Goal: Find specific page/section: Find specific page/section

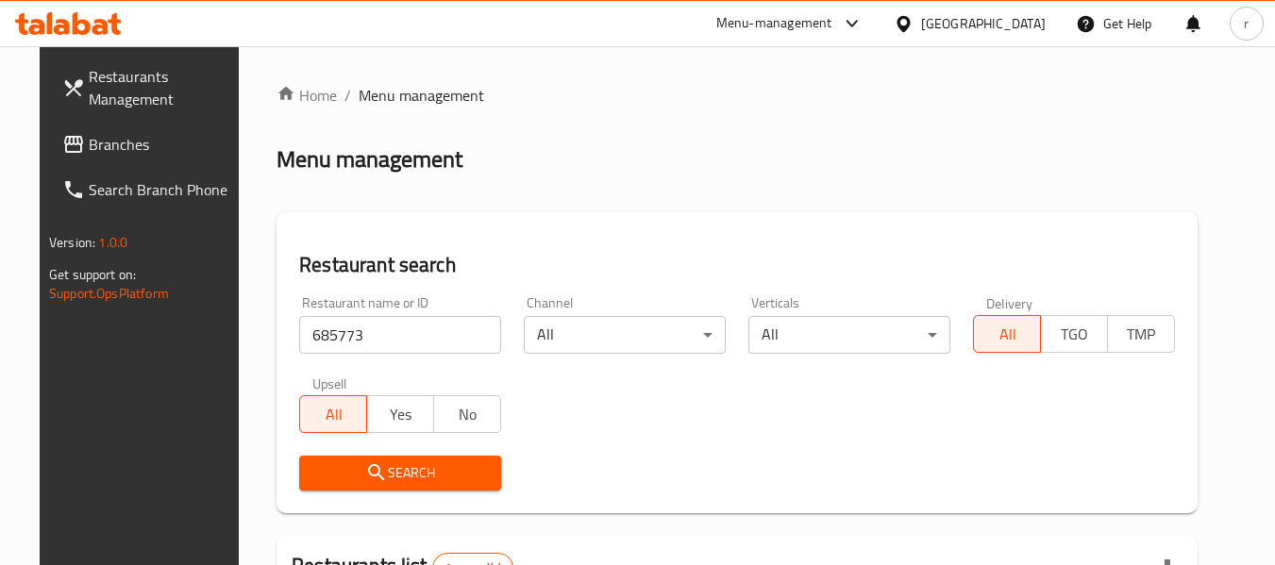
scroll to position [260, 0]
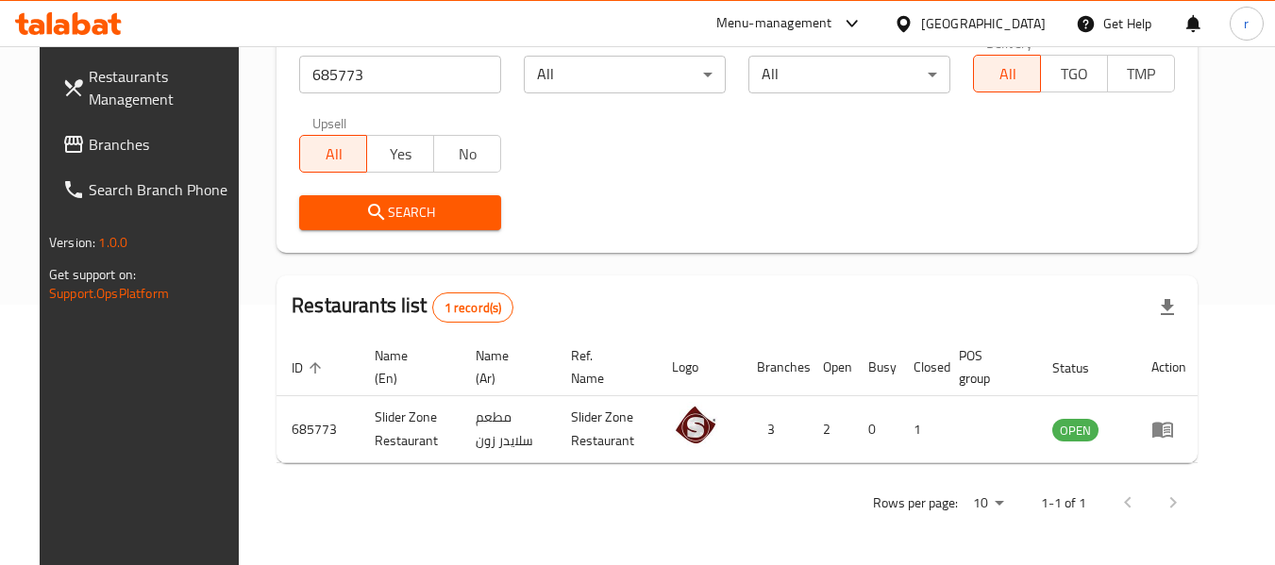
click at [913, 26] on icon at bounding box center [904, 24] width 20 height 20
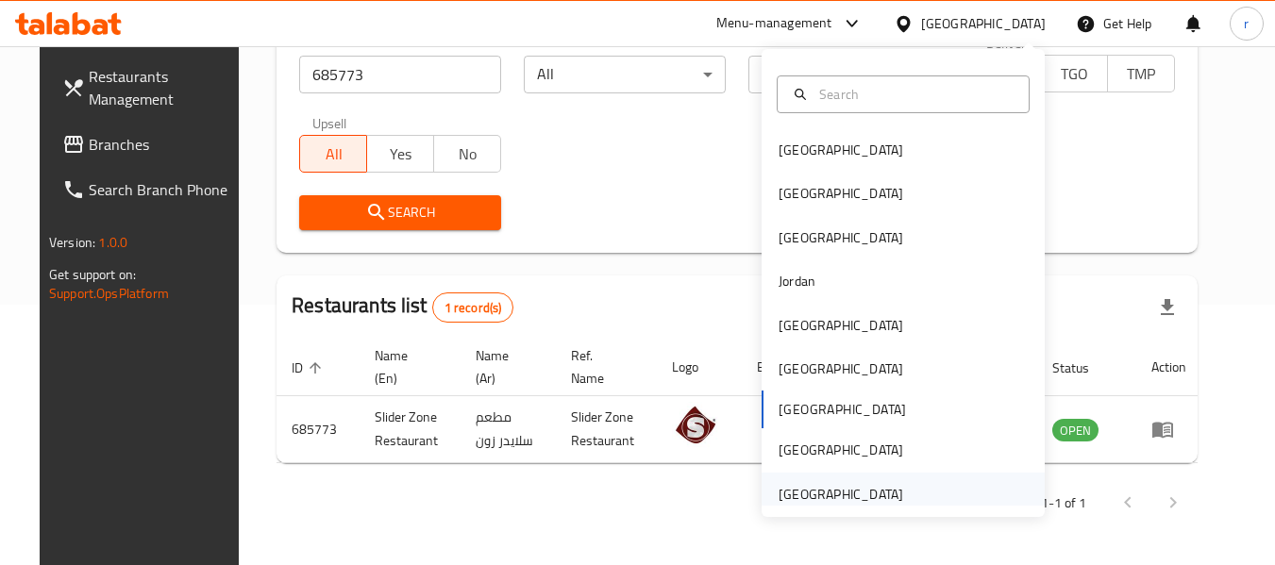
click at [779, 500] on div "[GEOGRAPHIC_DATA]" at bounding box center [840, 494] width 125 height 21
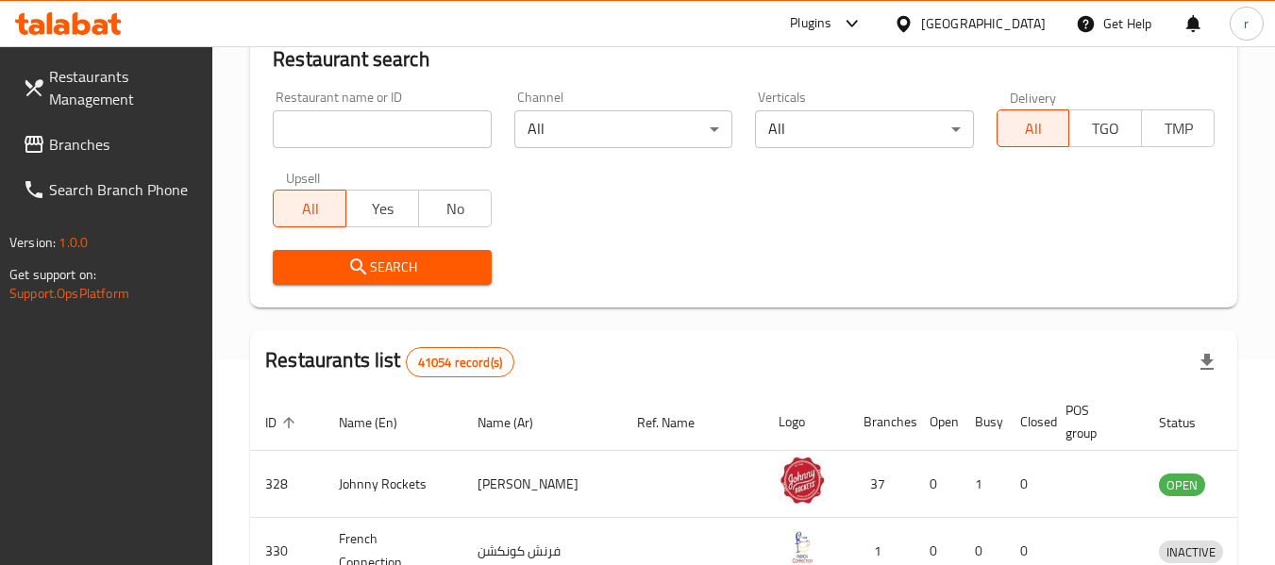
scroll to position [260, 0]
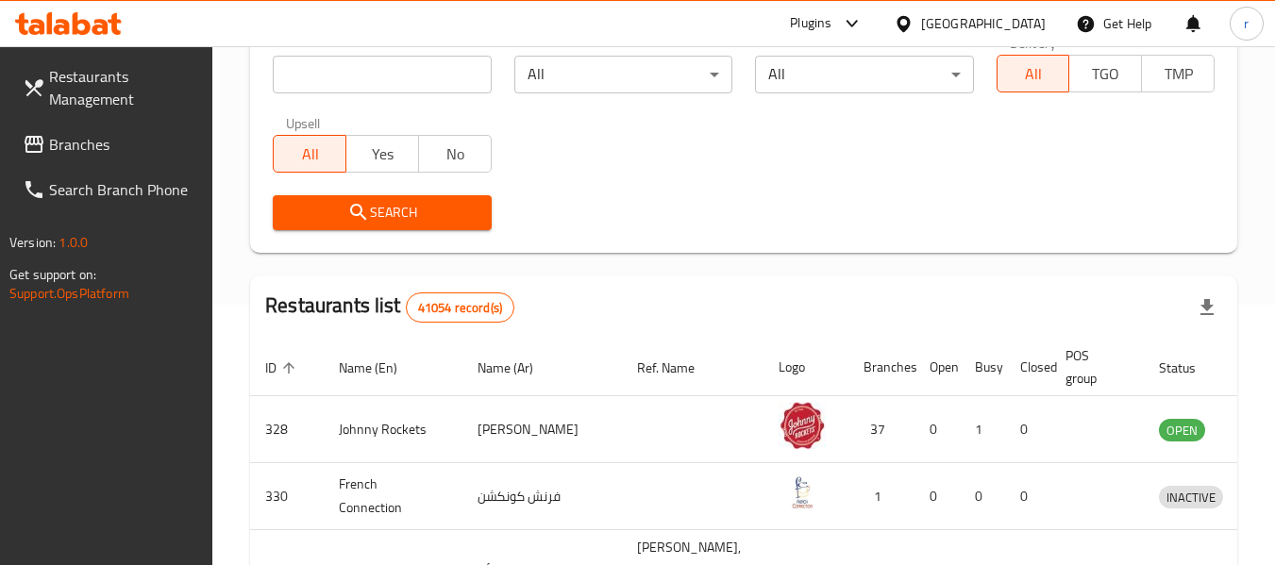
click at [55, 149] on span "Branches" at bounding box center [123, 144] width 149 height 23
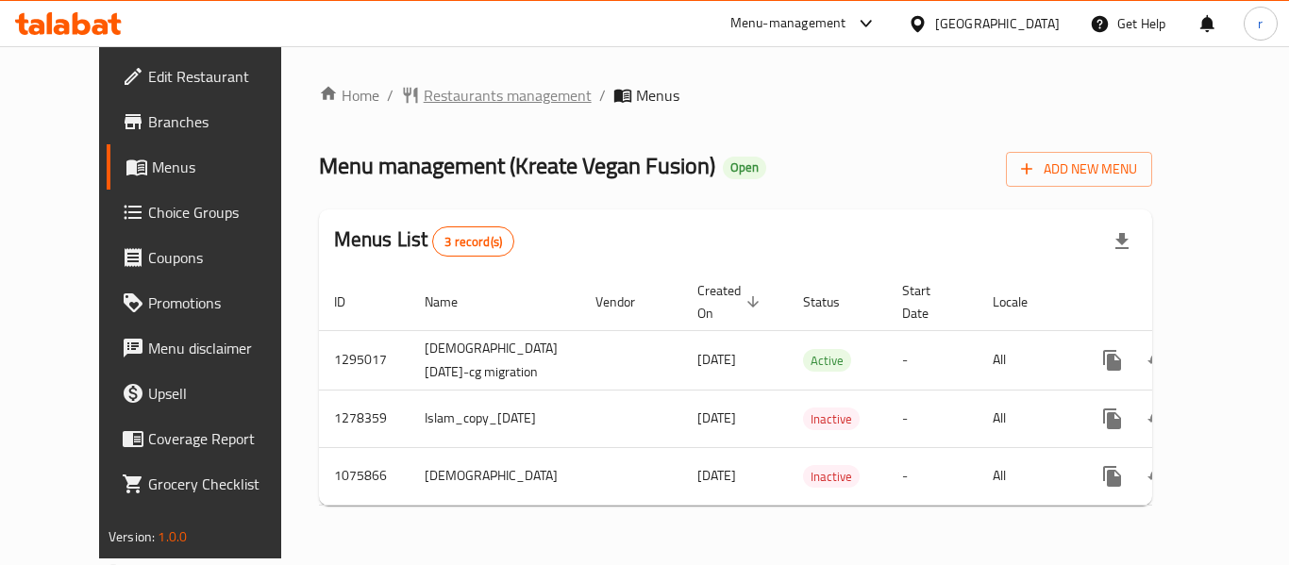
click at [452, 101] on span "Restaurants management" at bounding box center [508, 95] width 168 height 23
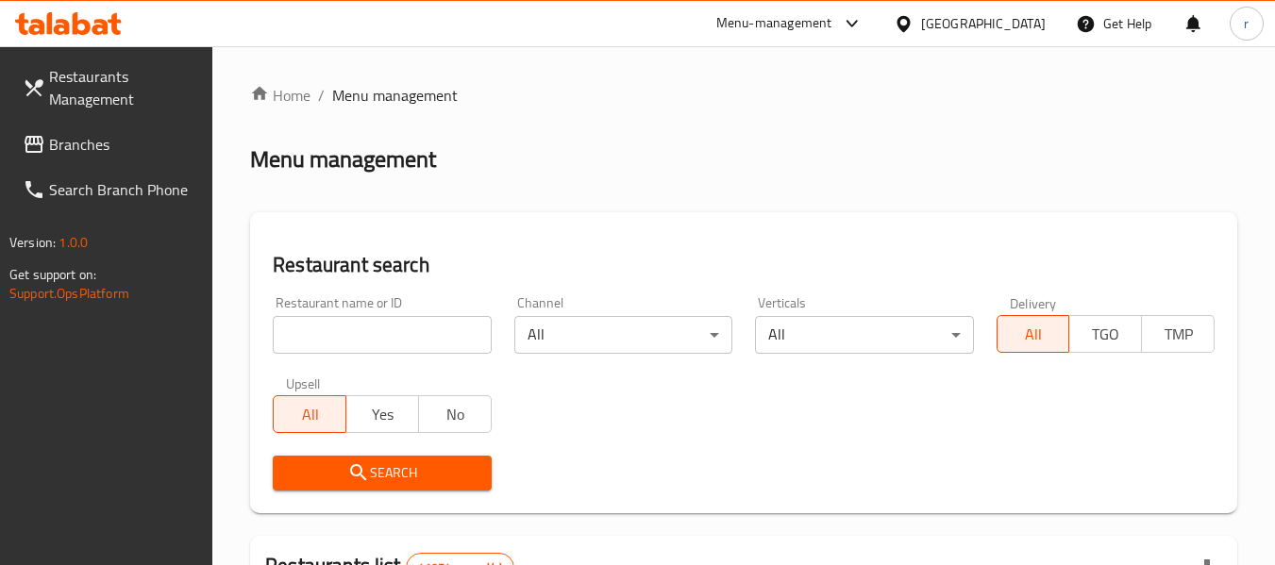
click at [374, 336] on input "search" at bounding box center [382, 335] width 218 height 38
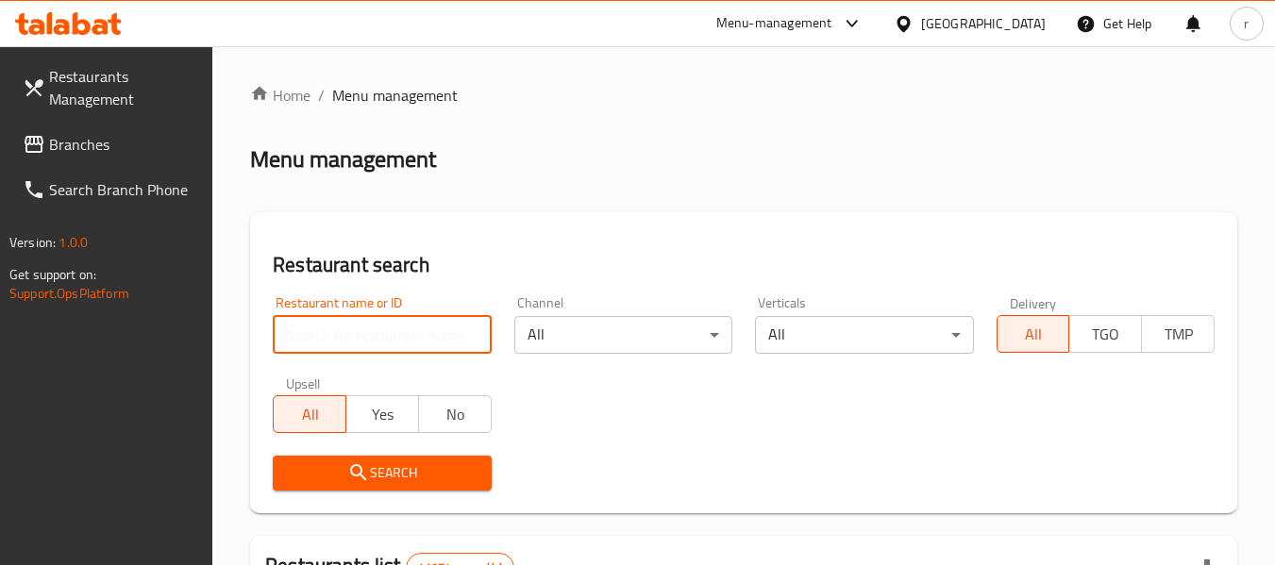
paste input "663939"
type input "663939"
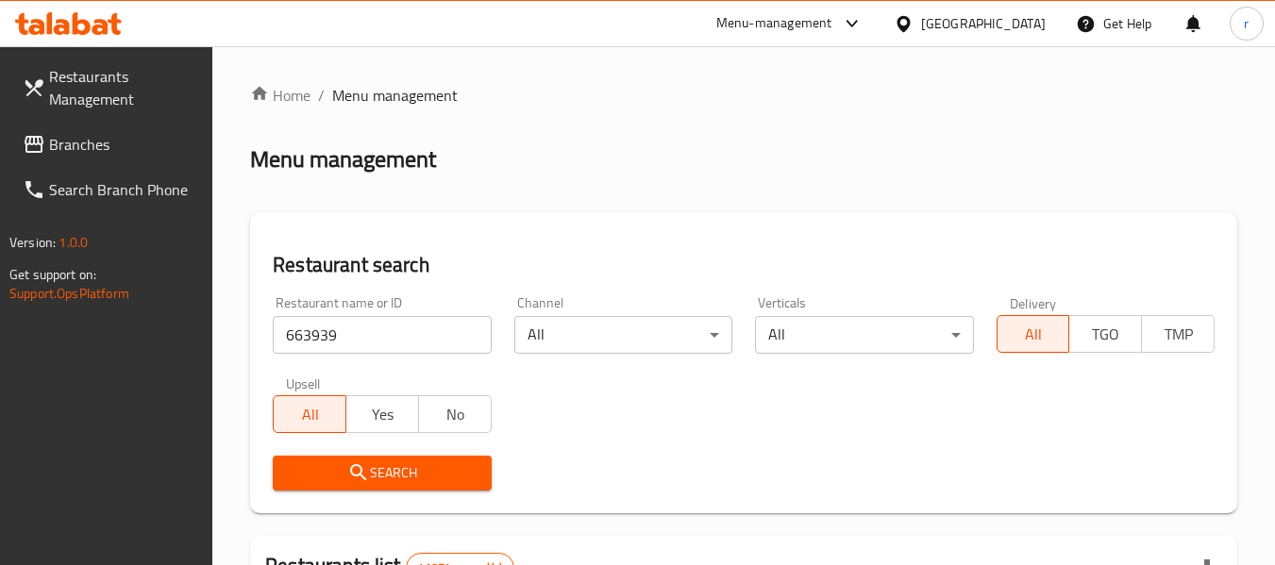
click at [384, 458] on button "Search" at bounding box center [382, 473] width 218 height 35
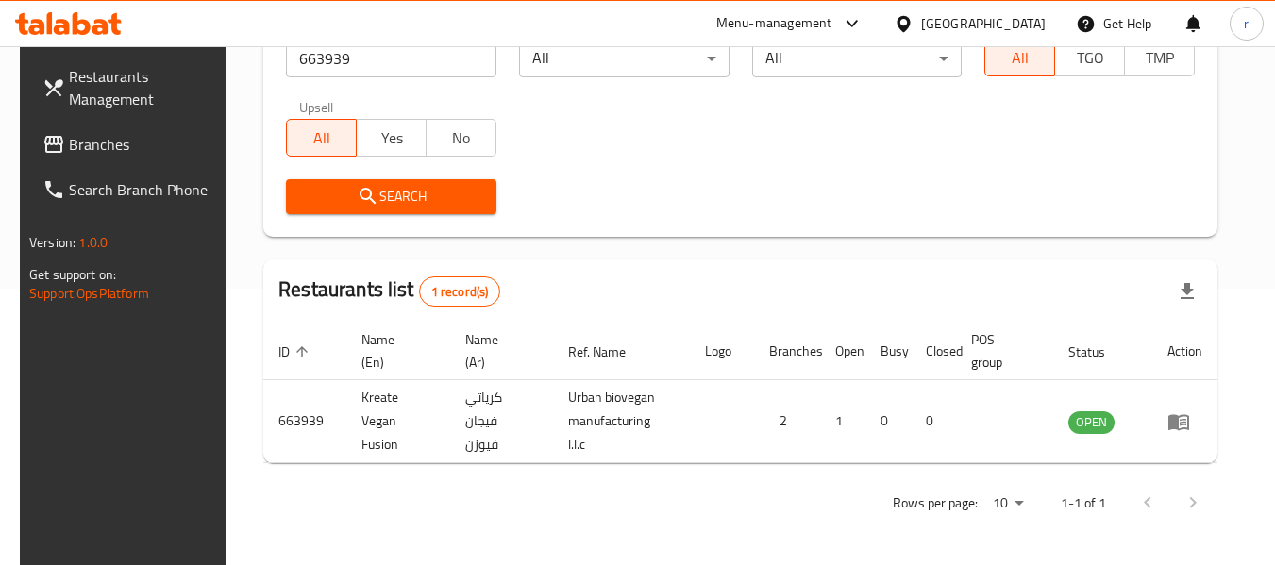
scroll to position [276, 0]
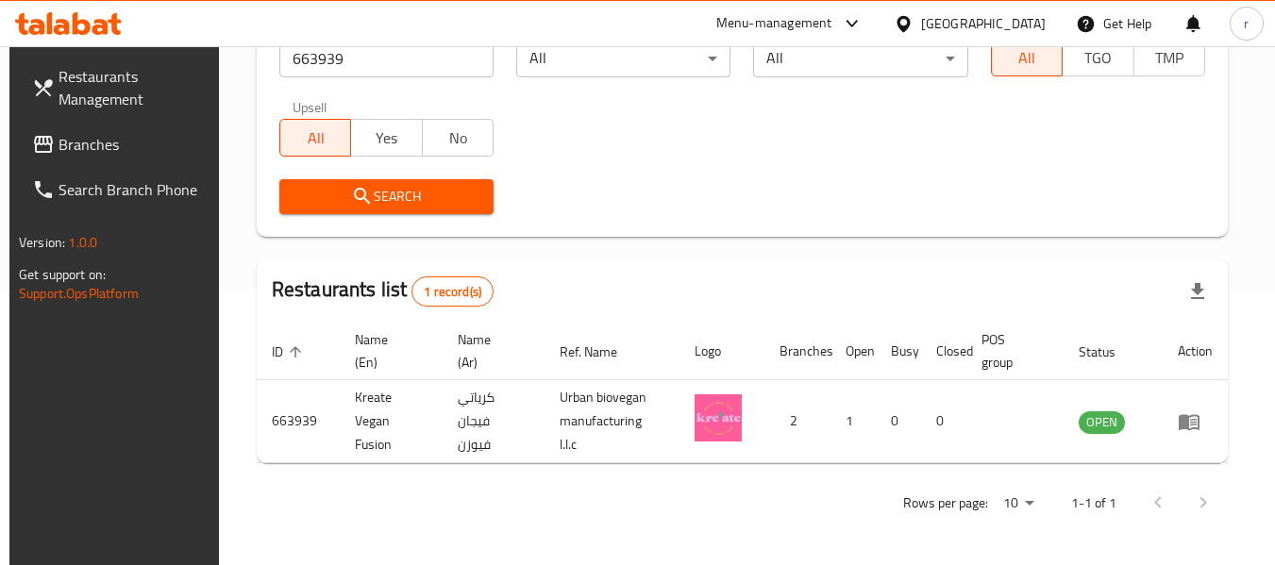
click at [111, 157] on link "Branches" at bounding box center [120, 144] width 206 height 45
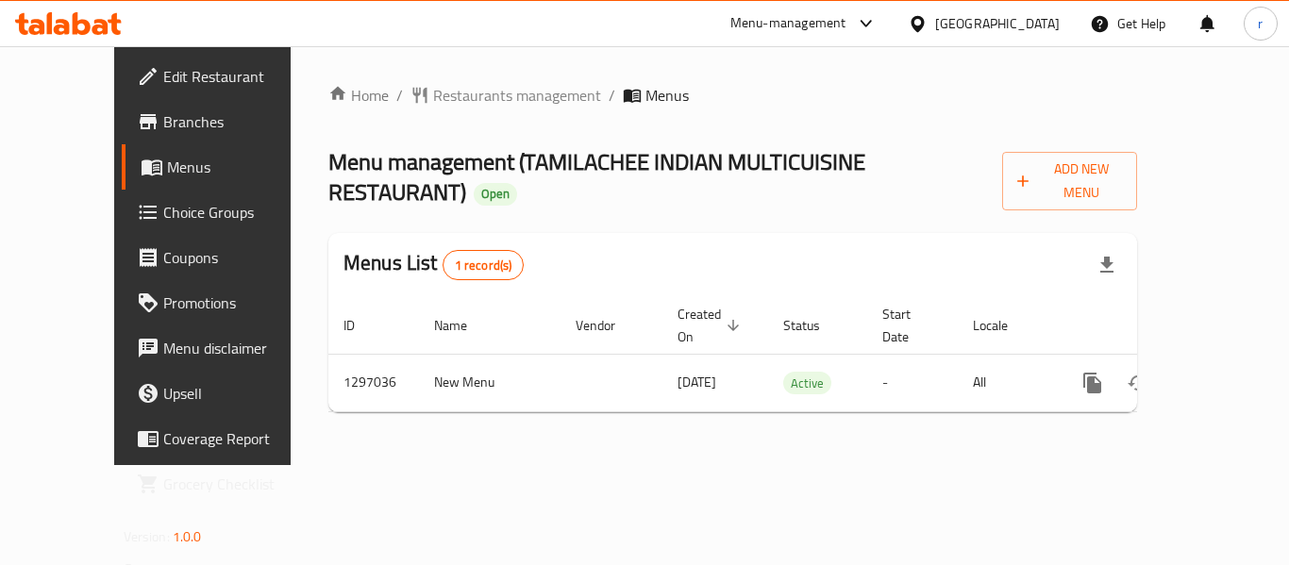
click at [433, 98] on span "Restaurants management" at bounding box center [517, 95] width 168 height 23
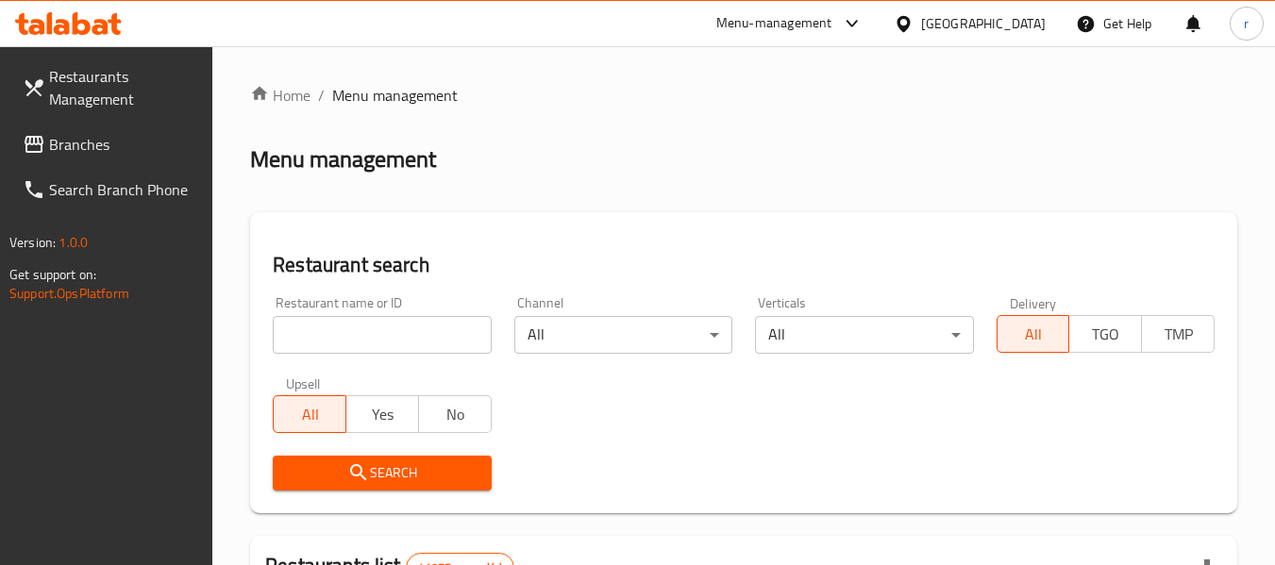
click at [377, 326] on input "search" at bounding box center [382, 335] width 218 height 38
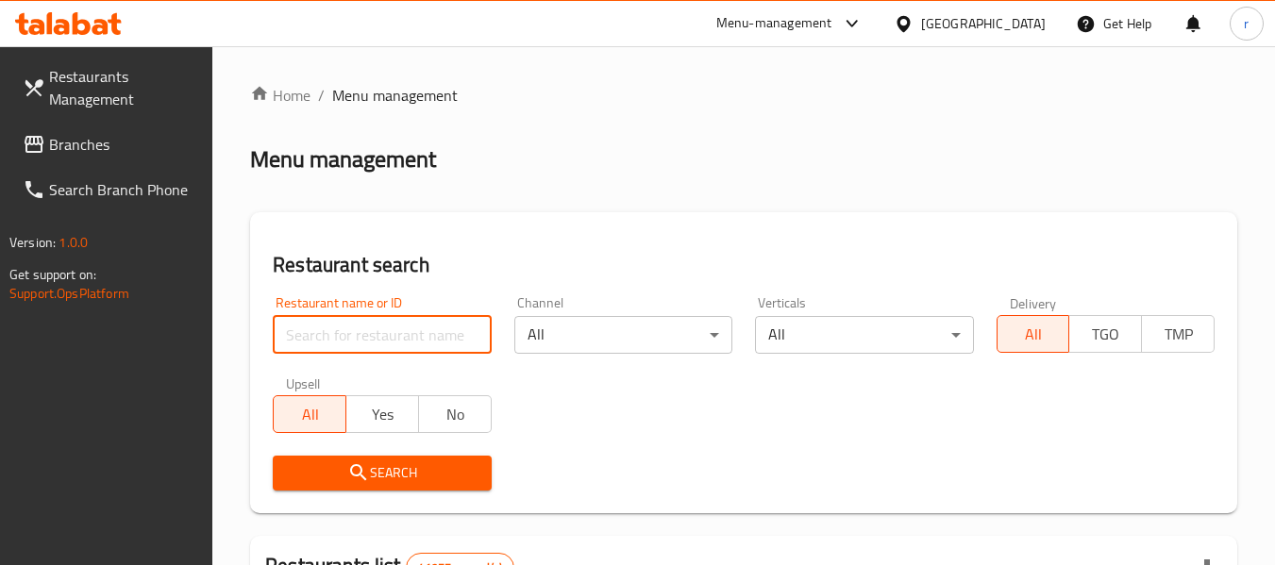
paste input "700262"
type input "700262"
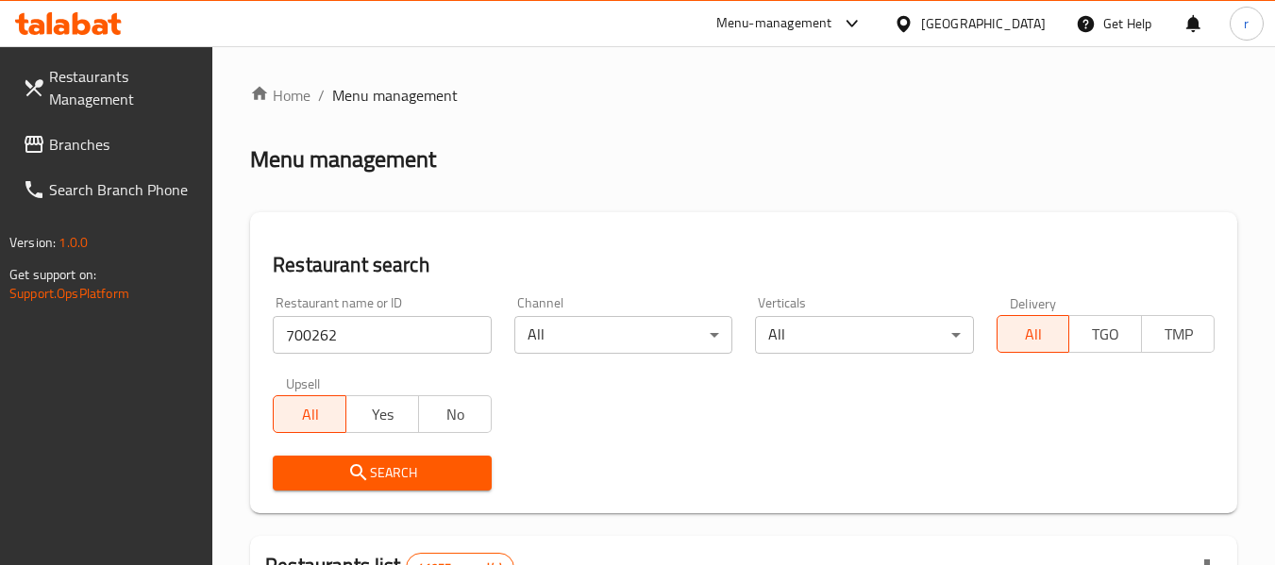
click at [380, 475] on span "Search" at bounding box center [382, 473] width 188 height 24
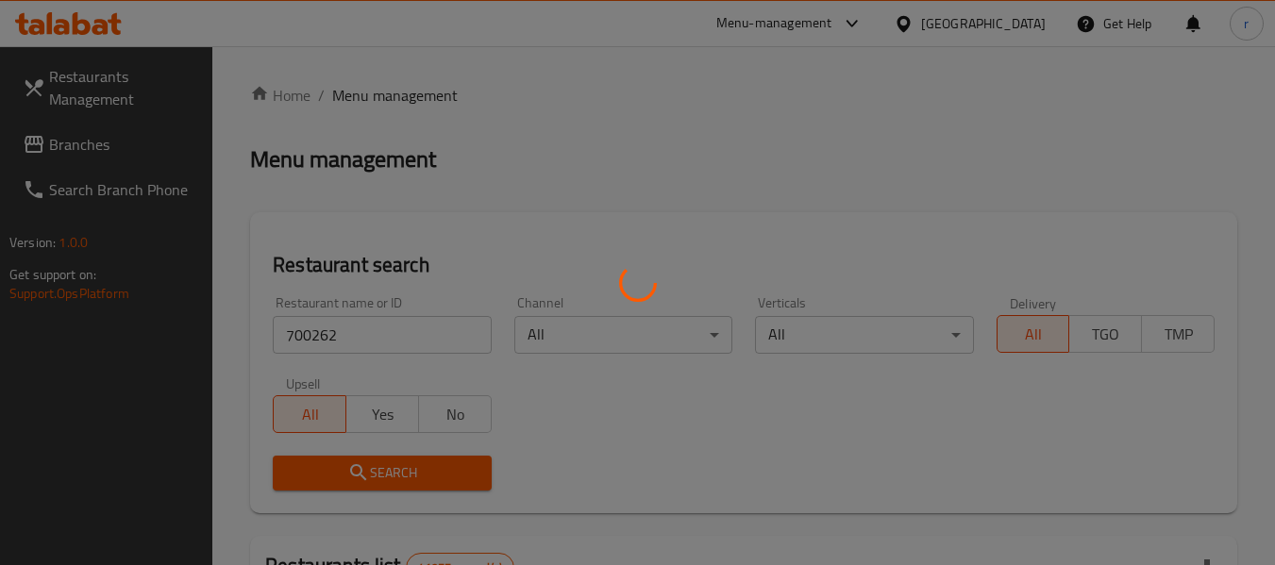
scroll to position [283, 0]
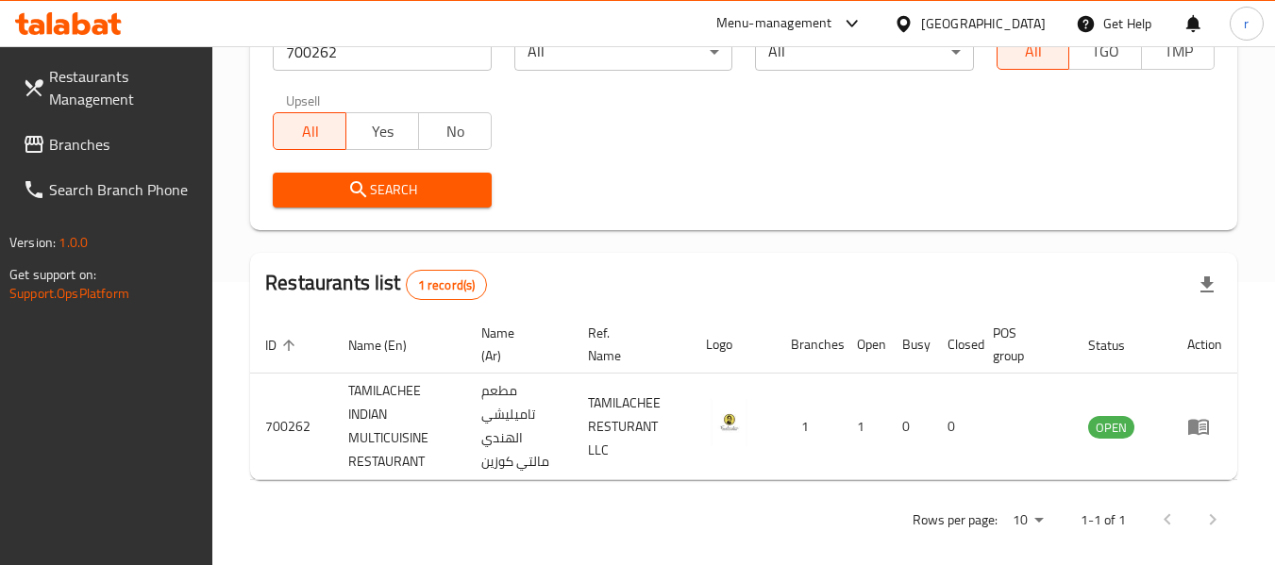
click at [79, 145] on span "Branches" at bounding box center [123, 144] width 149 height 23
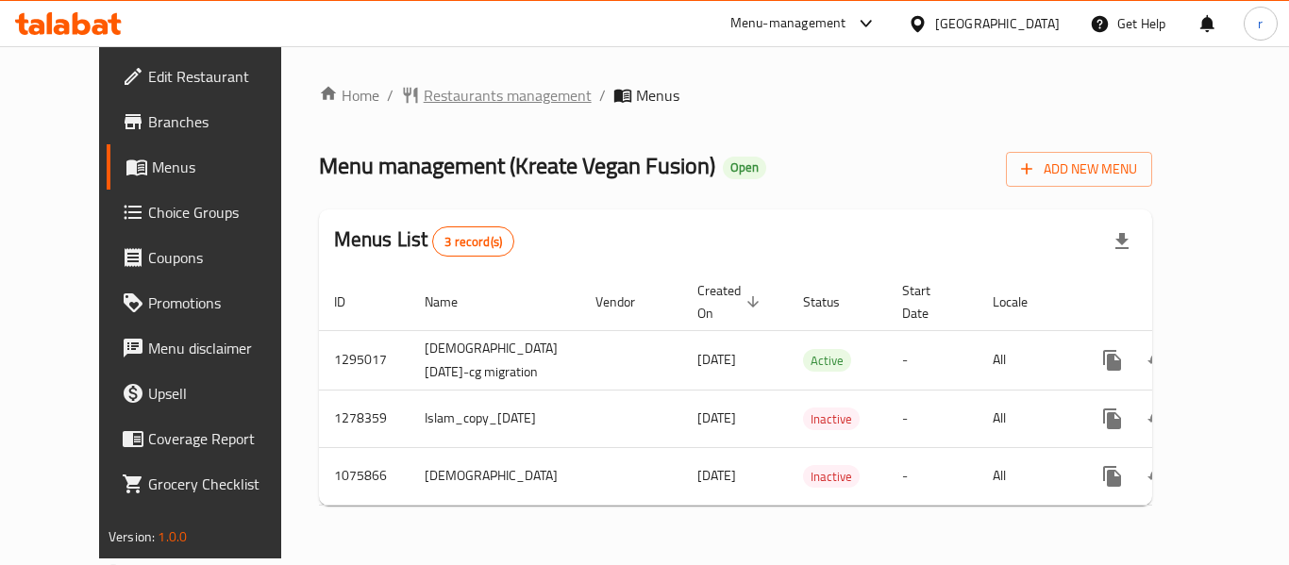
click at [424, 92] on span "Restaurants management" at bounding box center [508, 95] width 168 height 23
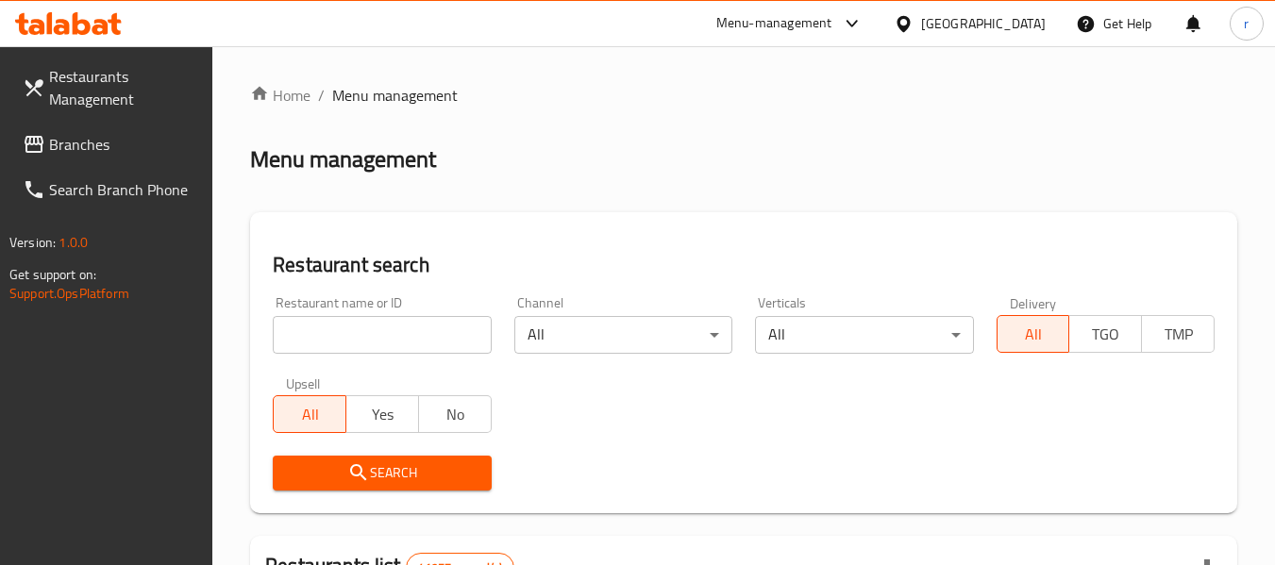
click at [380, 333] on input "search" at bounding box center [382, 335] width 218 height 38
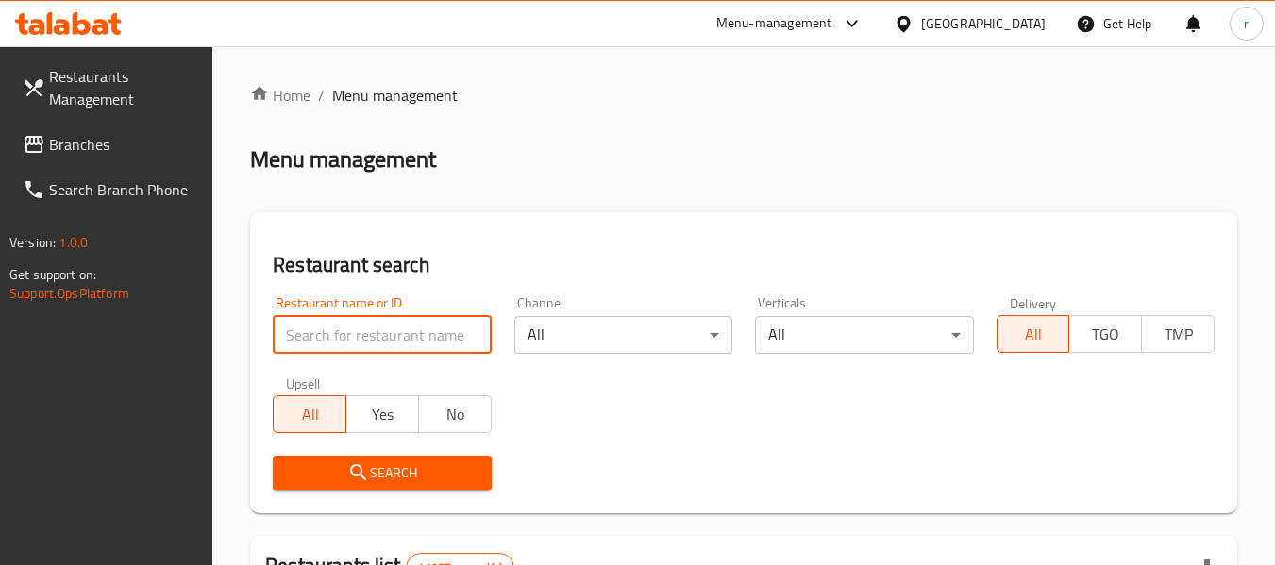
paste input "663939"
type input "663939"
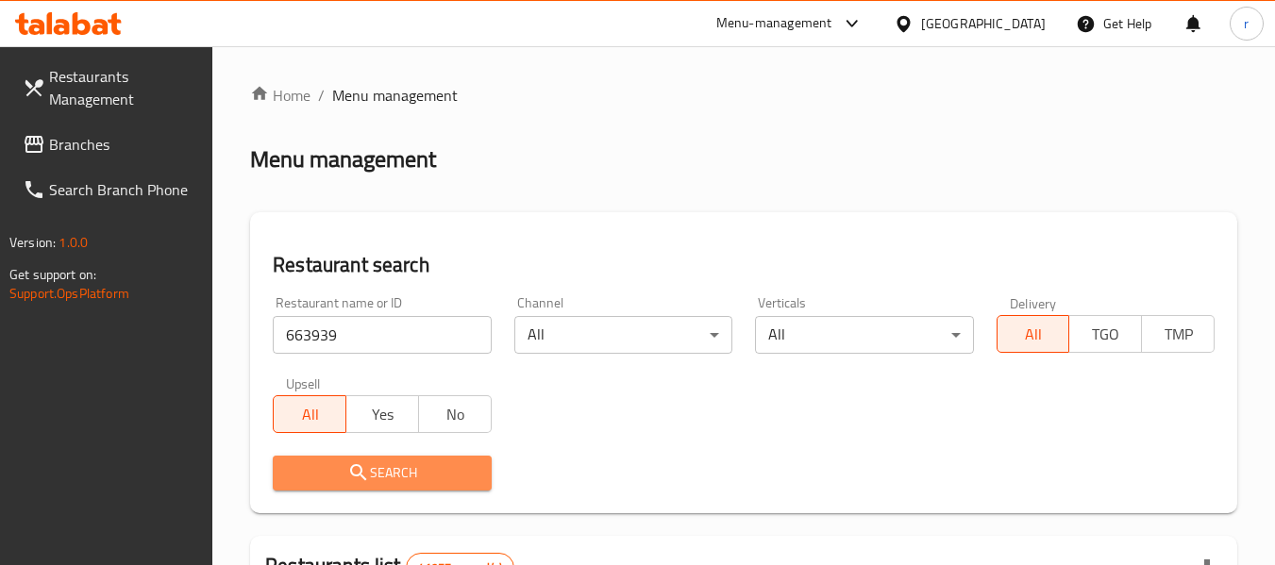
click at [406, 475] on span "Search" at bounding box center [382, 473] width 188 height 24
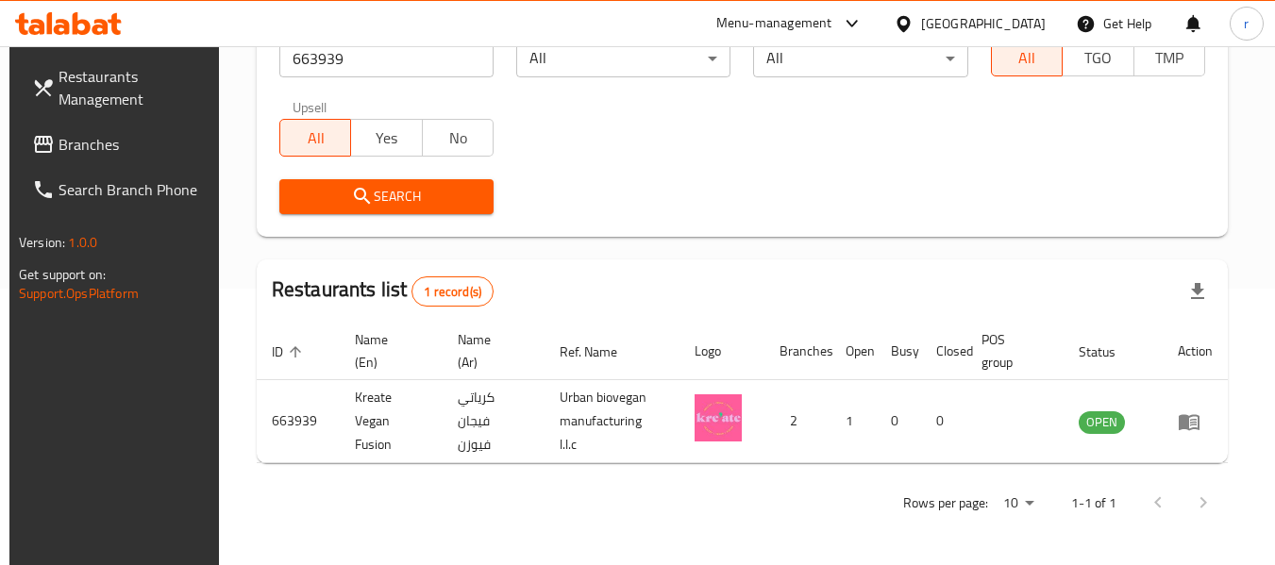
scroll to position [276, 0]
click at [68, 148] on span "Branches" at bounding box center [133, 144] width 149 height 23
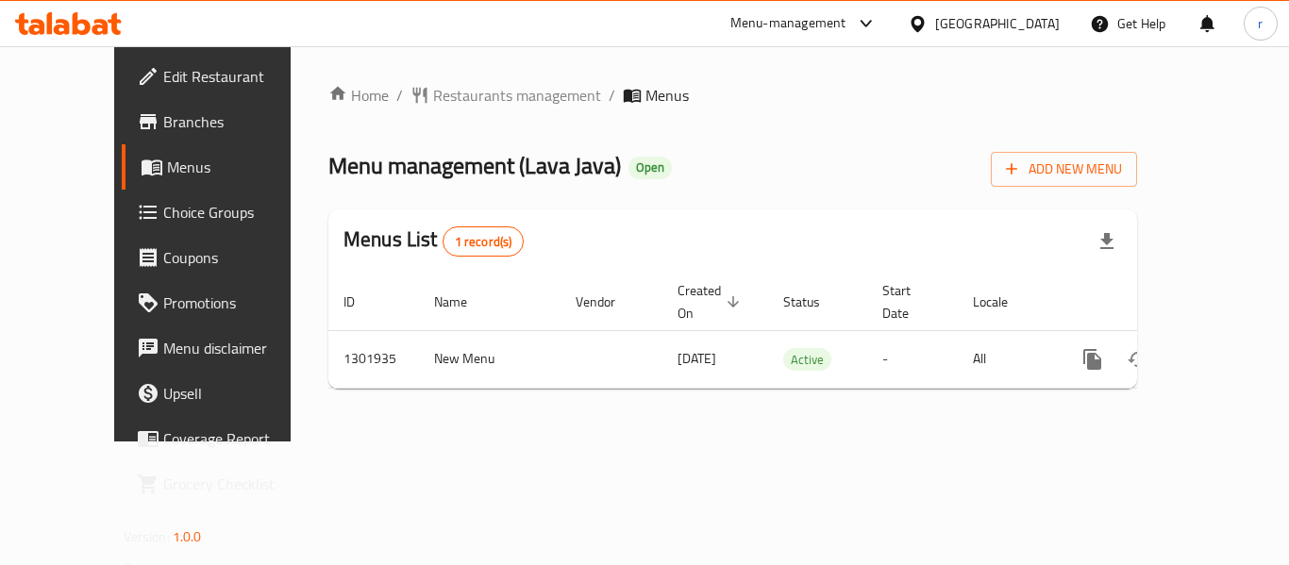
click at [433, 95] on span "Restaurants management" at bounding box center [517, 95] width 168 height 23
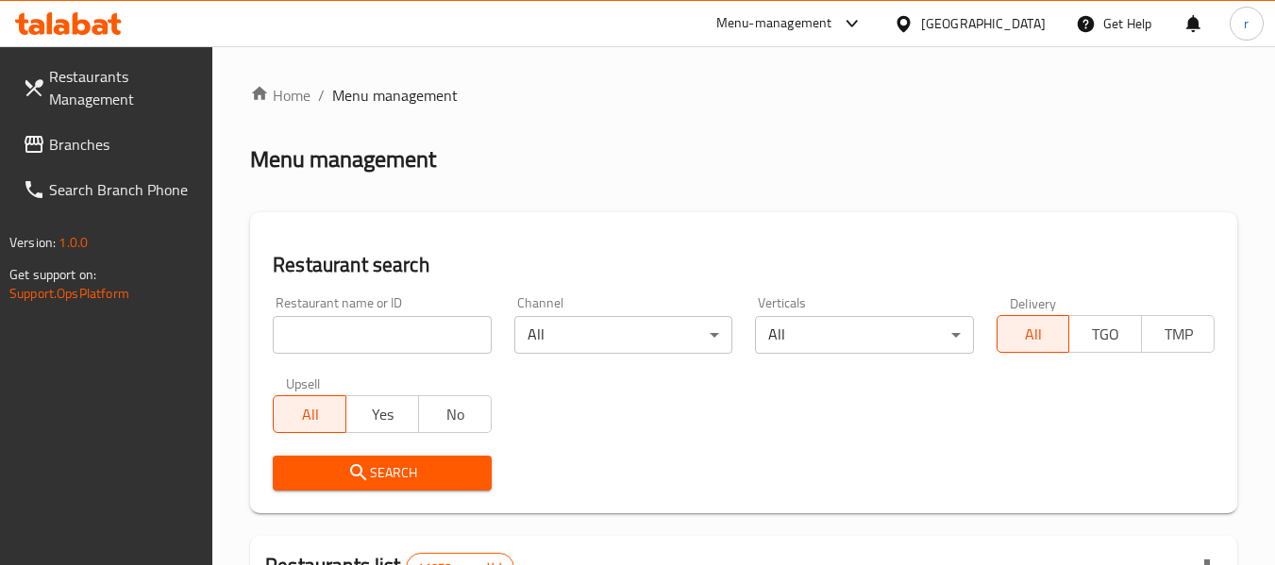
click at [369, 333] on input "search" at bounding box center [382, 335] width 218 height 38
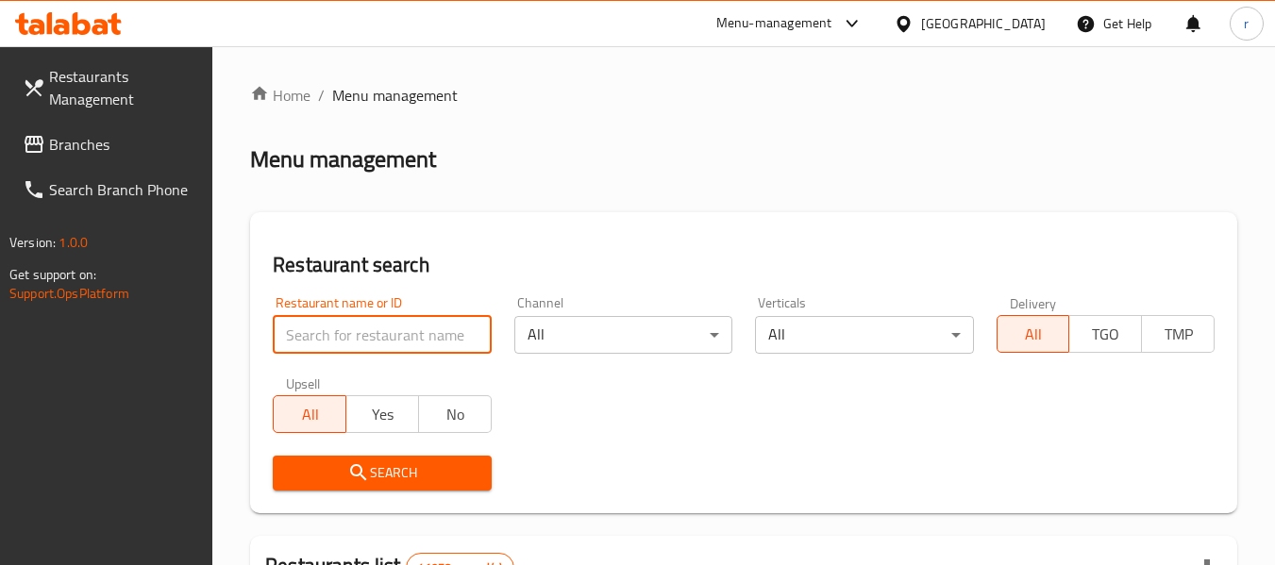
paste input "702083"
type input "702083"
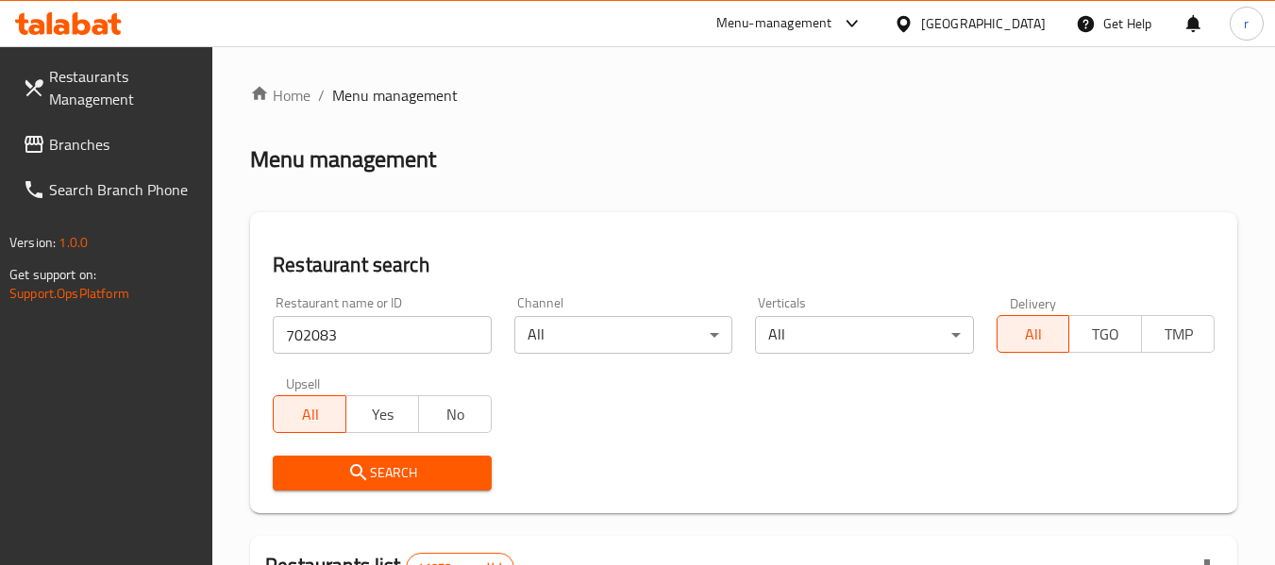
click at [364, 463] on icon "submit" at bounding box center [358, 472] width 23 height 23
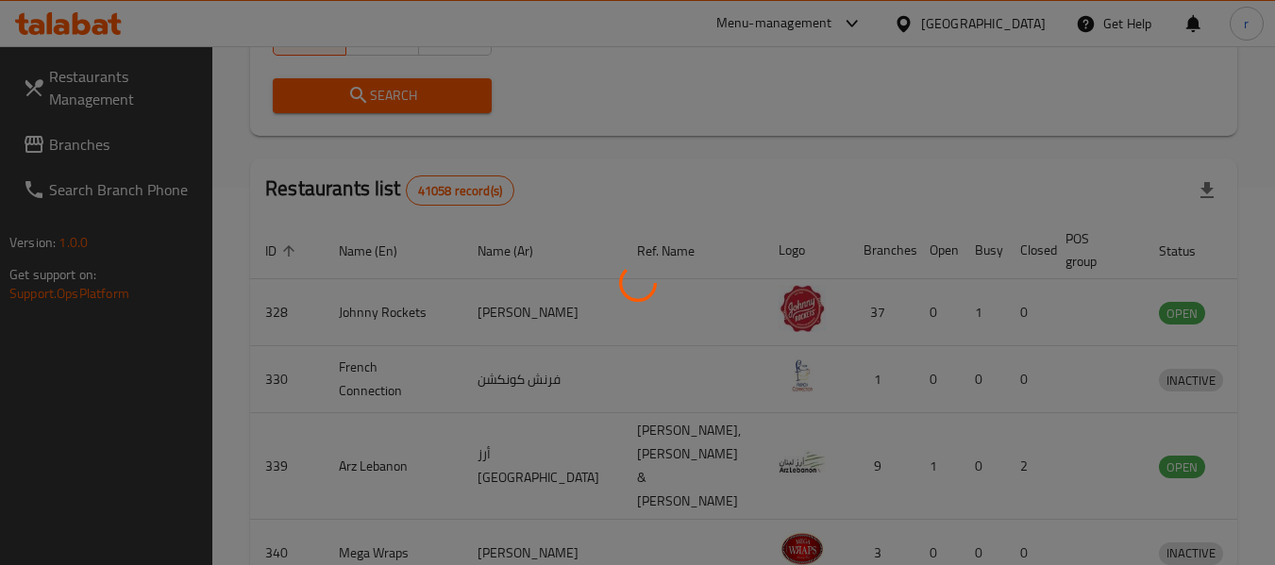
scroll to position [276, 0]
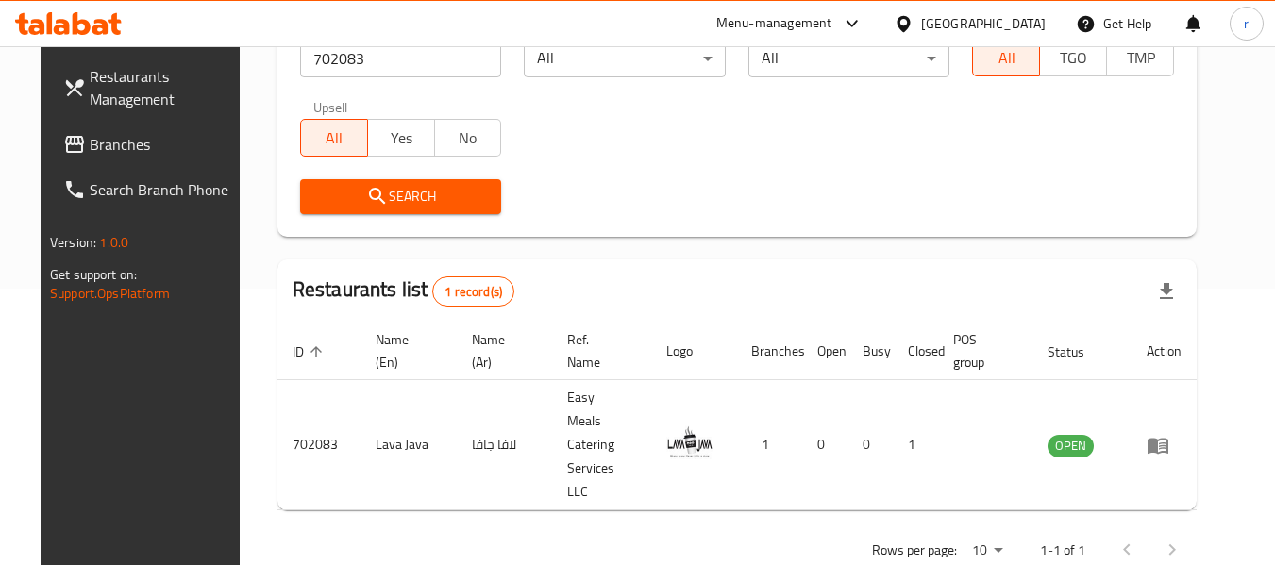
click at [931, 16] on div "[GEOGRAPHIC_DATA]" at bounding box center [983, 23] width 125 height 21
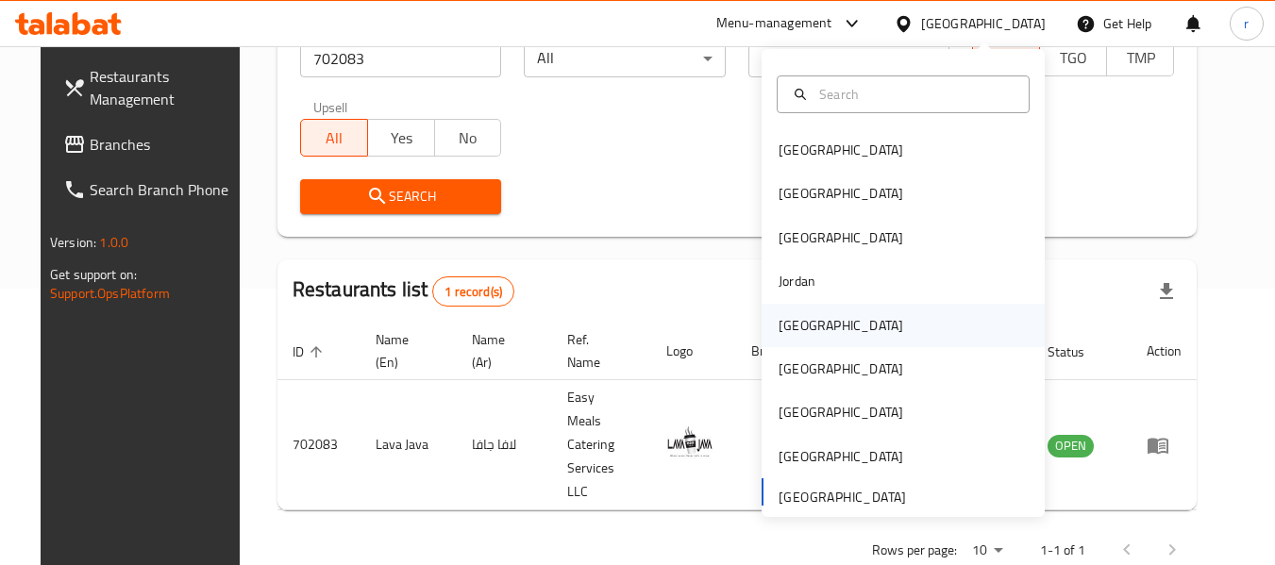
click at [781, 331] on div "[GEOGRAPHIC_DATA]" at bounding box center [840, 325] width 125 height 21
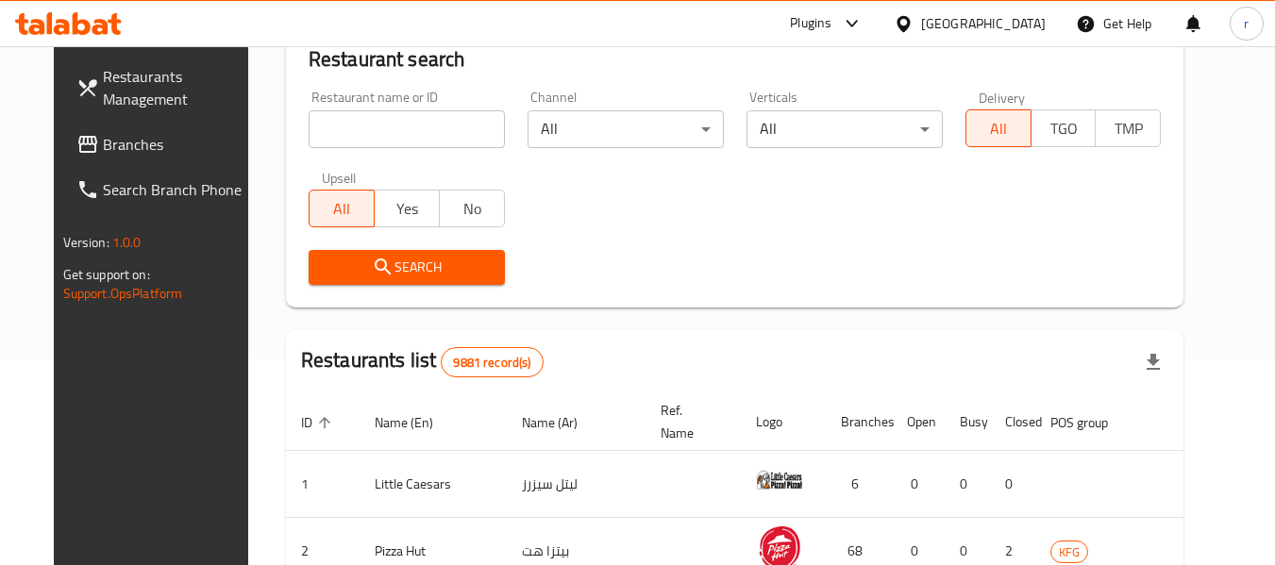
scroll to position [276, 0]
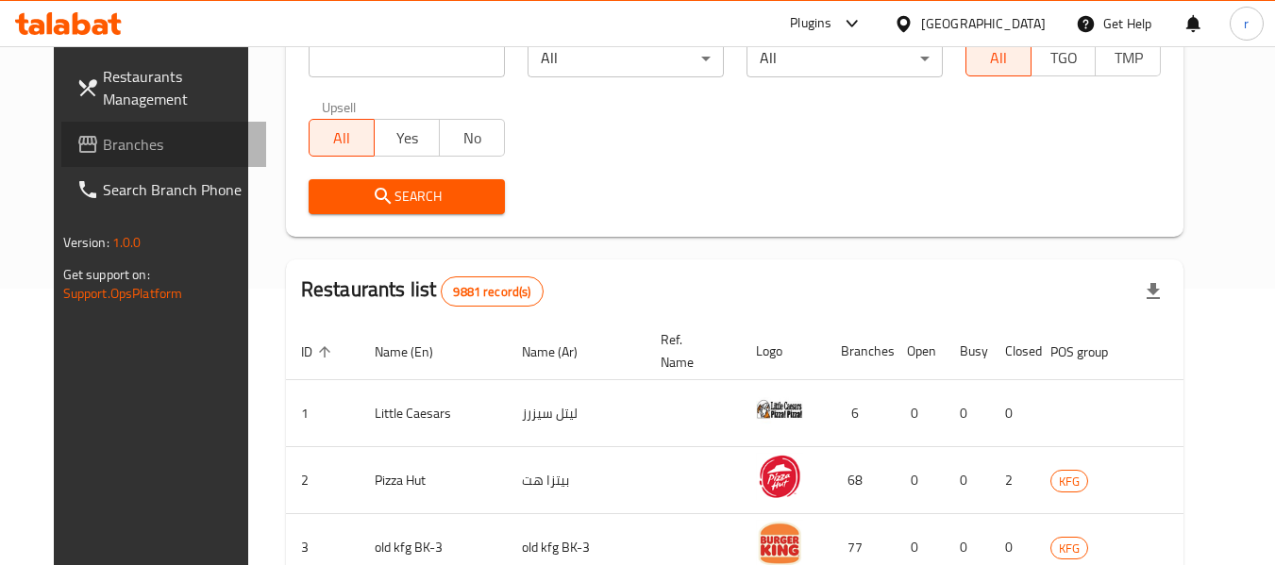
click at [109, 152] on span "Branches" at bounding box center [177, 144] width 149 height 23
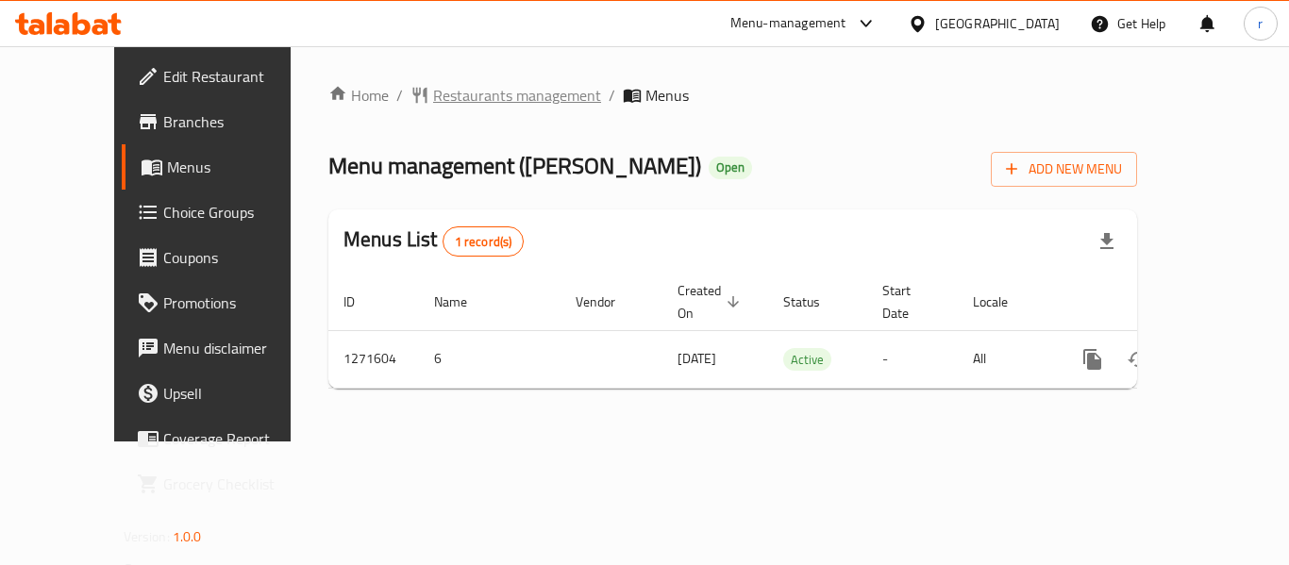
click at [449, 92] on span "Restaurants management" at bounding box center [517, 95] width 168 height 23
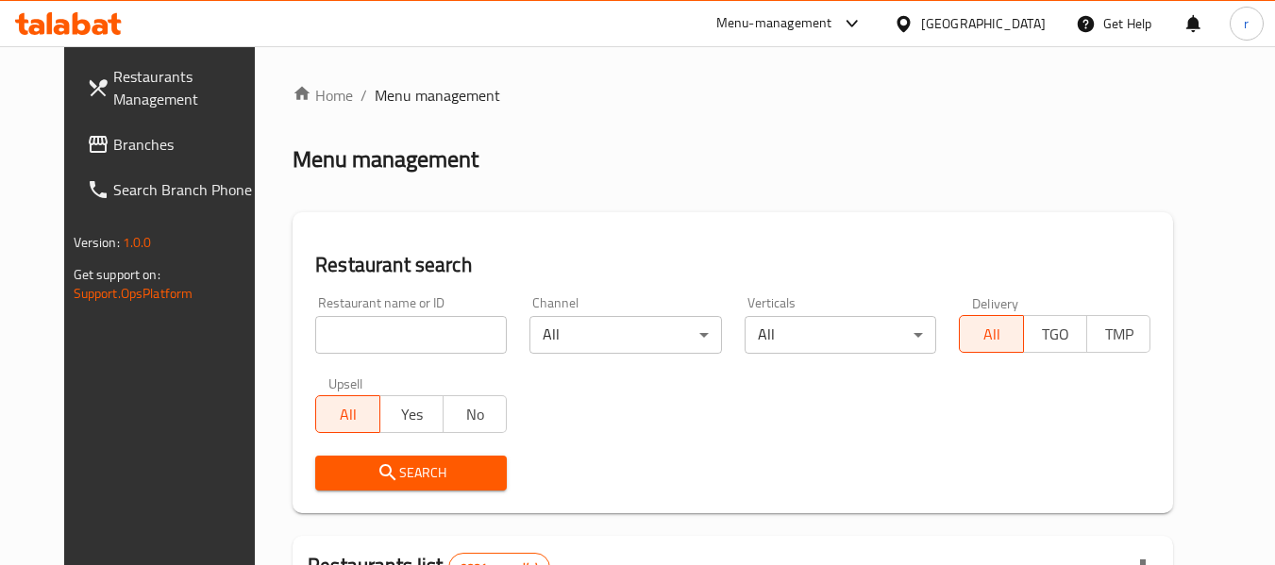
click at [416, 340] on input "search" at bounding box center [411, 335] width 192 height 38
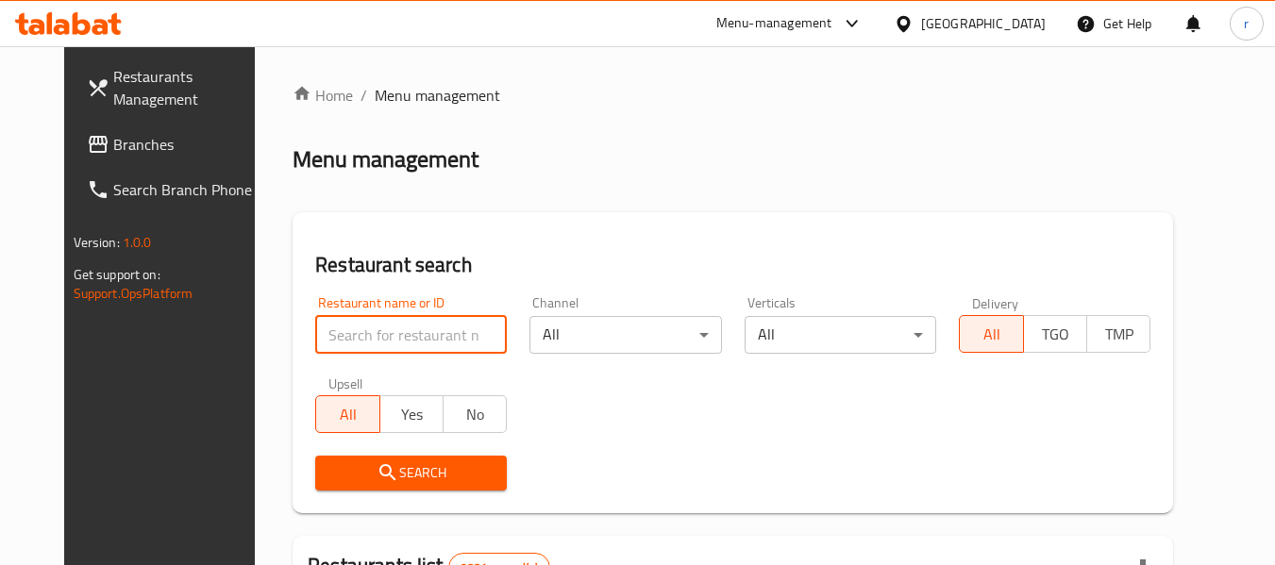
paste input "689819"
type input "689819"
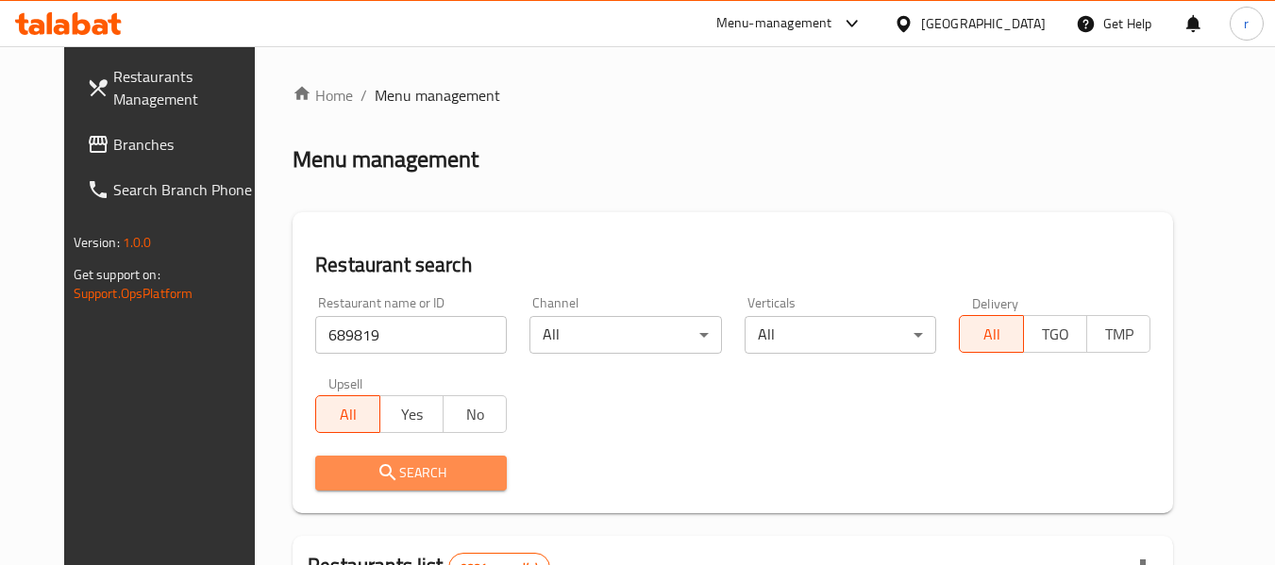
click at [376, 476] on icon "submit" at bounding box center [387, 472] width 23 height 23
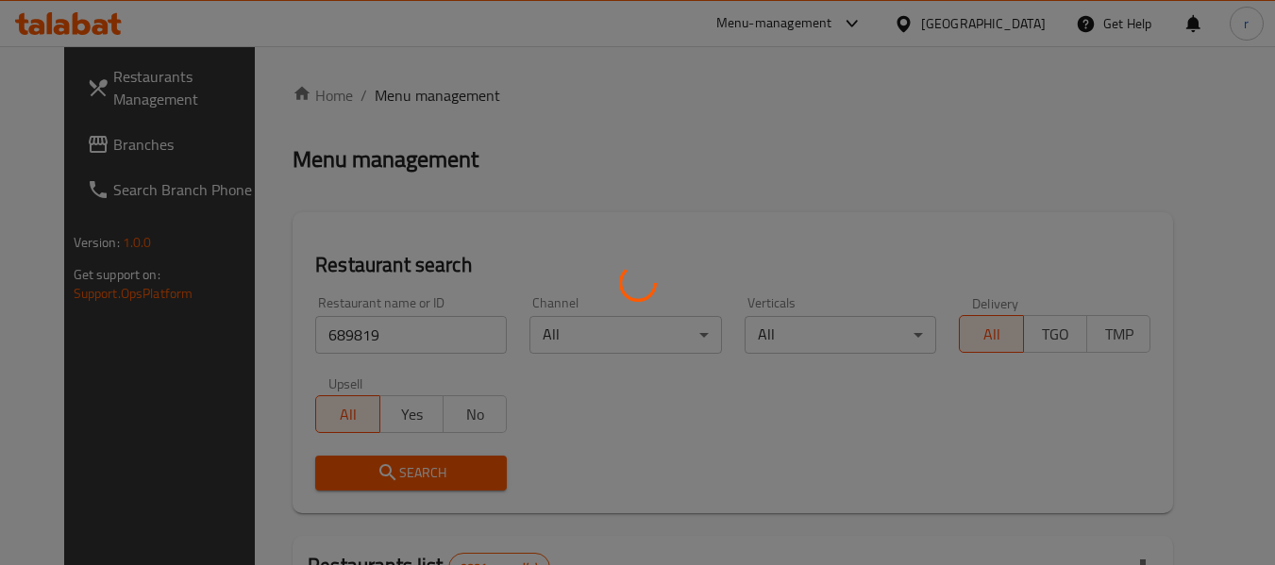
click at [363, 476] on div at bounding box center [637, 282] width 1275 height 565
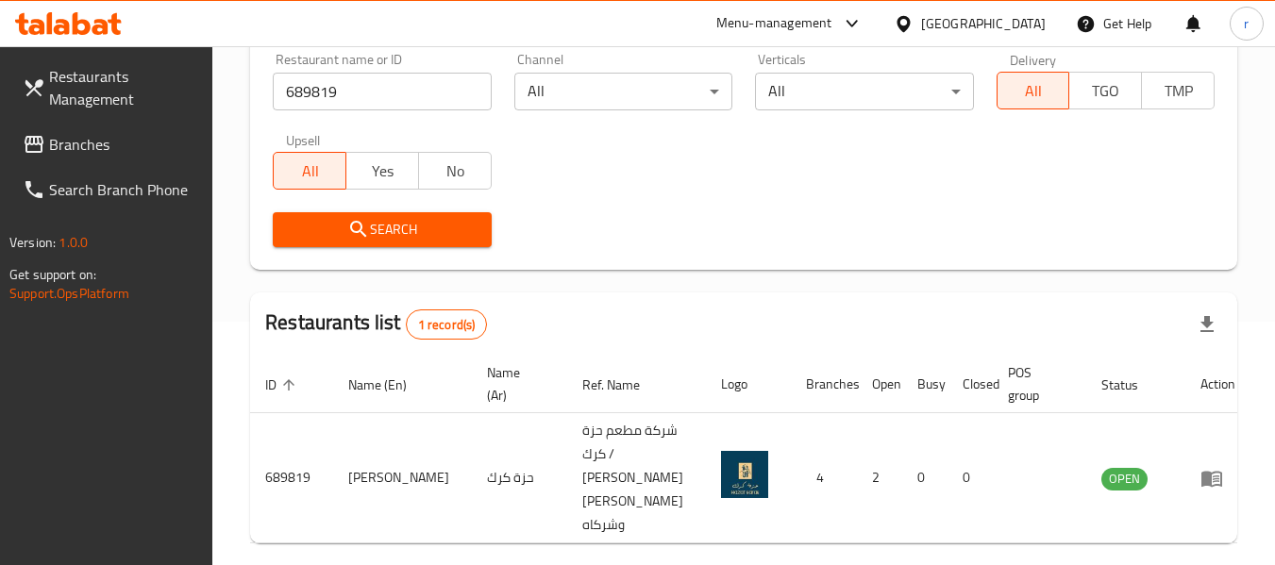
scroll to position [300, 0]
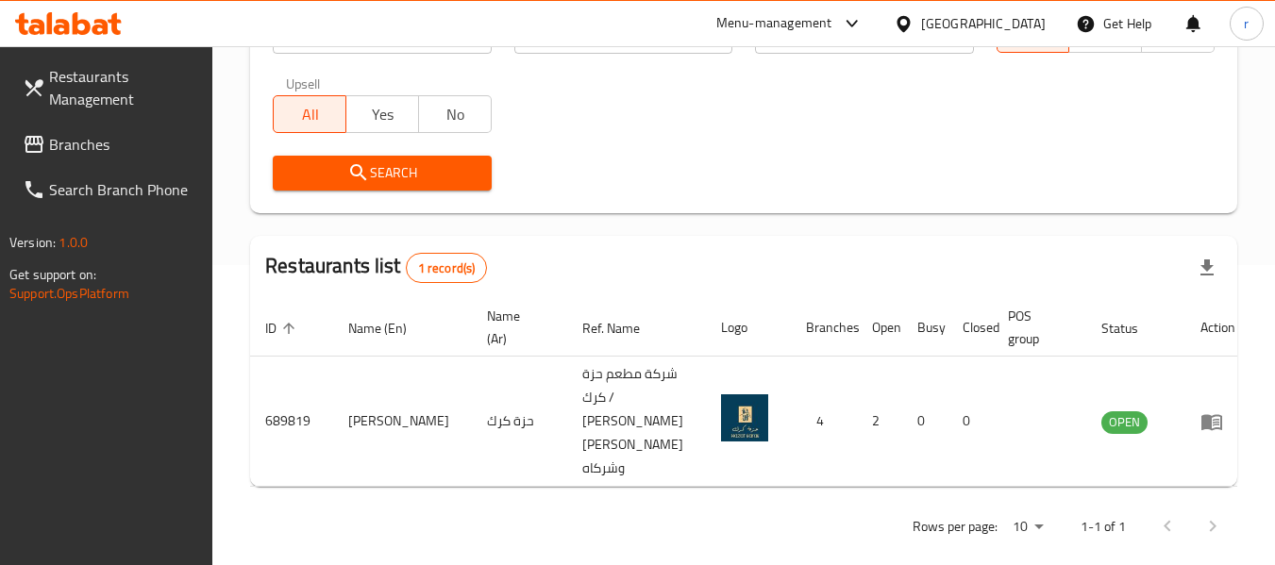
click at [913, 26] on icon at bounding box center [904, 24] width 20 height 20
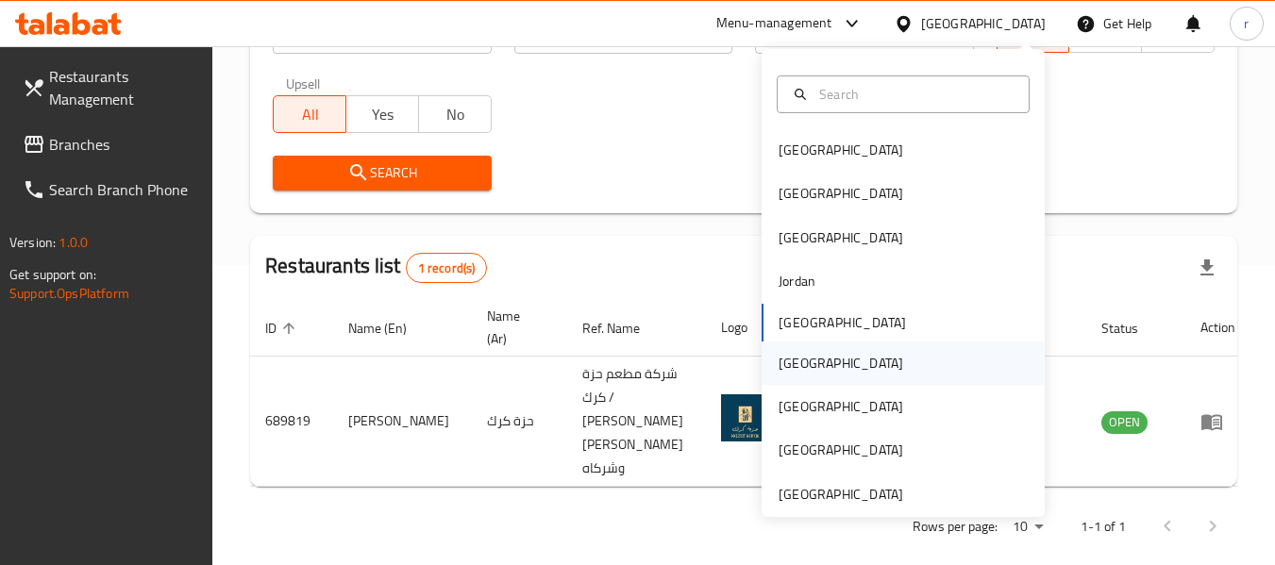
click at [790, 364] on div "[GEOGRAPHIC_DATA]" at bounding box center [840, 363] width 125 height 21
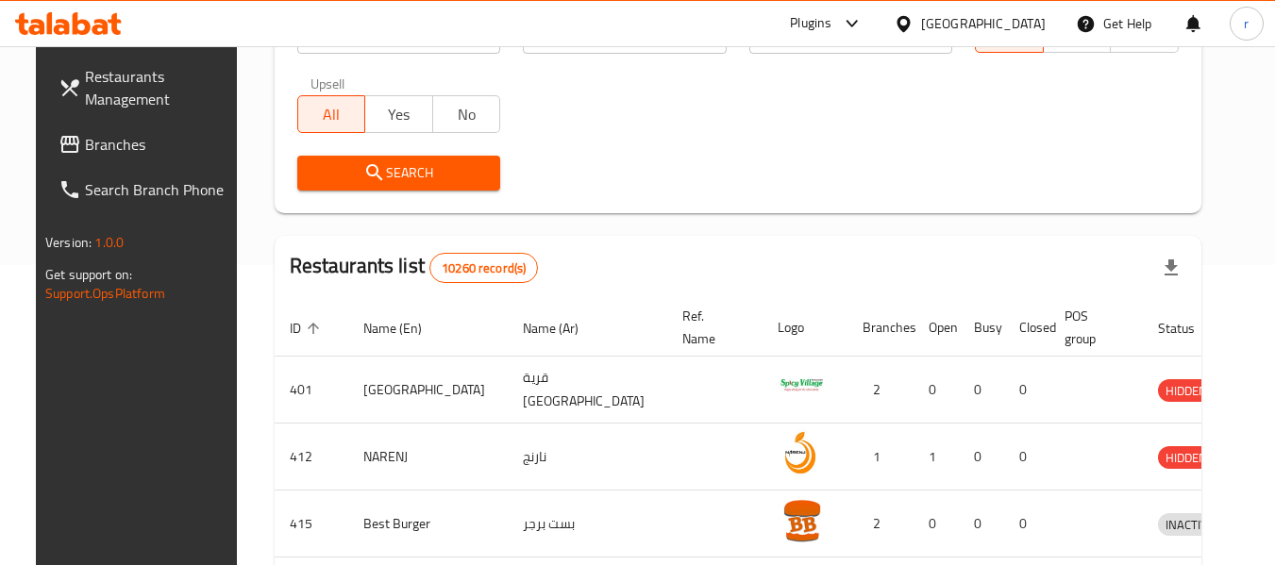
scroll to position [17, 0]
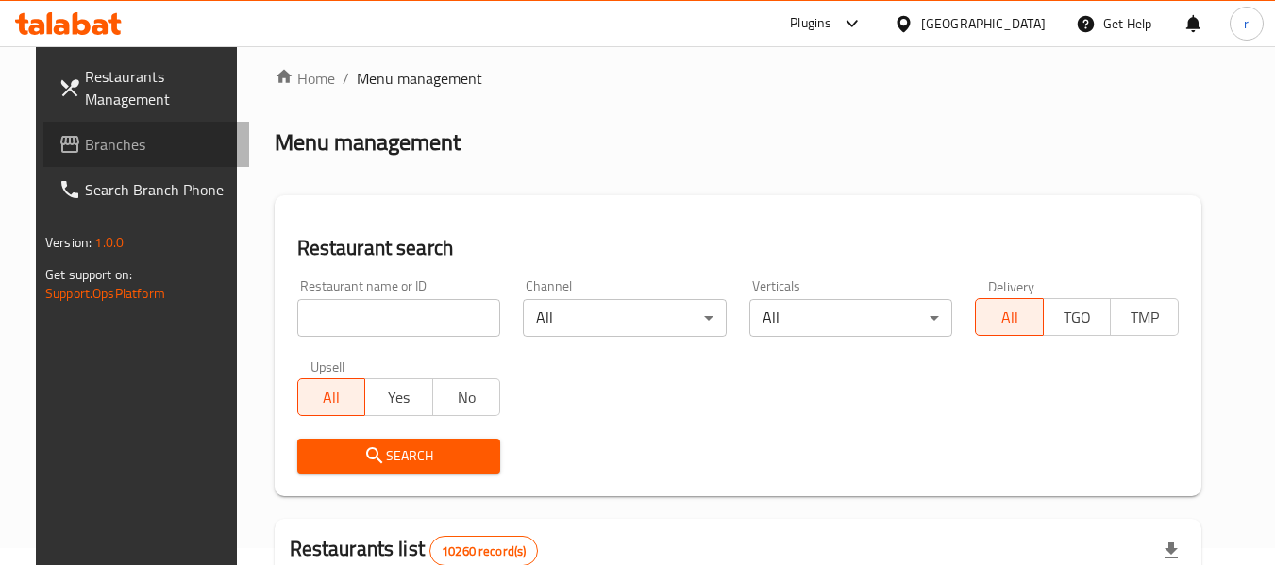
click at [85, 142] on span "Branches" at bounding box center [159, 144] width 149 height 23
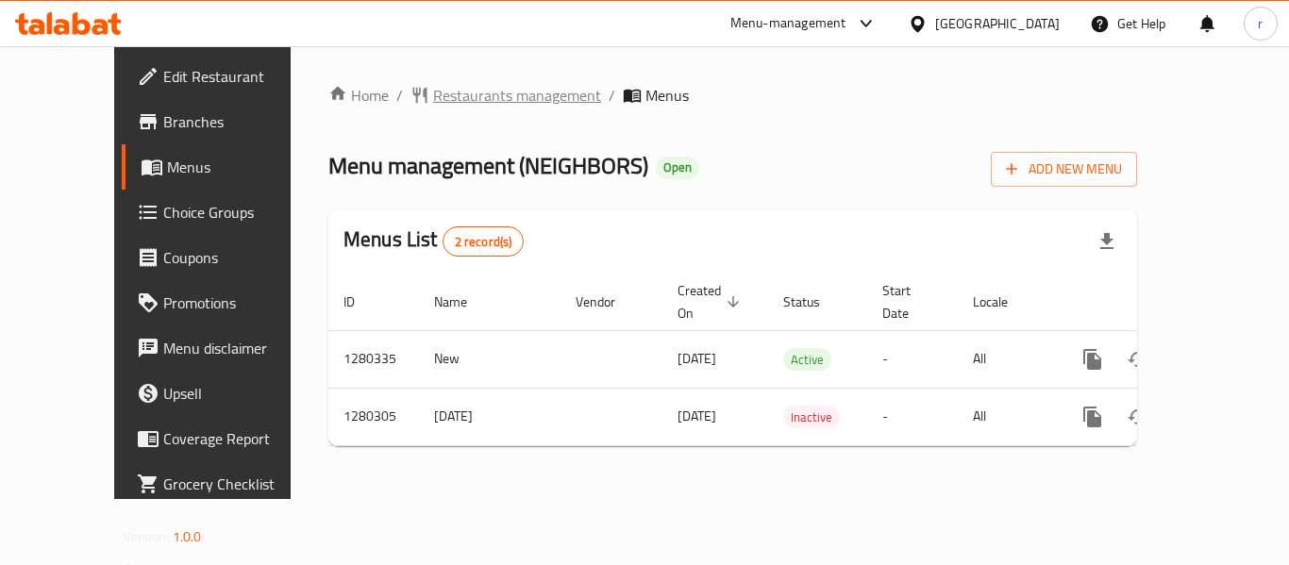
click at [474, 90] on span "Restaurants management" at bounding box center [517, 95] width 168 height 23
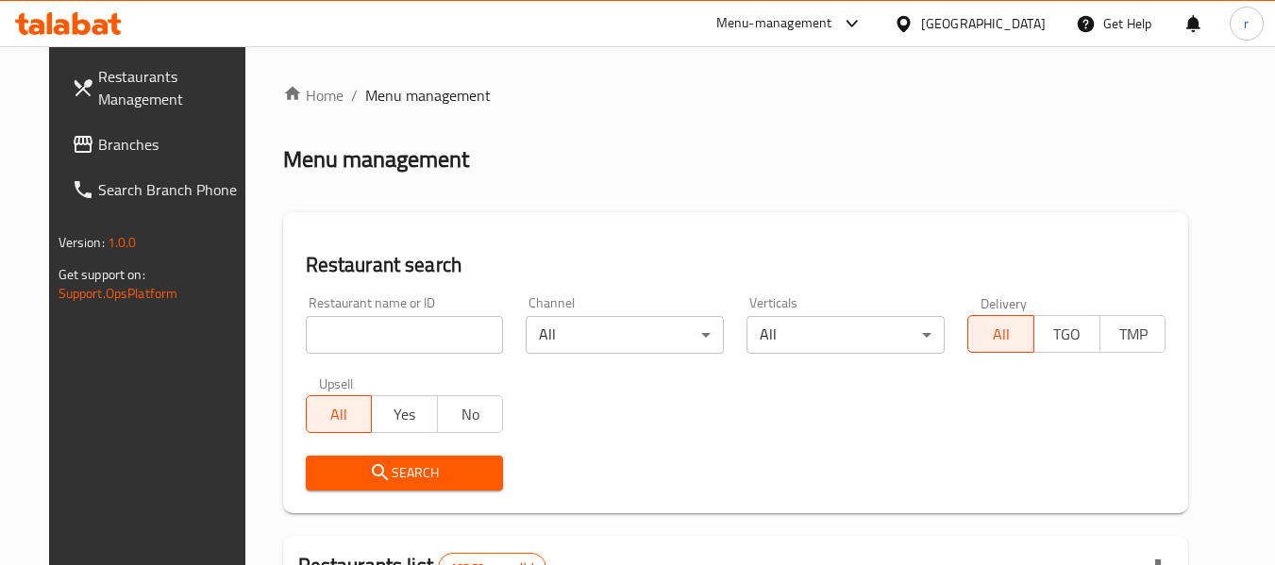
click at [369, 330] on input "search" at bounding box center [405, 335] width 198 height 38
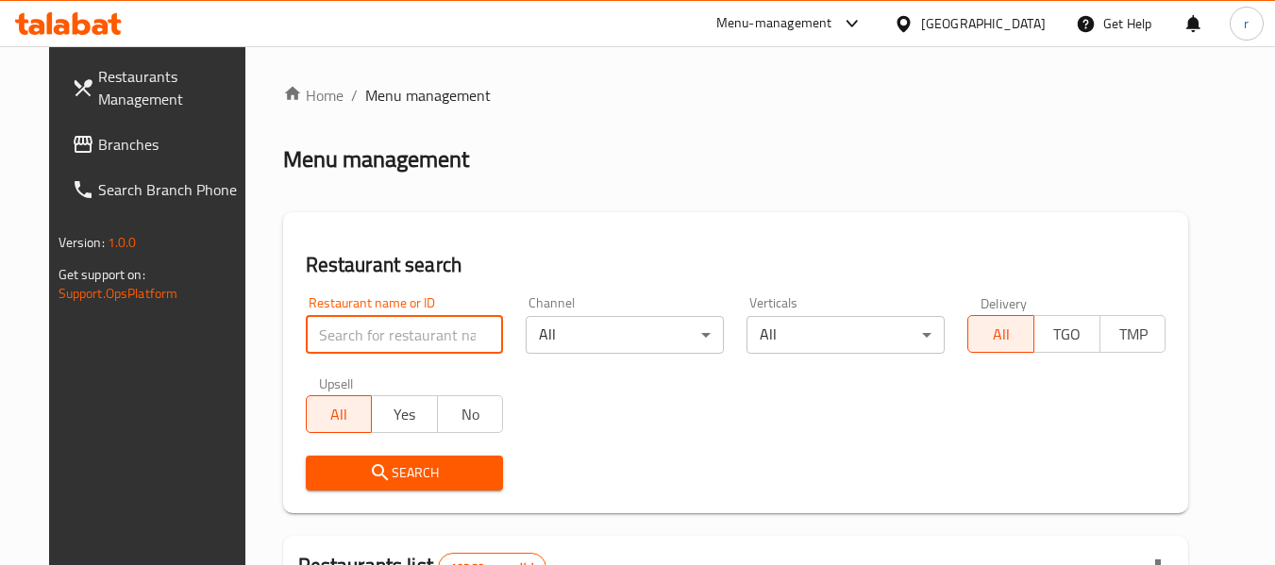
paste input "693719"
type input "693719"
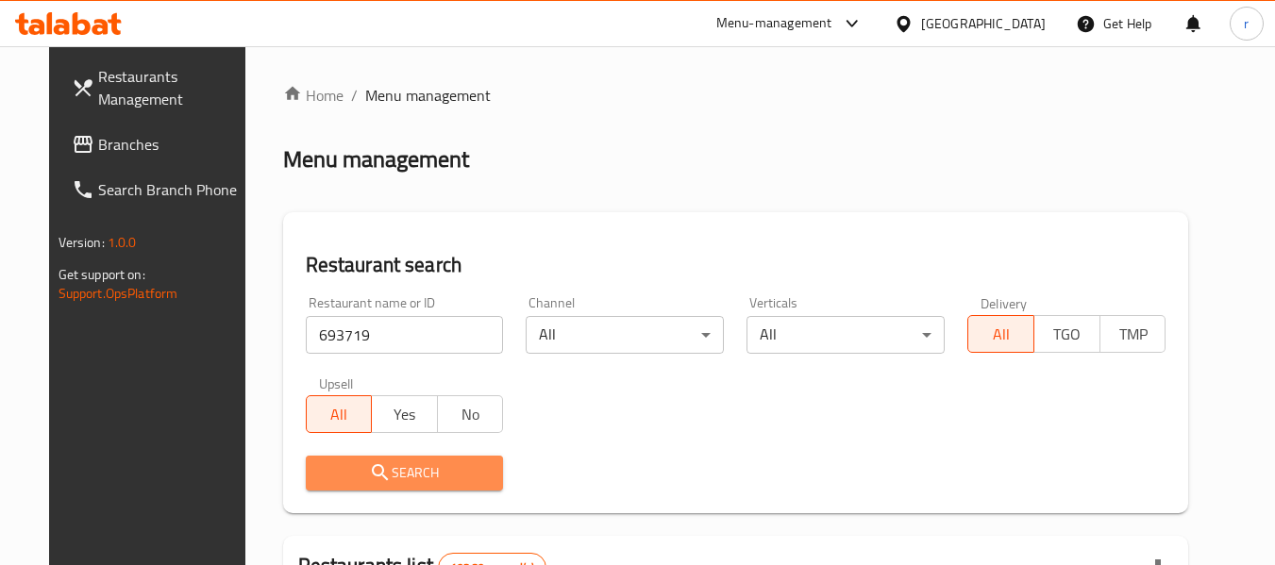
click at [369, 477] on icon "submit" at bounding box center [380, 472] width 23 height 23
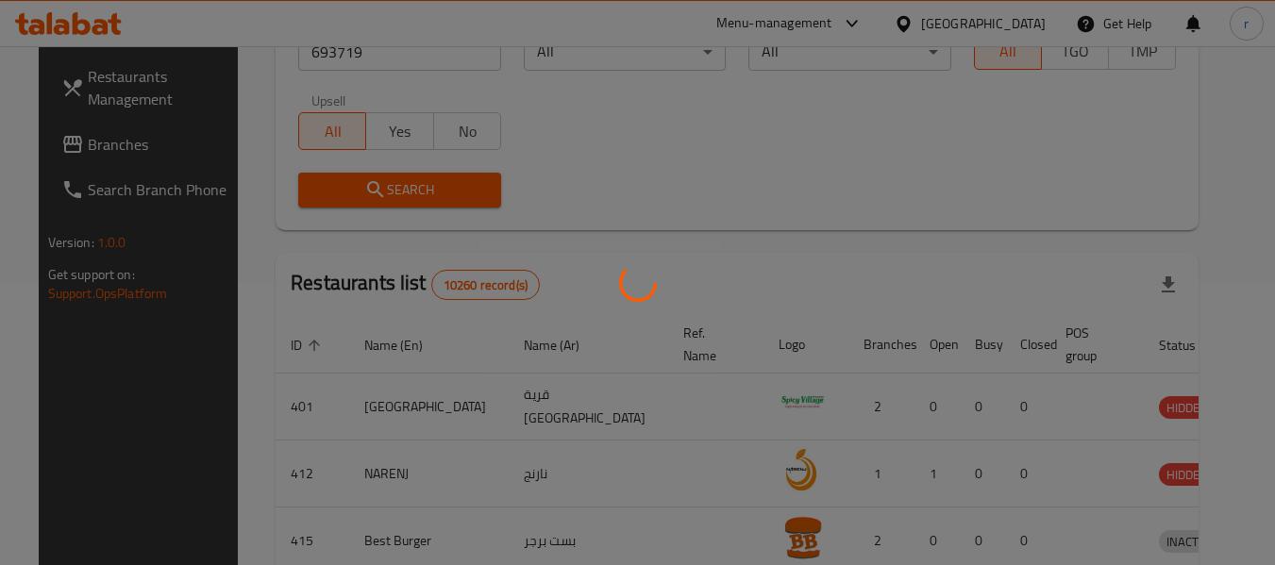
scroll to position [276, 0]
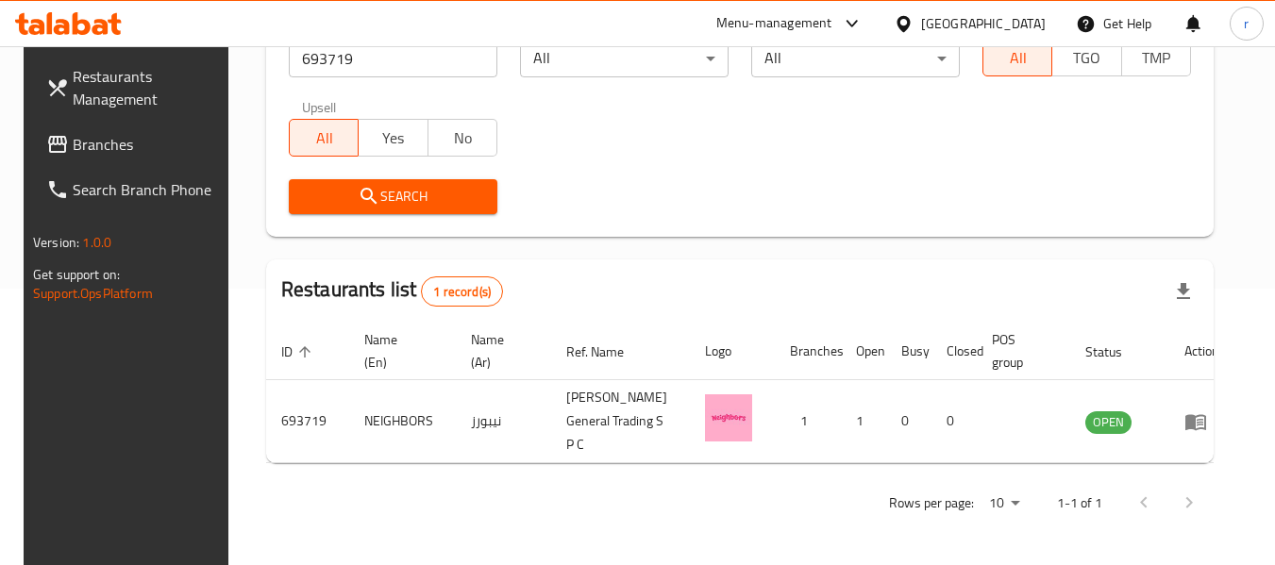
click at [982, 32] on div "[GEOGRAPHIC_DATA]" at bounding box center [969, 23] width 182 height 45
click at [913, 21] on icon at bounding box center [904, 24] width 20 height 20
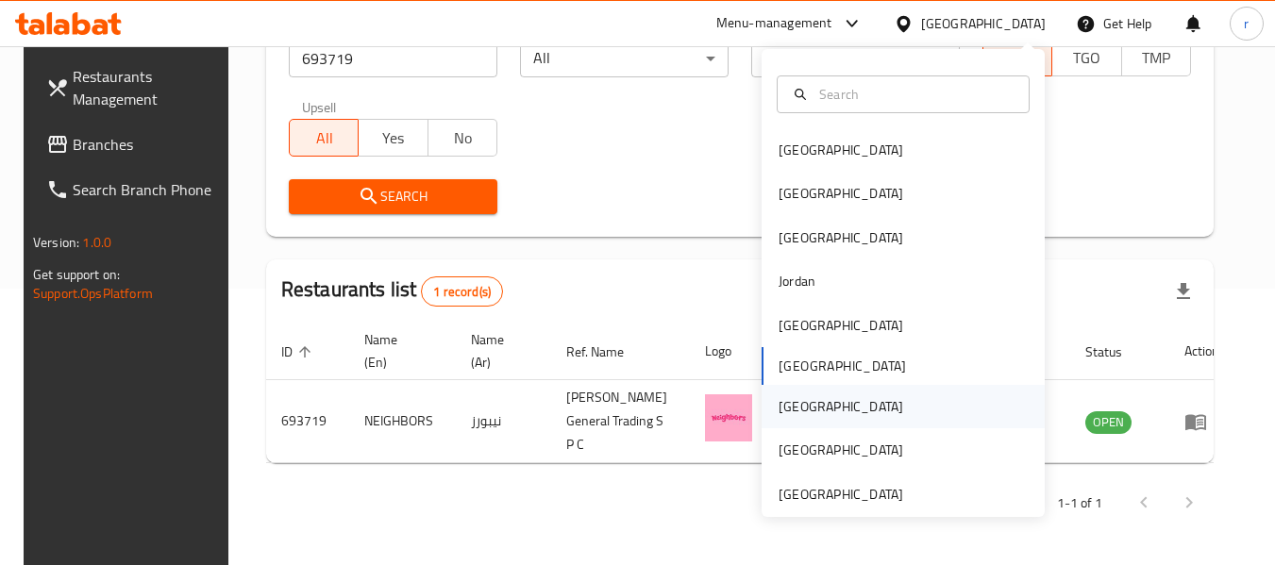
click at [778, 410] on div "[GEOGRAPHIC_DATA]" at bounding box center [840, 406] width 125 height 21
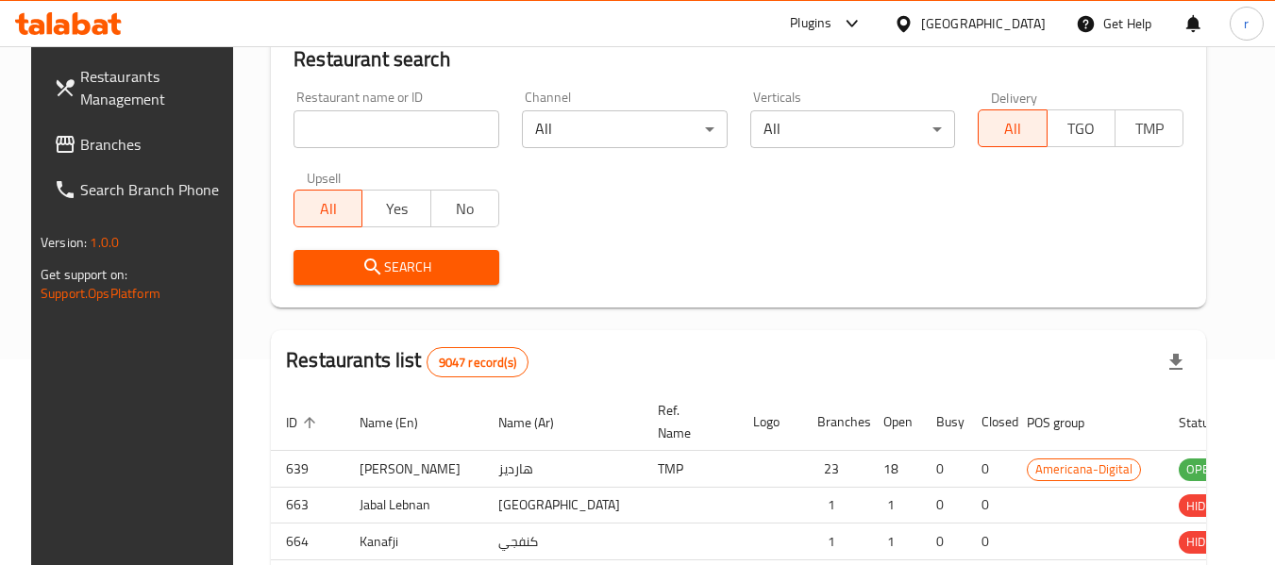
scroll to position [276, 0]
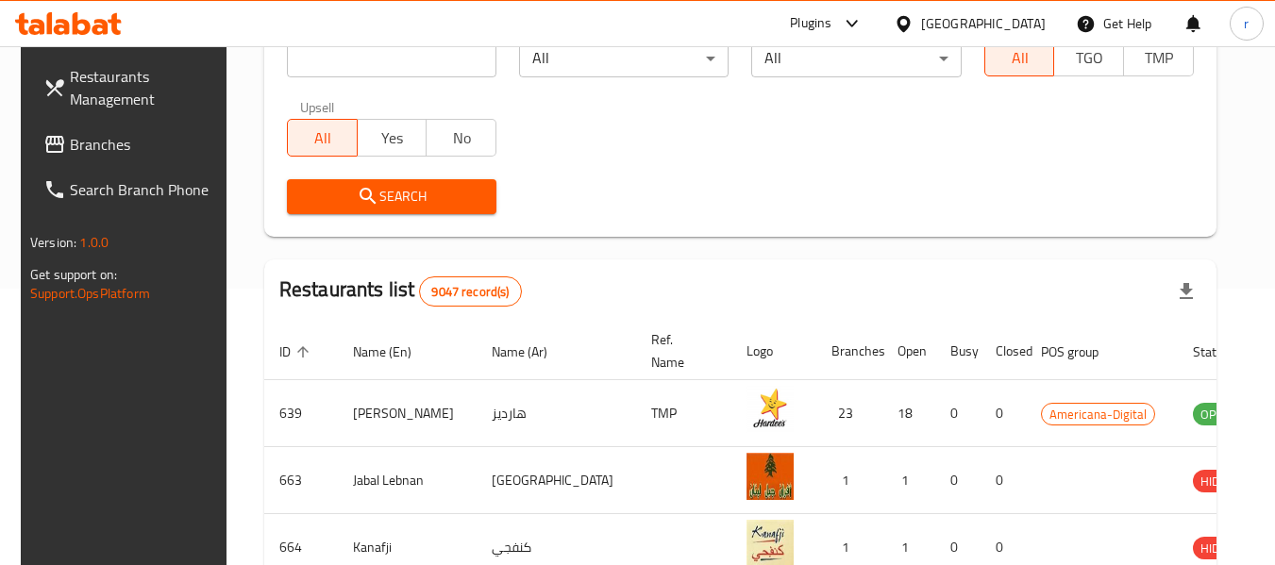
click at [92, 154] on span "Branches" at bounding box center [144, 144] width 149 height 23
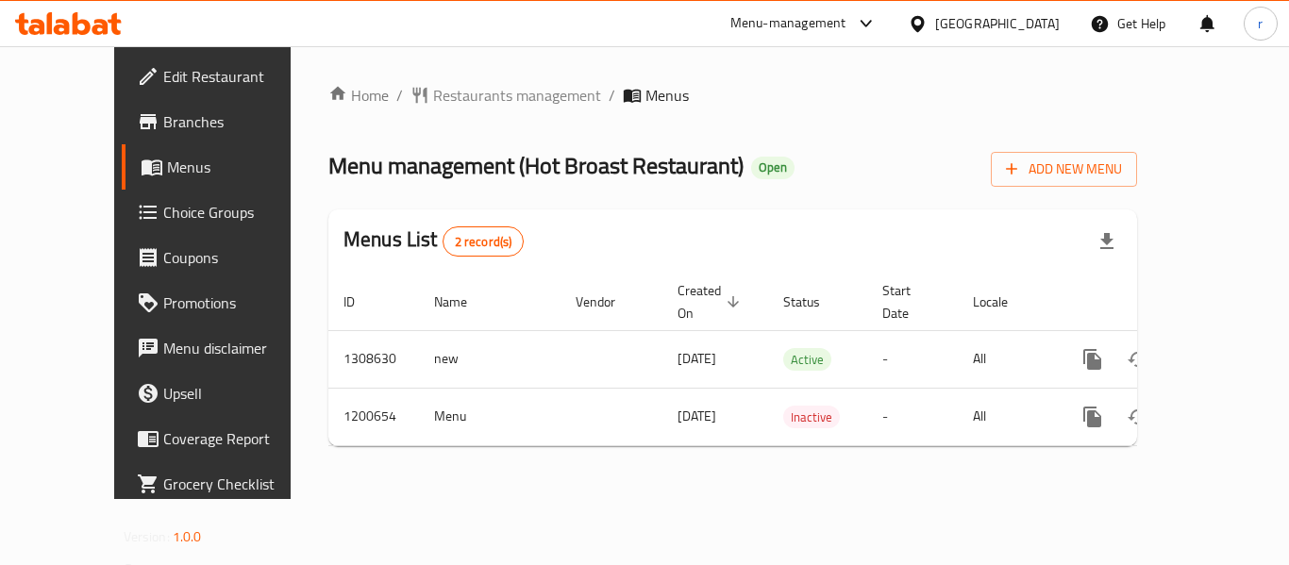
click at [433, 94] on span "Restaurants management" at bounding box center [517, 95] width 168 height 23
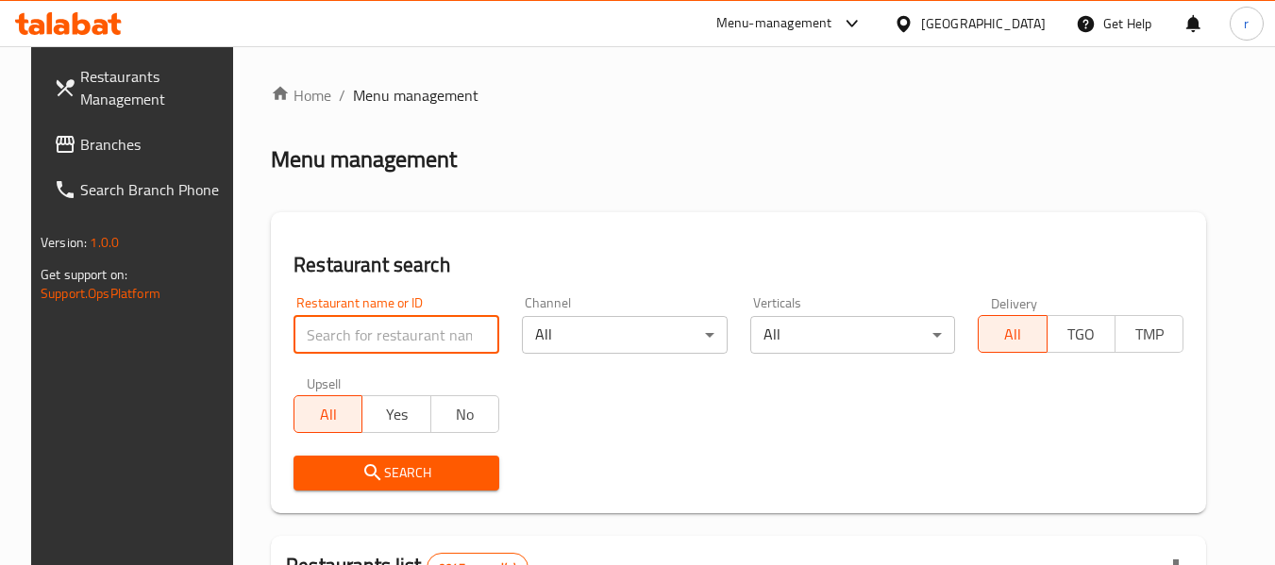
click at [359, 332] on input "search" at bounding box center [396, 335] width 206 height 38
paste input "668700"
type input "668700"
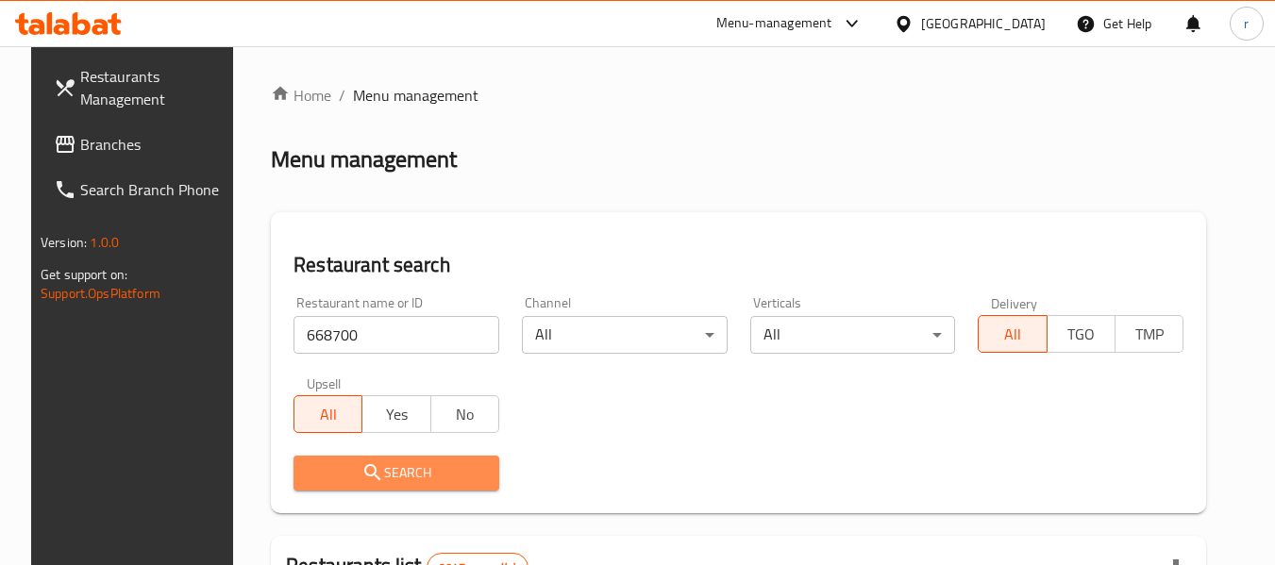
click at [366, 474] on icon "submit" at bounding box center [372, 472] width 23 height 23
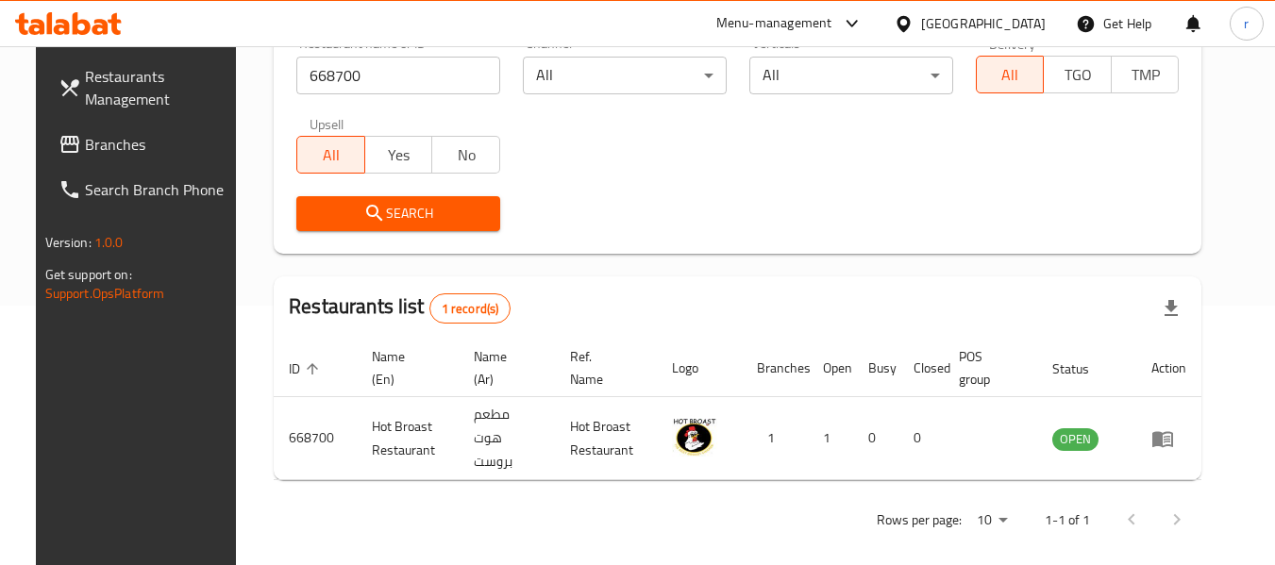
scroll to position [260, 0]
click at [984, 29] on div "[GEOGRAPHIC_DATA]" at bounding box center [969, 23] width 182 height 45
click at [913, 23] on icon at bounding box center [904, 24] width 20 height 20
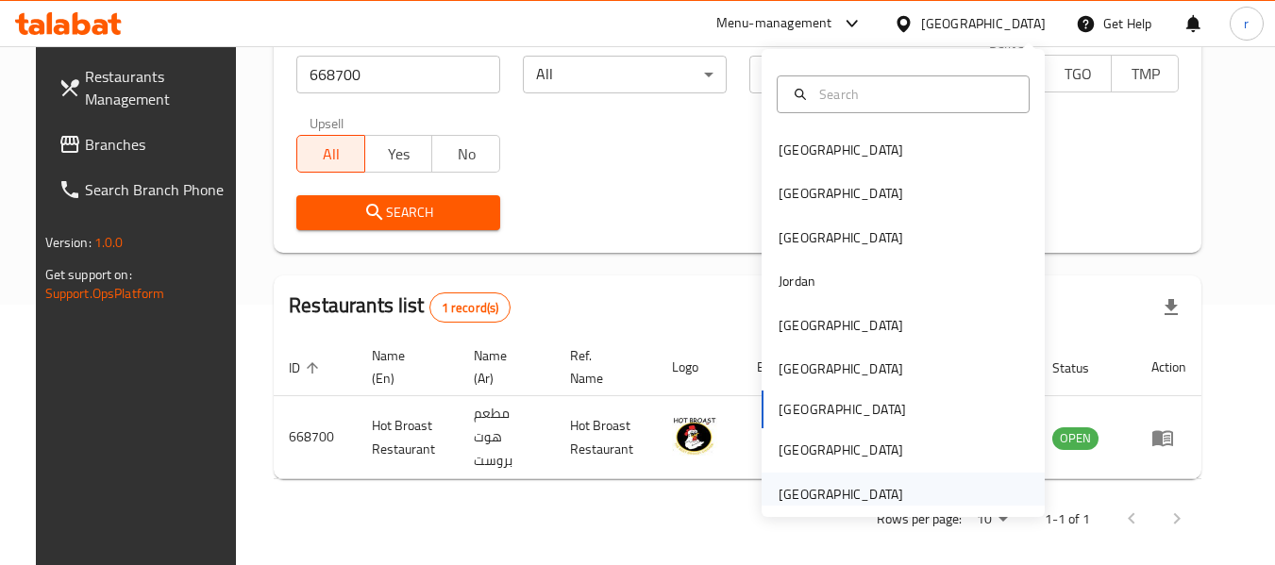
click at [808, 497] on div "[GEOGRAPHIC_DATA]" at bounding box center [840, 494] width 125 height 21
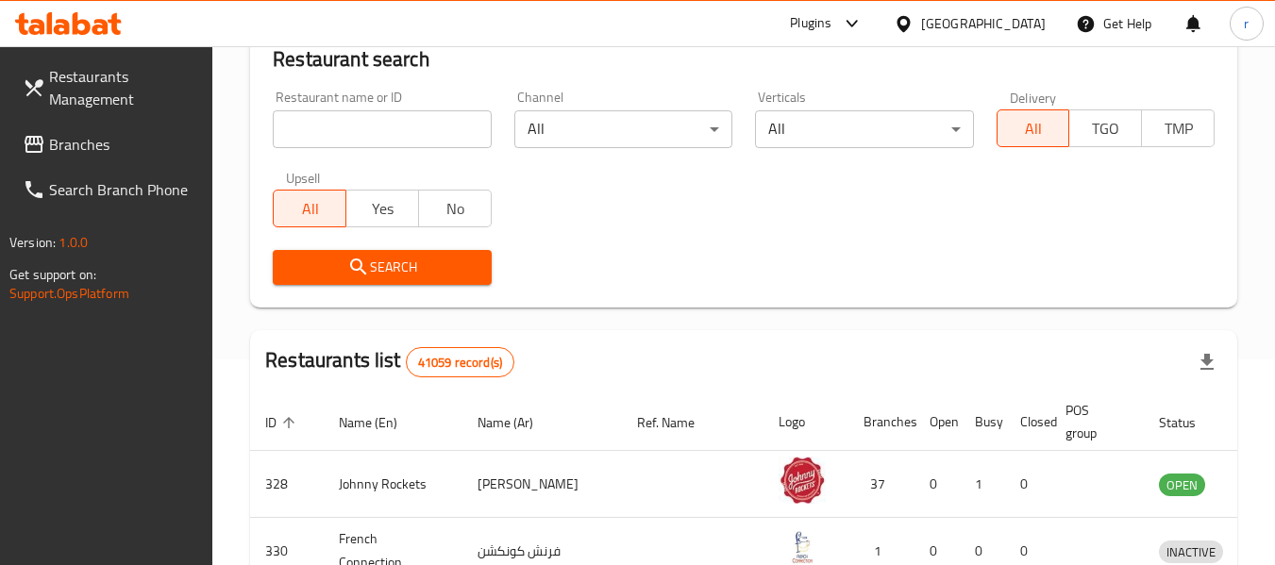
scroll to position [260, 0]
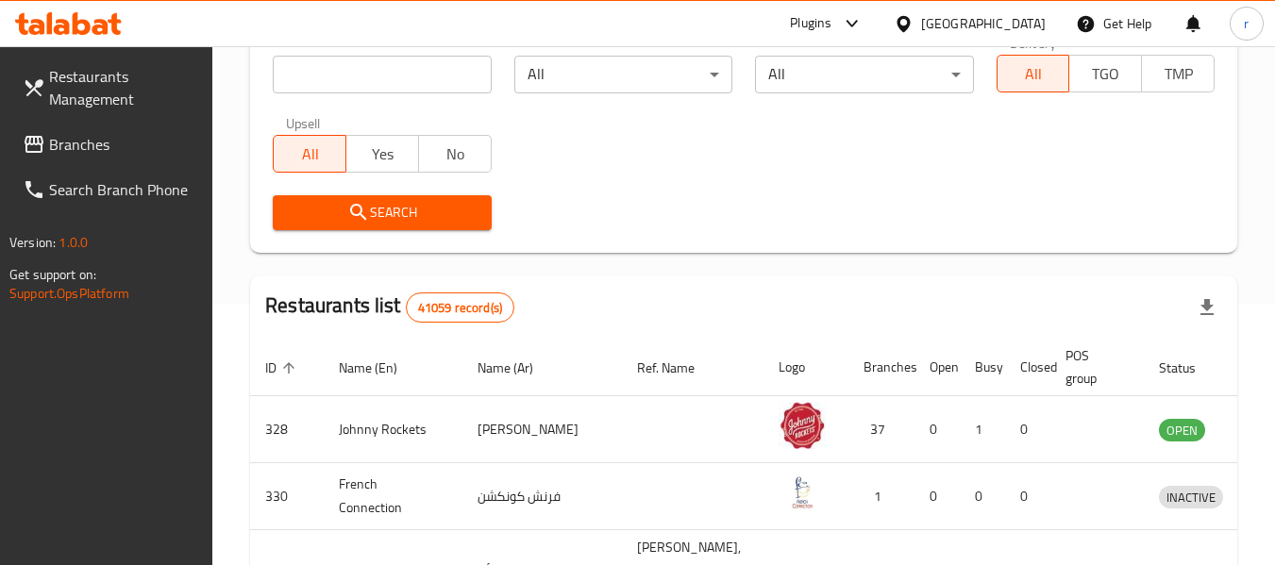
click at [115, 146] on span "Branches" at bounding box center [123, 144] width 149 height 23
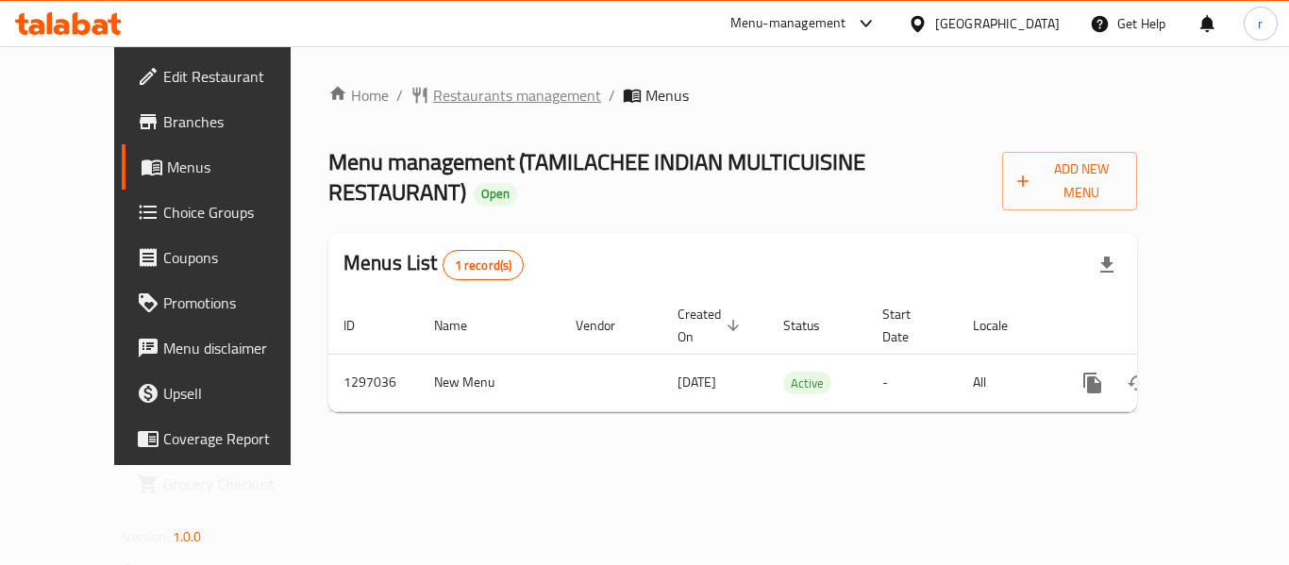
click at [444, 100] on span "Restaurants management" at bounding box center [517, 95] width 168 height 23
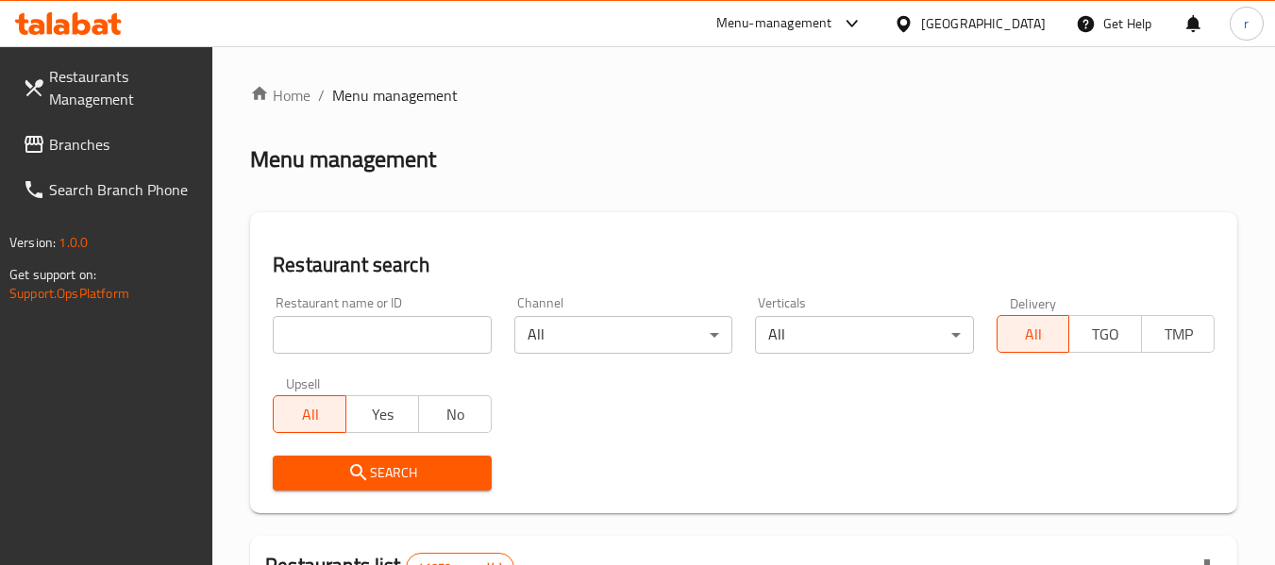
click at [351, 326] on input "search" at bounding box center [382, 335] width 218 height 38
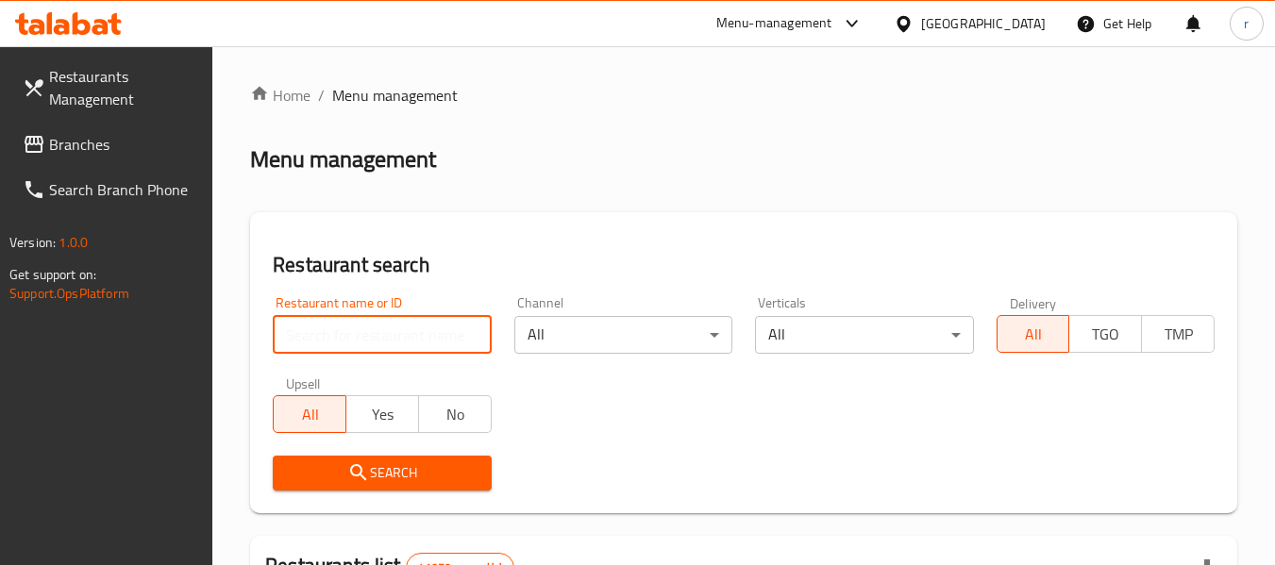
paste input "700262"
type input "700262"
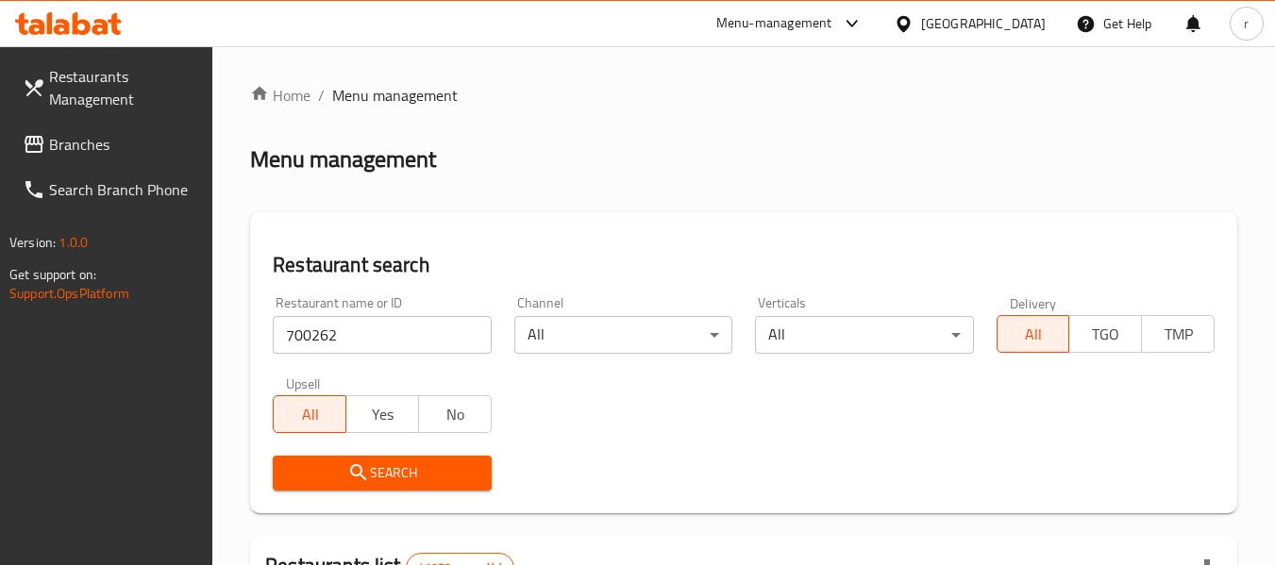
click at [359, 459] on button "Search" at bounding box center [382, 473] width 218 height 35
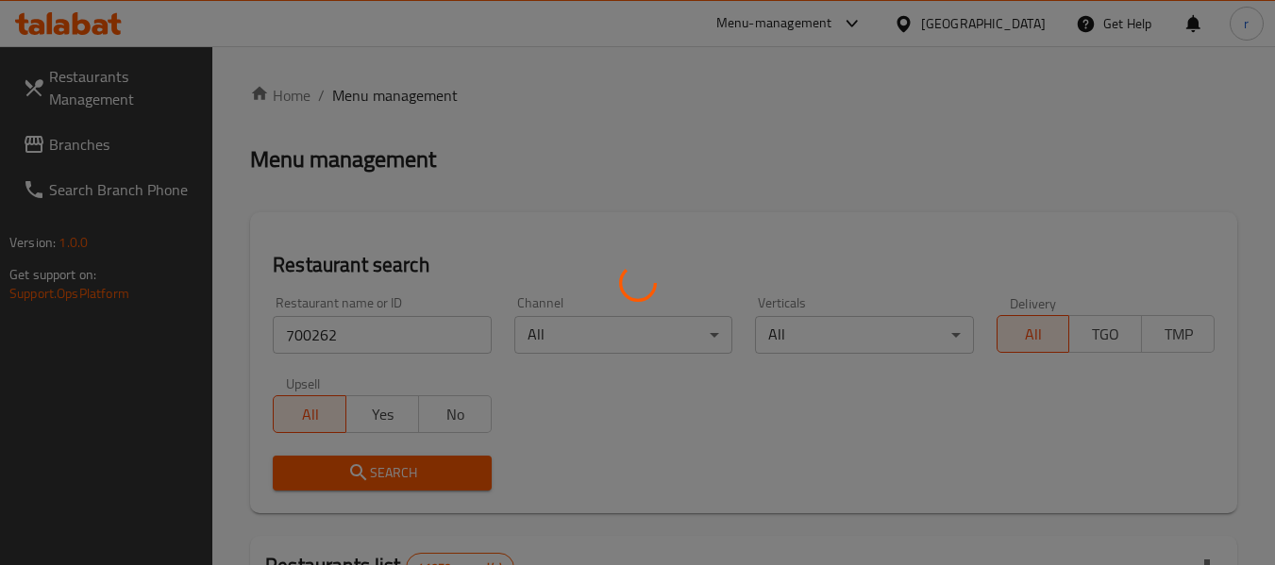
scroll to position [283, 0]
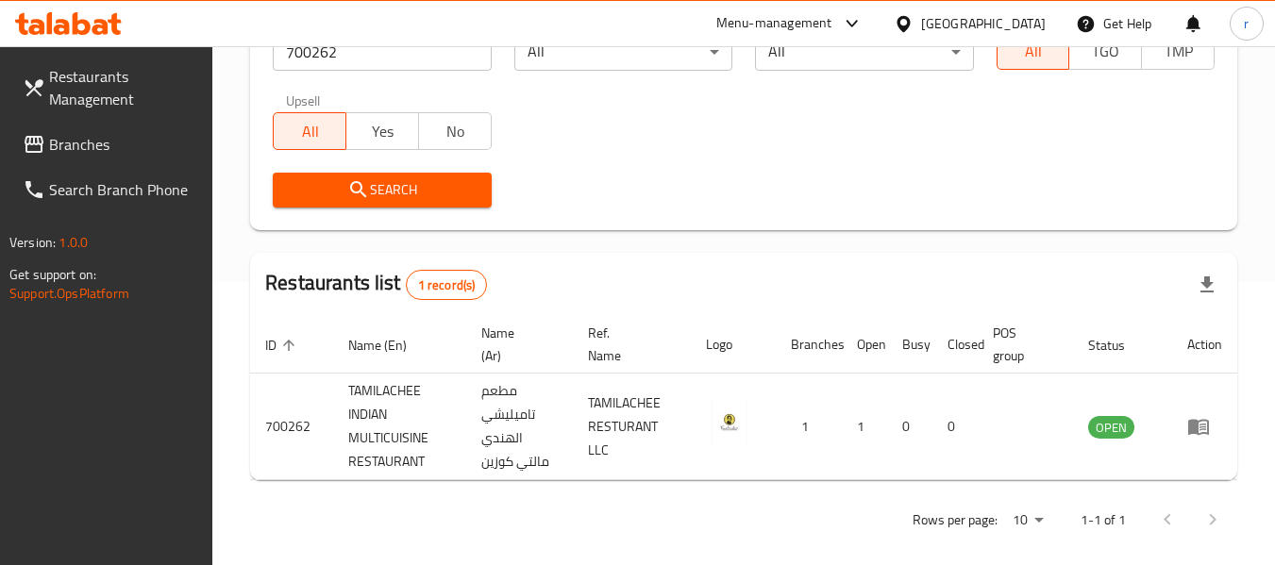
click at [66, 139] on span "Branches" at bounding box center [123, 144] width 149 height 23
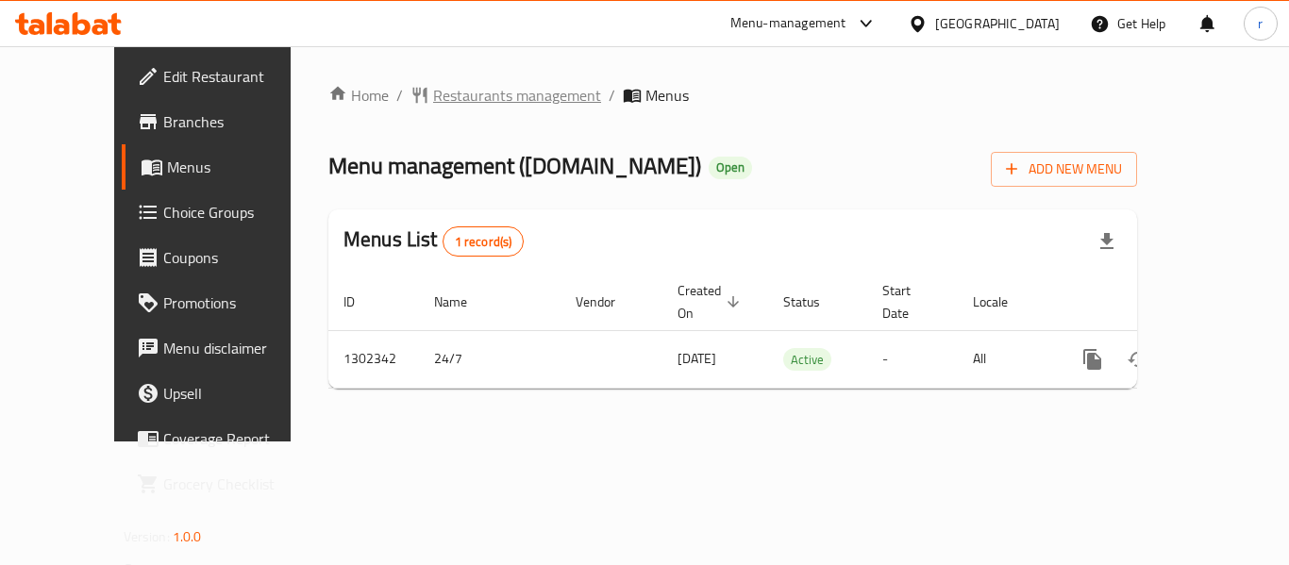
click at [442, 95] on span "Restaurants management" at bounding box center [517, 95] width 168 height 23
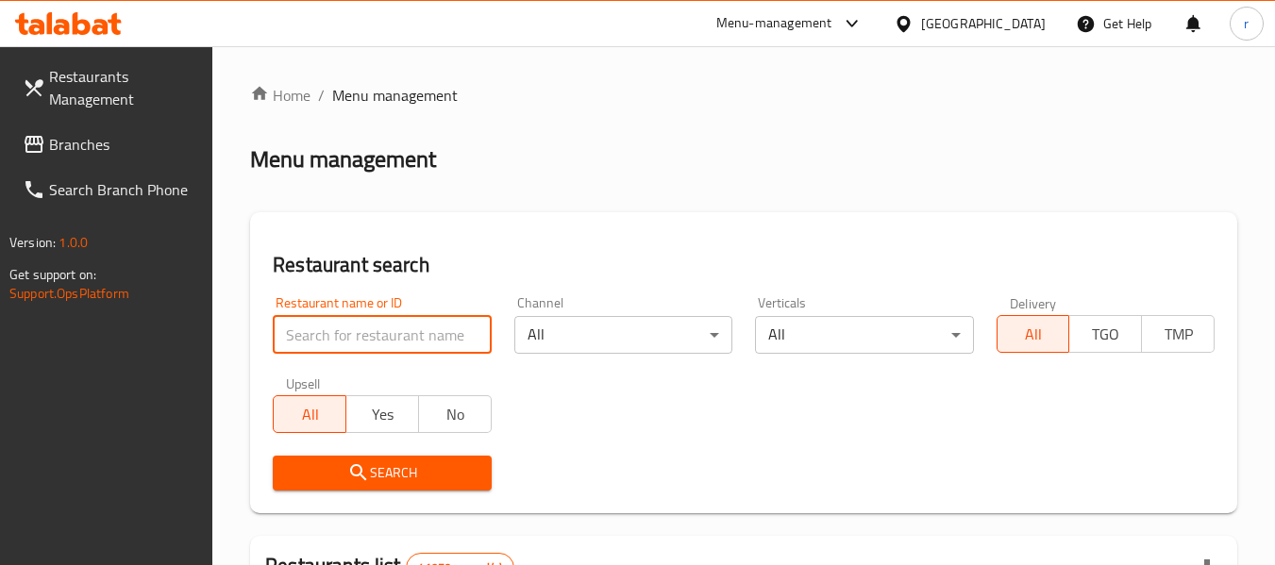
click at [371, 330] on input "search" at bounding box center [382, 335] width 218 height 38
paste input "702400"
type input "702400"
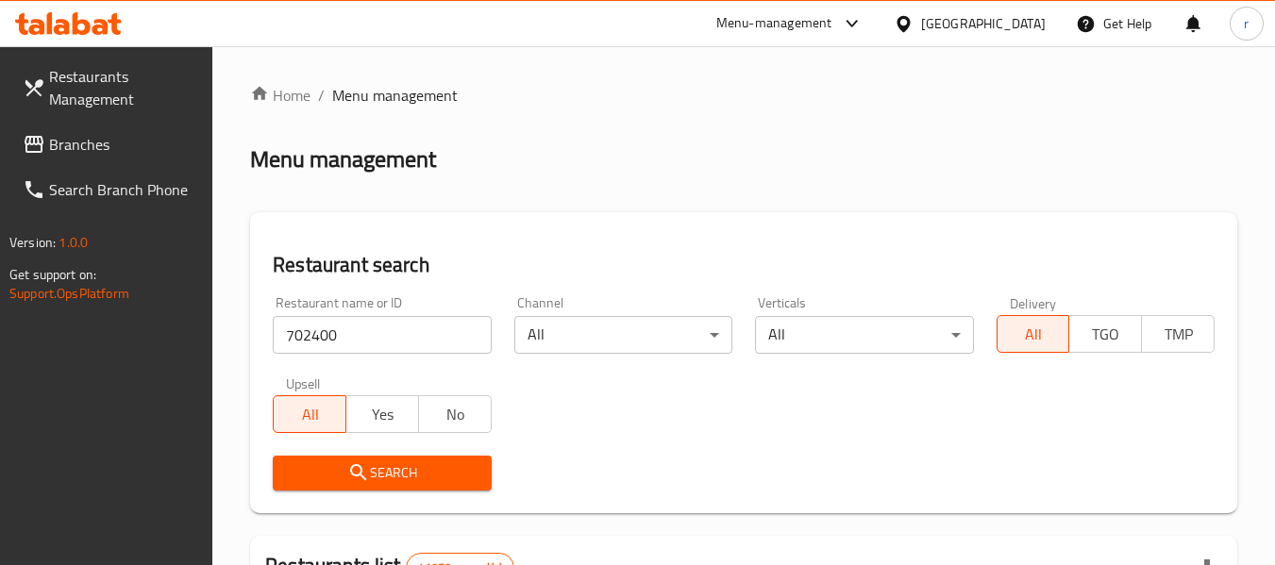
click at [361, 481] on icon "submit" at bounding box center [358, 472] width 23 height 23
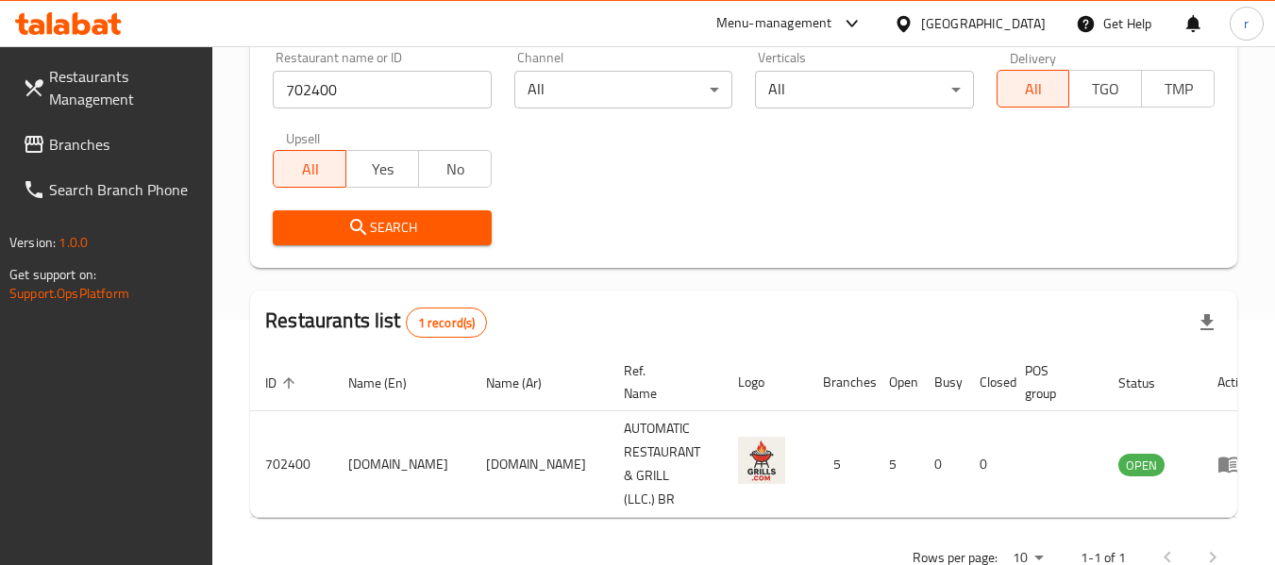
scroll to position [276, 0]
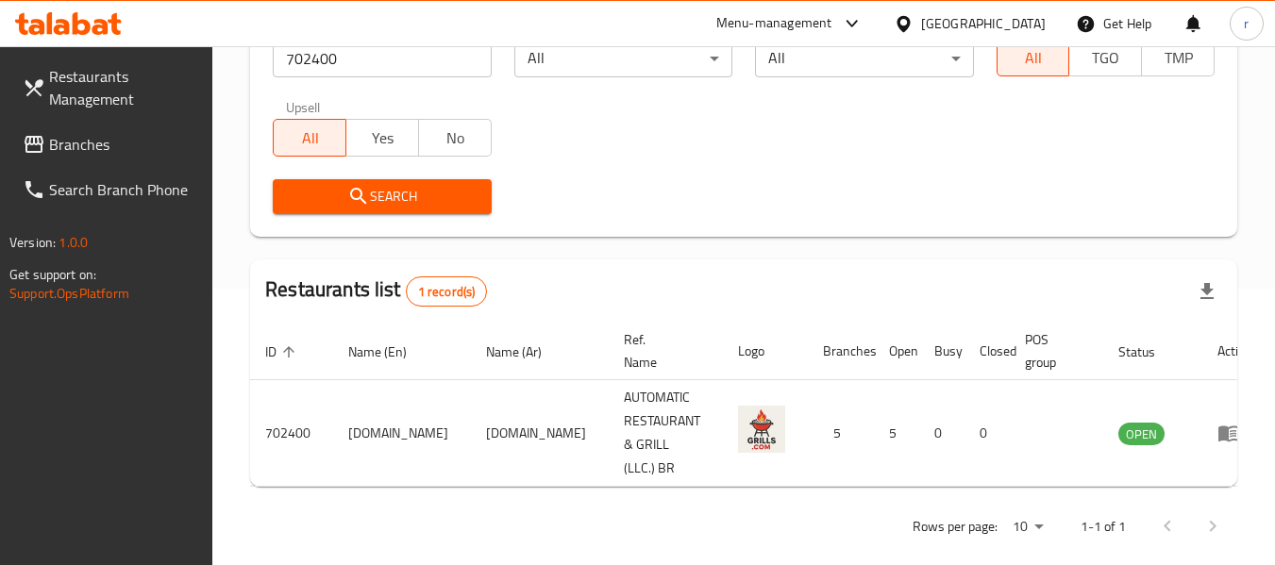
click at [61, 133] on span "Branches" at bounding box center [123, 144] width 149 height 23
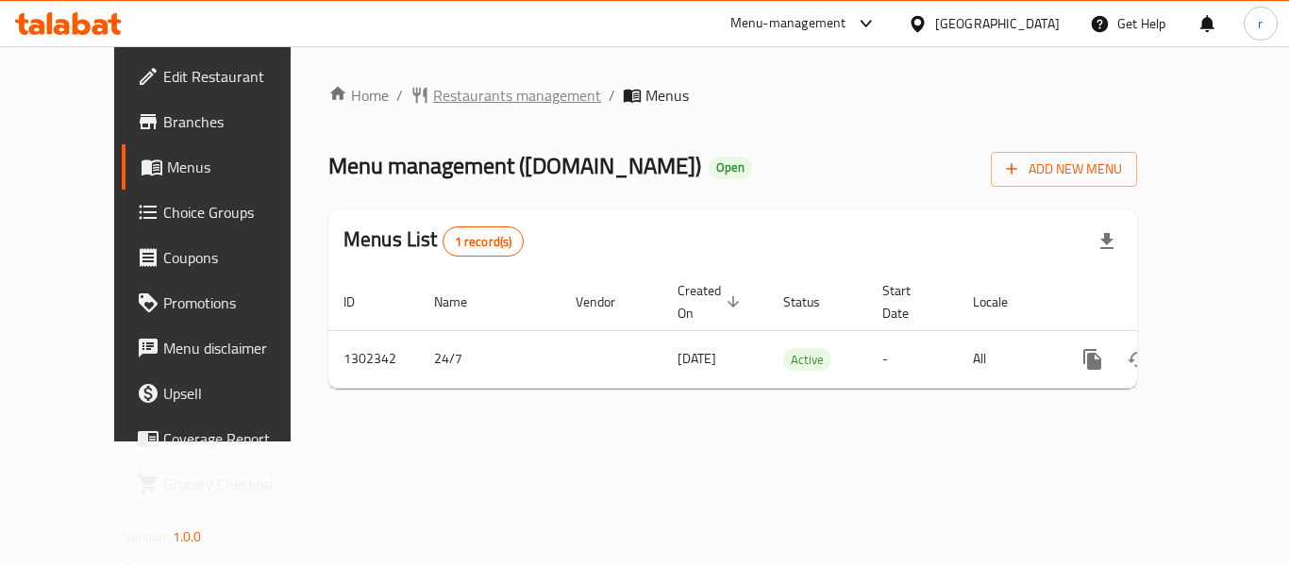
click at [477, 106] on span "Restaurants management" at bounding box center [517, 95] width 168 height 23
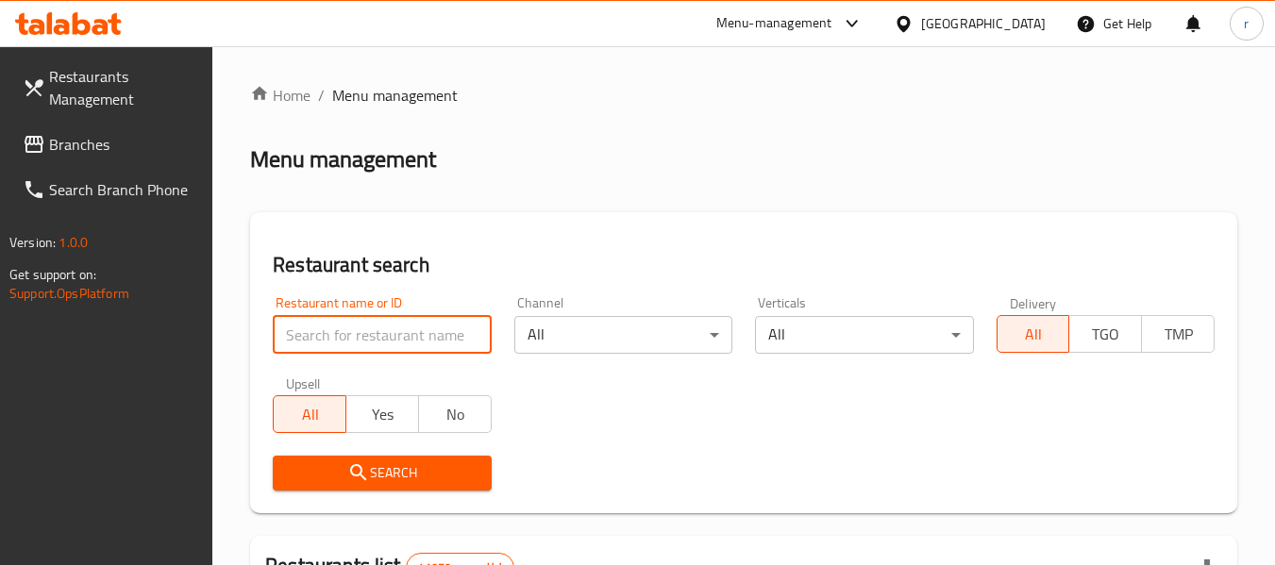
click at [409, 341] on input "search" at bounding box center [382, 335] width 218 height 38
paste input "702400"
type input "702400"
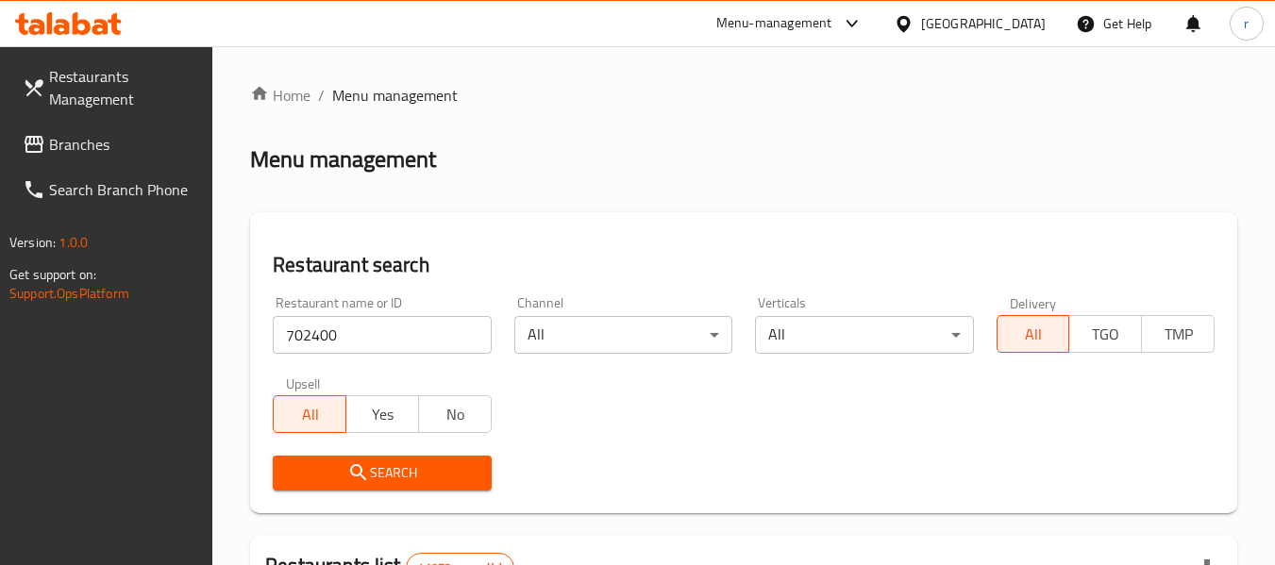
click at [398, 465] on span "Search" at bounding box center [382, 473] width 188 height 24
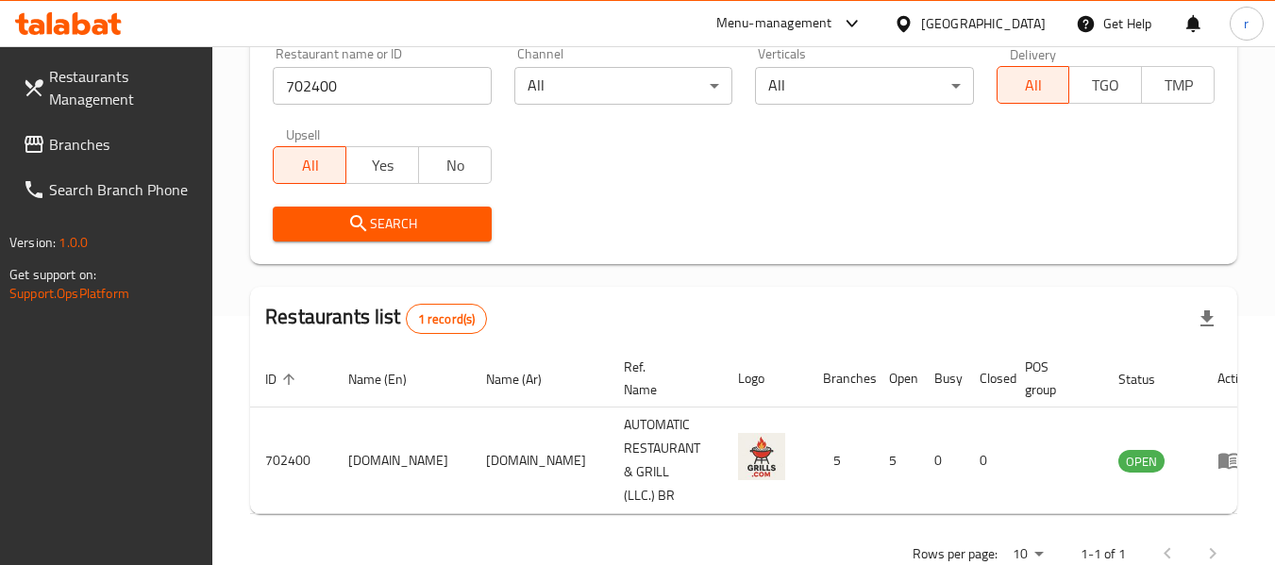
scroll to position [276, 0]
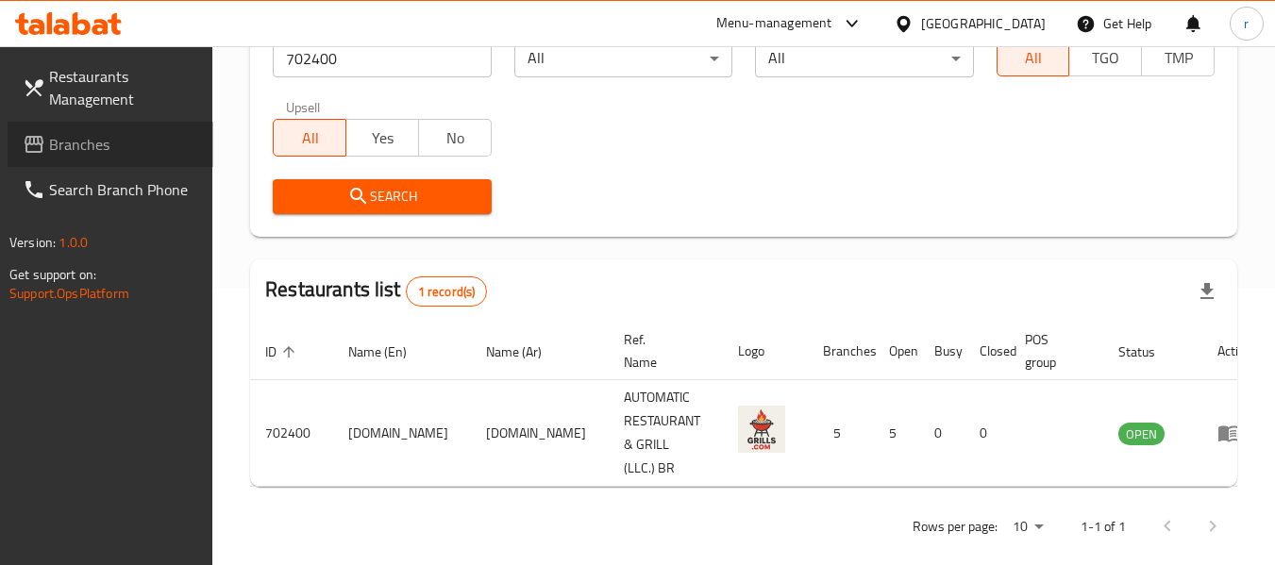
click at [84, 143] on span "Branches" at bounding box center [123, 144] width 149 height 23
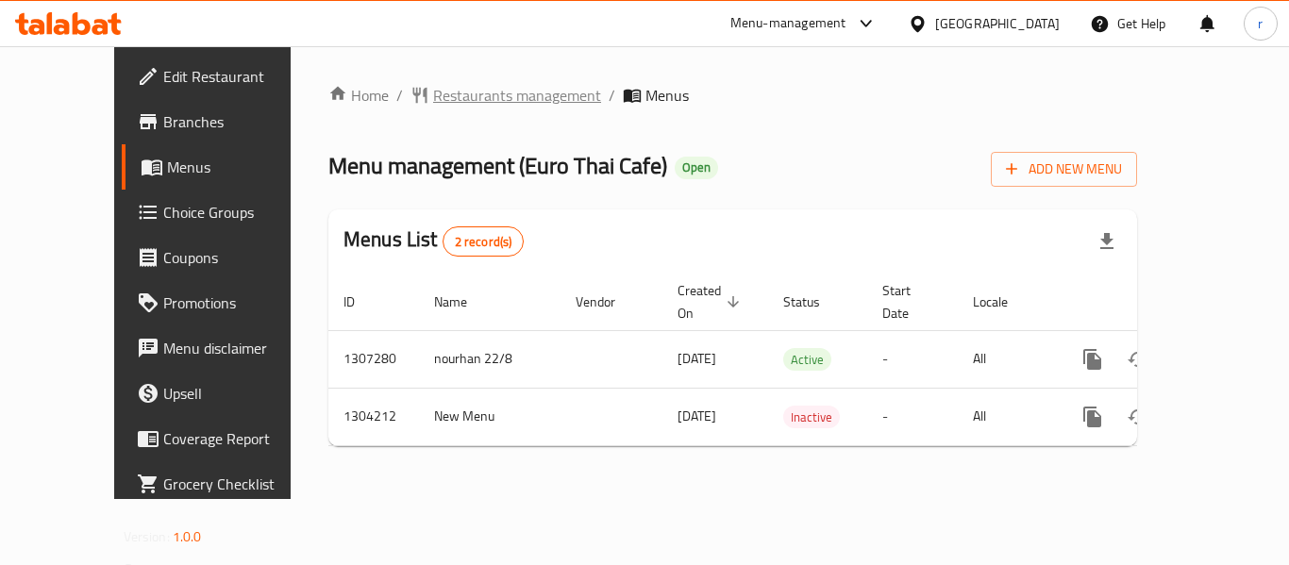
click at [433, 92] on span "Restaurants management" at bounding box center [517, 95] width 168 height 23
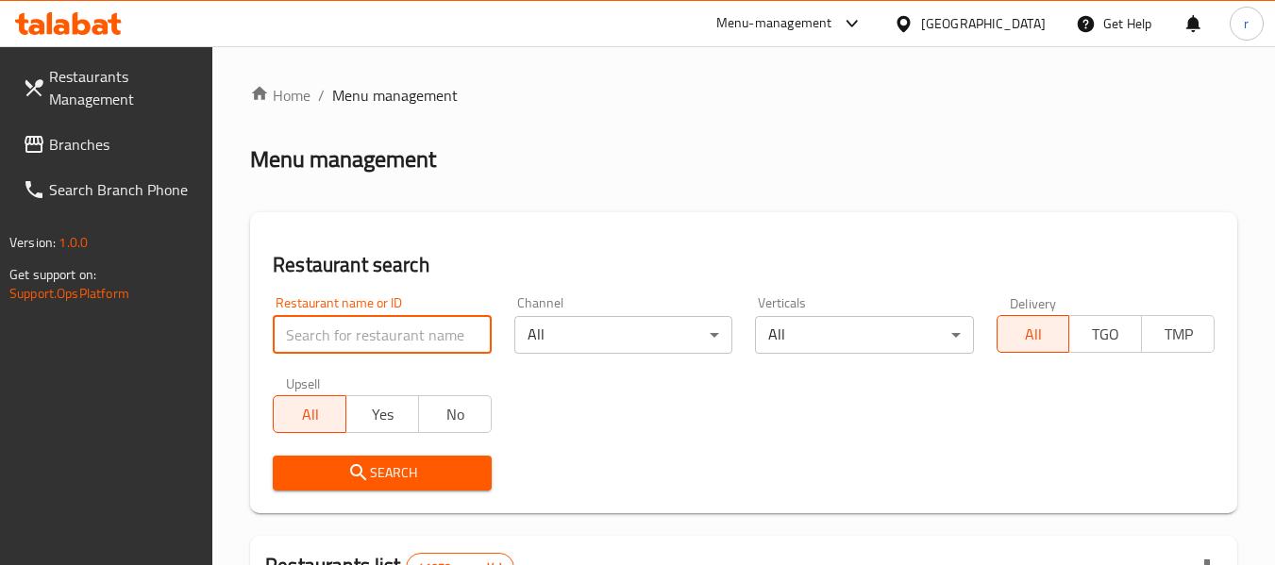
click at [386, 334] on input "search" at bounding box center [382, 335] width 218 height 38
paste input "703056"
type input "703056"
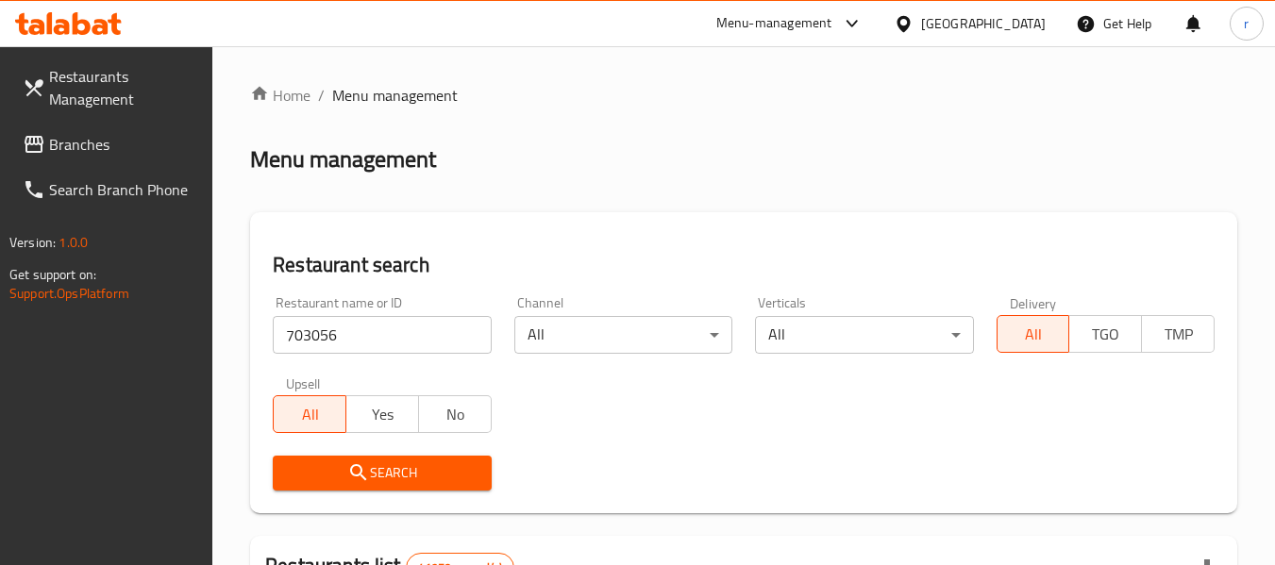
click at [401, 469] on span "Search" at bounding box center [382, 473] width 188 height 24
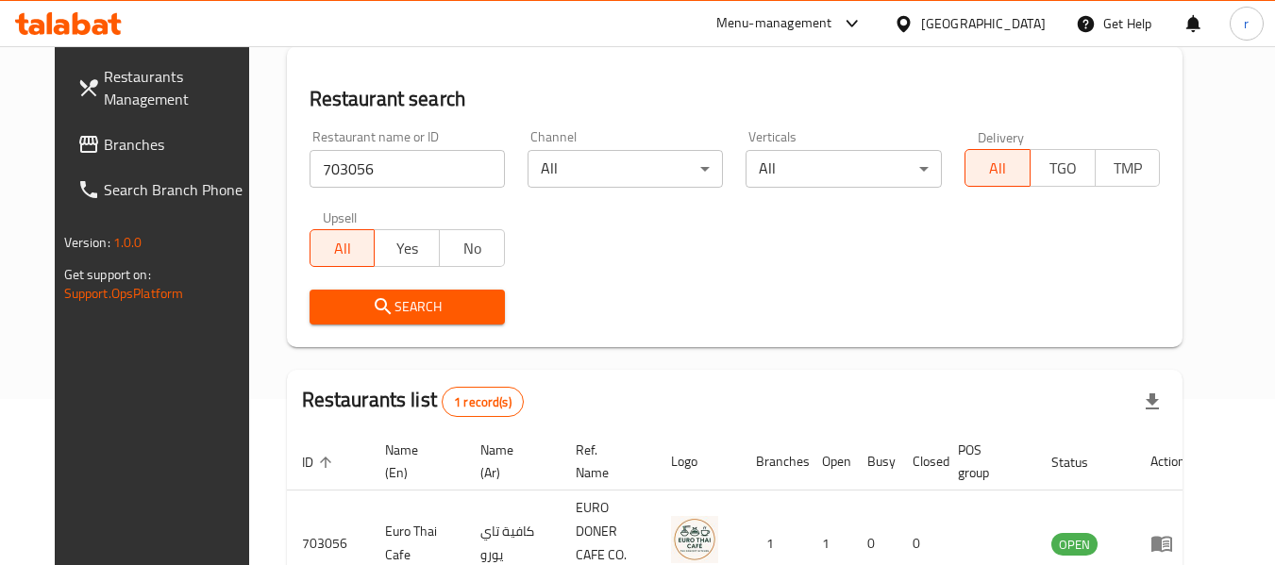
scroll to position [260, 0]
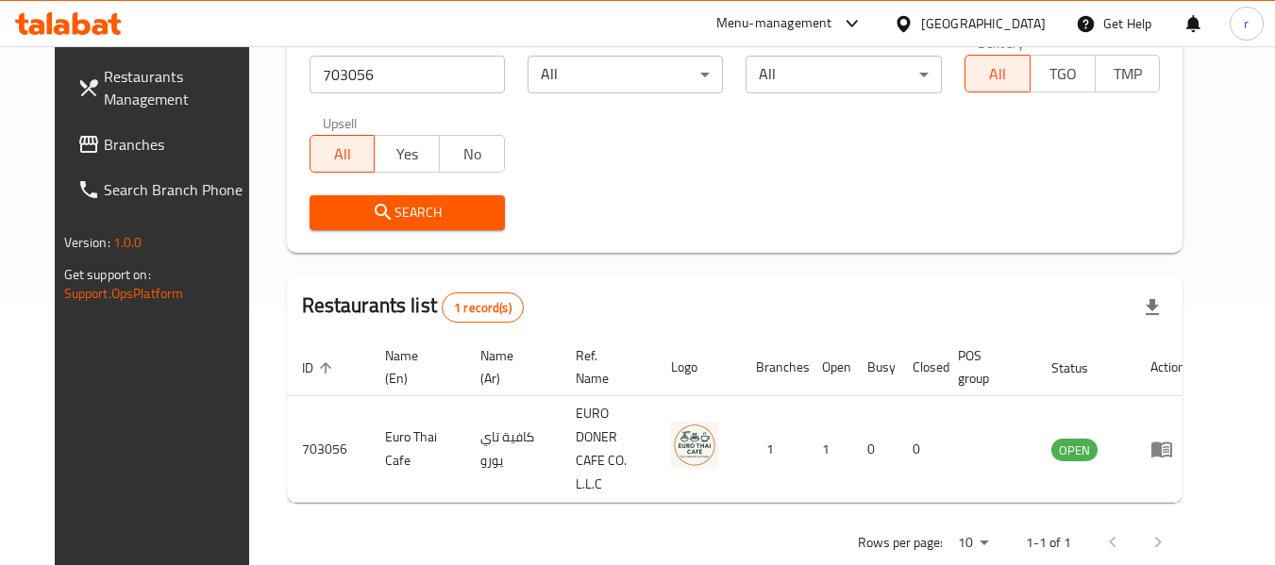
click at [995, 25] on div "[GEOGRAPHIC_DATA]" at bounding box center [983, 23] width 125 height 21
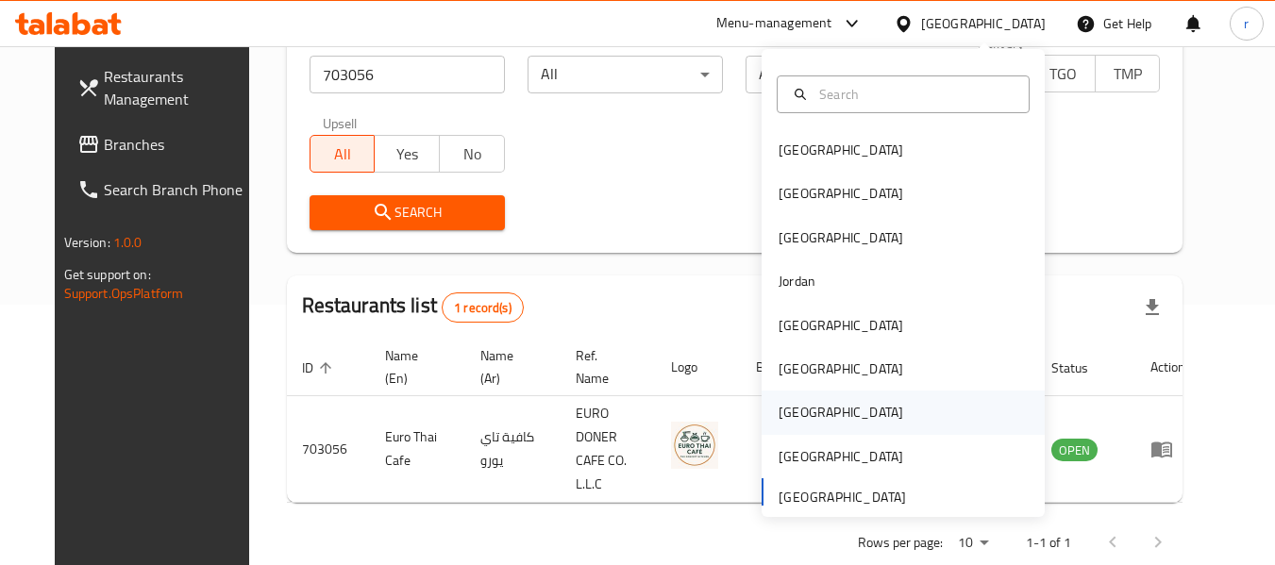
click at [800, 415] on div "Qatar" at bounding box center [840, 412] width 155 height 43
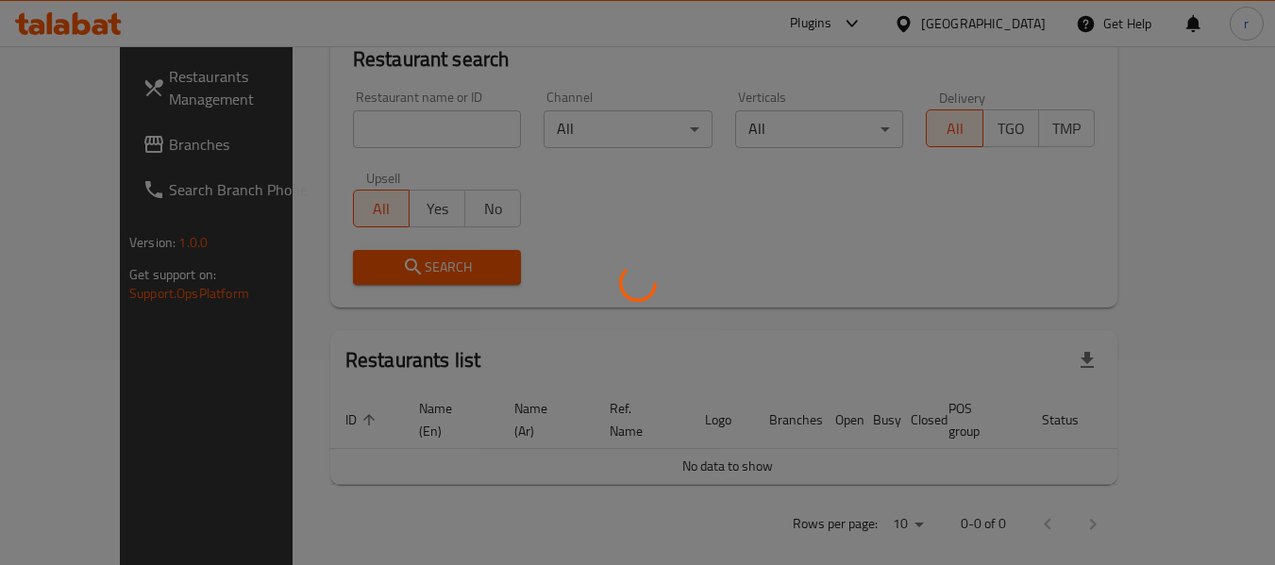
scroll to position [260, 0]
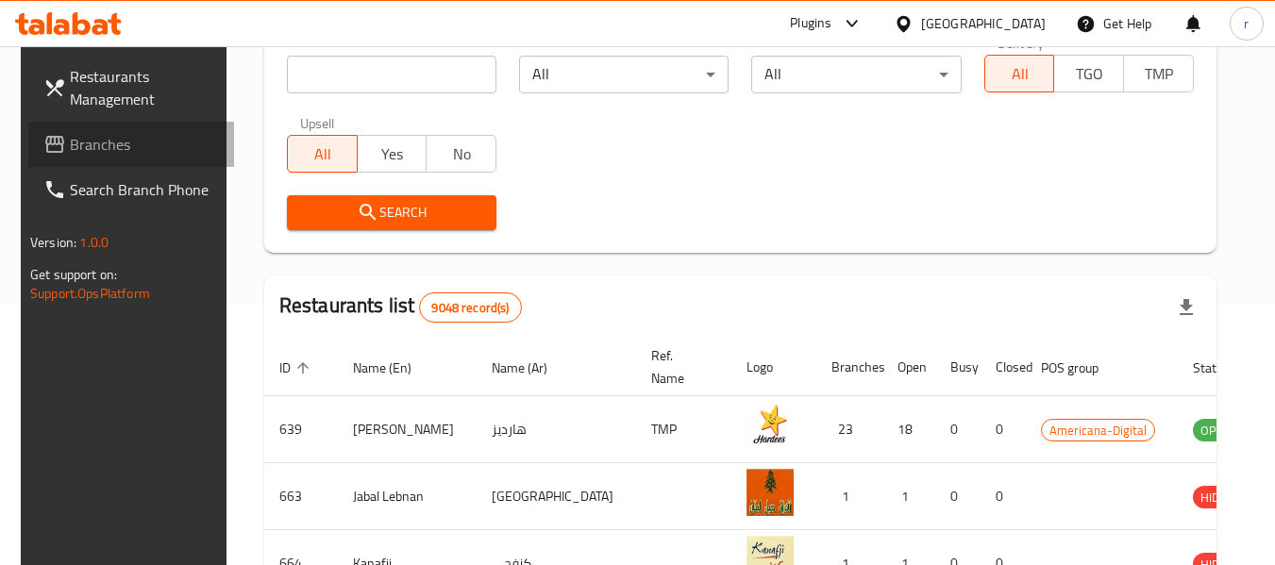
click at [88, 151] on span "Branches" at bounding box center [144, 144] width 149 height 23
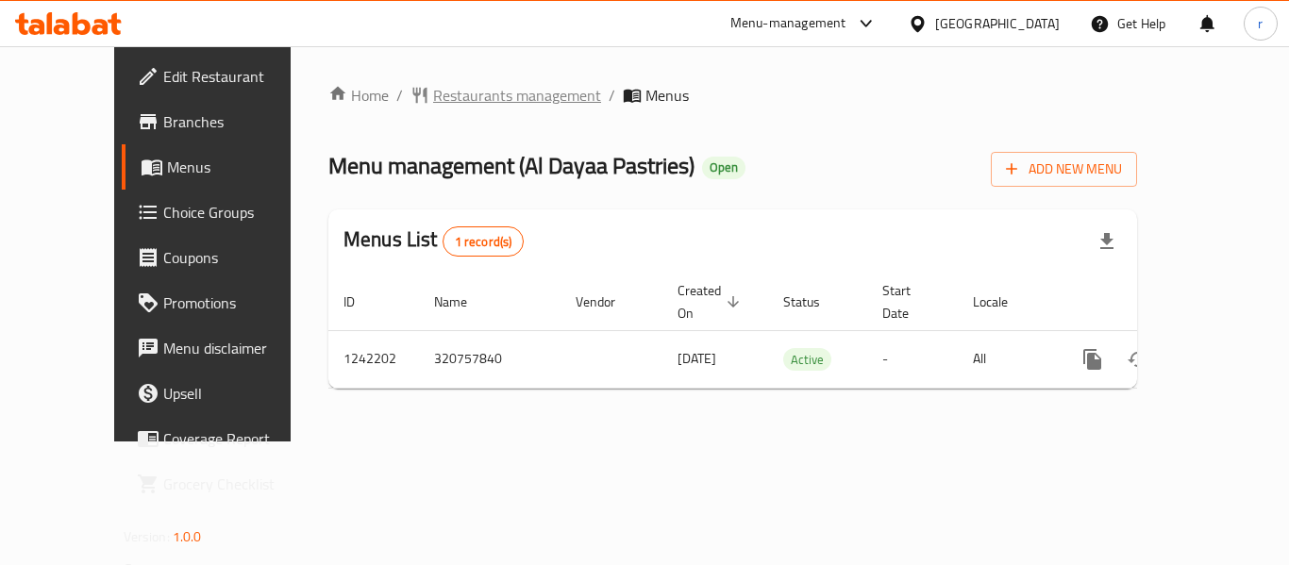
click at [464, 91] on span "Restaurants management" at bounding box center [517, 95] width 168 height 23
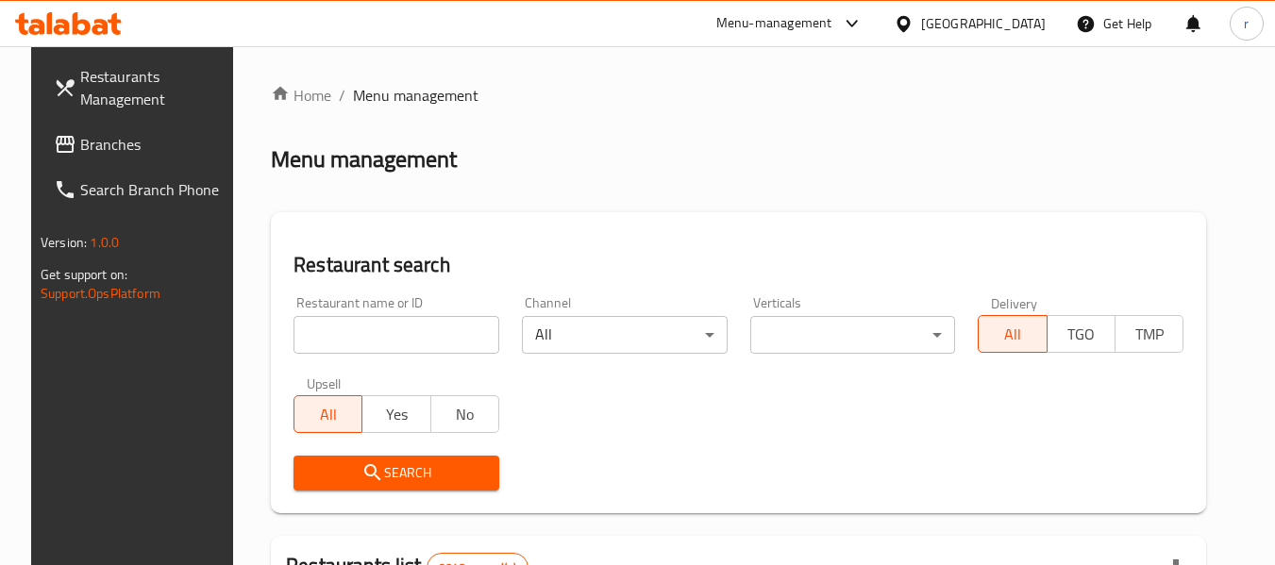
click at [394, 338] on div at bounding box center [637, 282] width 1275 height 565
click at [394, 338] on input "search" at bounding box center [396, 335] width 206 height 38
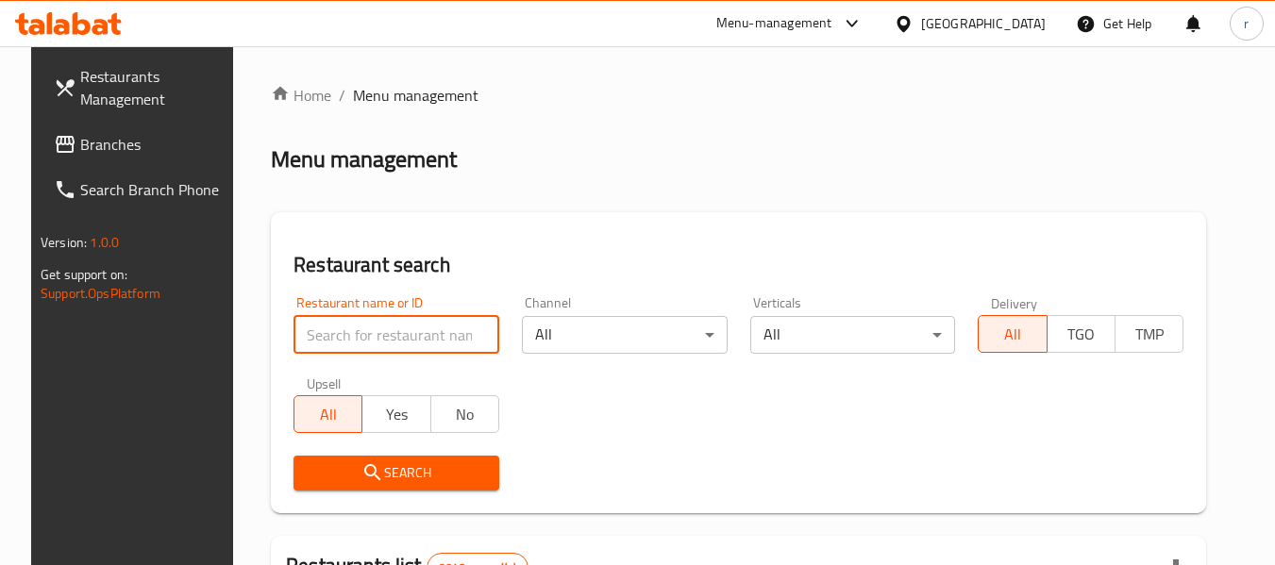
paste input "681047"
type input "681047"
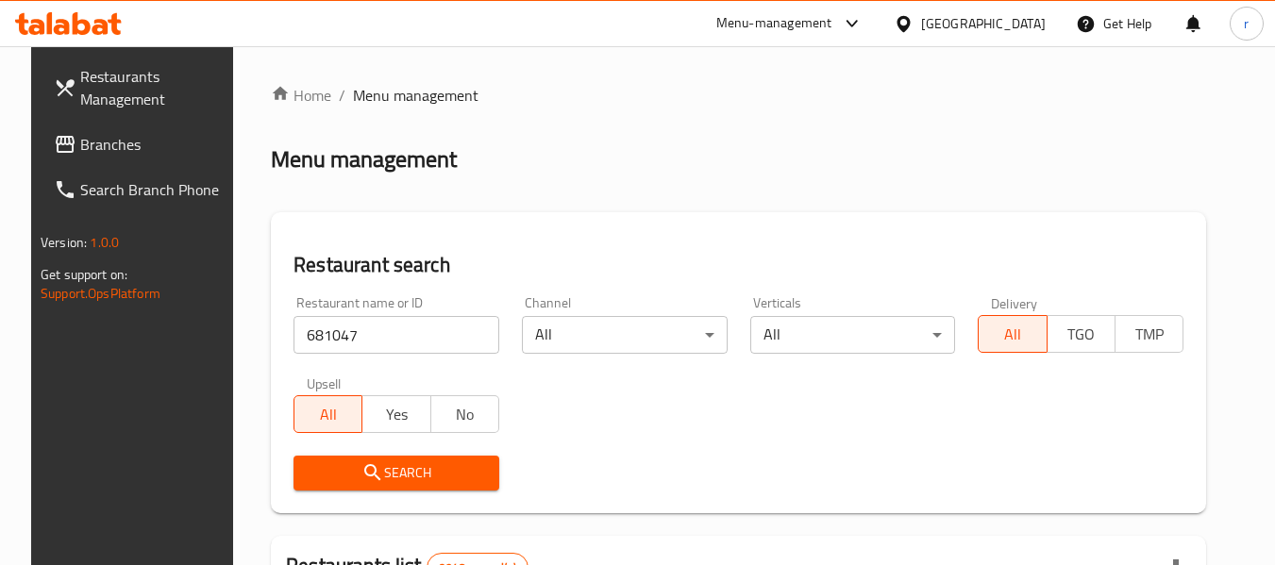
click at [385, 462] on span "Search" at bounding box center [397, 473] width 176 height 24
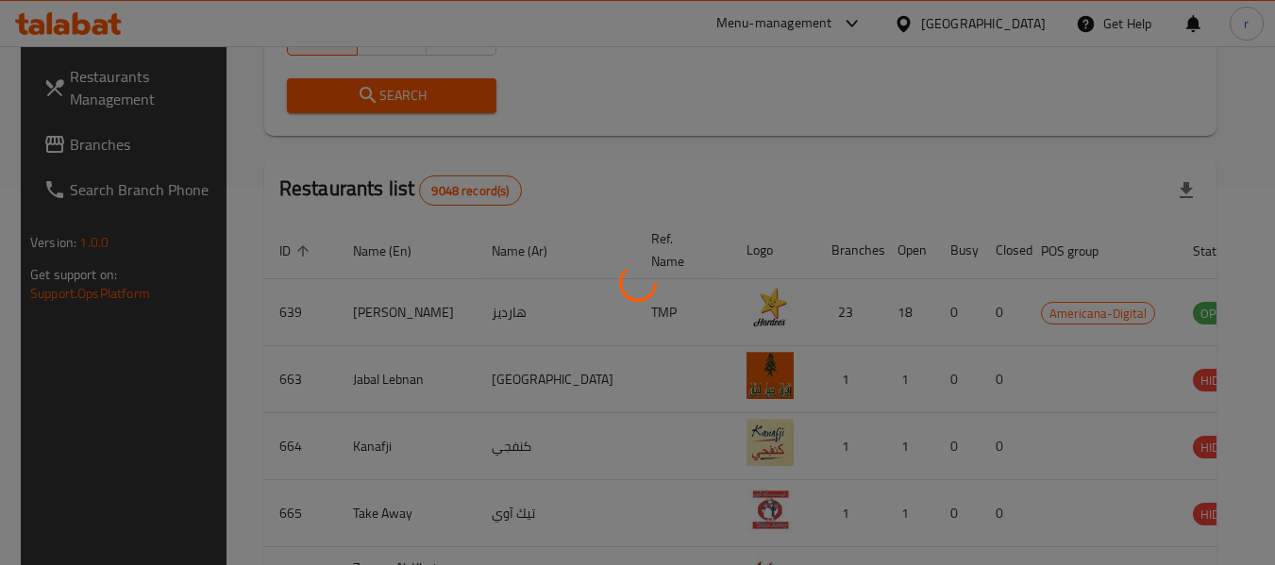
scroll to position [276, 0]
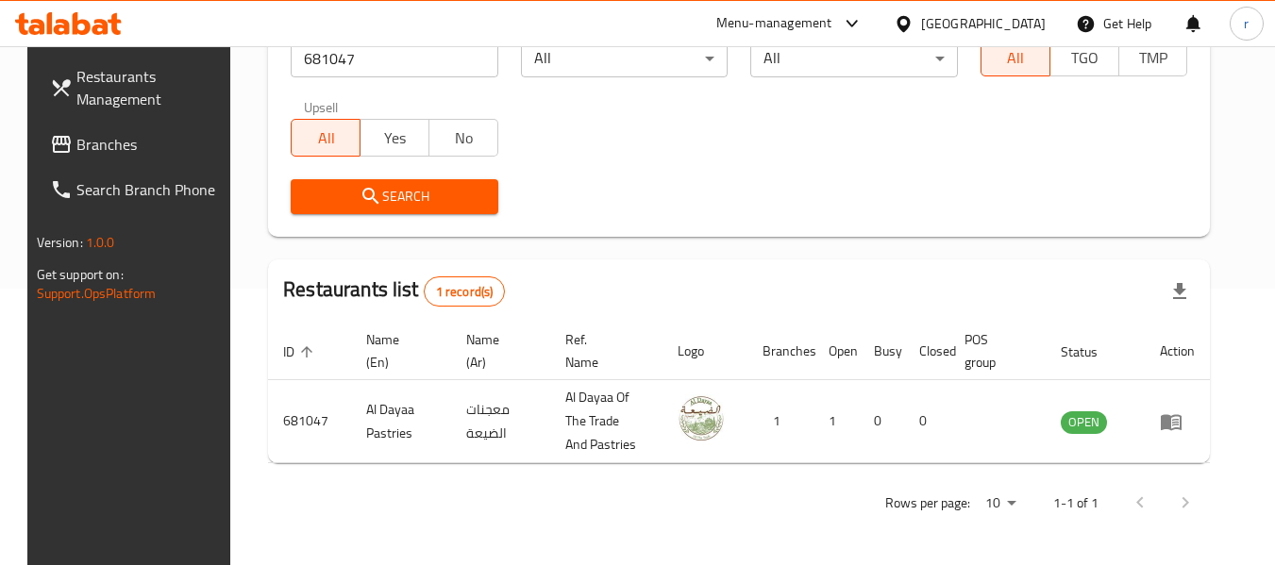
click at [984, 20] on div "Qatar" at bounding box center [969, 23] width 182 height 45
click at [913, 31] on icon at bounding box center [904, 24] width 20 height 20
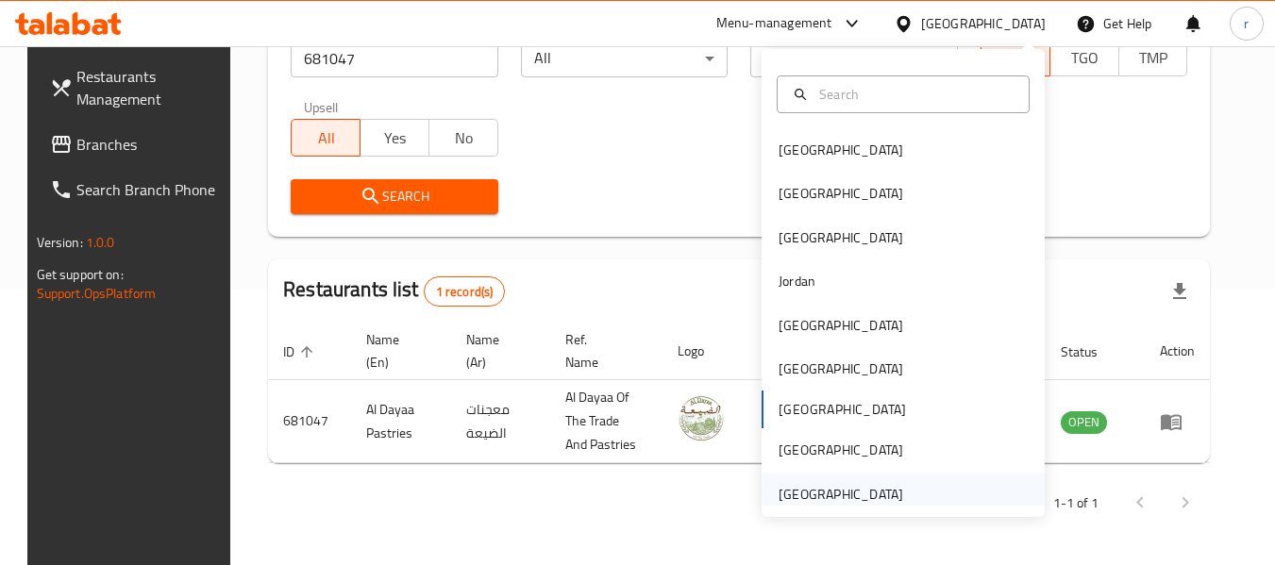
click at [847, 488] on div "[GEOGRAPHIC_DATA]" at bounding box center [840, 494] width 125 height 21
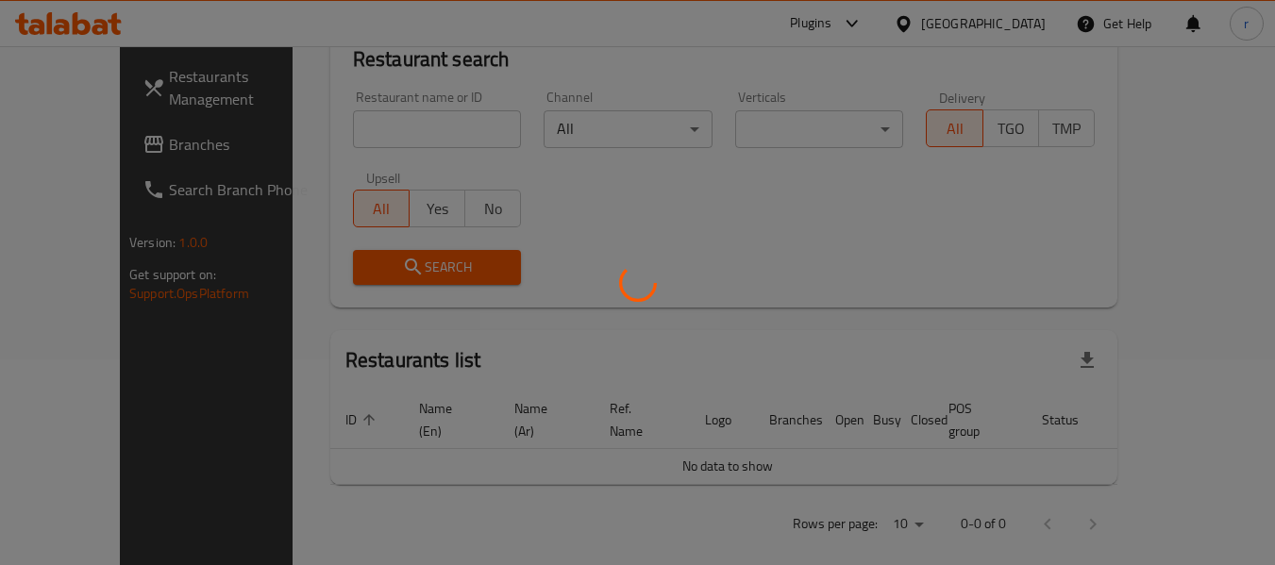
scroll to position [276, 0]
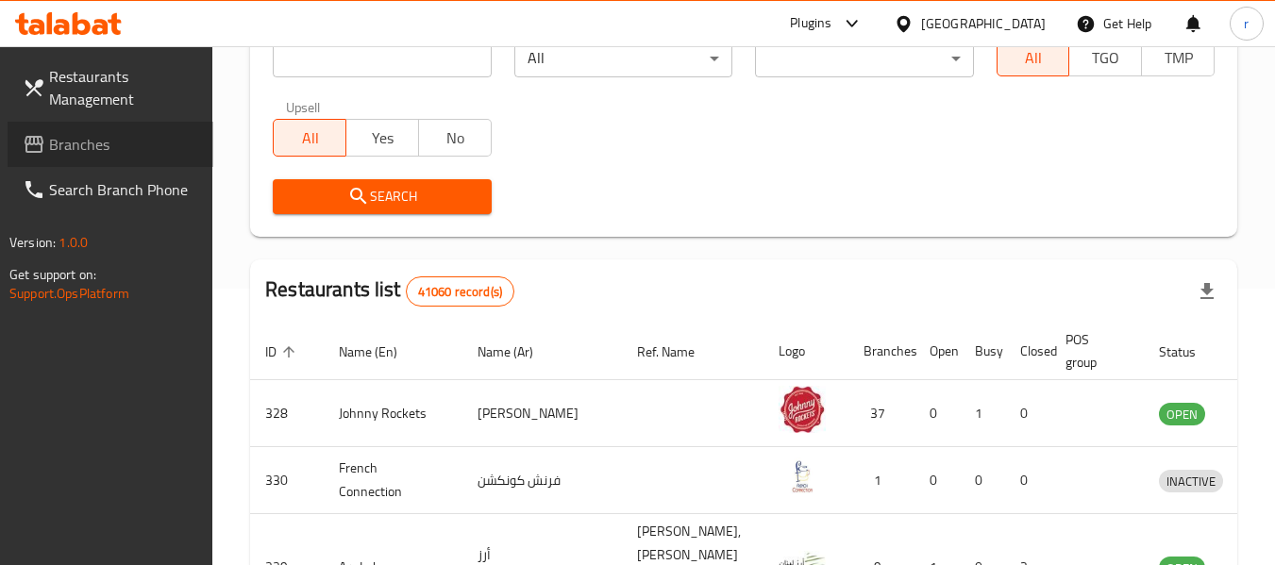
click at [102, 145] on span "Branches" at bounding box center [123, 144] width 149 height 23
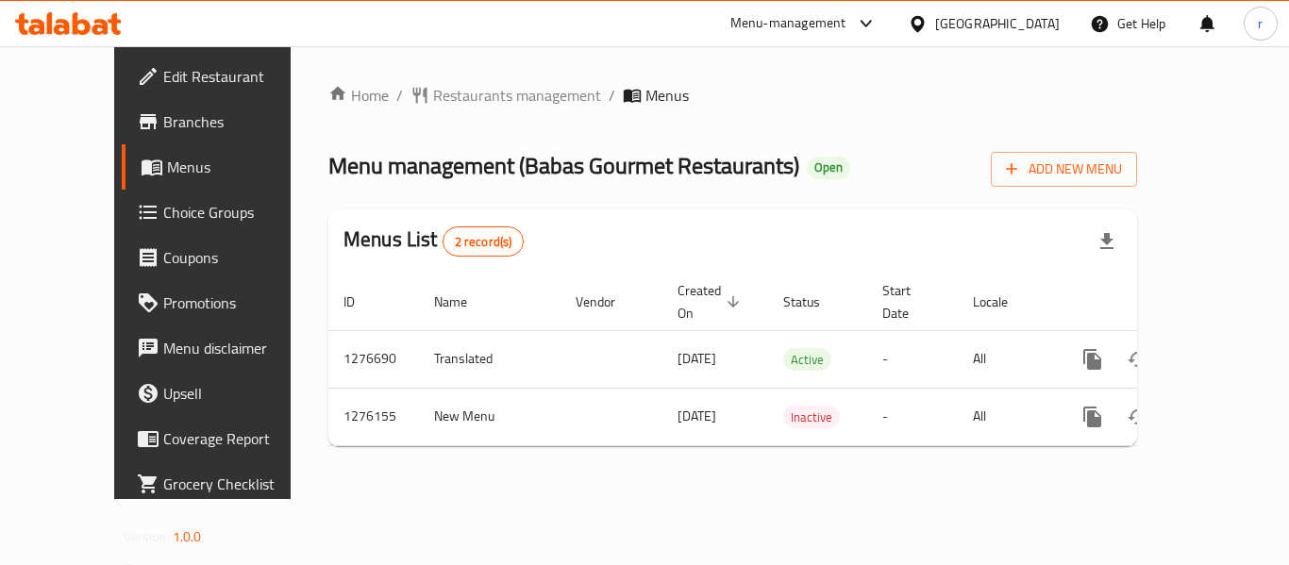
click at [469, 95] on span "Restaurants management" at bounding box center [517, 95] width 168 height 23
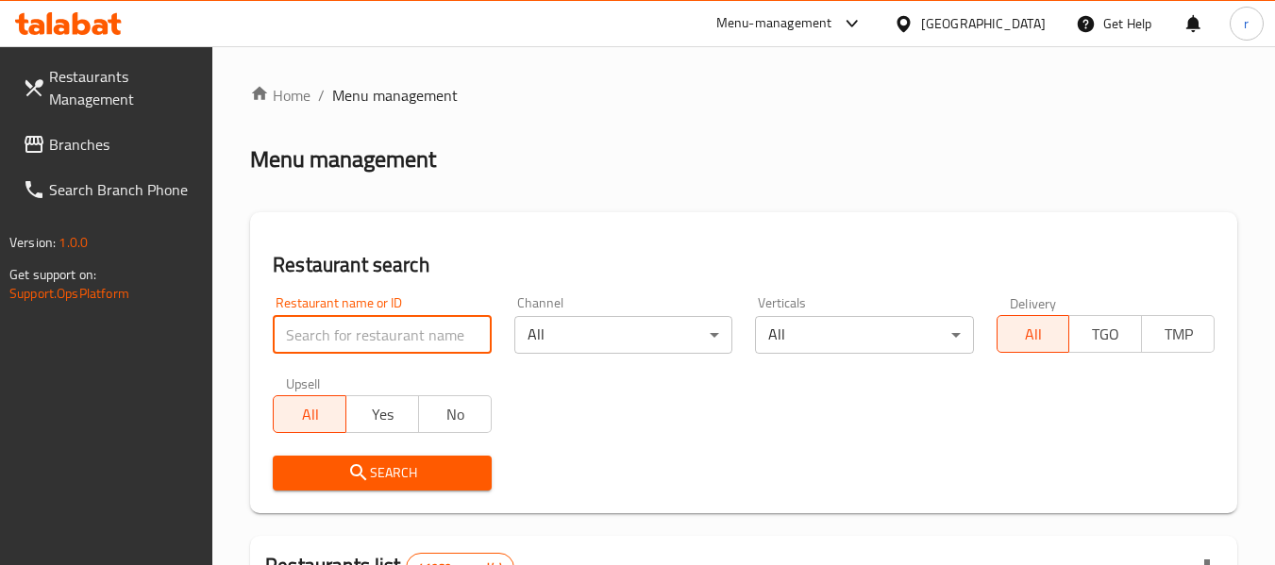
click at [382, 340] on input "search" at bounding box center [382, 335] width 218 height 38
paste input "691907"
type input "691907"
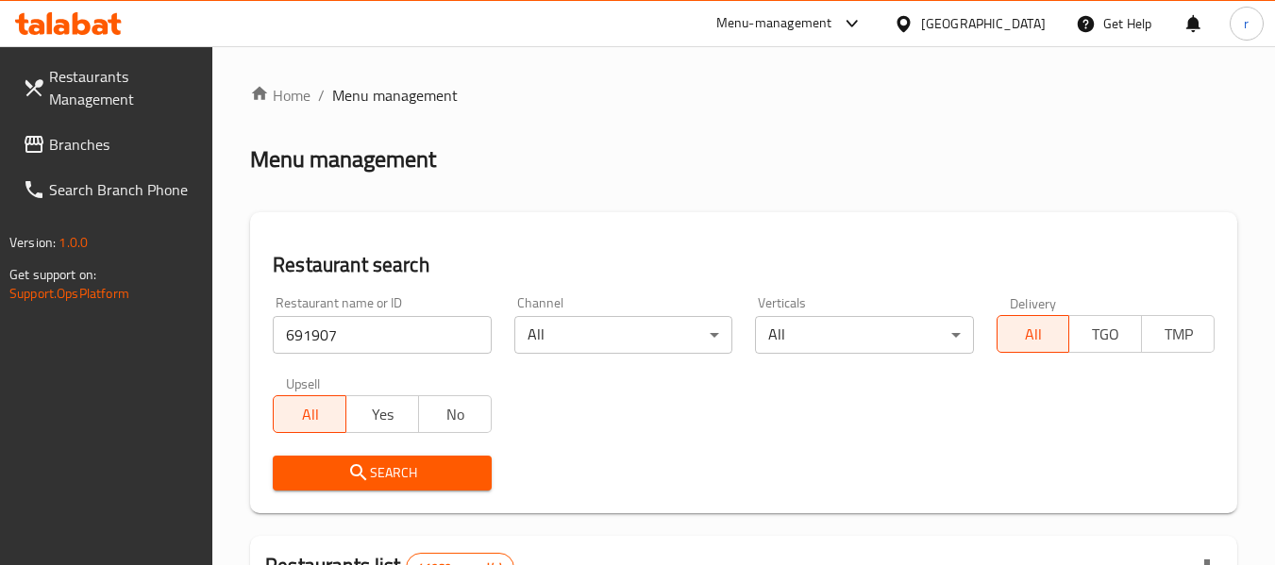
click at [417, 477] on span "Search" at bounding box center [382, 473] width 188 height 24
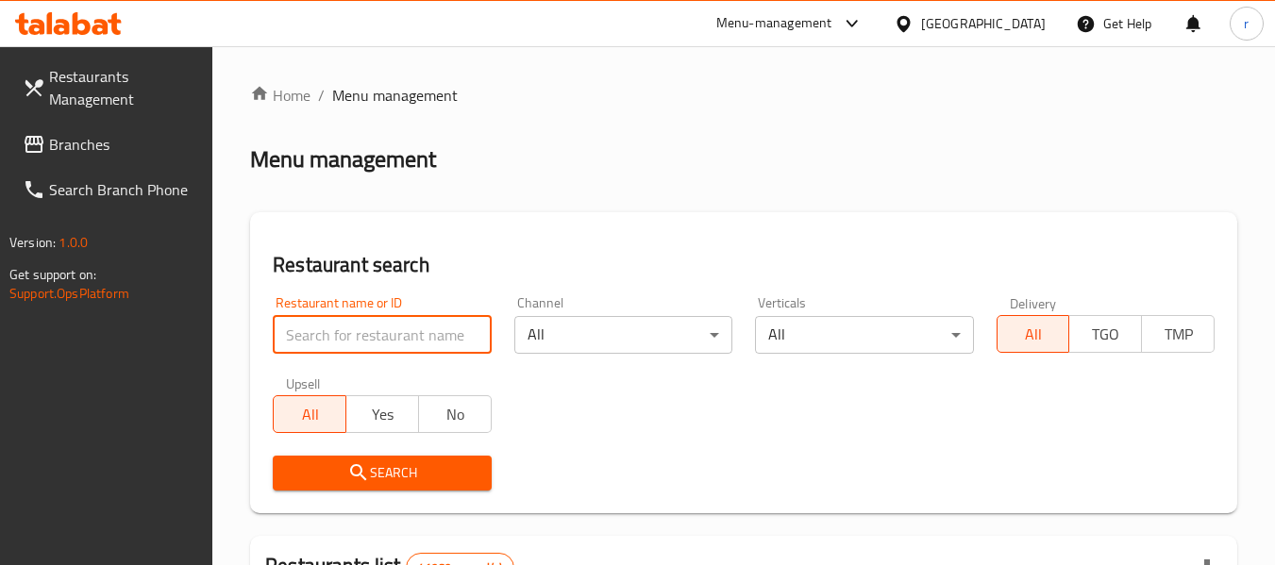
click at [346, 323] on input "search" at bounding box center [382, 335] width 218 height 38
paste input "691907"
type input "691907"
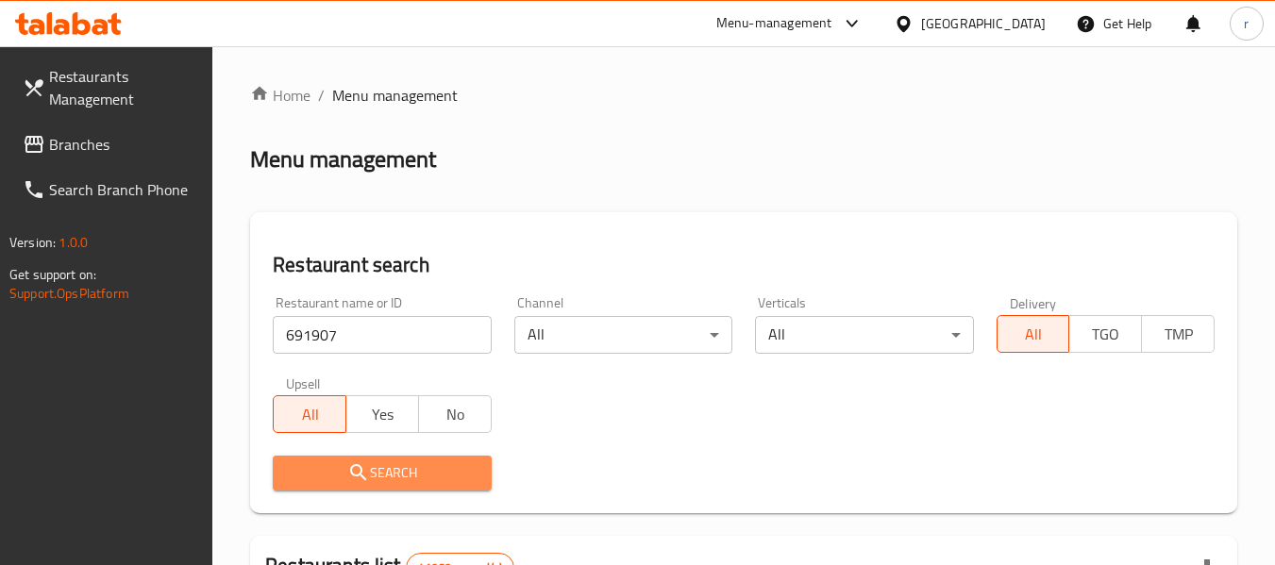
click at [376, 472] on span "Search" at bounding box center [382, 473] width 188 height 24
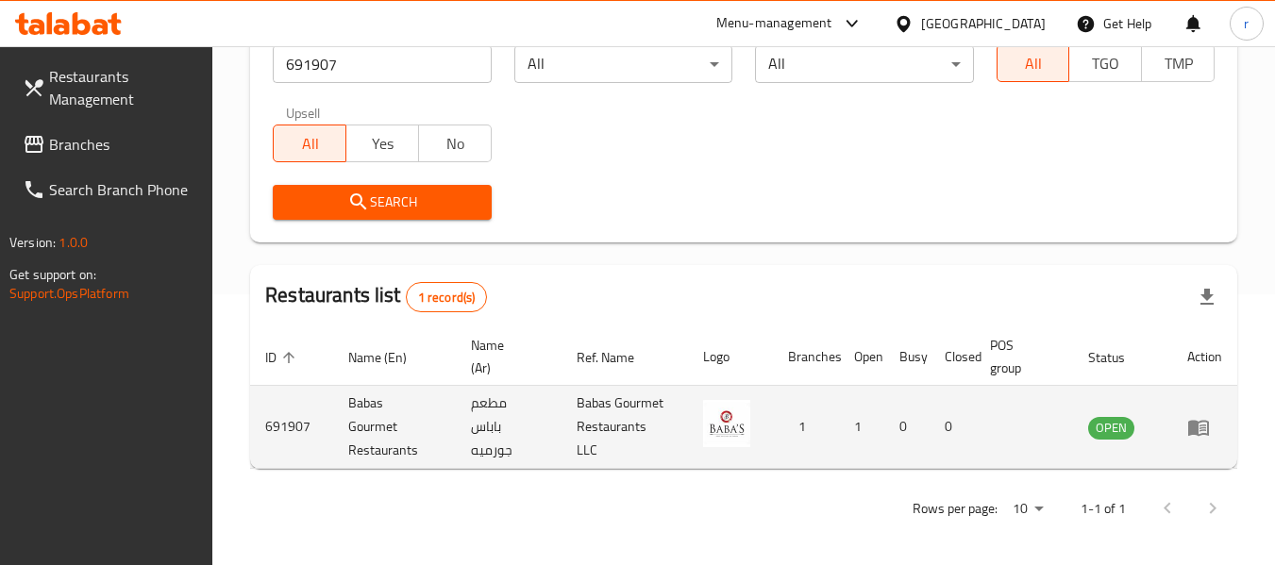
scroll to position [276, 0]
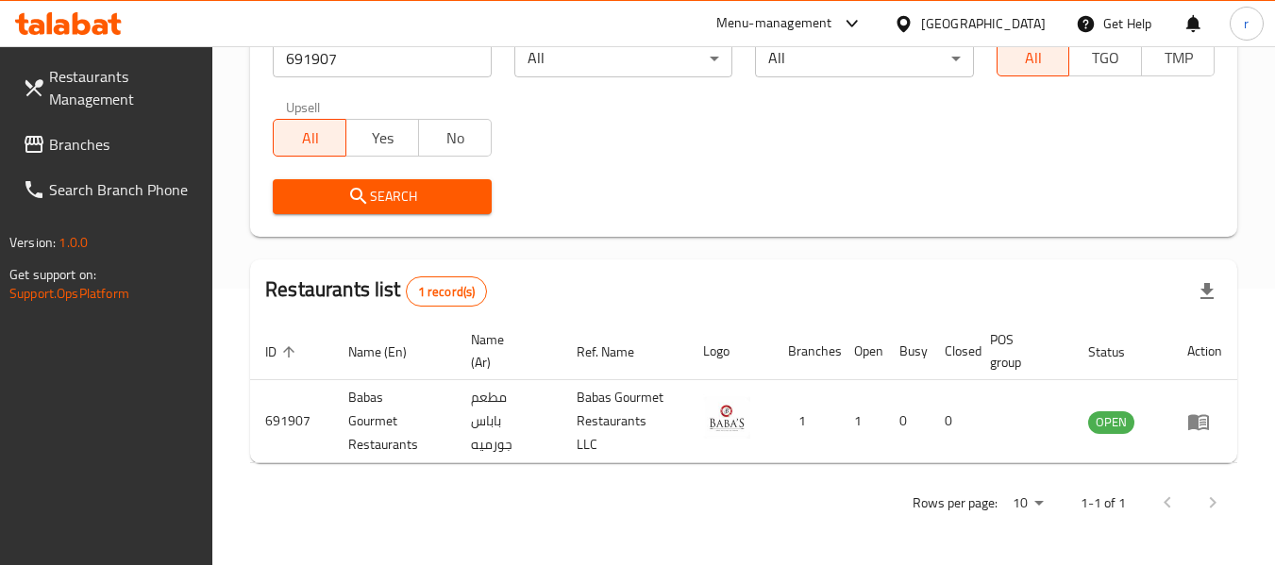
click at [1003, 18] on div "United Arab Emirates" at bounding box center [983, 23] width 125 height 21
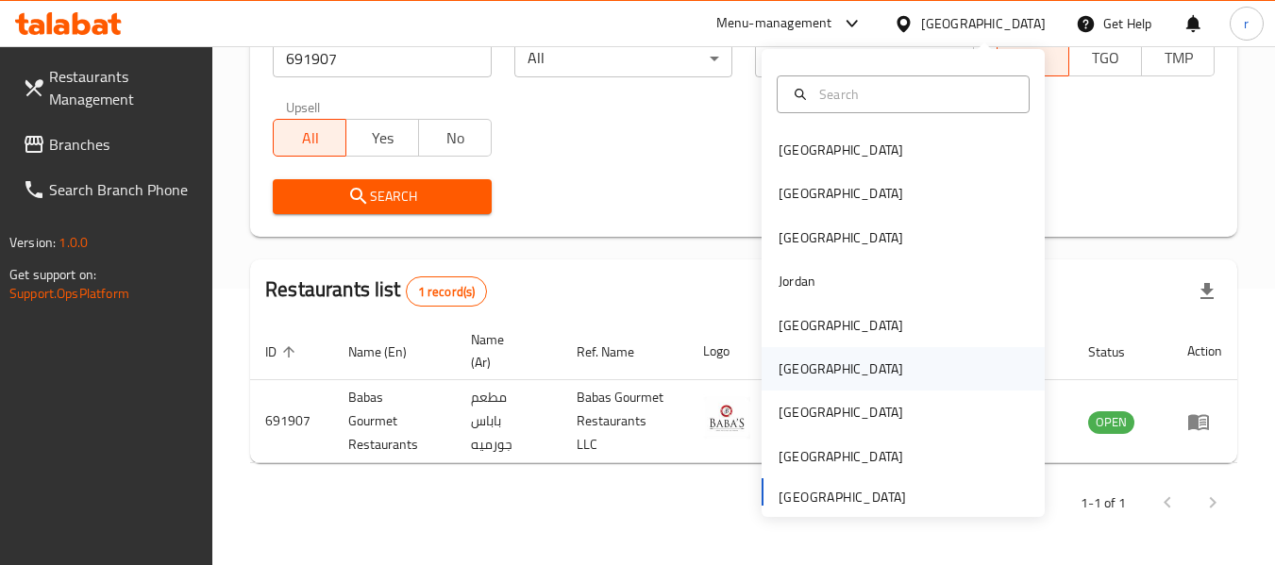
click at [778, 378] on div "[GEOGRAPHIC_DATA]" at bounding box center [840, 369] width 125 height 21
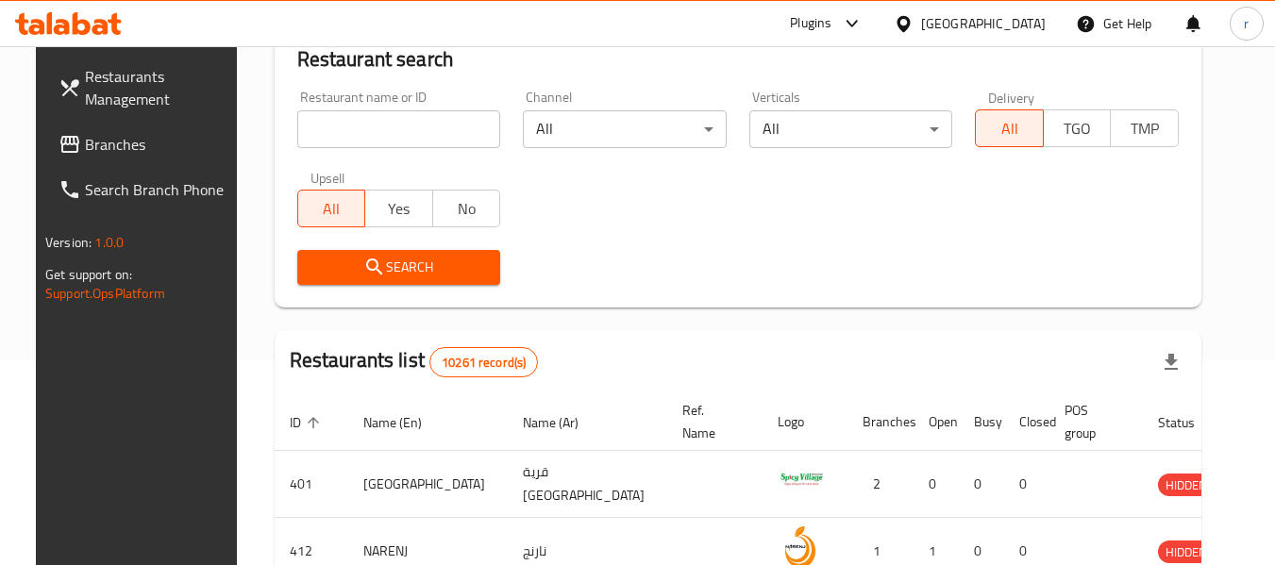
scroll to position [276, 0]
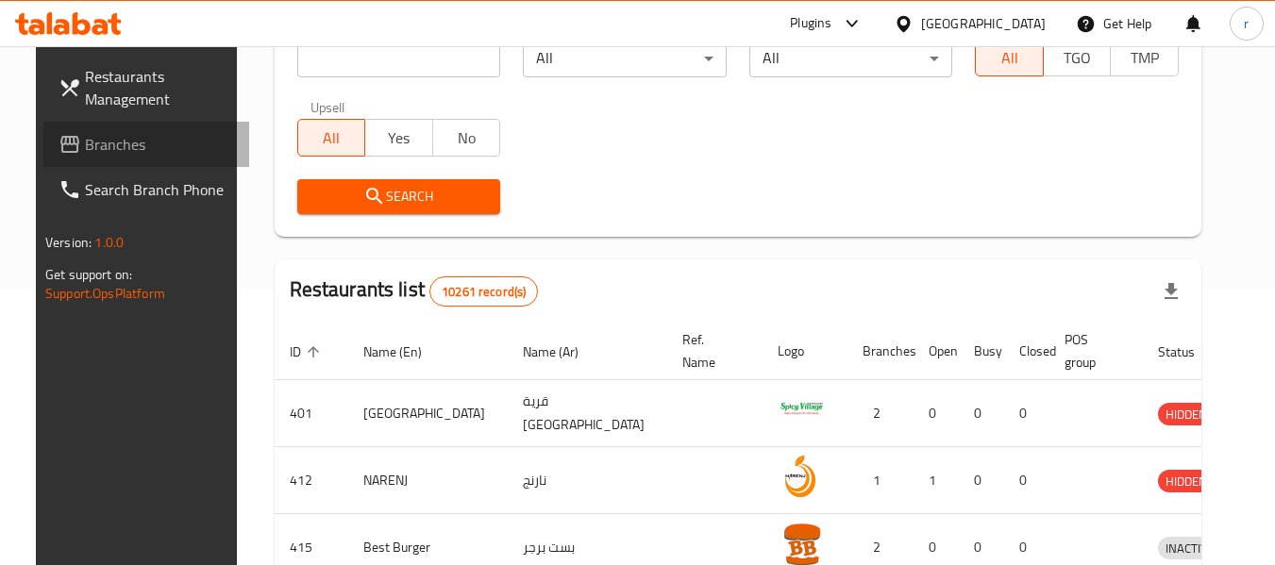
click at [87, 151] on span "Branches" at bounding box center [159, 144] width 149 height 23
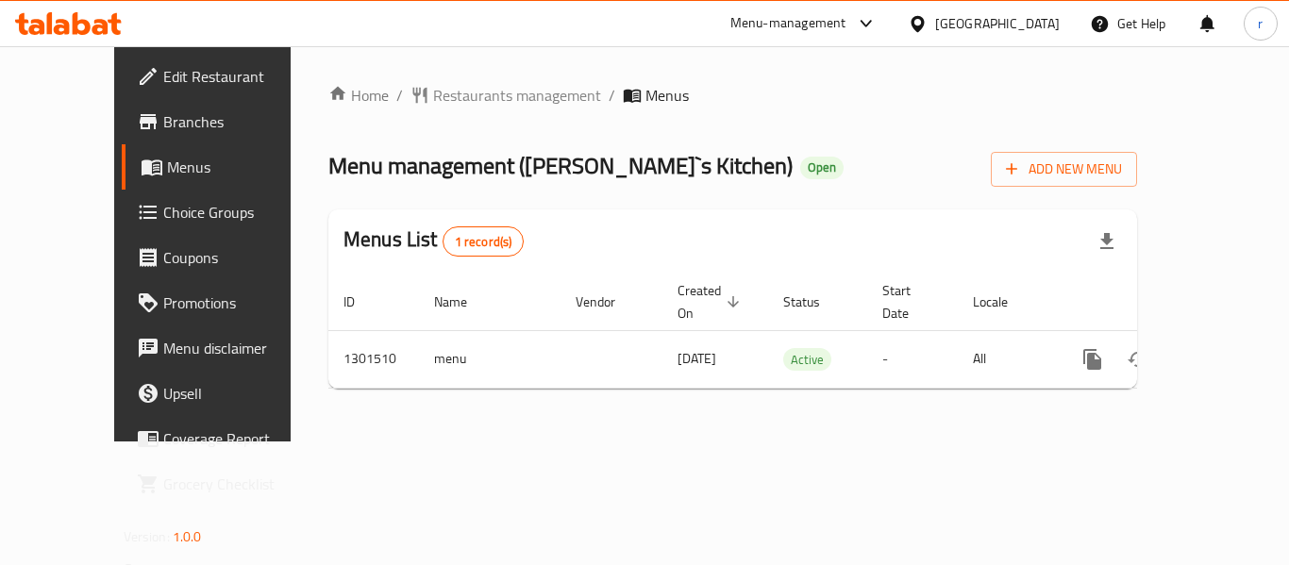
click at [392, 95] on div "Home / Restaurants management / Menus Menu management ( [PERSON_NAME]`s Kitchen…" at bounding box center [732, 244] width 809 height 320
click at [433, 89] on span "Restaurants management" at bounding box center [517, 95] width 168 height 23
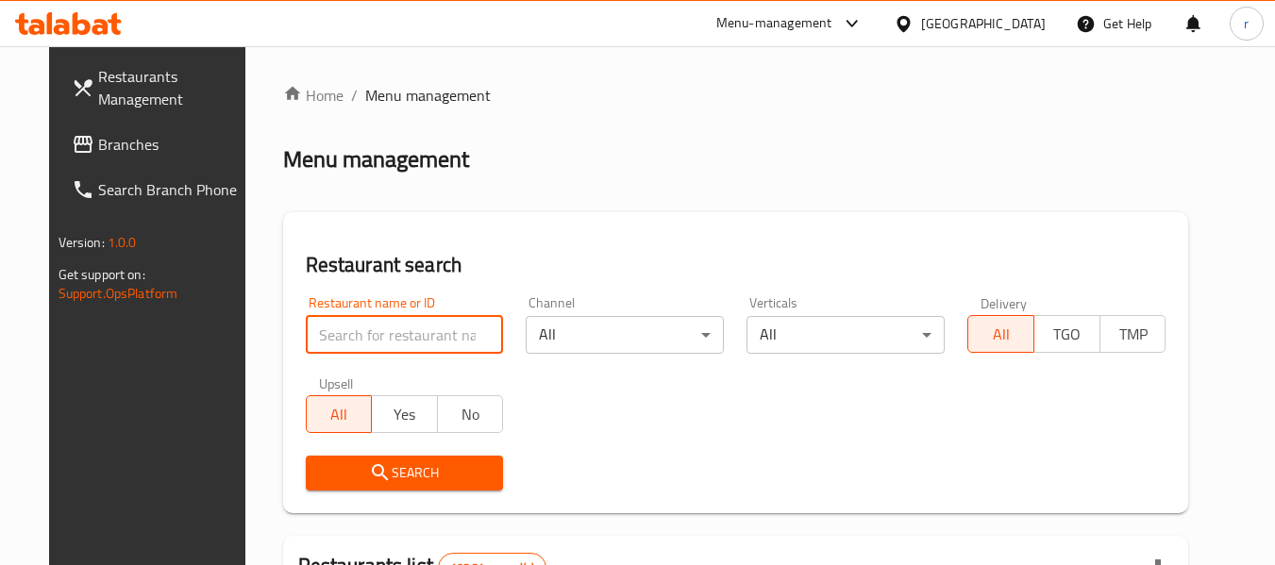
click at [371, 324] on input "search" at bounding box center [405, 335] width 198 height 38
paste input "702081"
type input "702081"
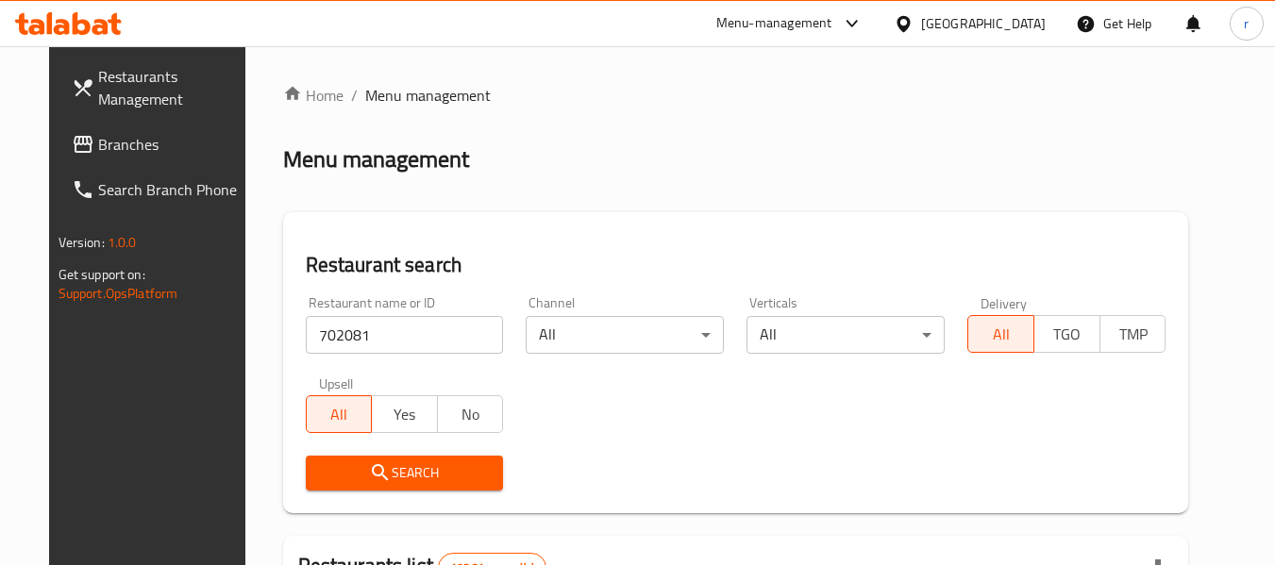
click at [358, 456] on button "Search" at bounding box center [405, 473] width 198 height 35
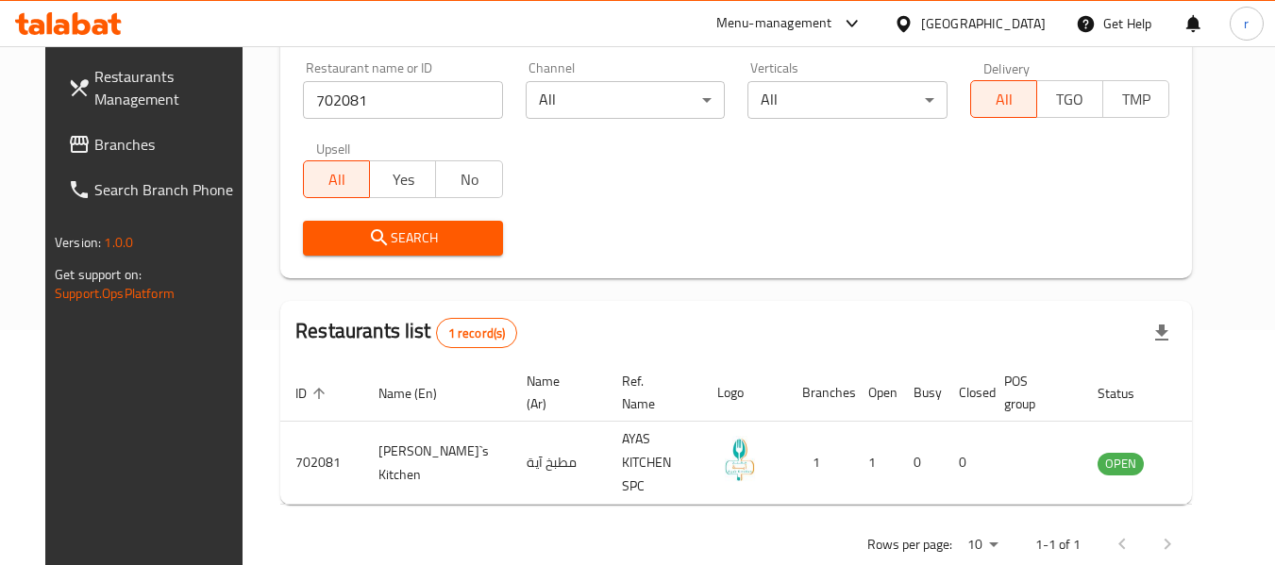
scroll to position [260, 0]
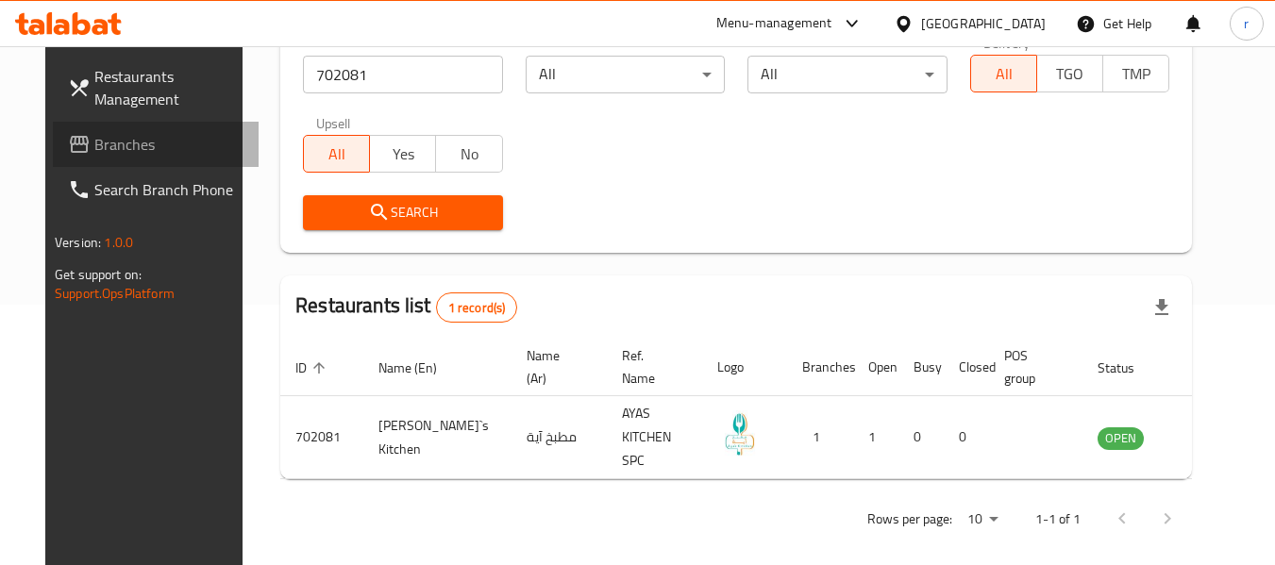
click at [53, 151] on link "Branches" at bounding box center [156, 144] width 206 height 45
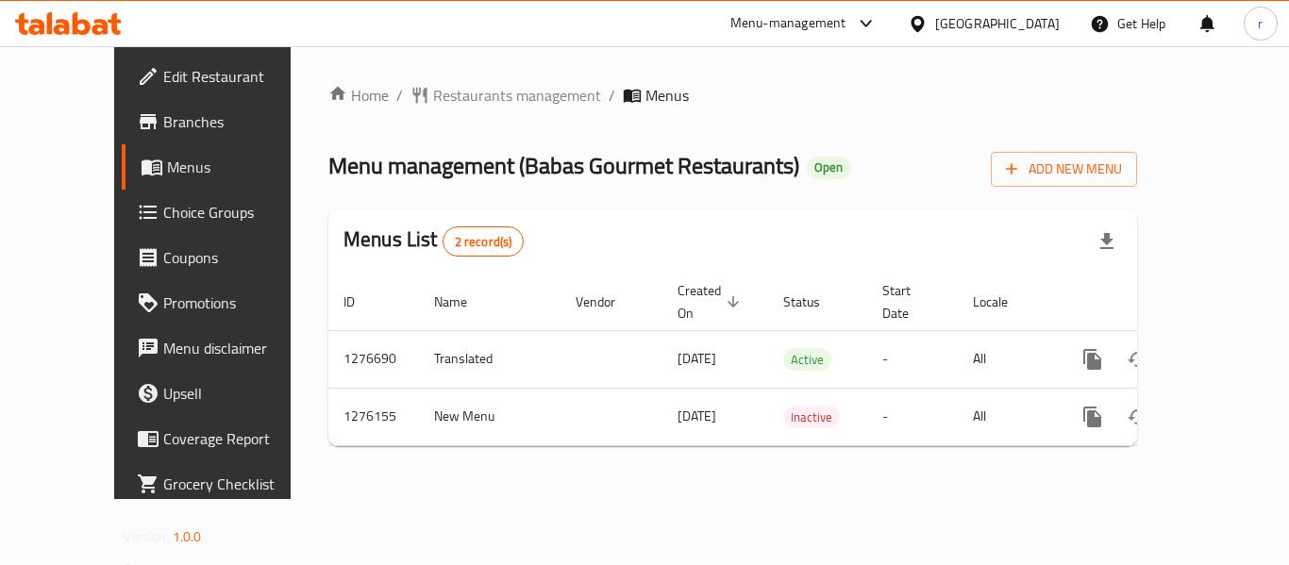
click at [433, 96] on span "Restaurants management" at bounding box center [517, 95] width 168 height 23
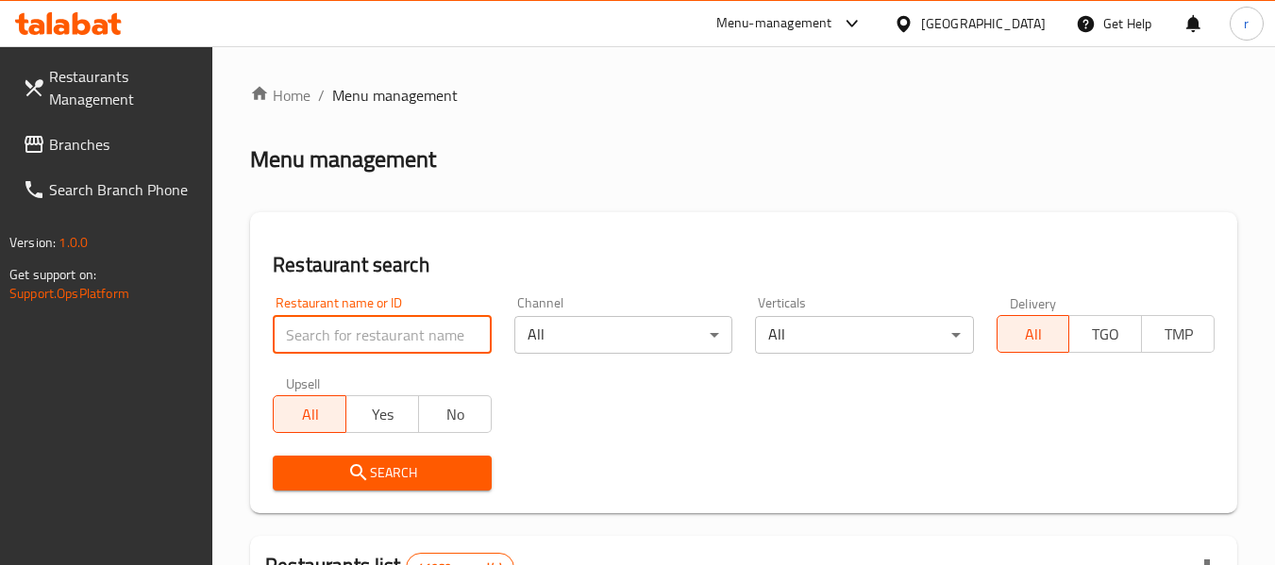
click at [360, 337] on input "search" at bounding box center [382, 335] width 218 height 38
paste input "691907"
type input "691907"
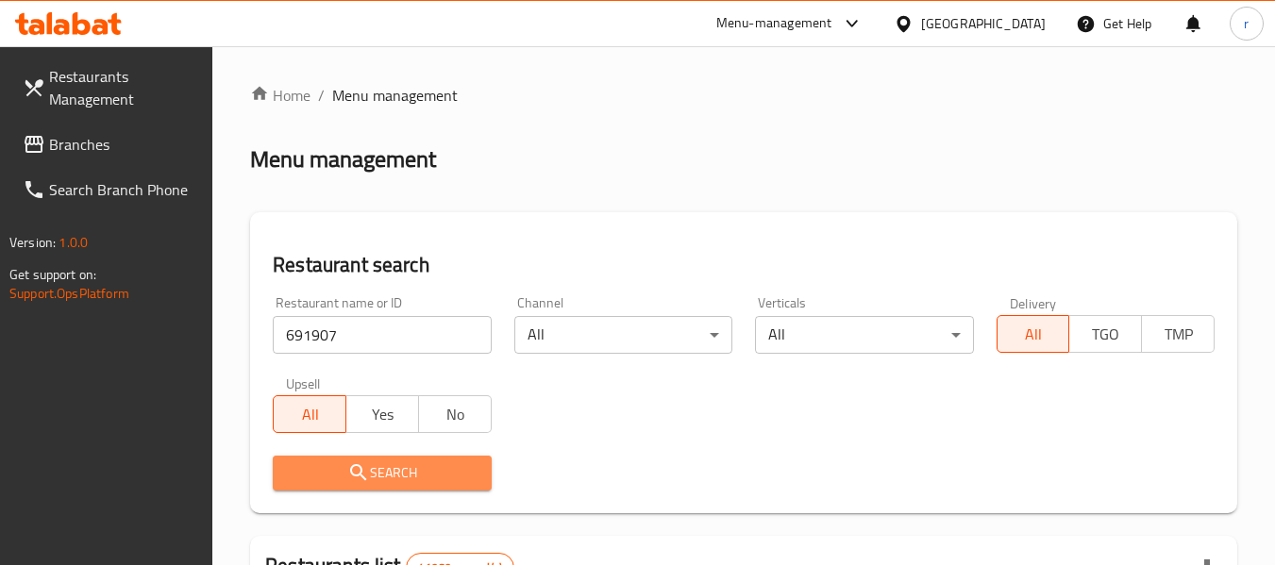
click at [408, 466] on span "Search" at bounding box center [382, 473] width 188 height 24
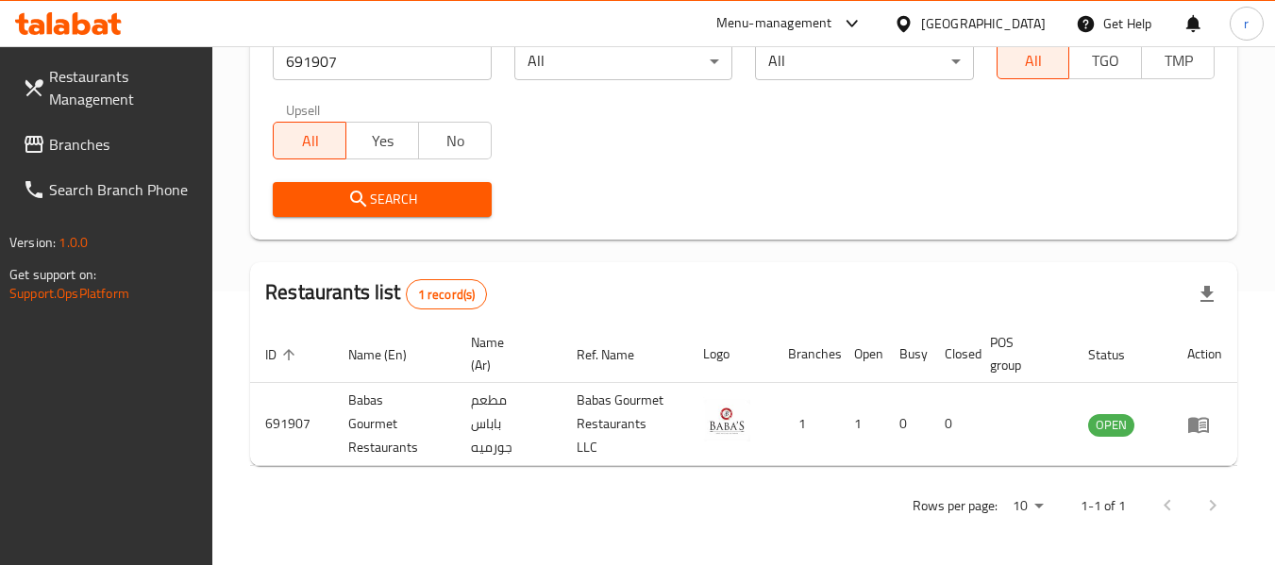
scroll to position [276, 0]
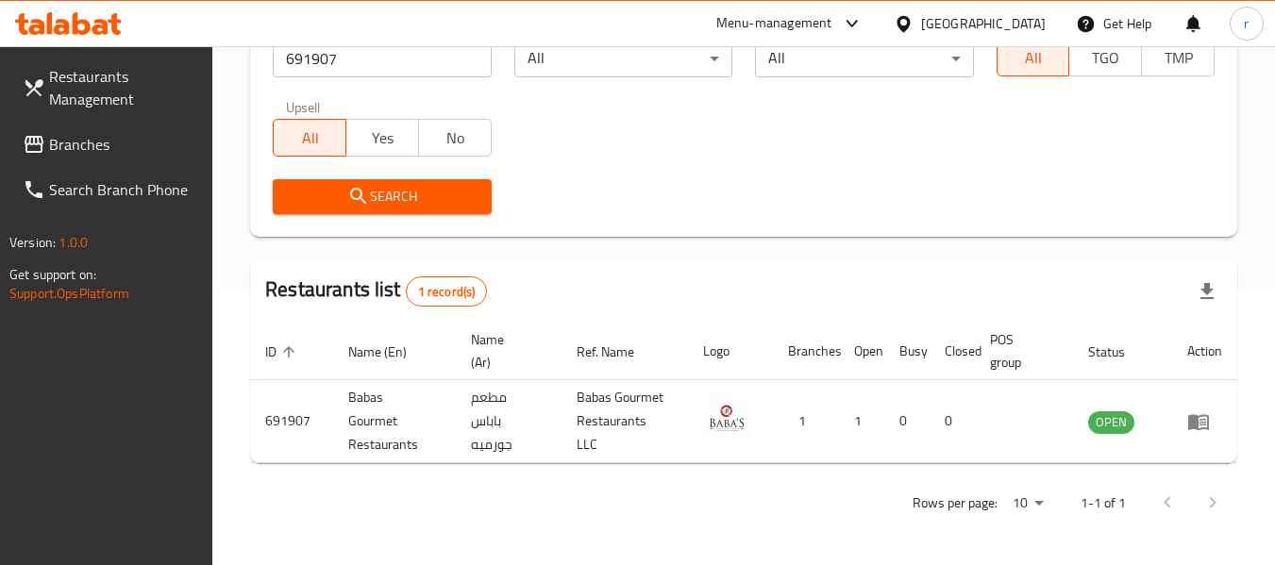
click at [42, 144] on icon at bounding box center [34, 144] width 19 height 17
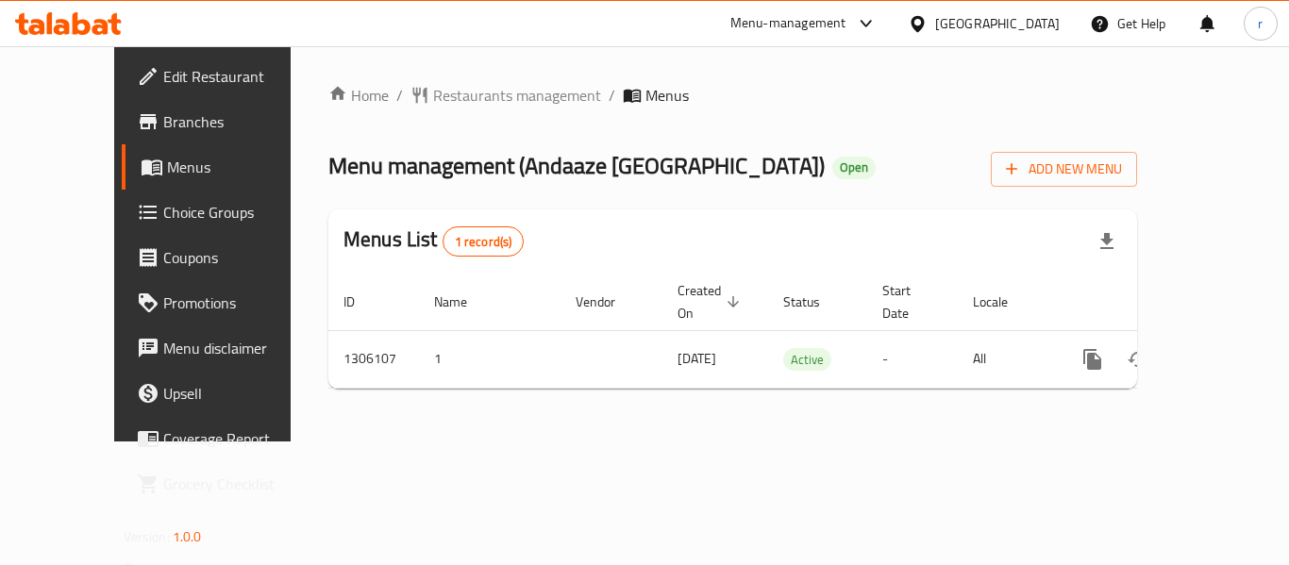
click at [435, 94] on span "Restaurants management" at bounding box center [517, 95] width 168 height 23
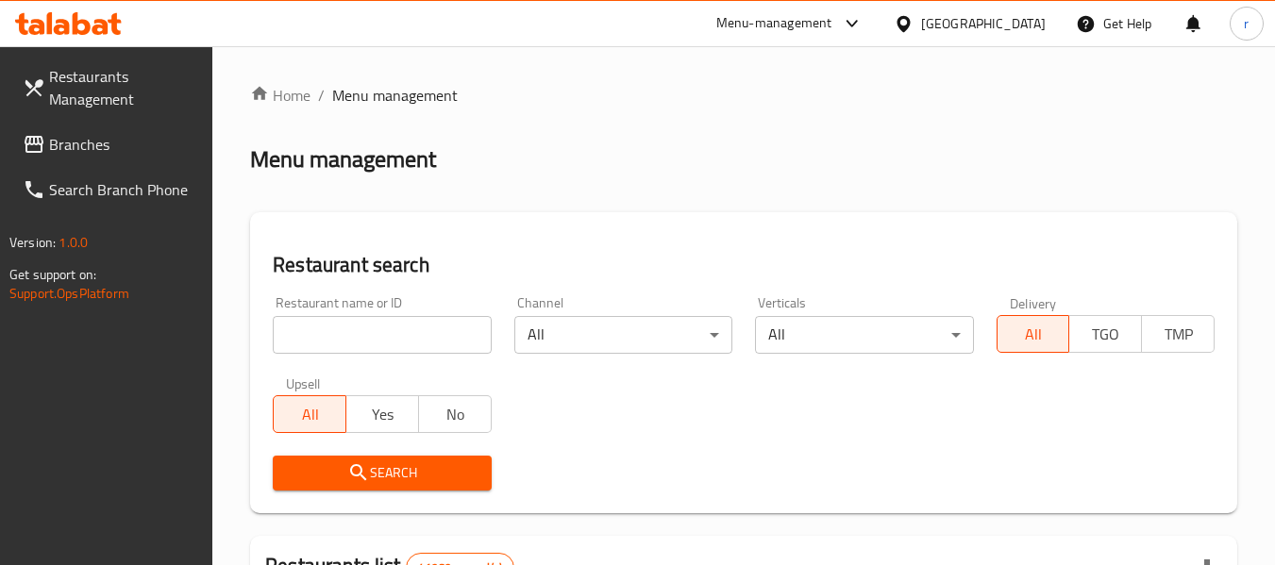
click at [371, 331] on input "search" at bounding box center [382, 335] width 218 height 38
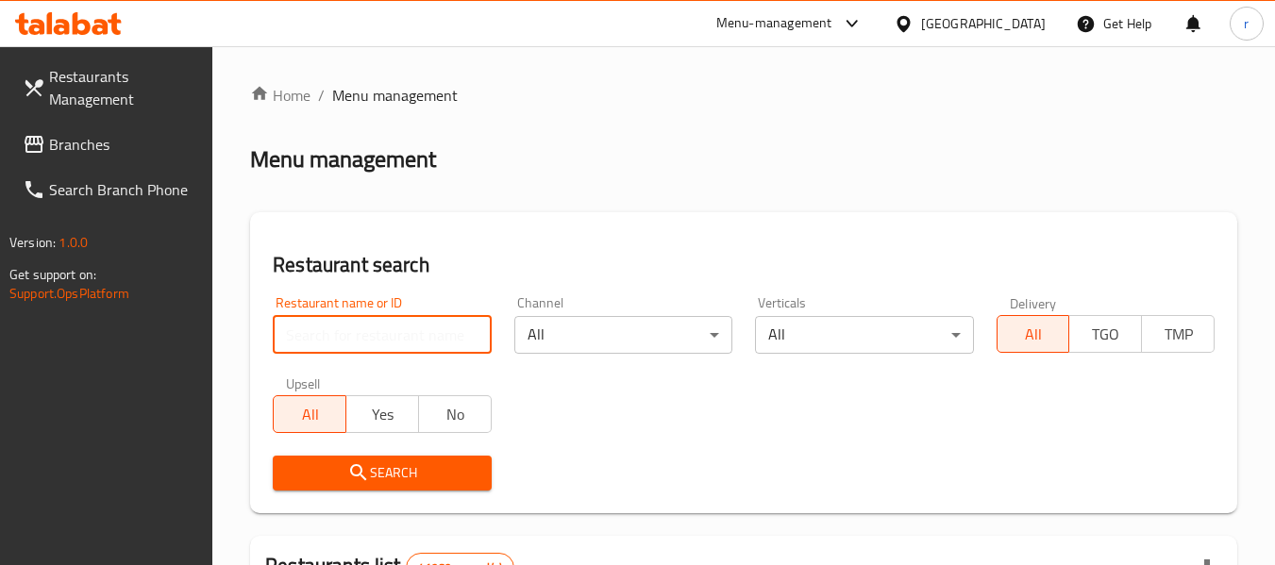
paste input "703846"
type input "703846"
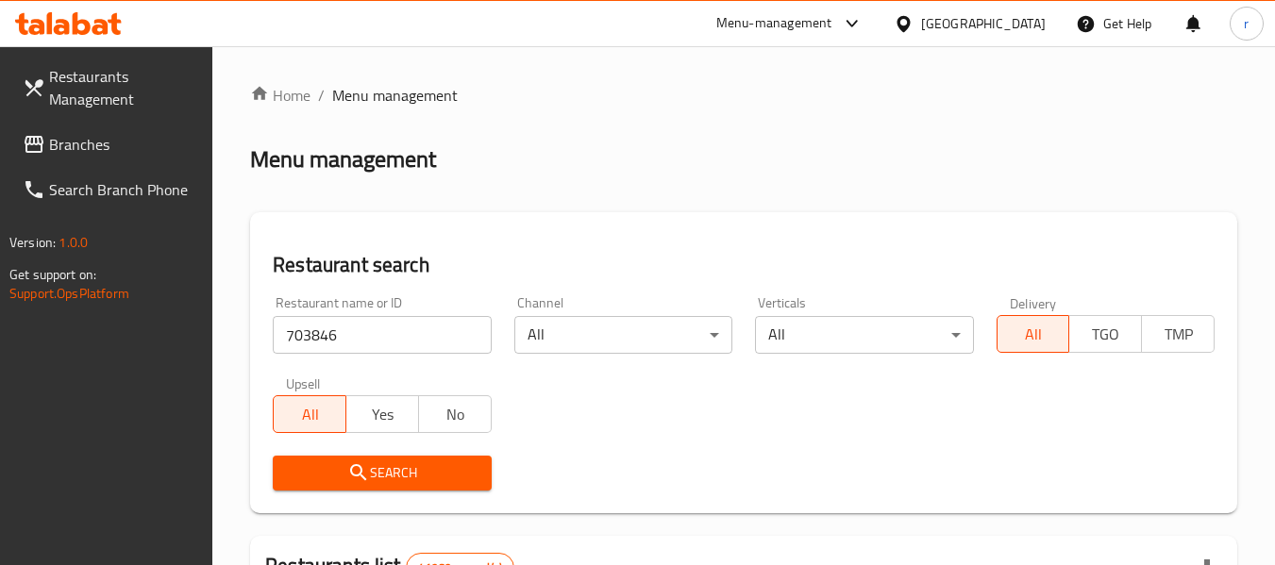
click at [410, 477] on span "Search" at bounding box center [382, 473] width 188 height 24
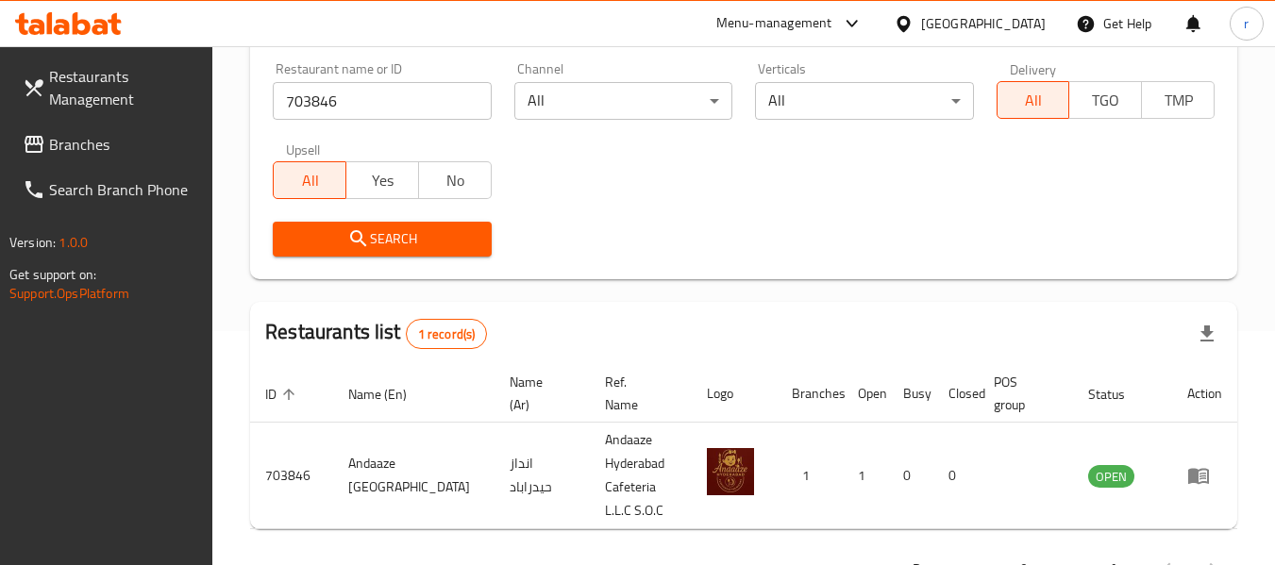
scroll to position [300, 0]
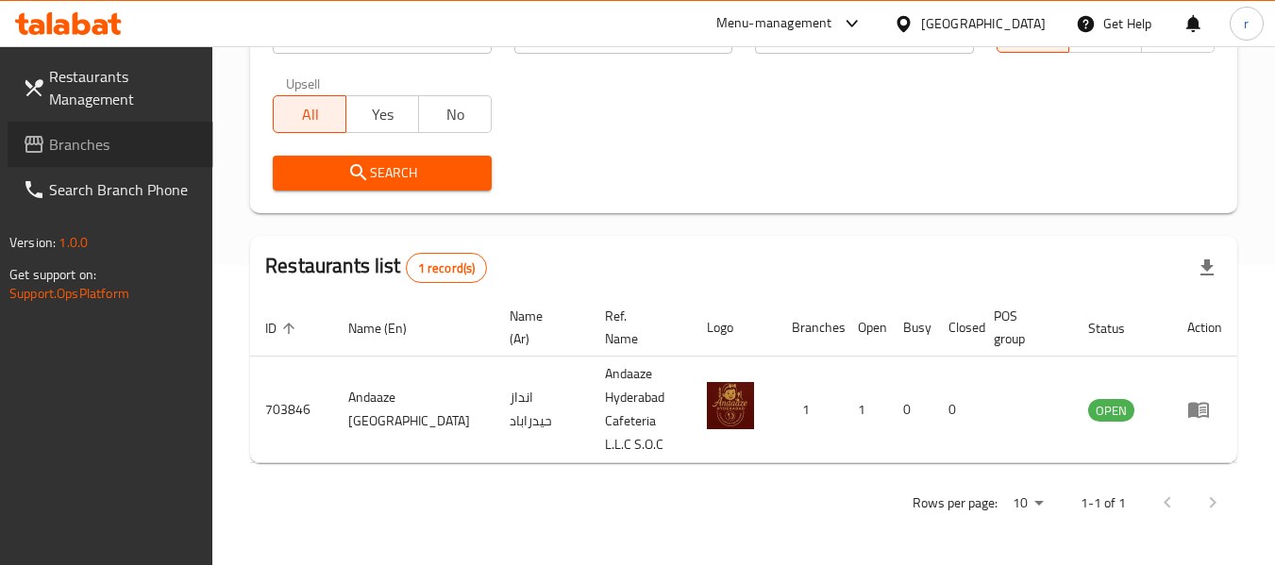
click at [117, 139] on span "Branches" at bounding box center [123, 144] width 149 height 23
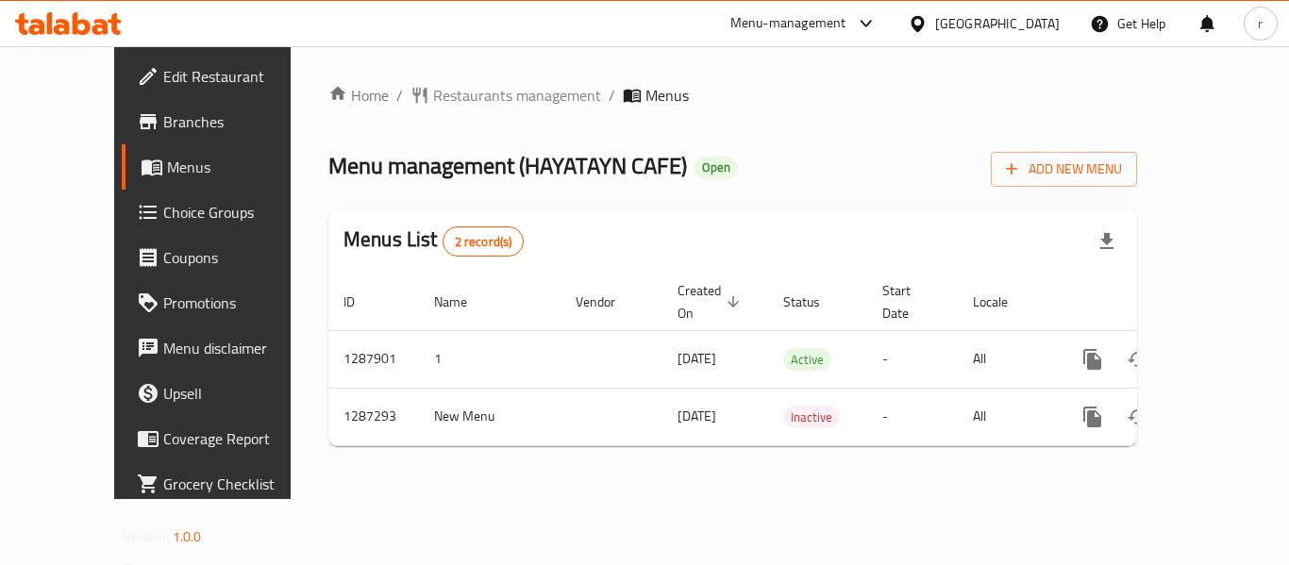
click at [443, 102] on span "Restaurants management" at bounding box center [517, 95] width 168 height 23
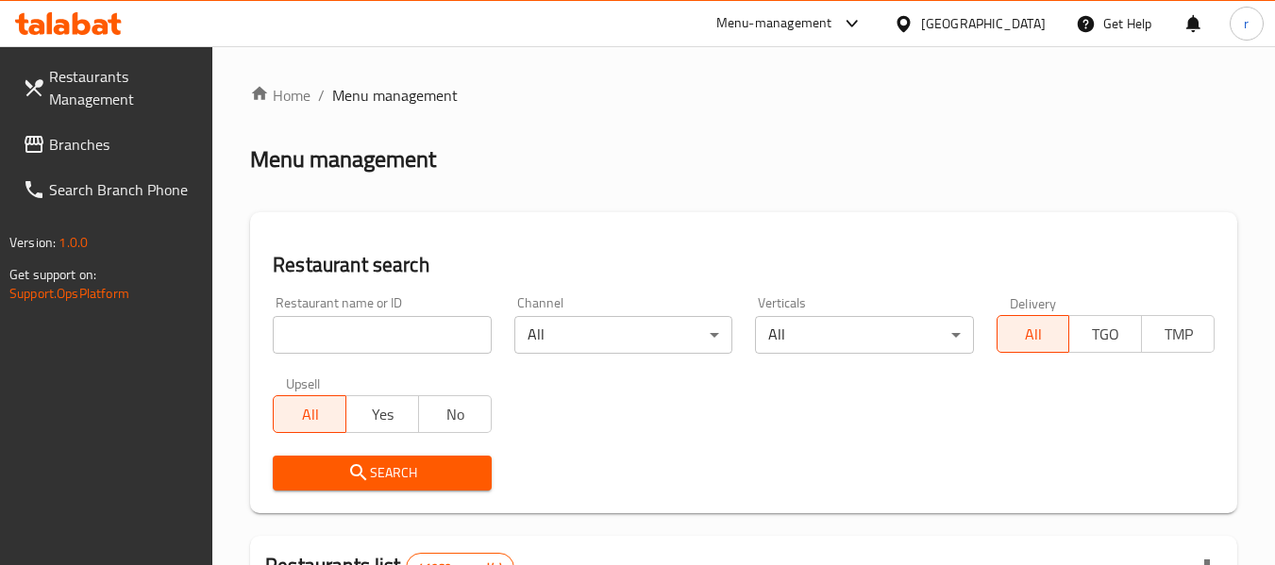
click at [378, 331] on input "search" at bounding box center [382, 335] width 218 height 38
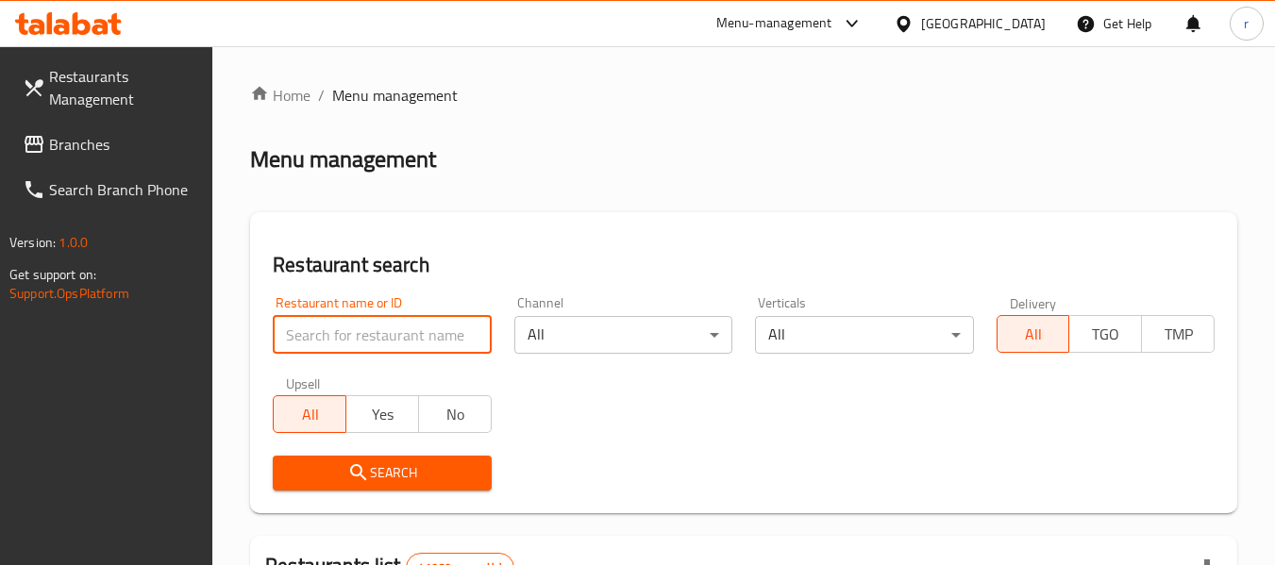
paste input "696642"
type input "696642"
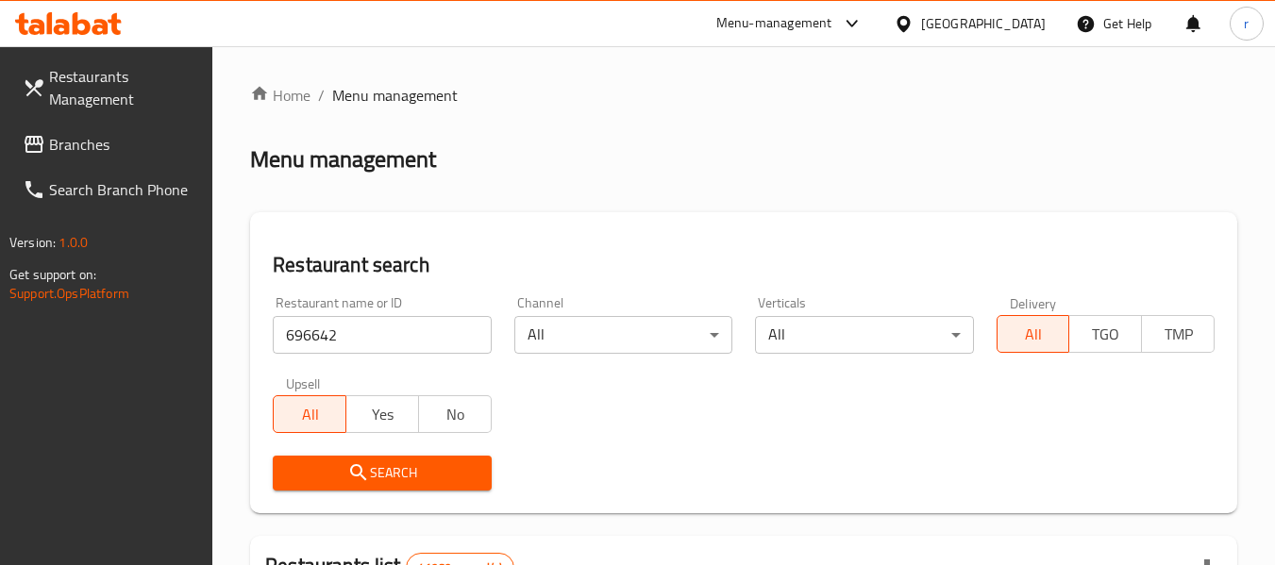
click at [385, 467] on span "Search" at bounding box center [382, 473] width 188 height 24
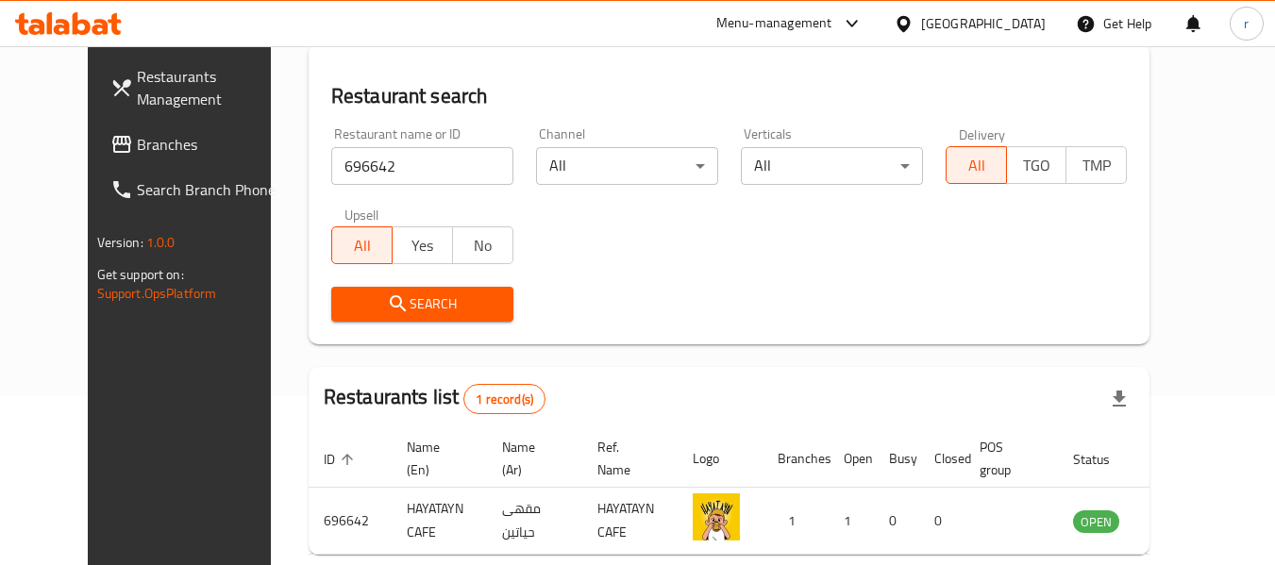
scroll to position [260, 0]
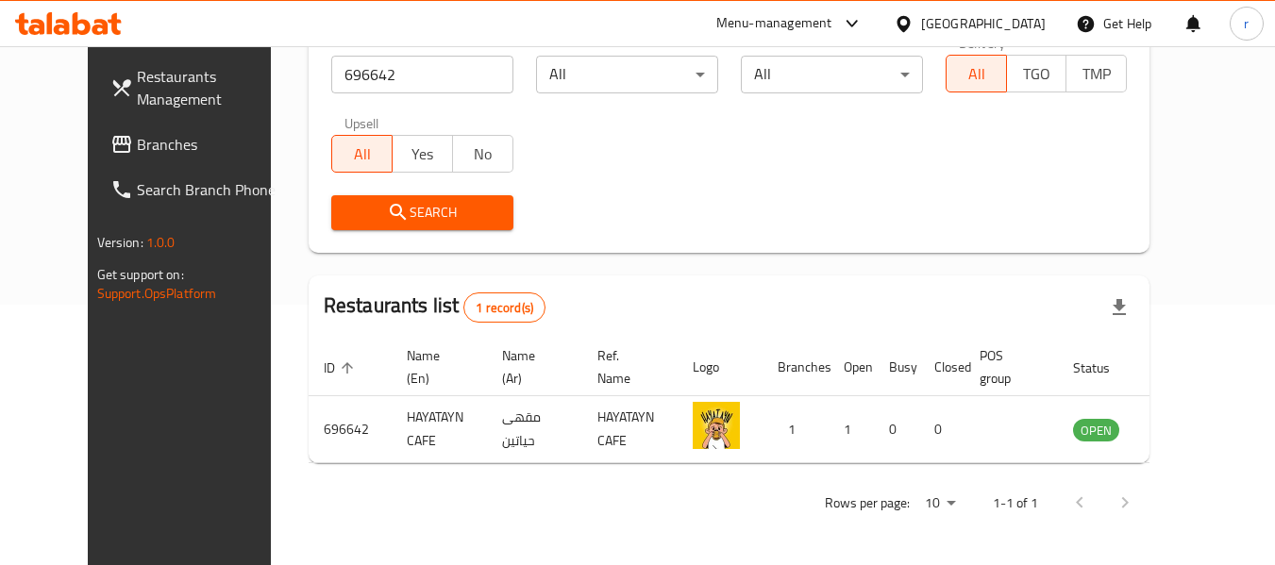
click at [137, 153] on span "Branches" at bounding box center [211, 144] width 149 height 23
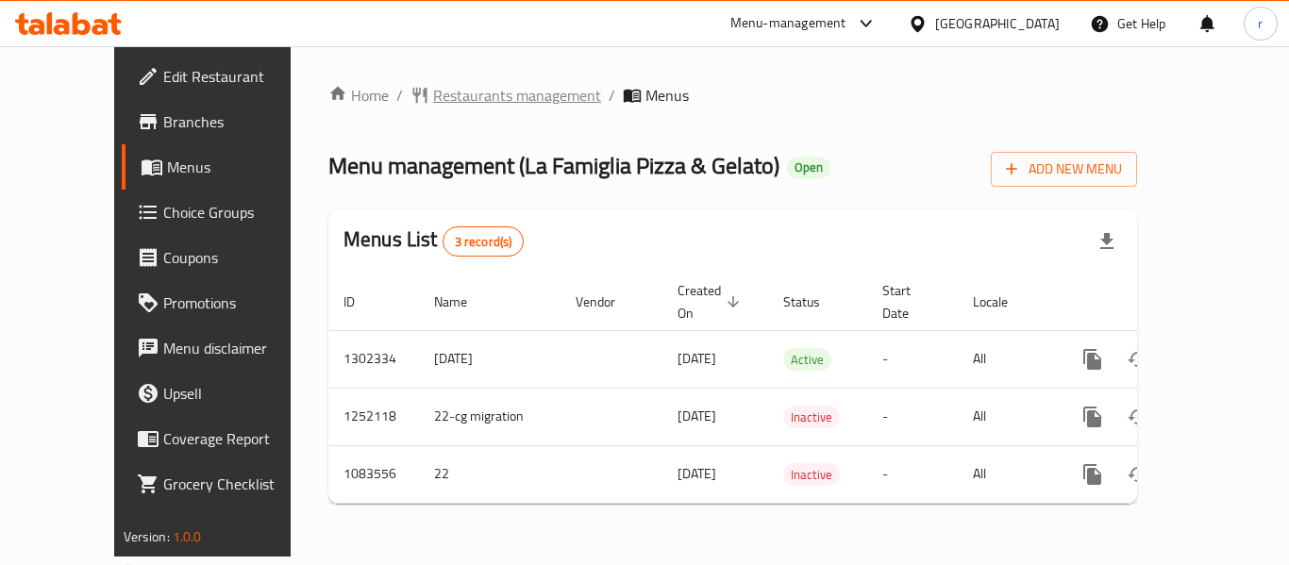
click at [443, 100] on span "Restaurants management" at bounding box center [517, 95] width 168 height 23
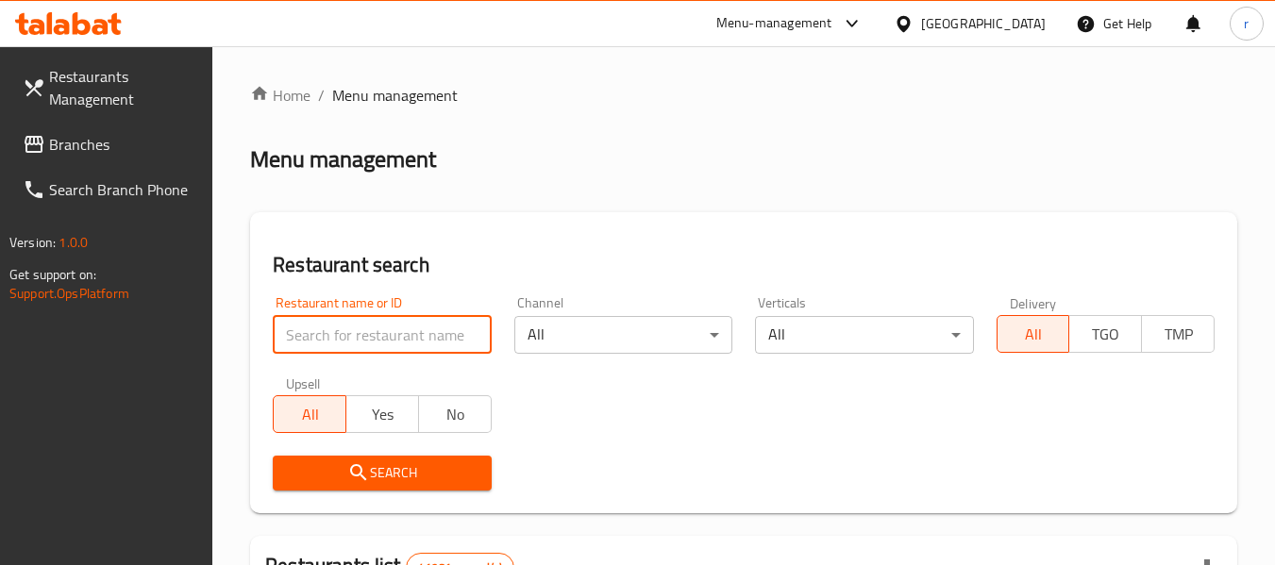
click at [382, 326] on input "search" at bounding box center [382, 335] width 218 height 38
paste input "664444"
type input "664444"
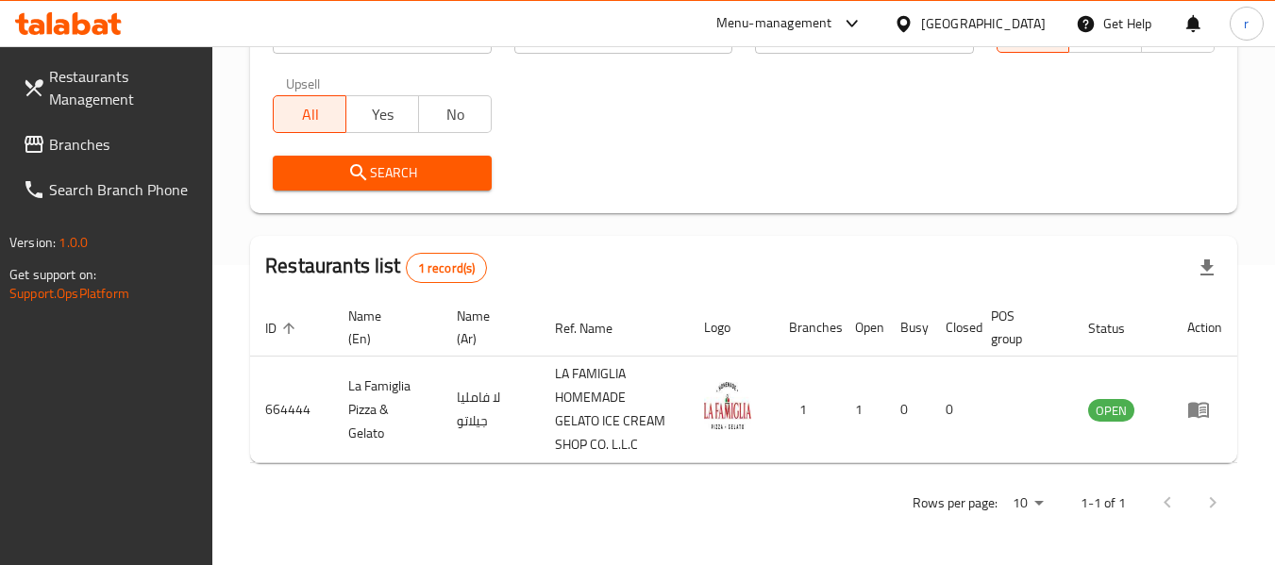
scroll to position [206, 0]
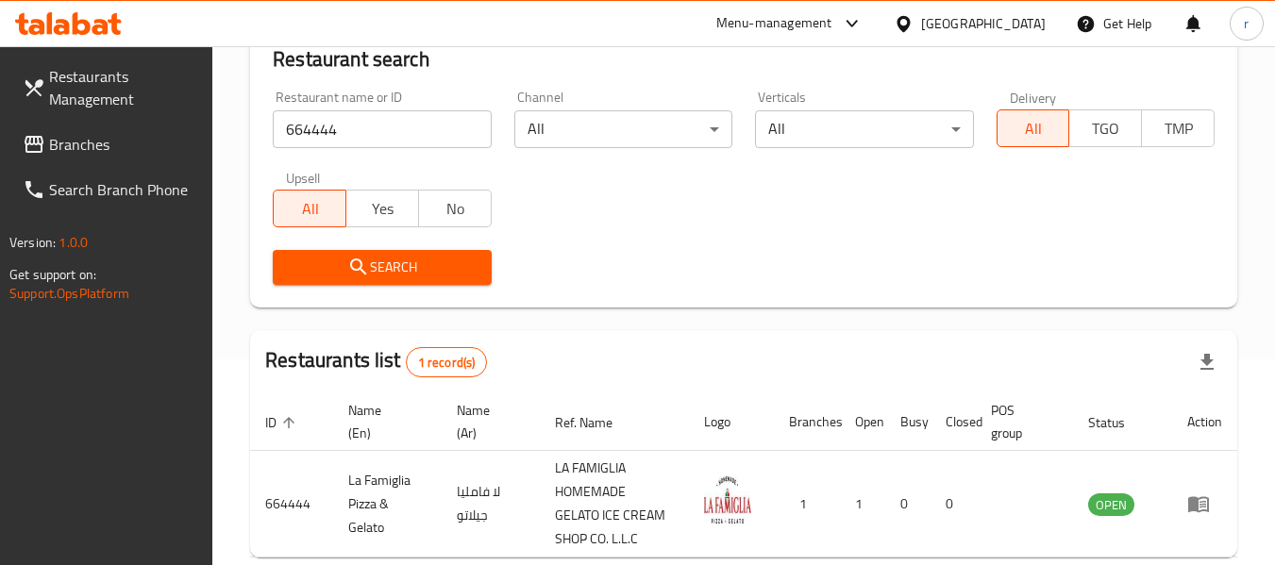
click at [903, 23] on icon at bounding box center [904, 24] width 20 height 20
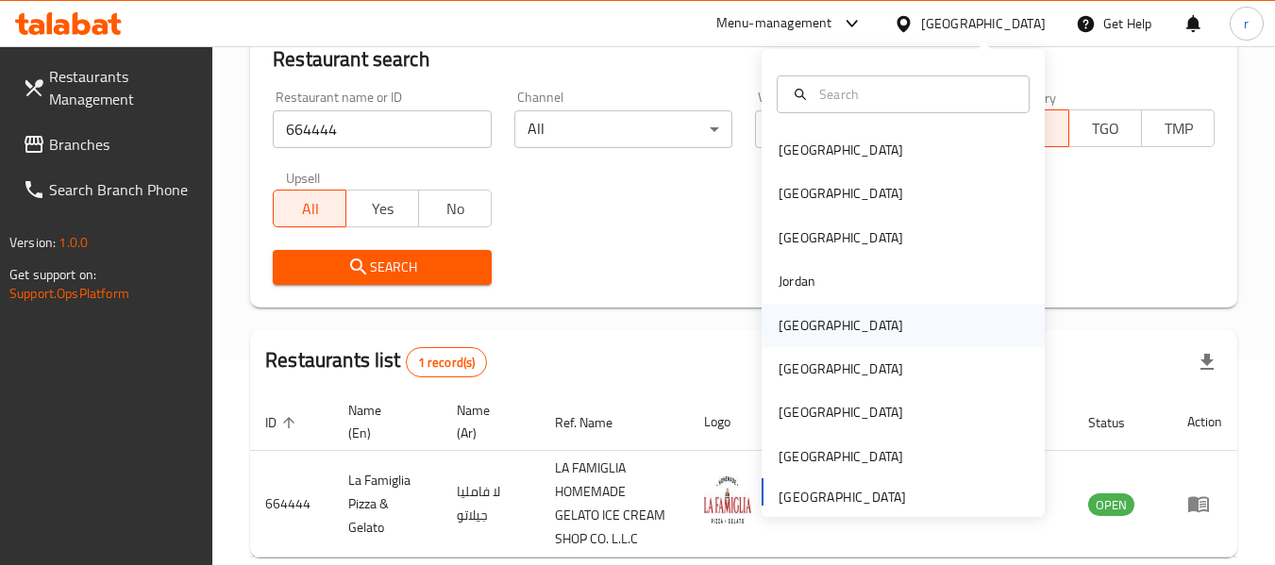
click at [807, 320] on div "[GEOGRAPHIC_DATA]" at bounding box center [840, 325] width 155 height 43
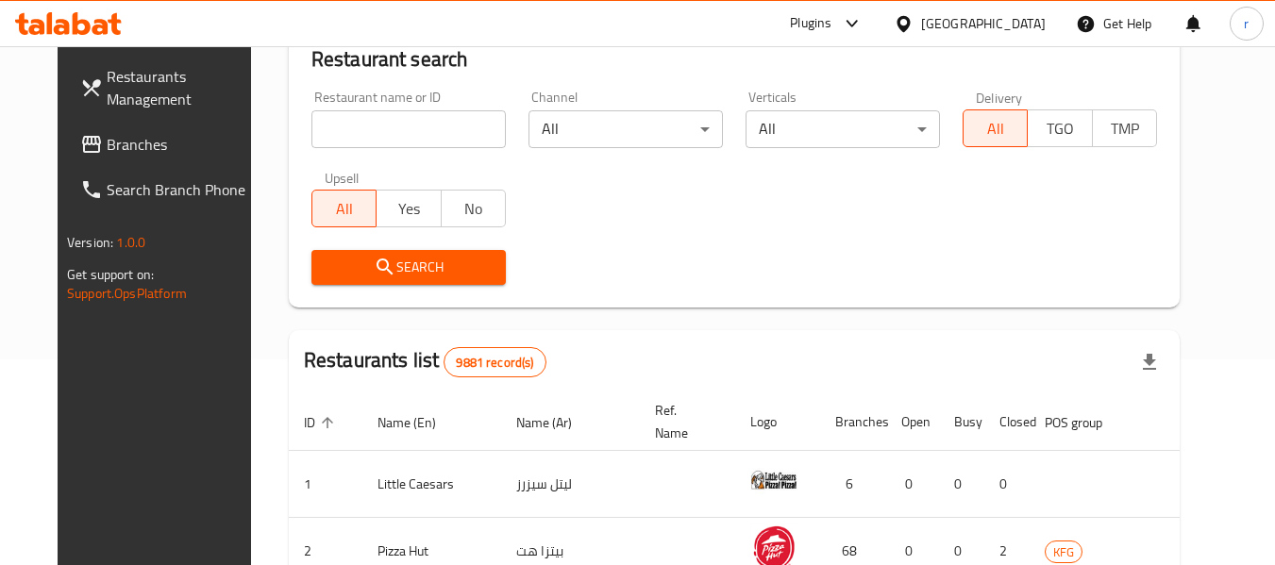
click at [107, 141] on span "Branches" at bounding box center [181, 144] width 149 height 23
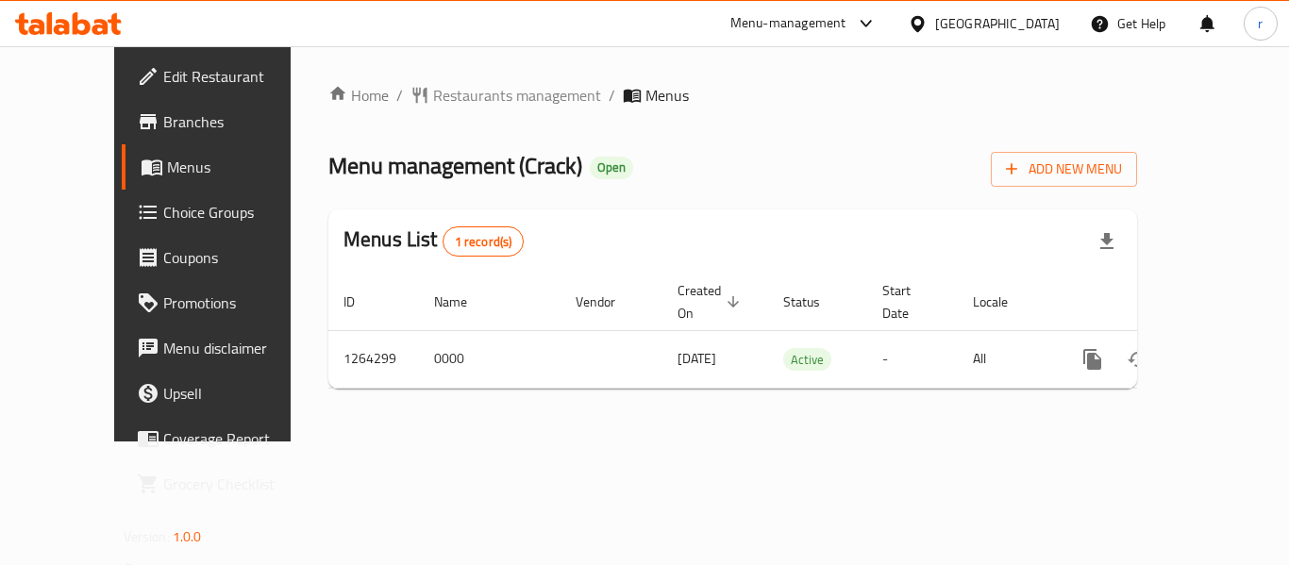
click at [433, 93] on span "Restaurants management" at bounding box center [517, 95] width 168 height 23
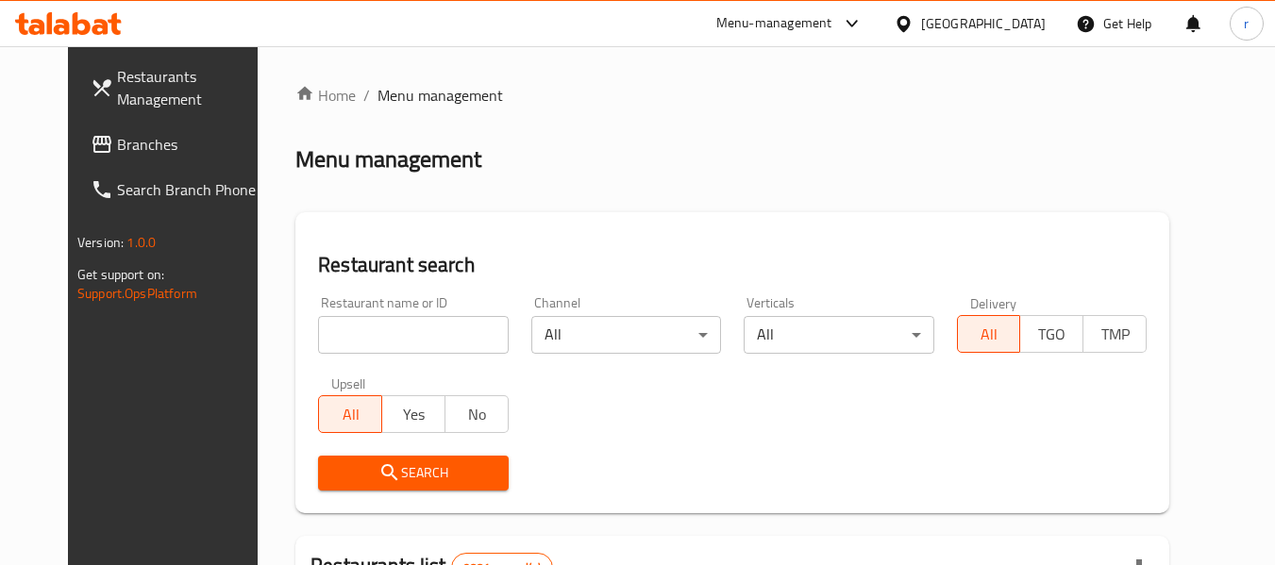
click at [384, 337] on input "search" at bounding box center [413, 335] width 190 height 38
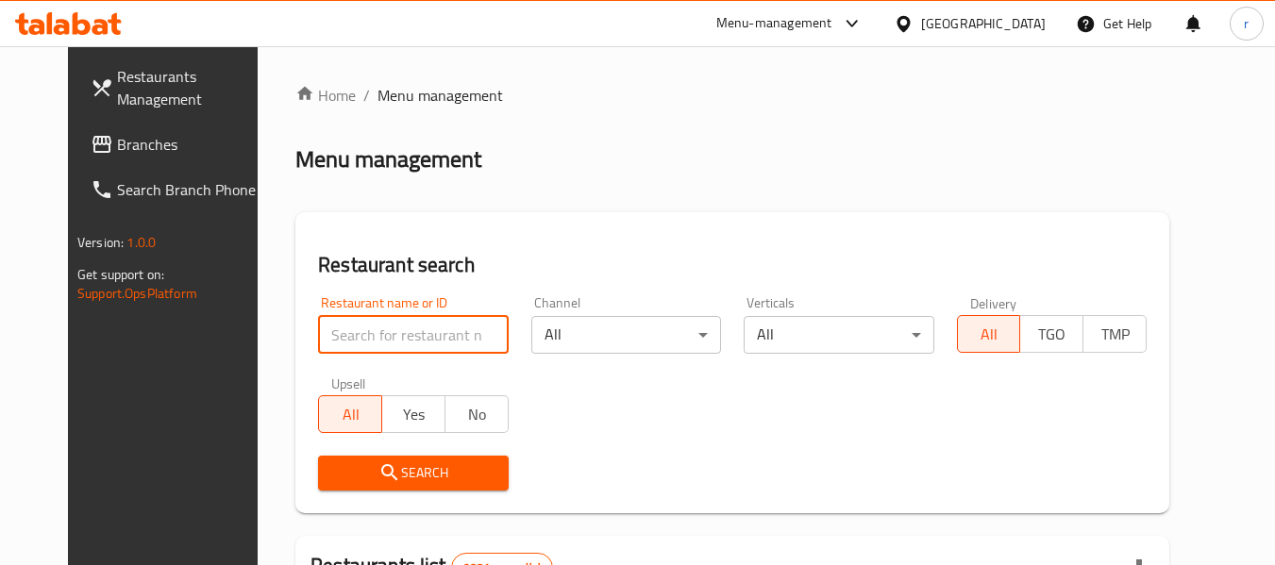
paste input "686311"
type input "686311"
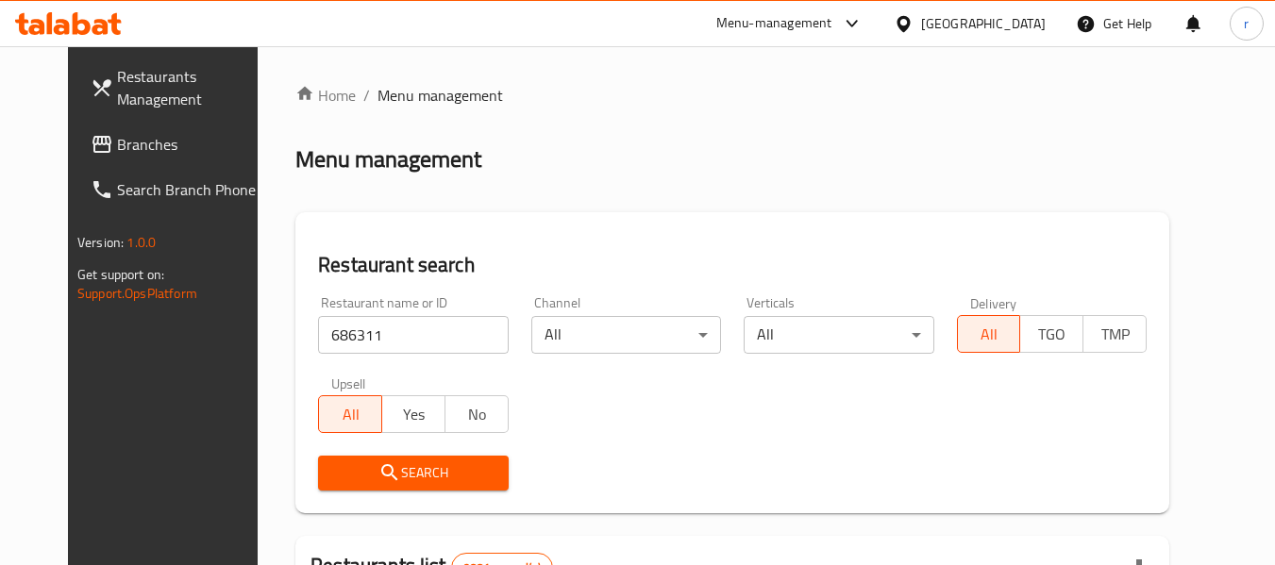
click at [463, 469] on span "Search" at bounding box center [412, 473] width 159 height 24
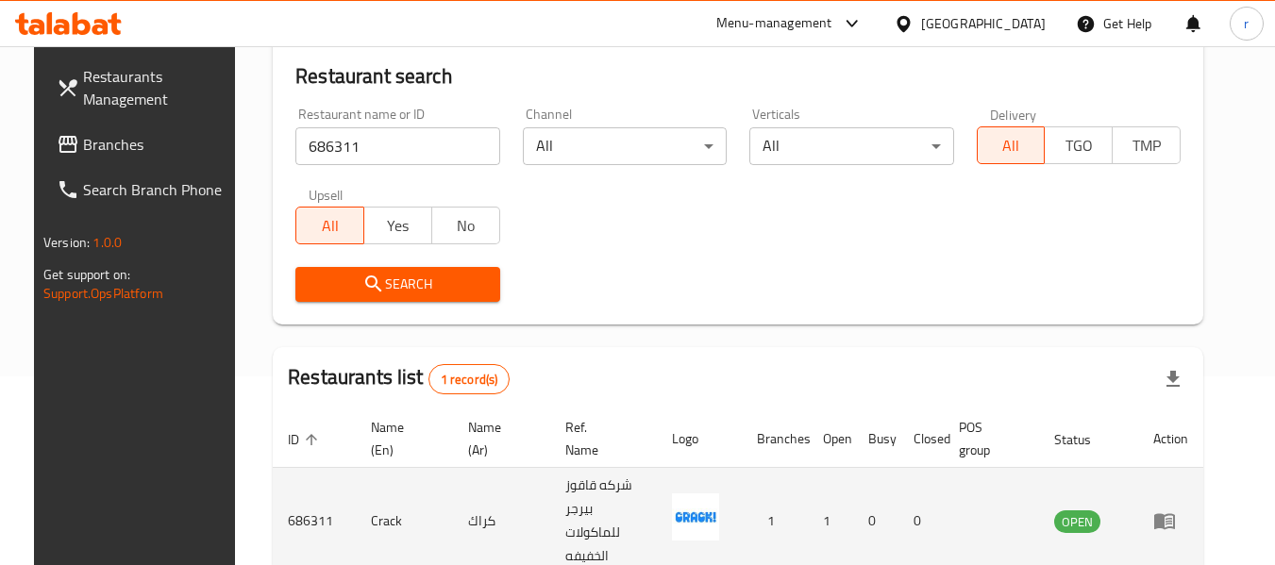
scroll to position [260, 0]
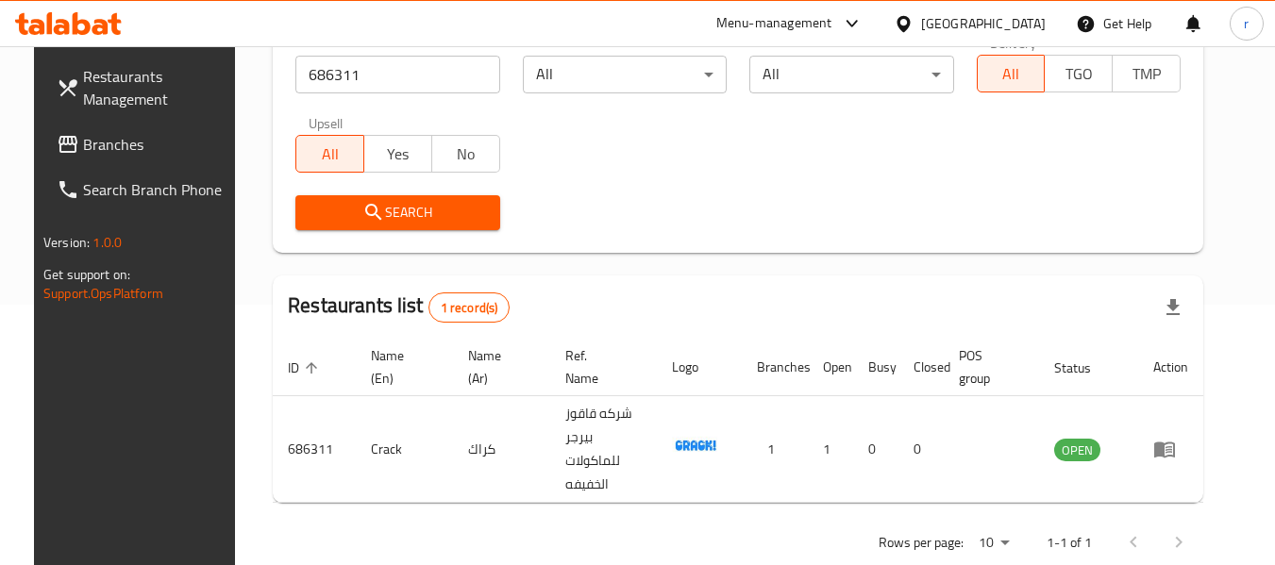
click at [913, 21] on icon at bounding box center [904, 24] width 20 height 20
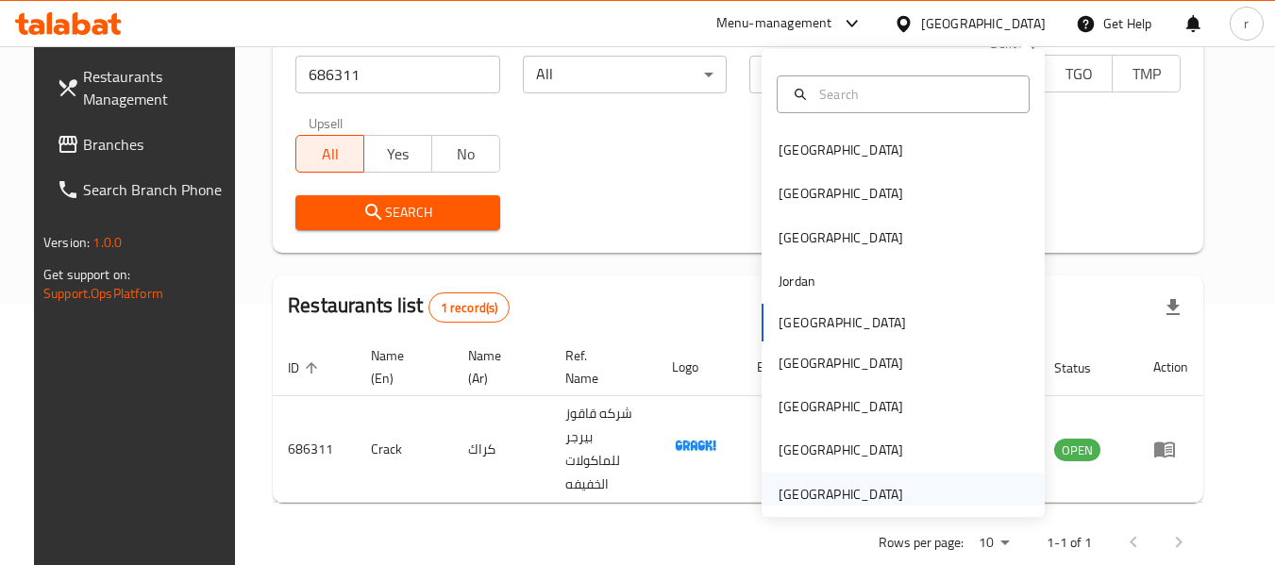
click at [810, 492] on div "[GEOGRAPHIC_DATA]" at bounding box center [840, 494] width 125 height 21
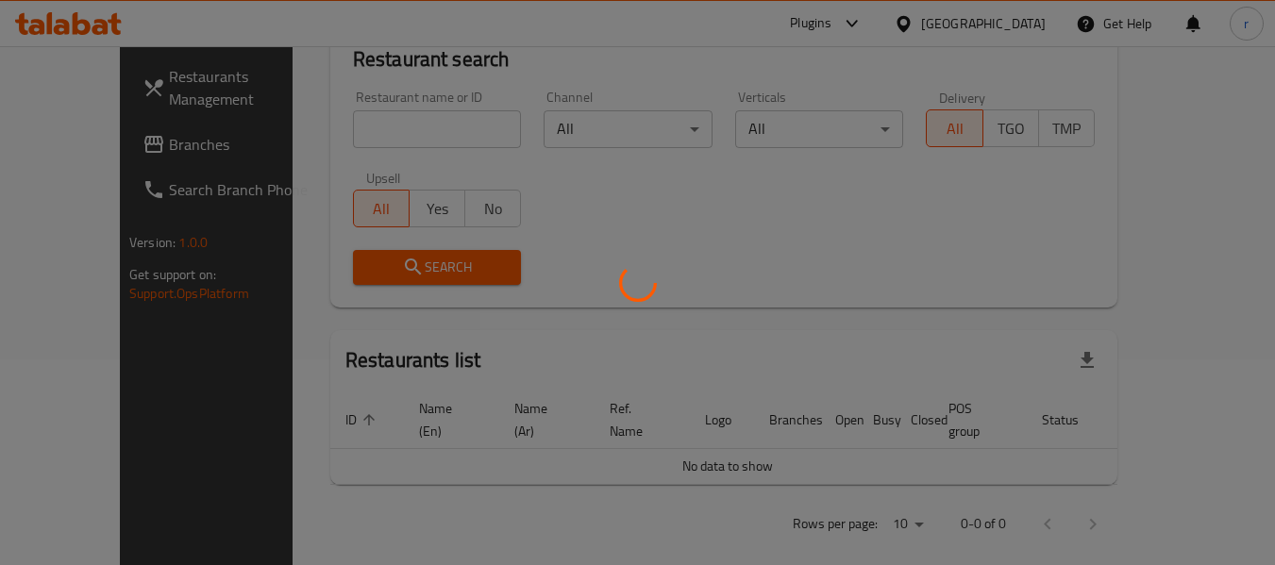
scroll to position [260, 0]
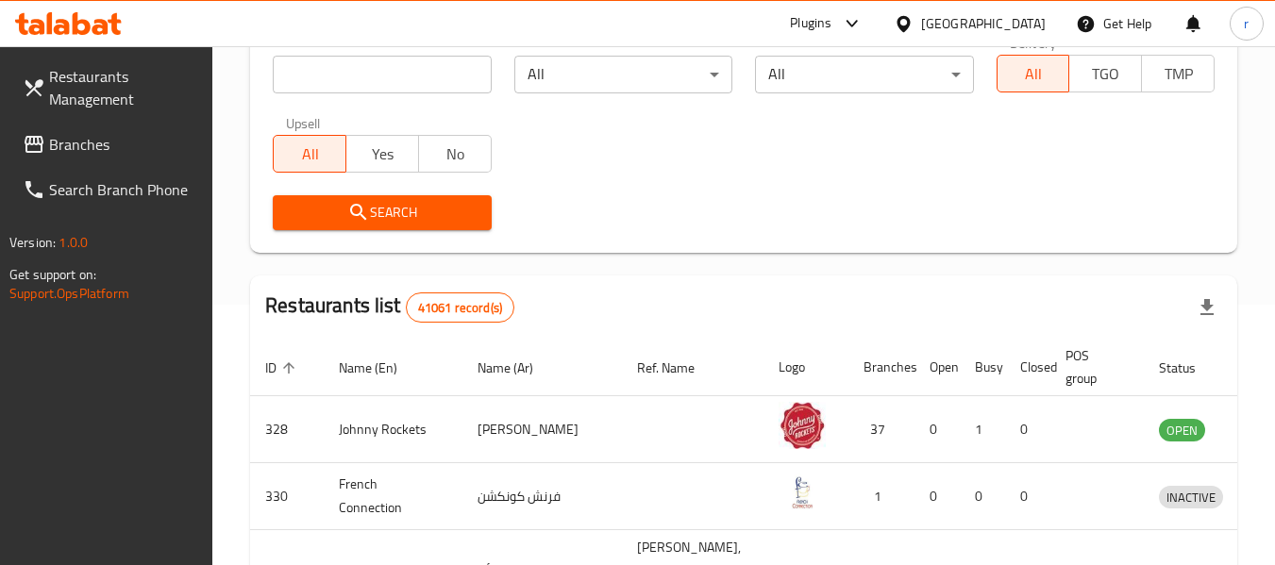
click at [63, 139] on span "Branches" at bounding box center [123, 144] width 149 height 23
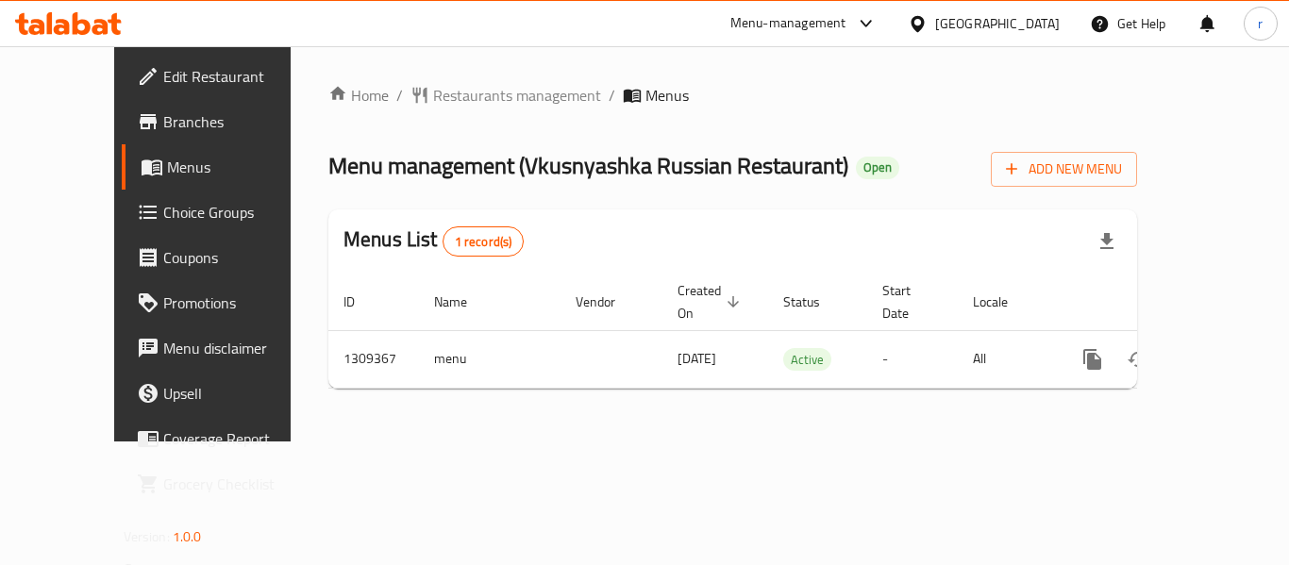
click at [447, 98] on span "Restaurants management" at bounding box center [517, 95] width 168 height 23
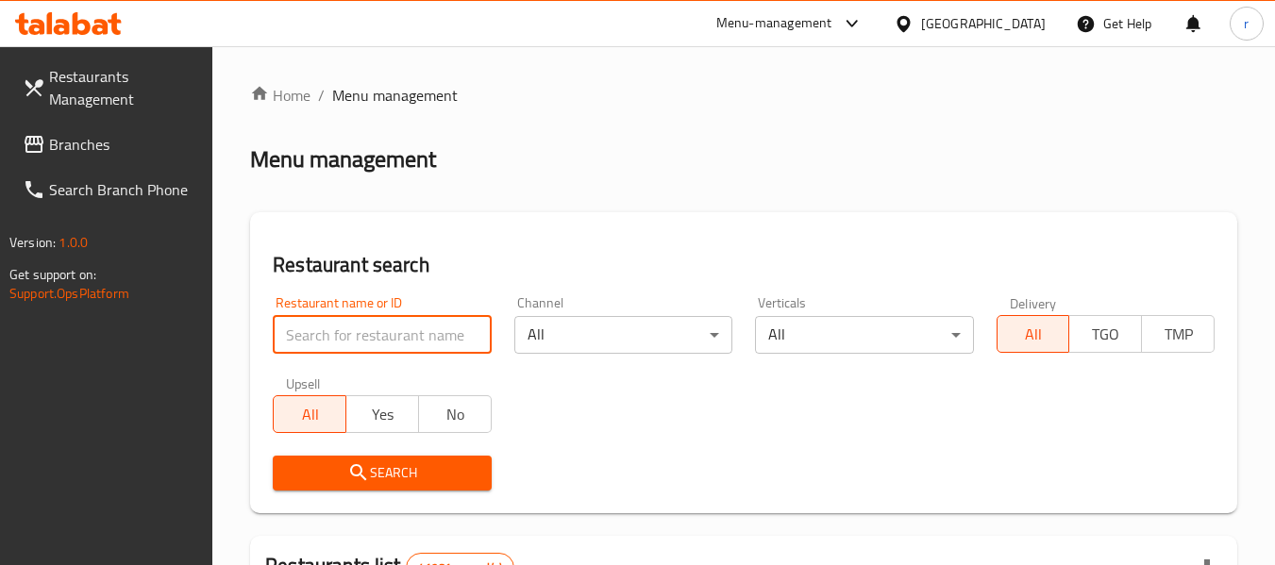
click at [380, 329] on input "search" at bounding box center [382, 335] width 218 height 38
paste input "705212"
type input "705212"
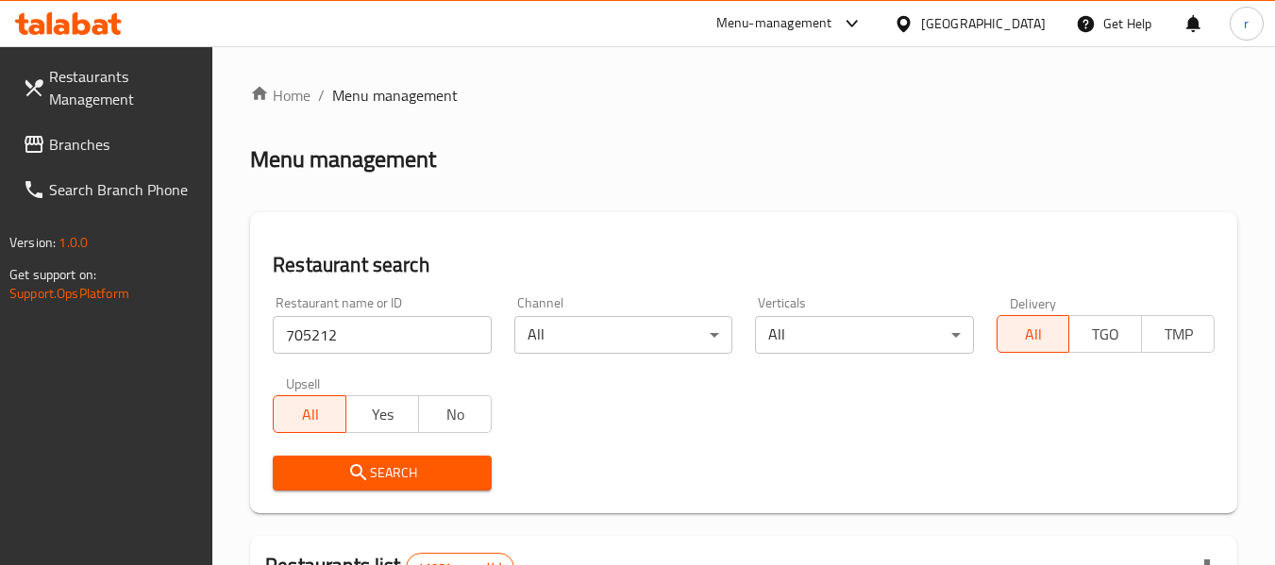
click at [359, 465] on icon "submit" at bounding box center [358, 472] width 16 height 16
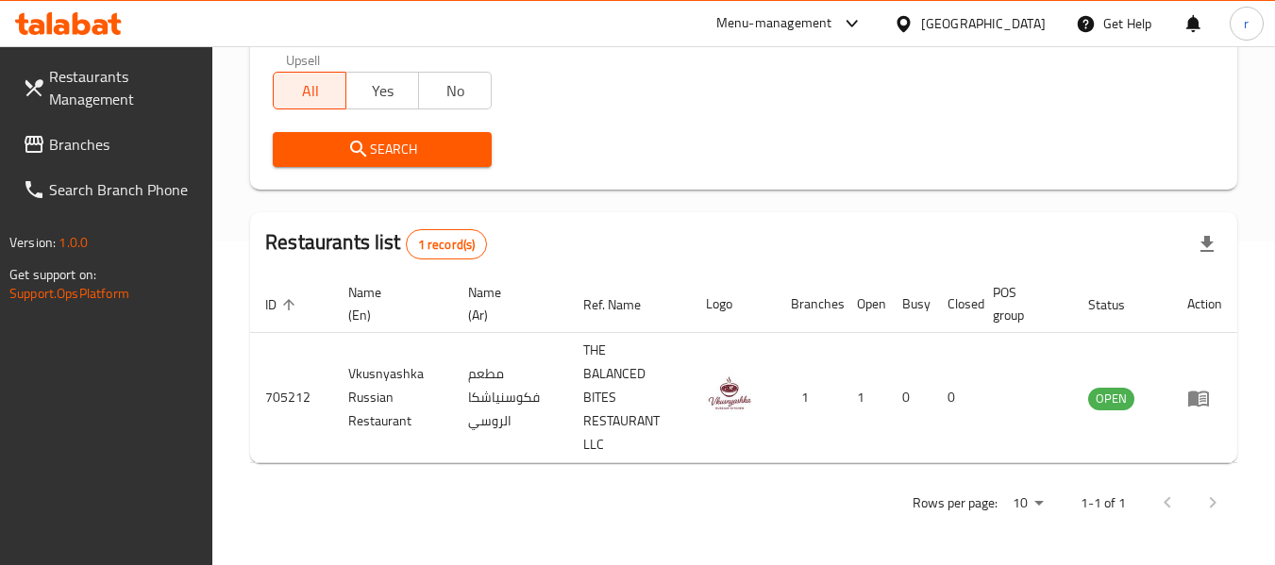
scroll to position [324, 0]
click at [125, 142] on span "Branches" at bounding box center [123, 144] width 149 height 23
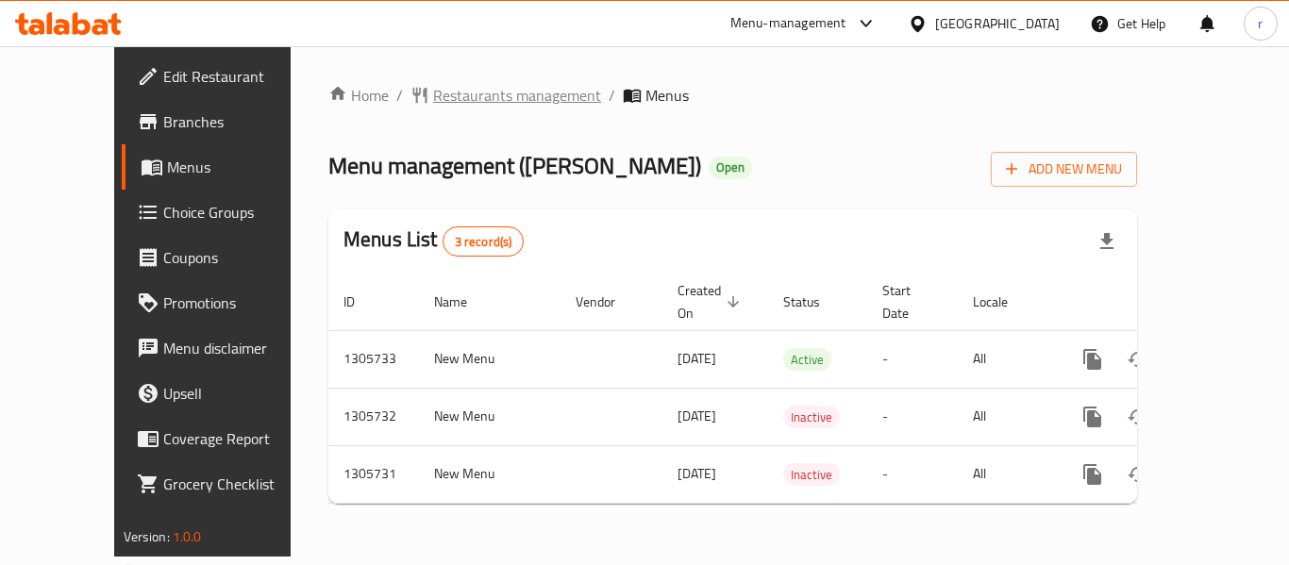
click at [433, 88] on span "Restaurants management" at bounding box center [517, 95] width 168 height 23
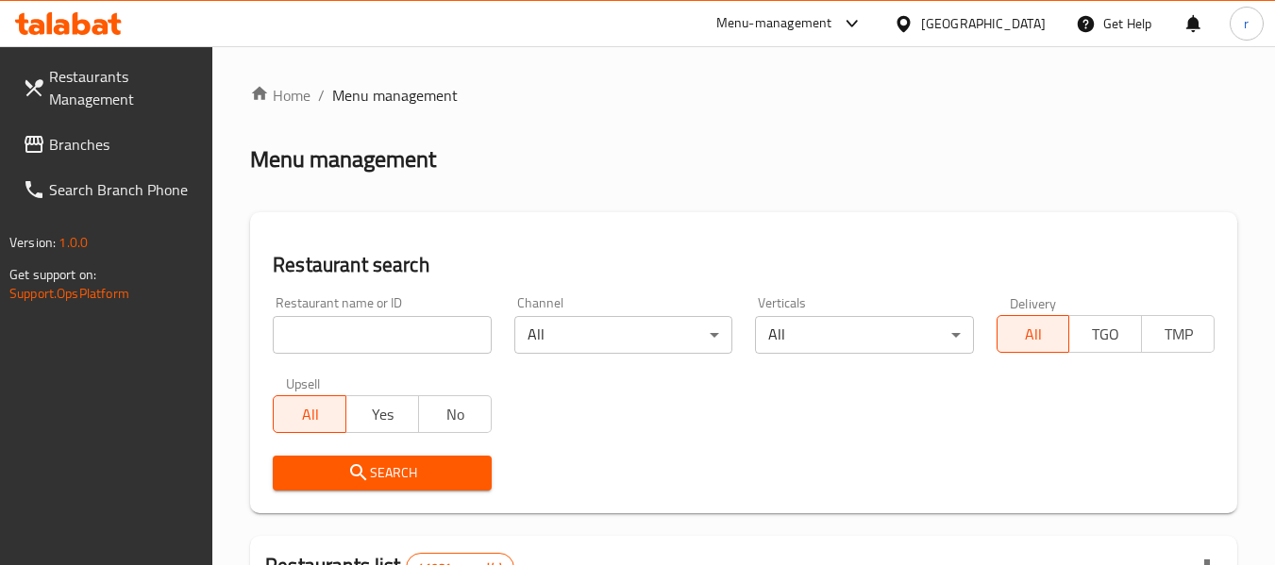
click at [339, 339] on input "search" at bounding box center [382, 335] width 218 height 38
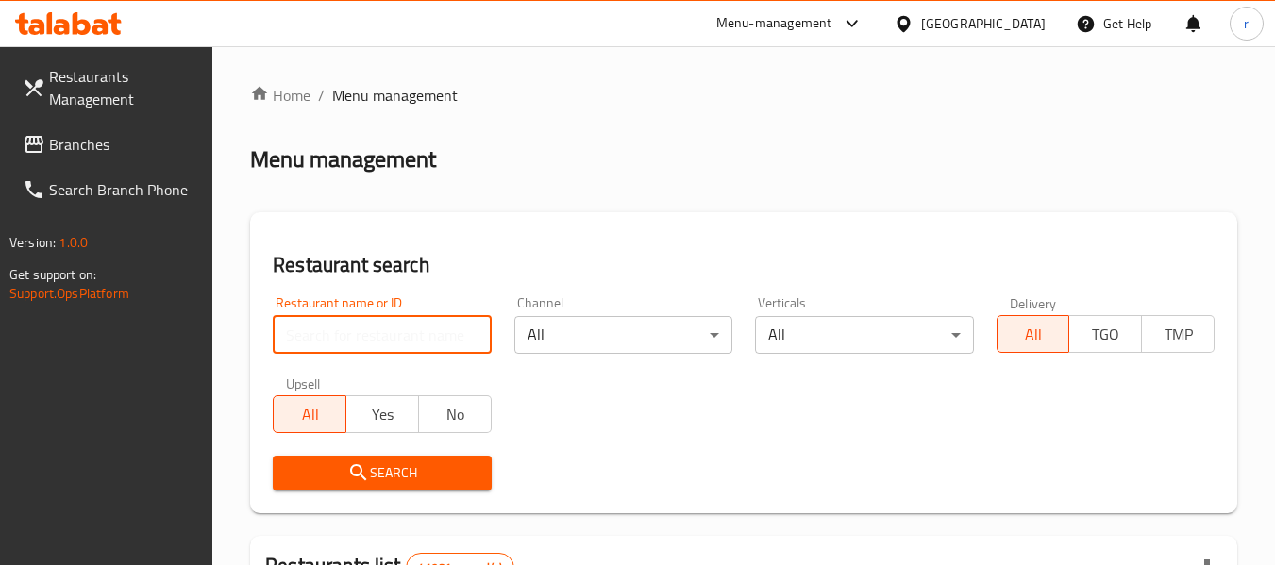
paste input "703844"
type input "703844"
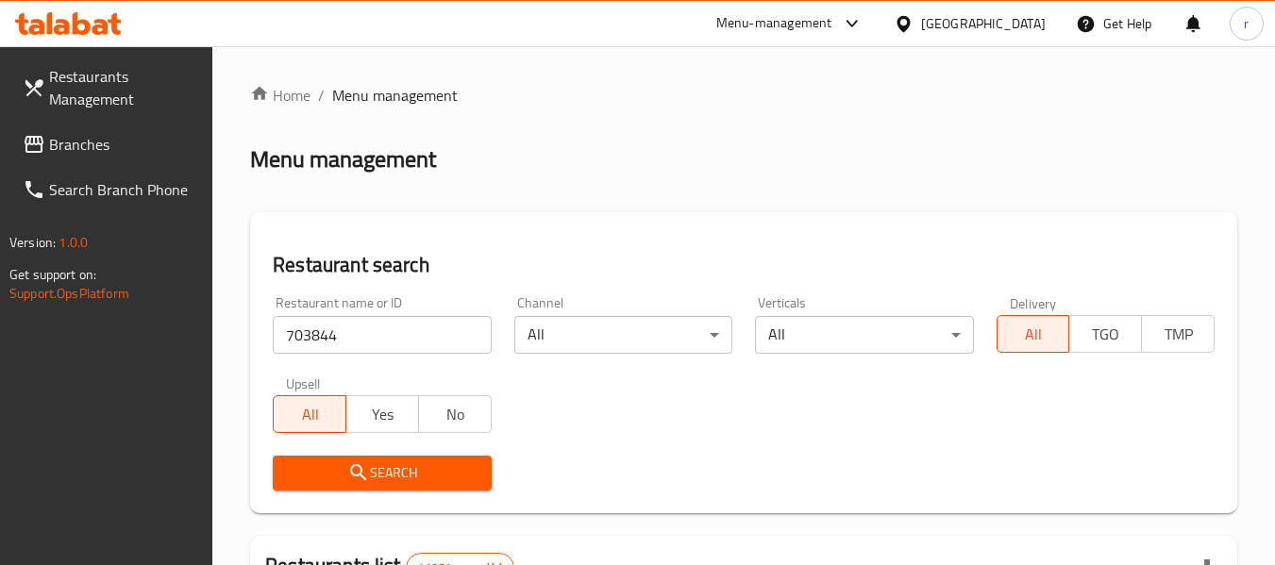
click at [343, 463] on span "Search" at bounding box center [382, 473] width 188 height 24
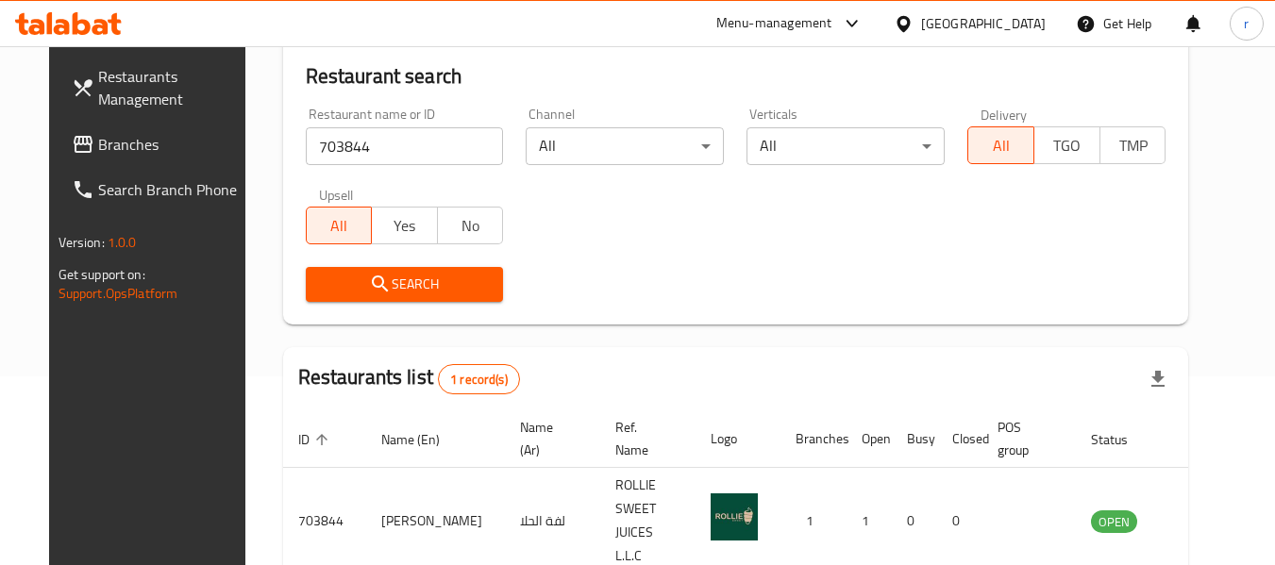
scroll to position [260, 0]
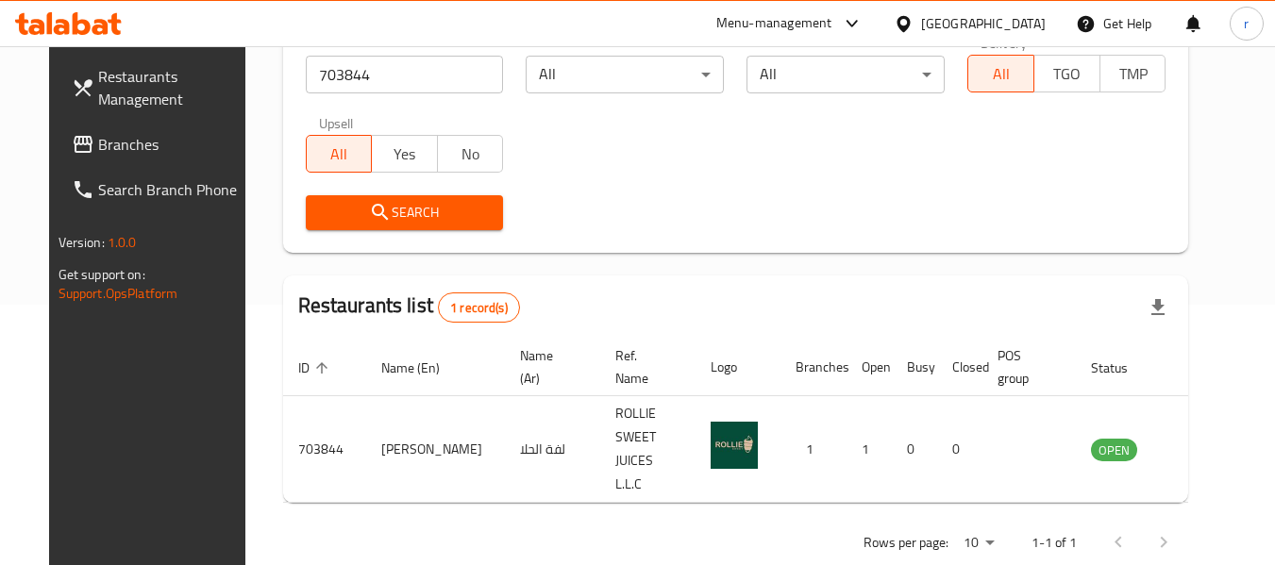
click at [978, 23] on div "[GEOGRAPHIC_DATA]" at bounding box center [983, 23] width 125 height 21
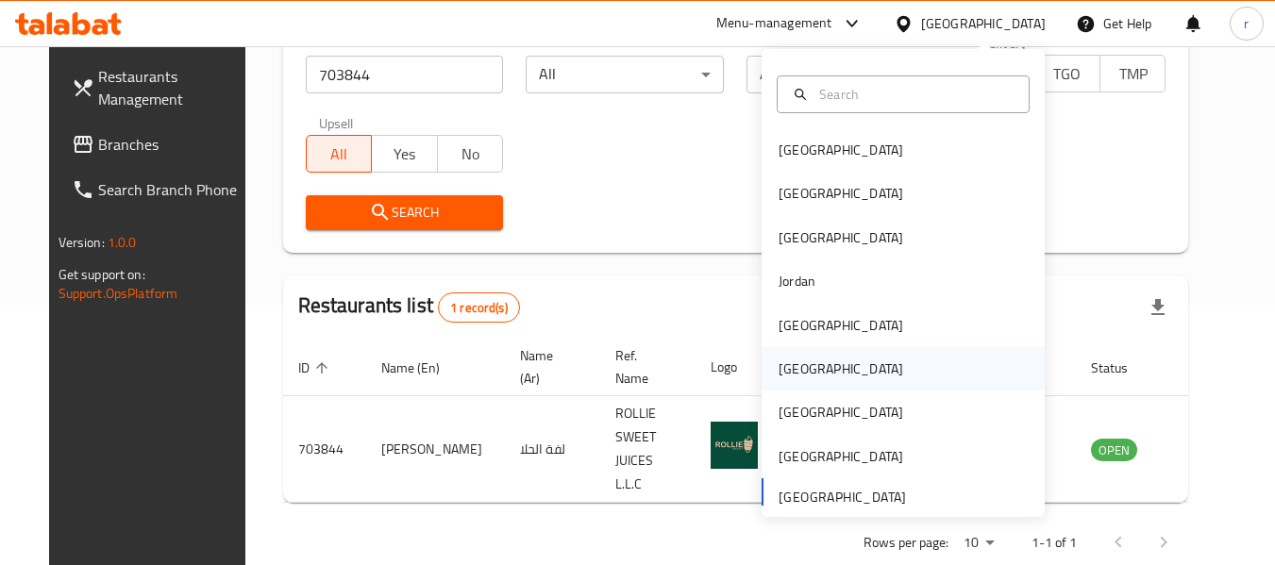
click at [780, 377] on div "[GEOGRAPHIC_DATA]" at bounding box center [840, 369] width 125 height 21
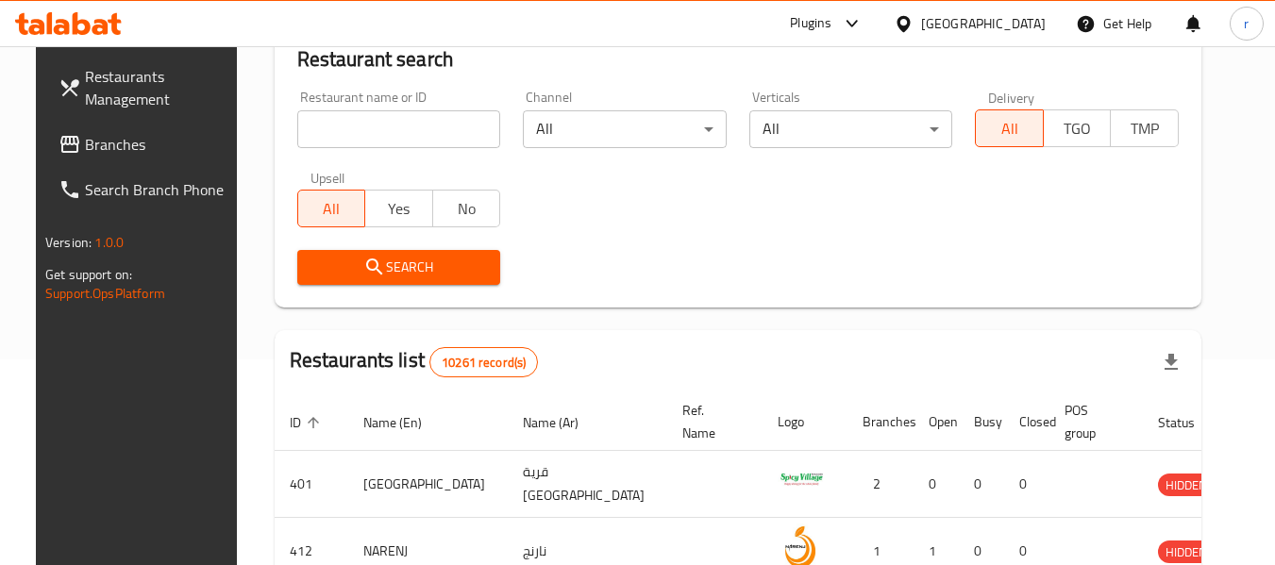
scroll to position [260, 0]
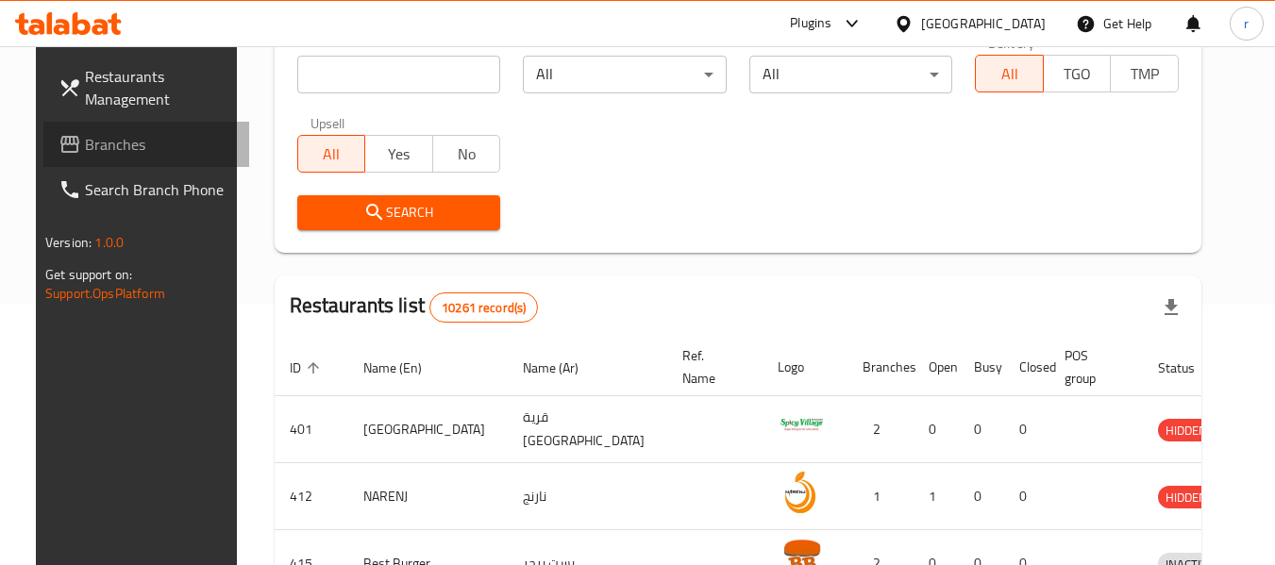
click at [85, 154] on span "Branches" at bounding box center [159, 144] width 149 height 23
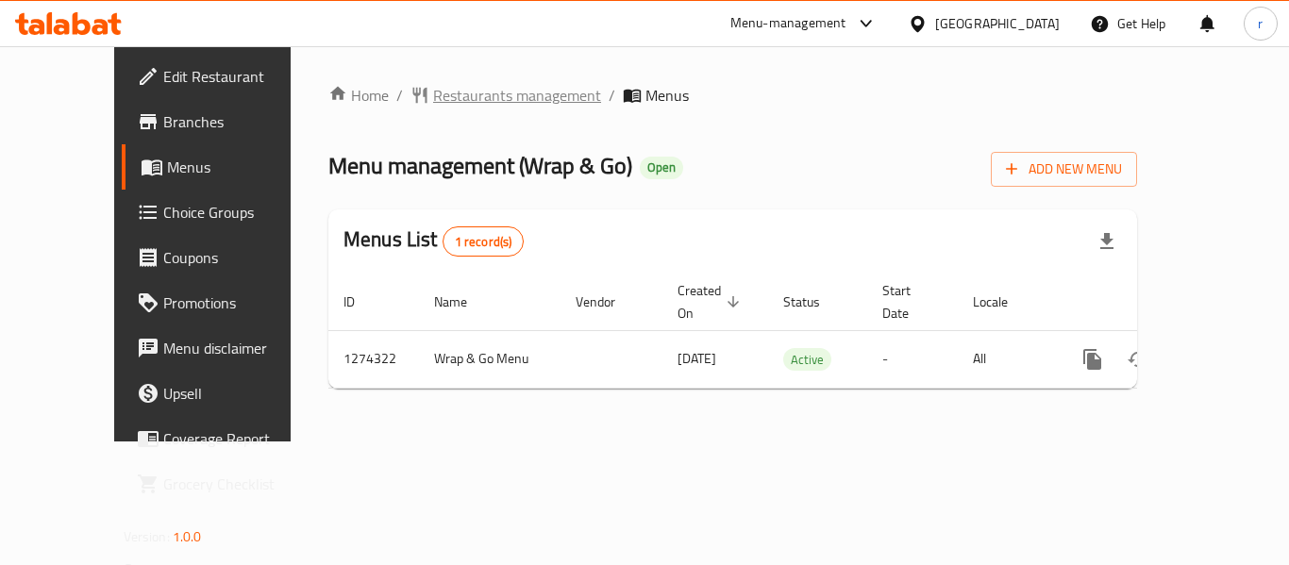
click at [433, 100] on span "Restaurants management" at bounding box center [517, 95] width 168 height 23
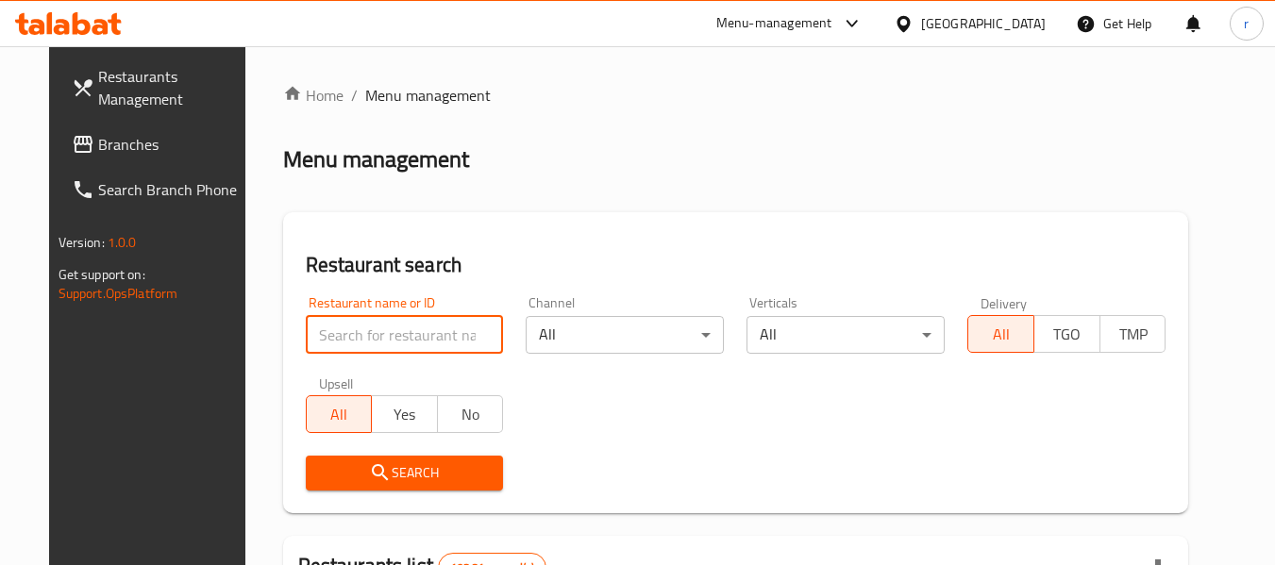
click at [362, 334] on input "search" at bounding box center [405, 335] width 198 height 38
paste input "691171"
type input "691171"
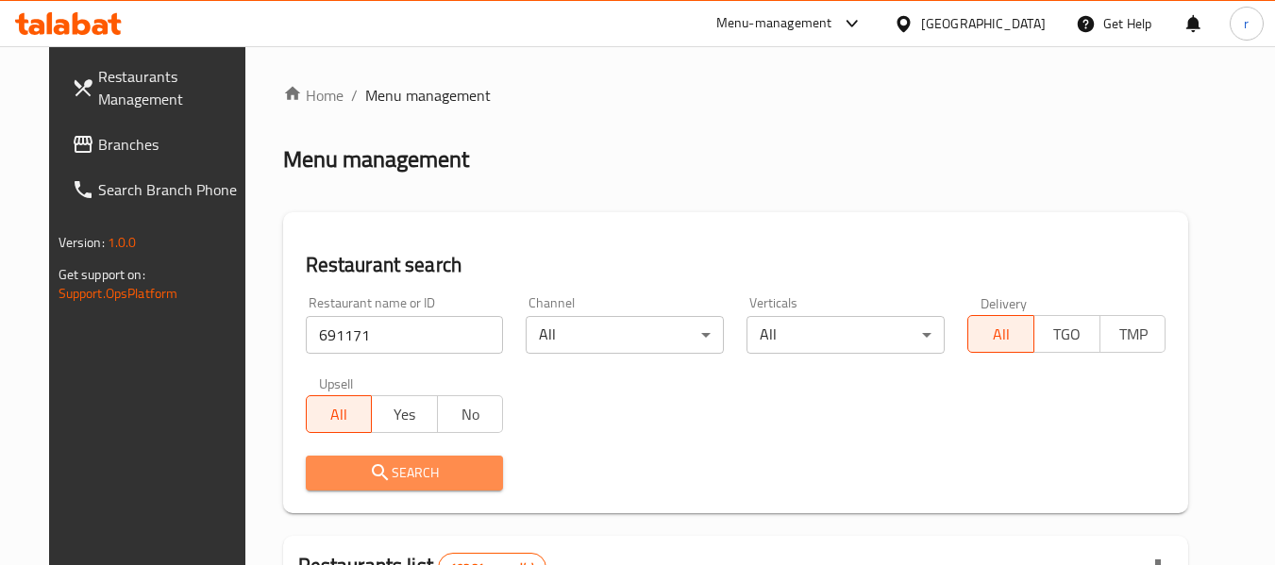
click at [423, 477] on span "Search" at bounding box center [405, 473] width 168 height 24
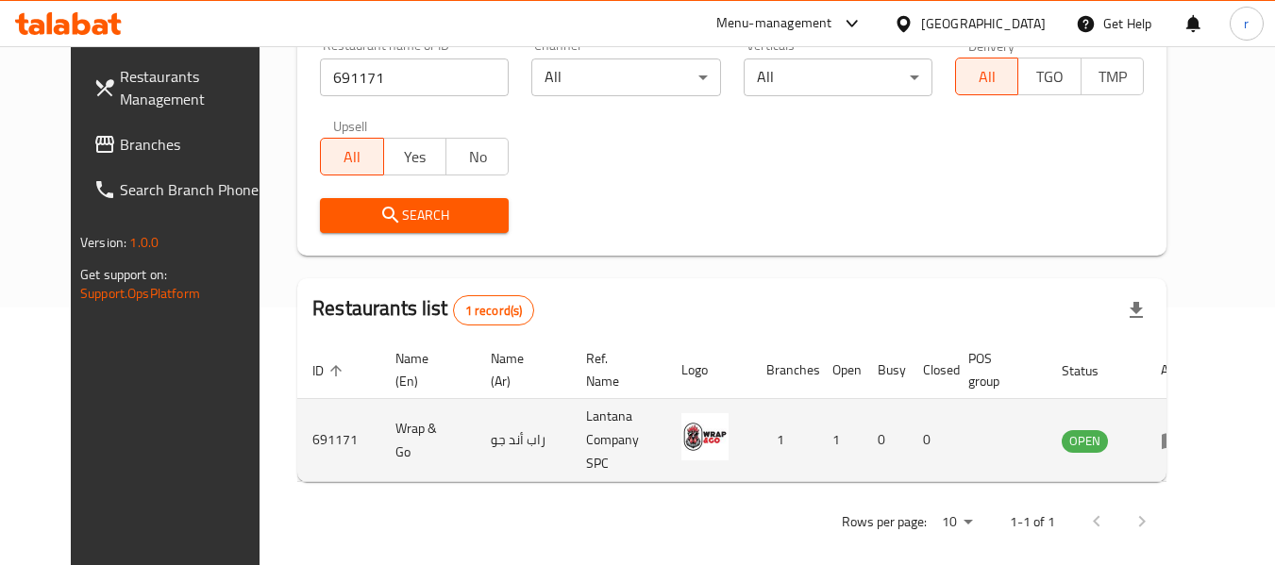
scroll to position [260, 0]
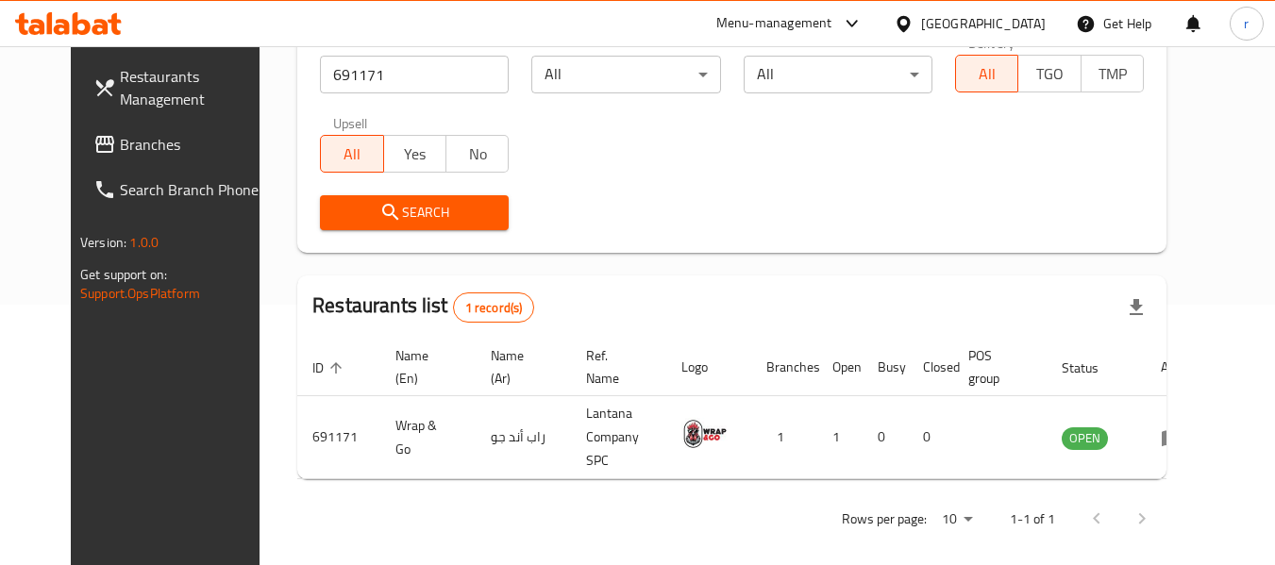
click at [1036, 26] on div "[GEOGRAPHIC_DATA]" at bounding box center [983, 23] width 125 height 21
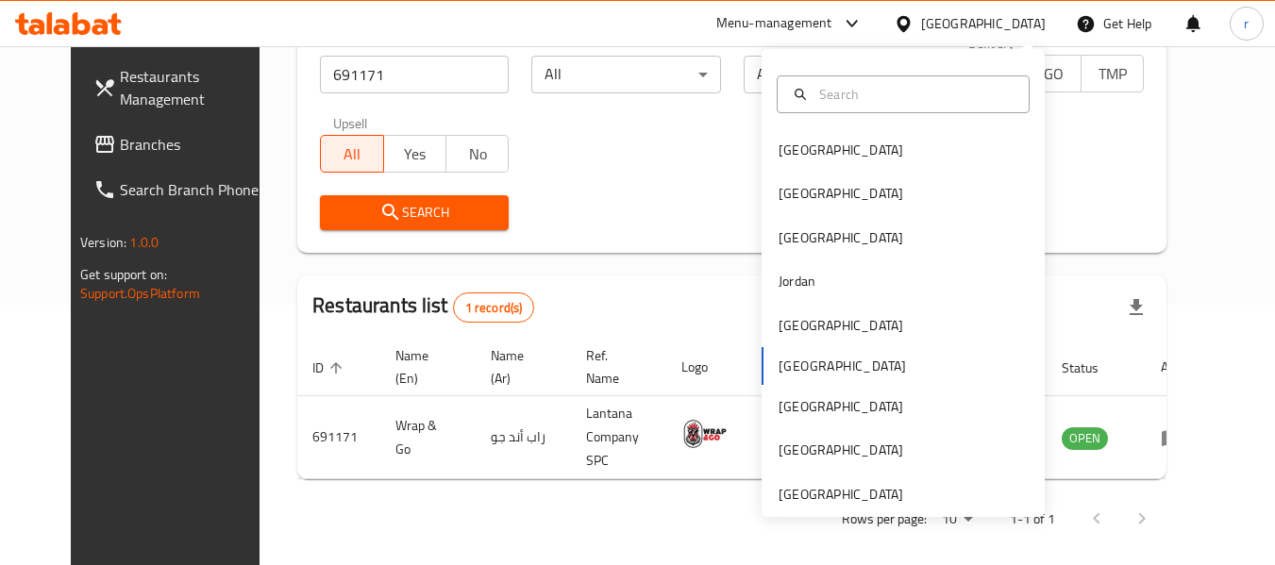
click at [809, 510] on div "Bahrain Egypt Iraq Jordan Kuwait Oman Qatar Saudi Arabia United Arab Emirates" at bounding box center [902, 283] width 283 height 468
click at [804, 493] on div "[GEOGRAPHIC_DATA]" at bounding box center [840, 494] width 125 height 21
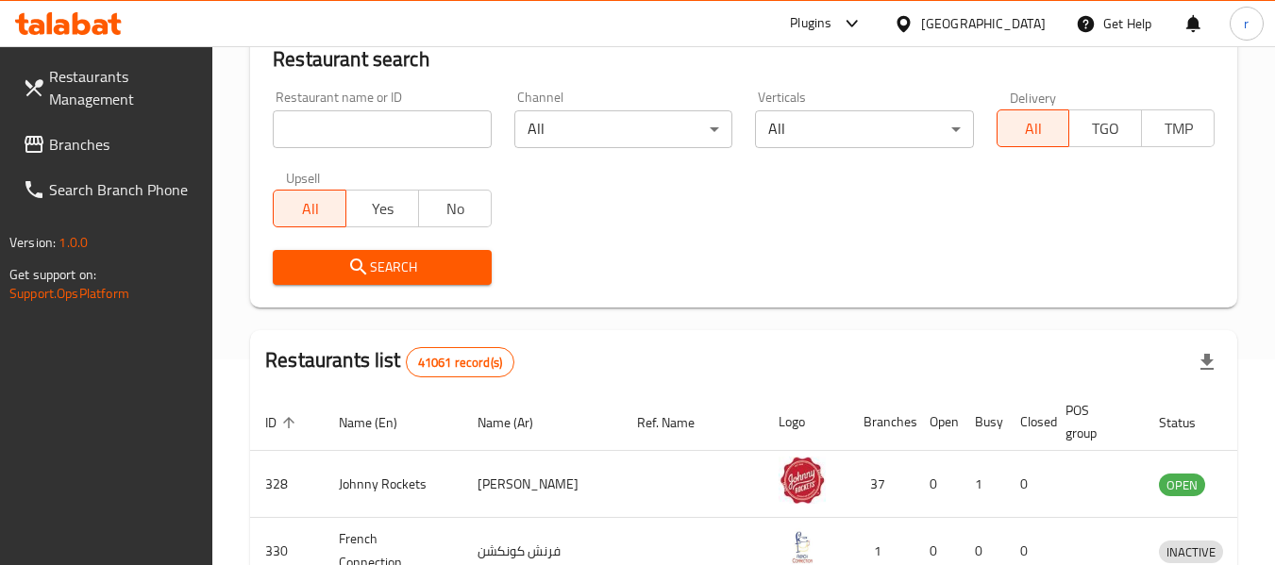
scroll to position [260, 0]
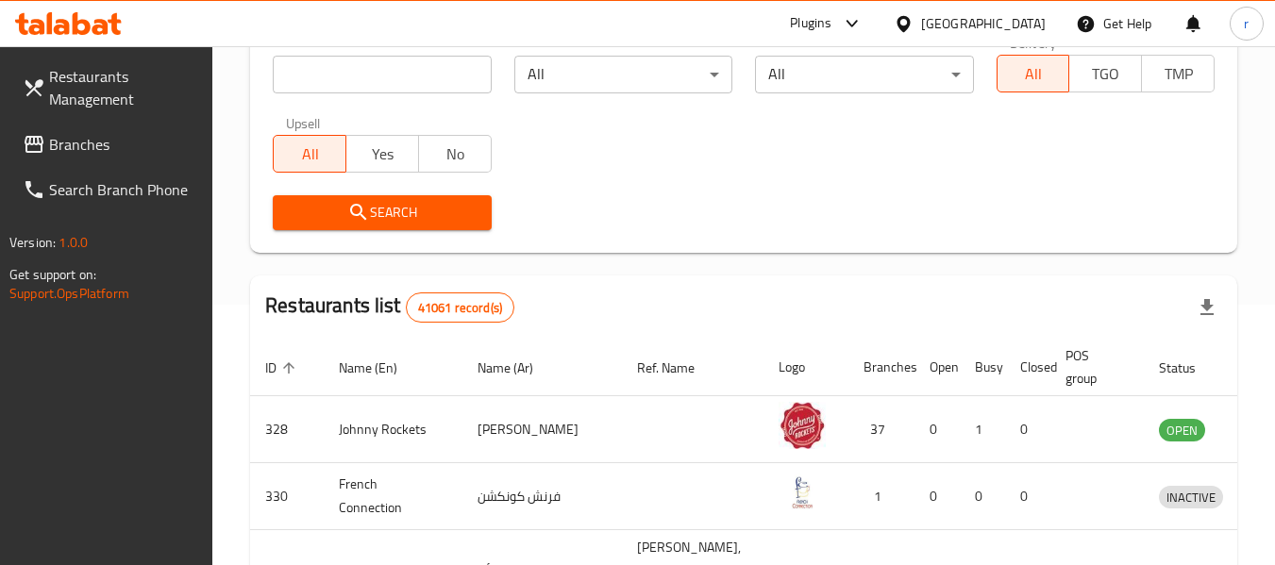
drag, startPoint x: 69, startPoint y: 148, endPoint x: 100, endPoint y: 119, distance: 42.7
click at [69, 148] on span "Branches" at bounding box center [123, 144] width 149 height 23
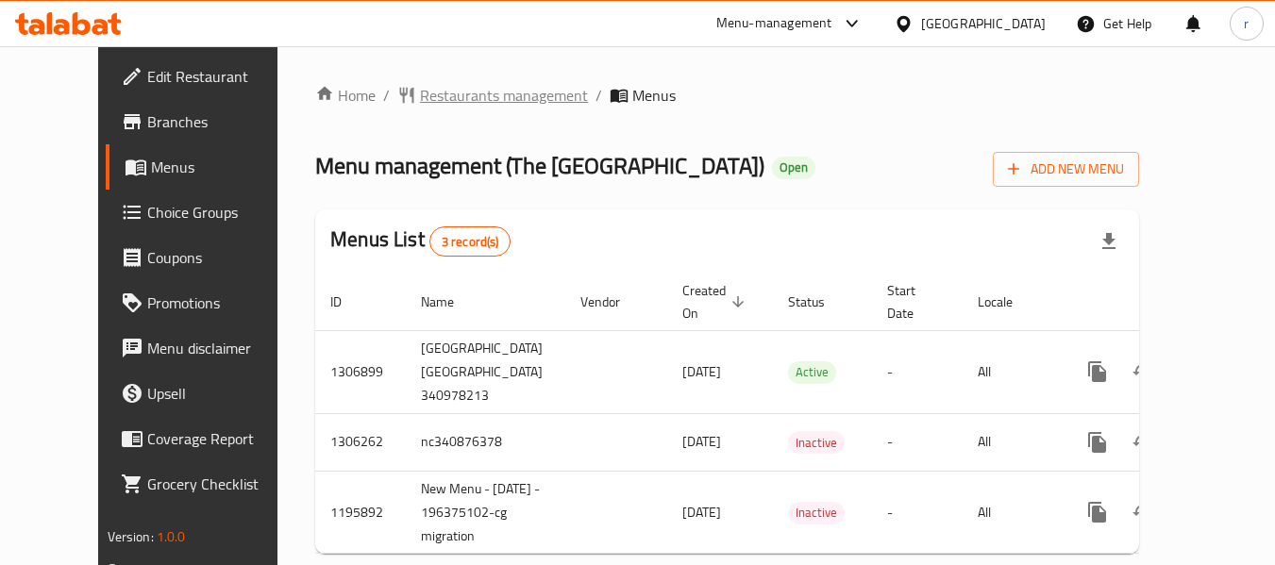
click at [440, 96] on span "Restaurants management" at bounding box center [504, 95] width 168 height 23
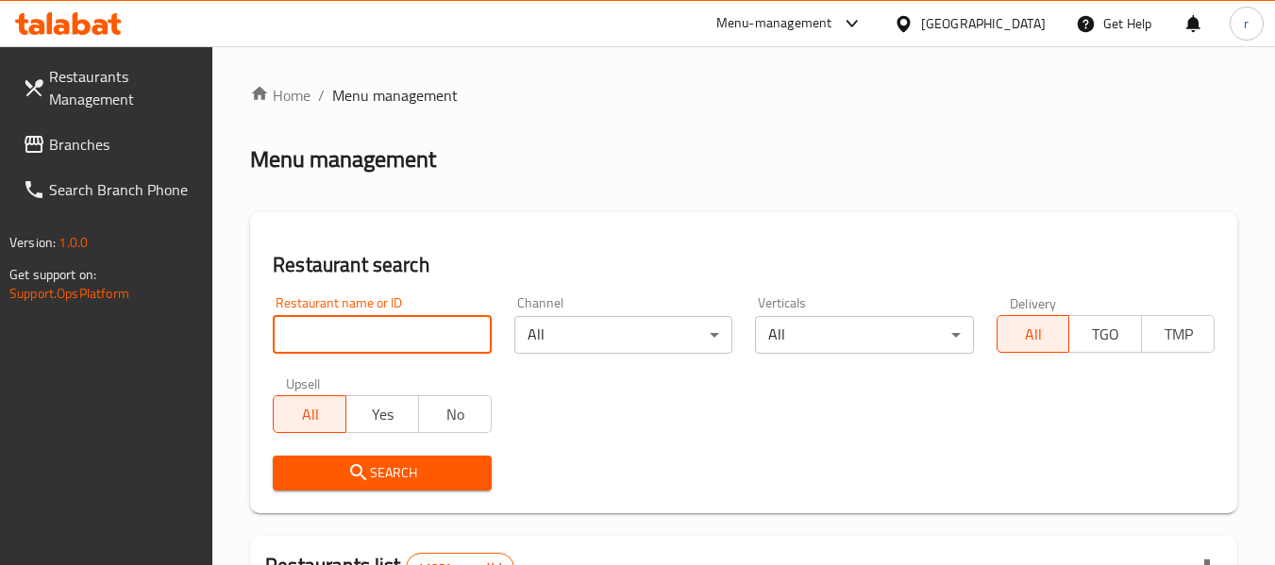
paste input "600378"
type input "600378"
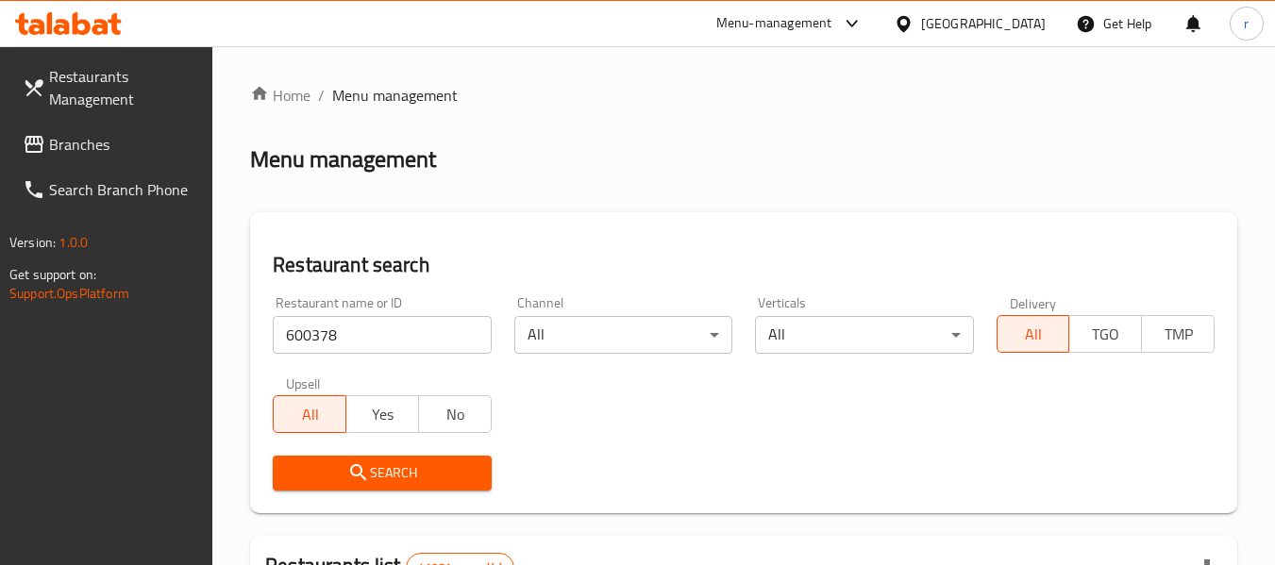
click at [393, 471] on span "Search" at bounding box center [382, 473] width 188 height 24
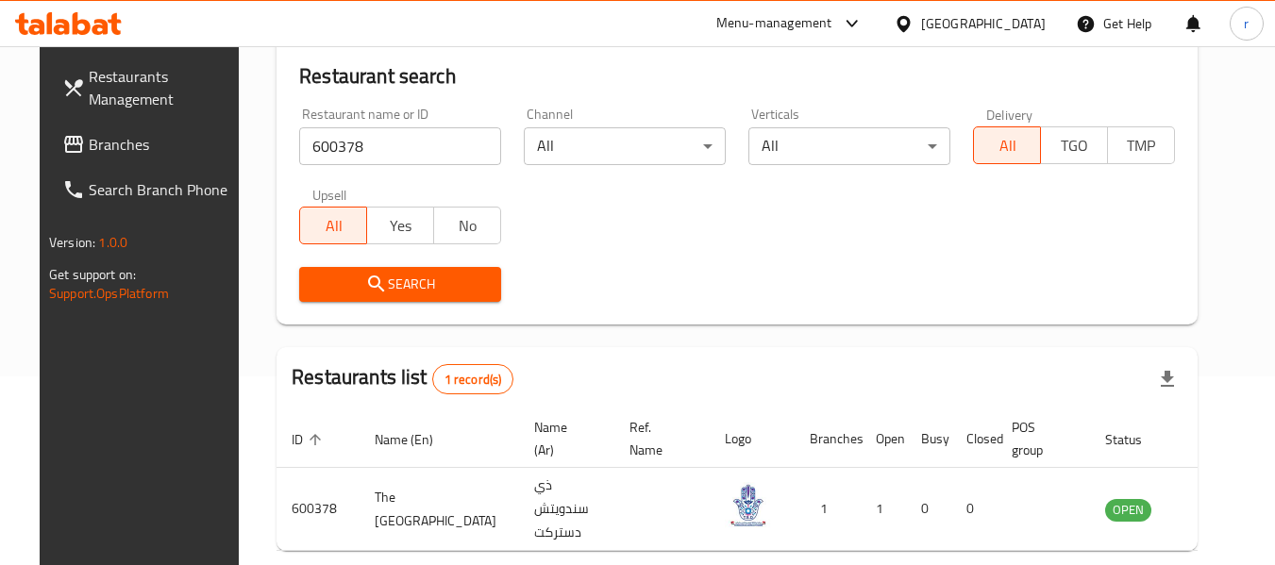
scroll to position [260, 0]
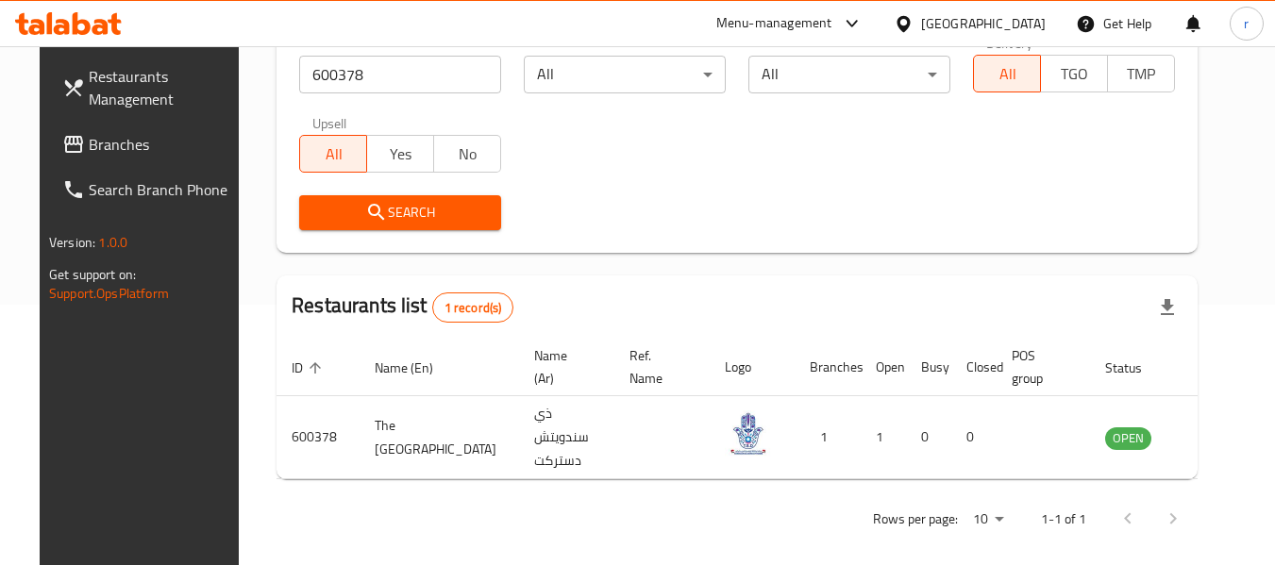
click at [89, 145] on span "Branches" at bounding box center [163, 144] width 149 height 23
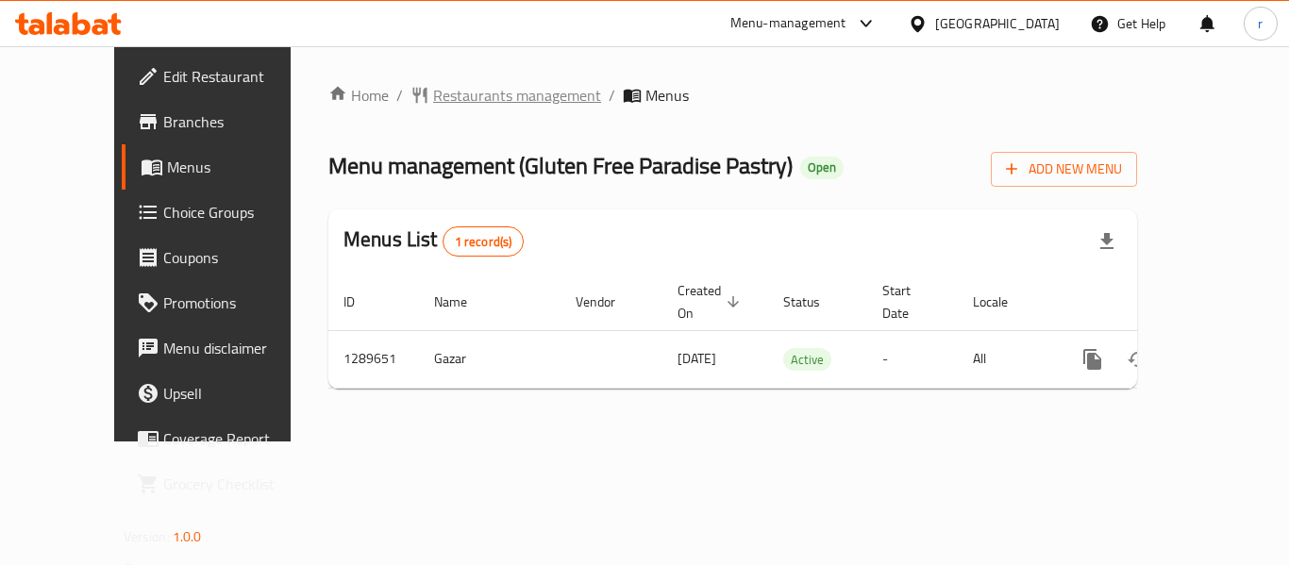
click at [441, 89] on span "Restaurants management" at bounding box center [517, 95] width 168 height 23
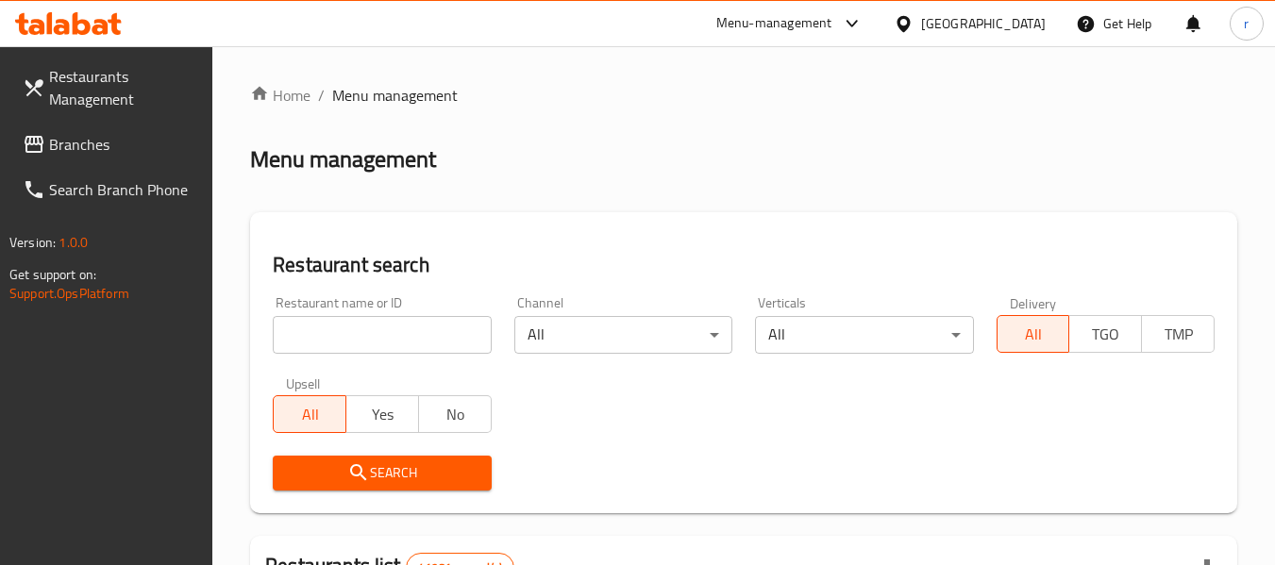
click at [372, 330] on input "search" at bounding box center [382, 335] width 218 height 38
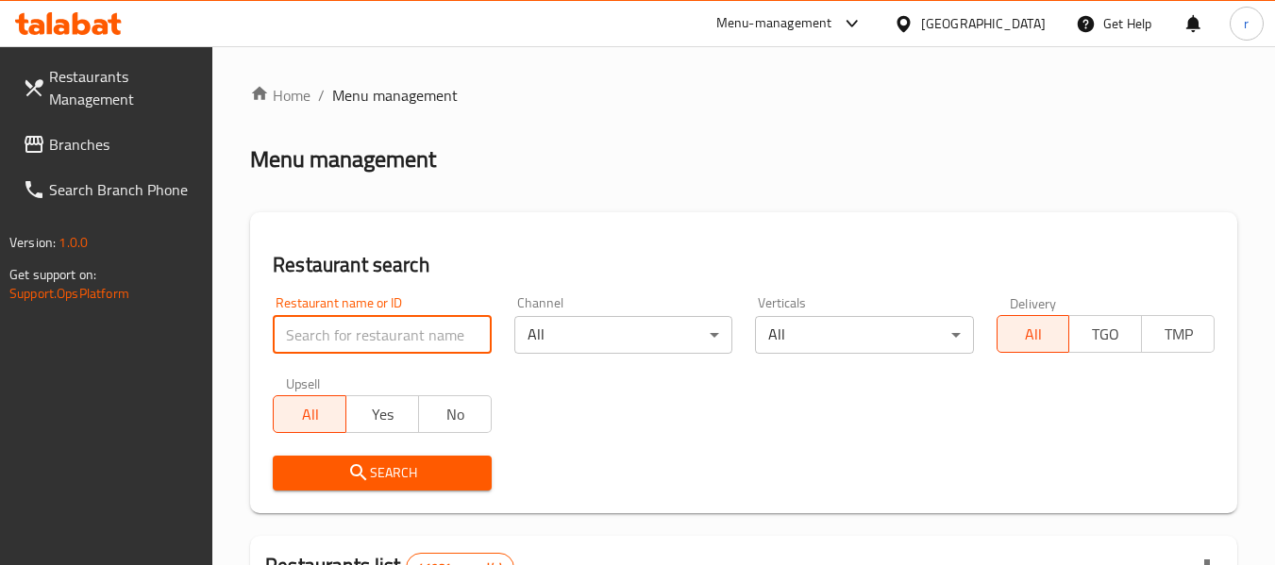
paste input "697765"
type input "697765"
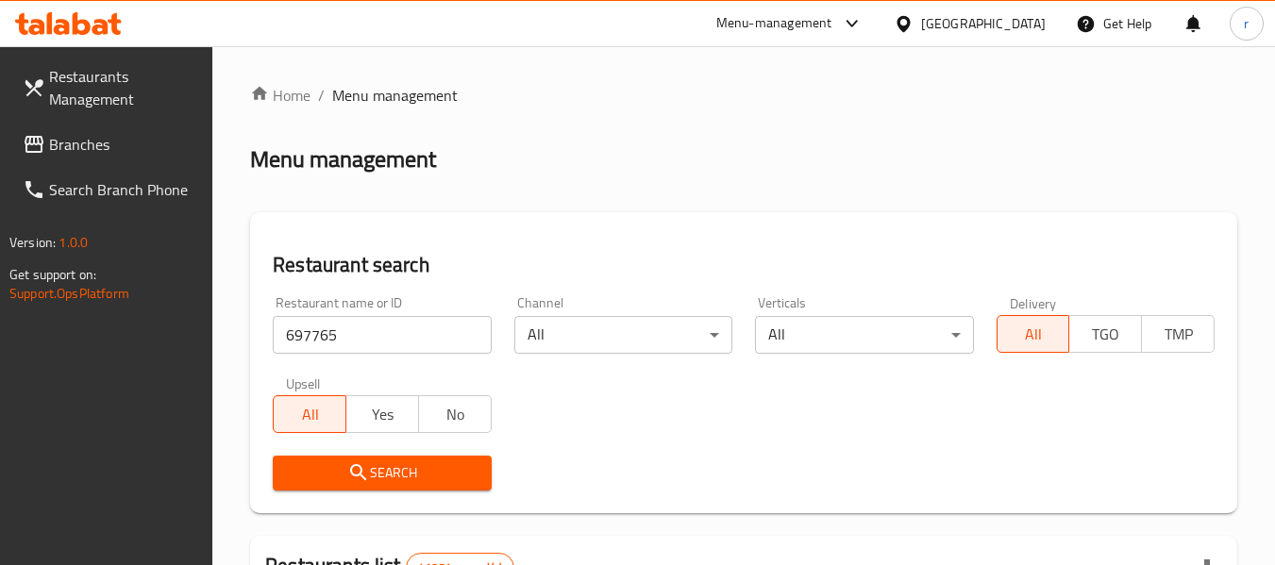
click at [339, 458] on button "Search" at bounding box center [382, 473] width 218 height 35
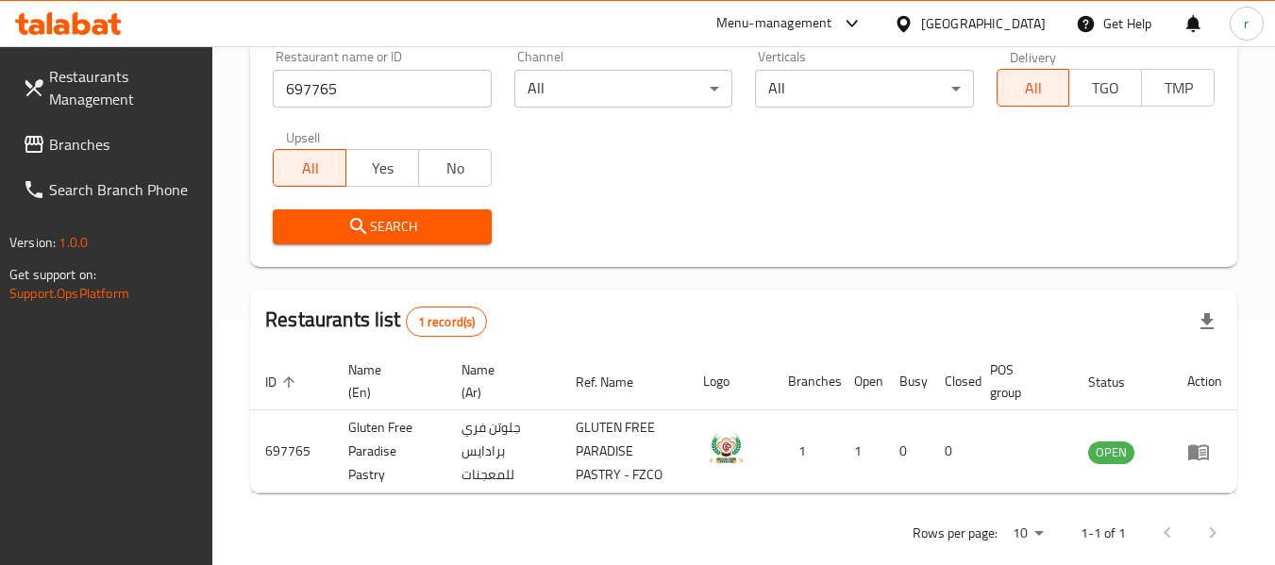
scroll to position [276, 0]
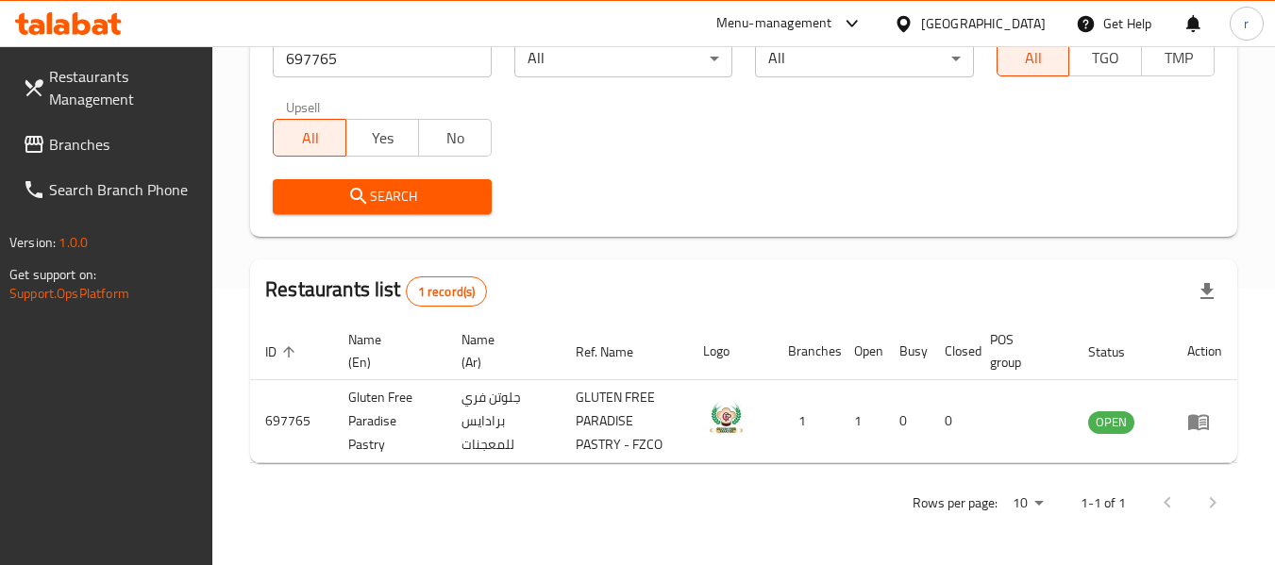
click at [974, 25] on div "[GEOGRAPHIC_DATA]" at bounding box center [983, 23] width 125 height 21
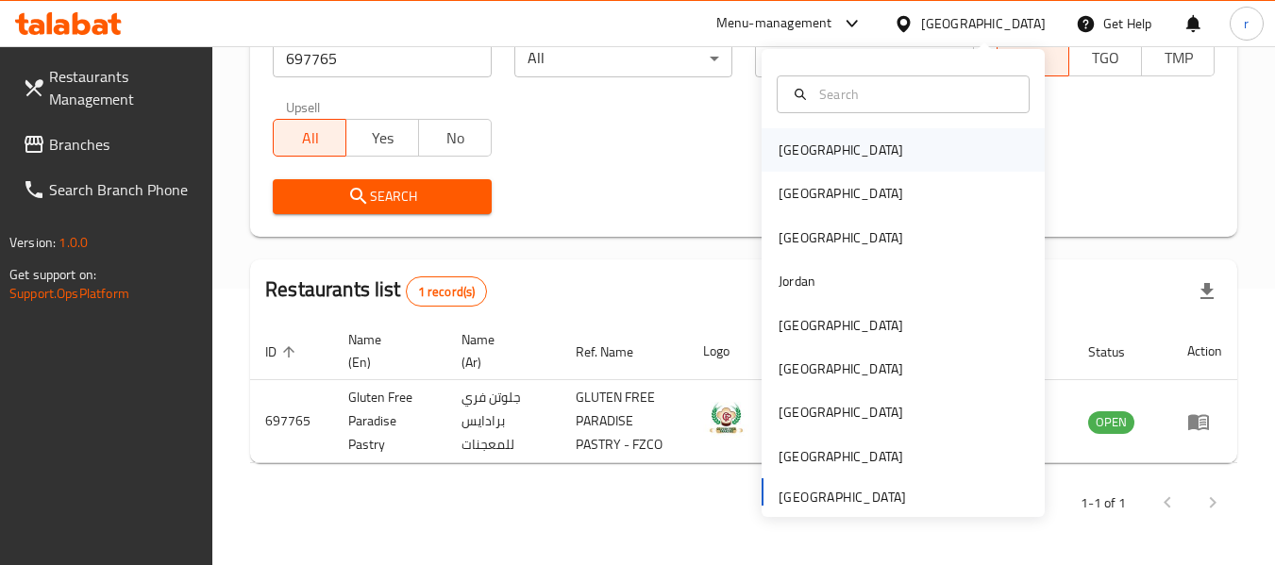
click at [790, 156] on div "[GEOGRAPHIC_DATA]" at bounding box center [840, 150] width 125 height 21
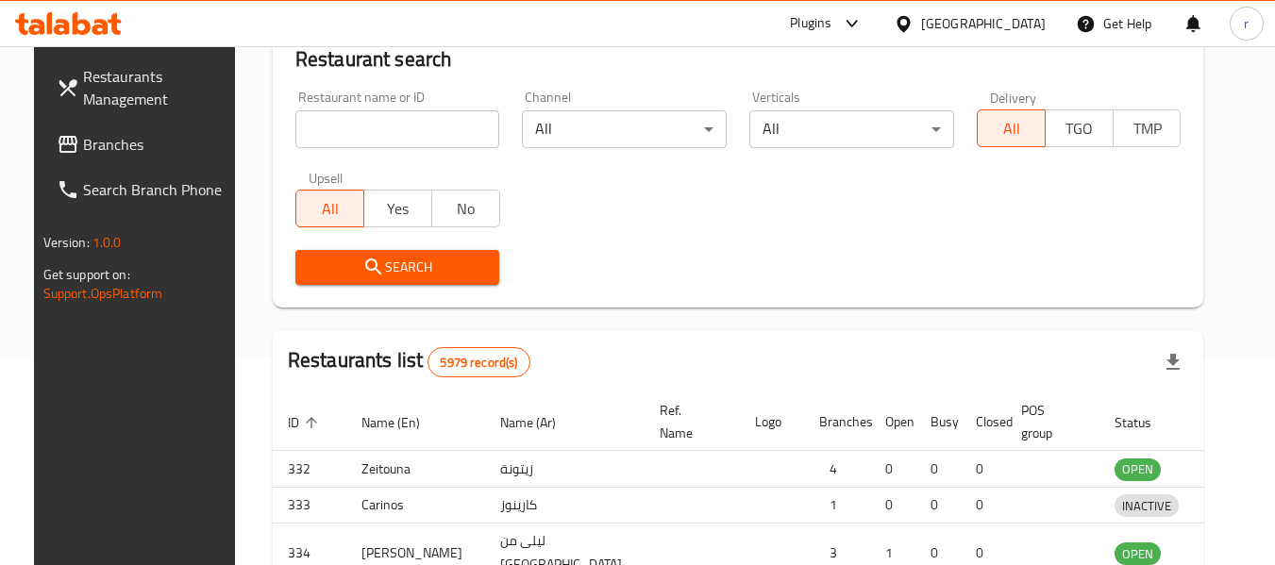
scroll to position [276, 0]
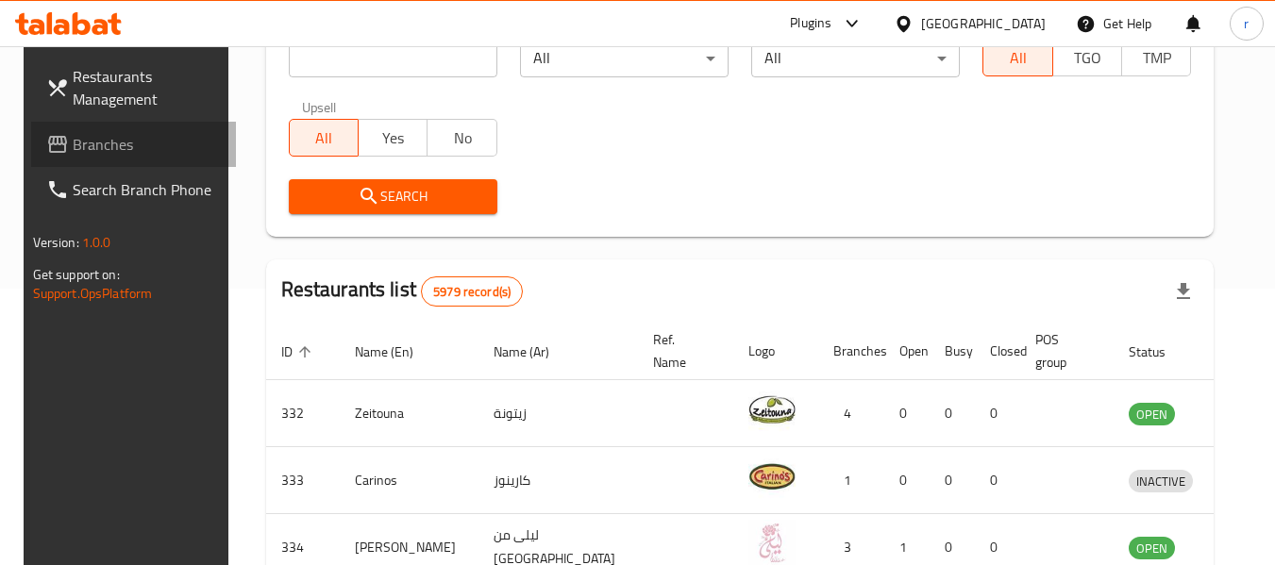
click at [81, 146] on span "Branches" at bounding box center [147, 144] width 149 height 23
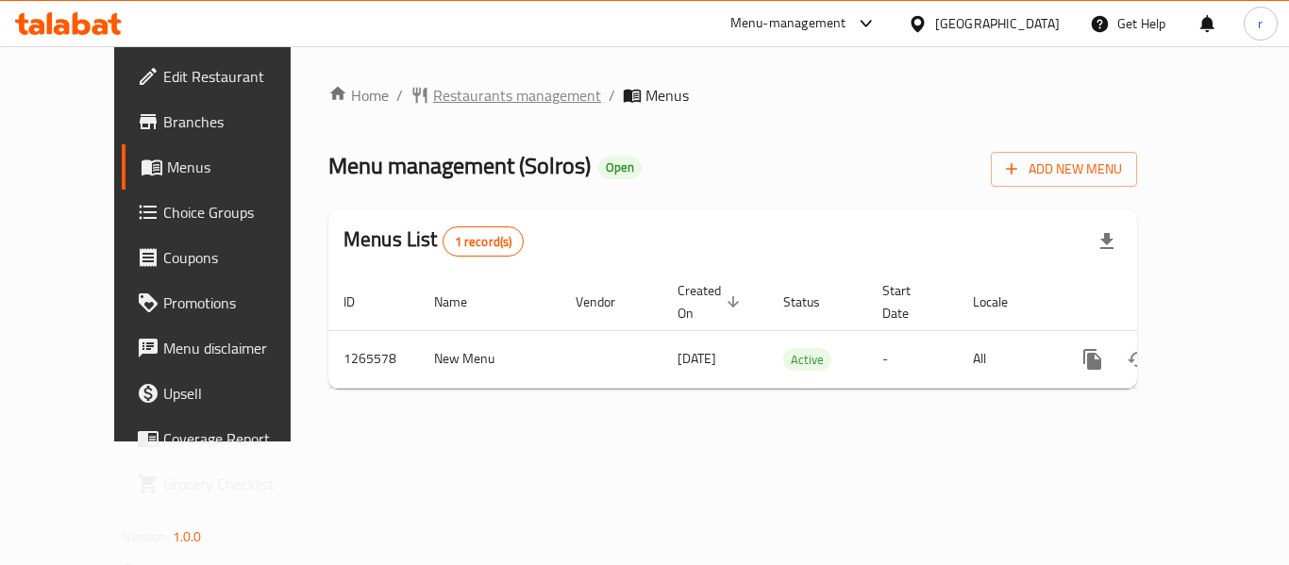
click at [440, 94] on span "Restaurants management" at bounding box center [517, 95] width 168 height 23
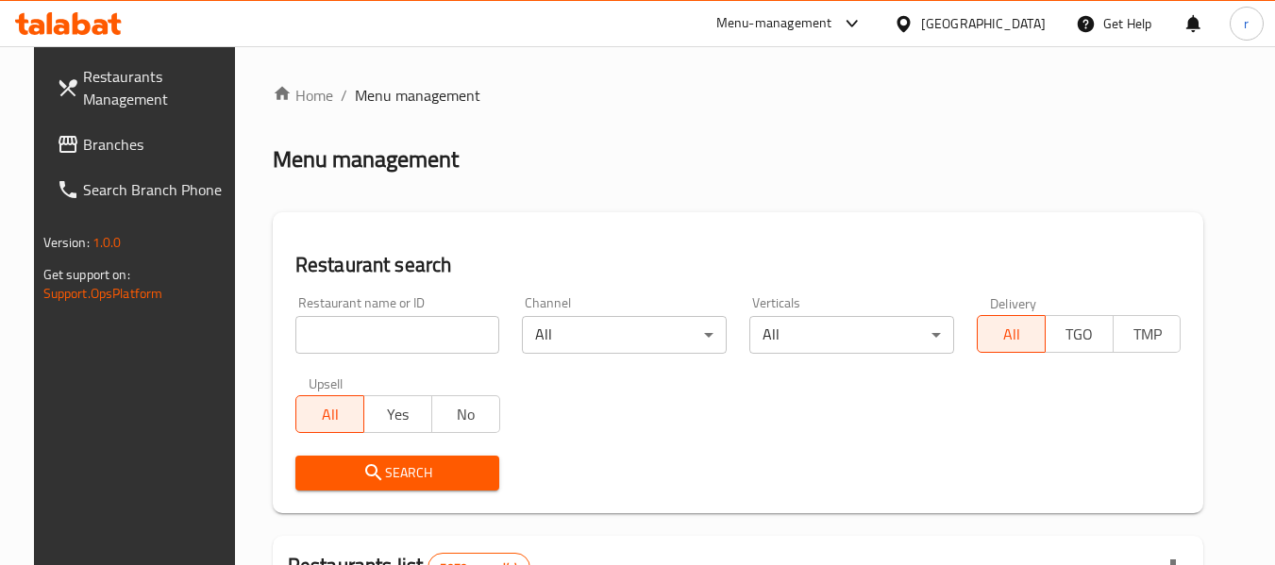
click at [356, 335] on input "search" at bounding box center [397, 335] width 205 height 38
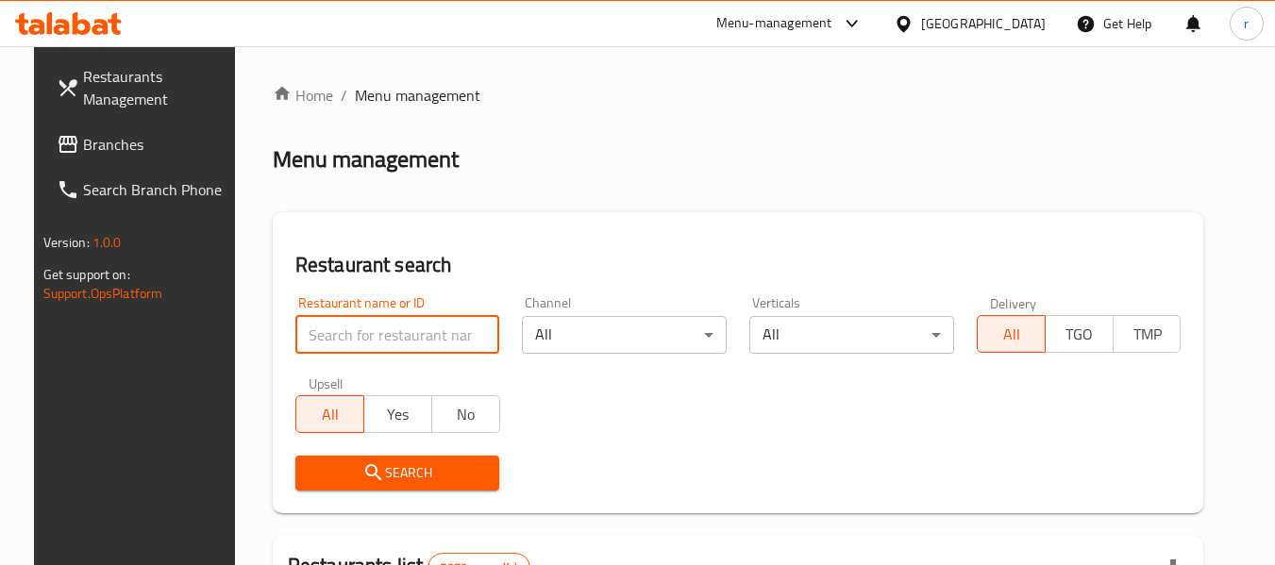
paste input "686863"
type input "686863"
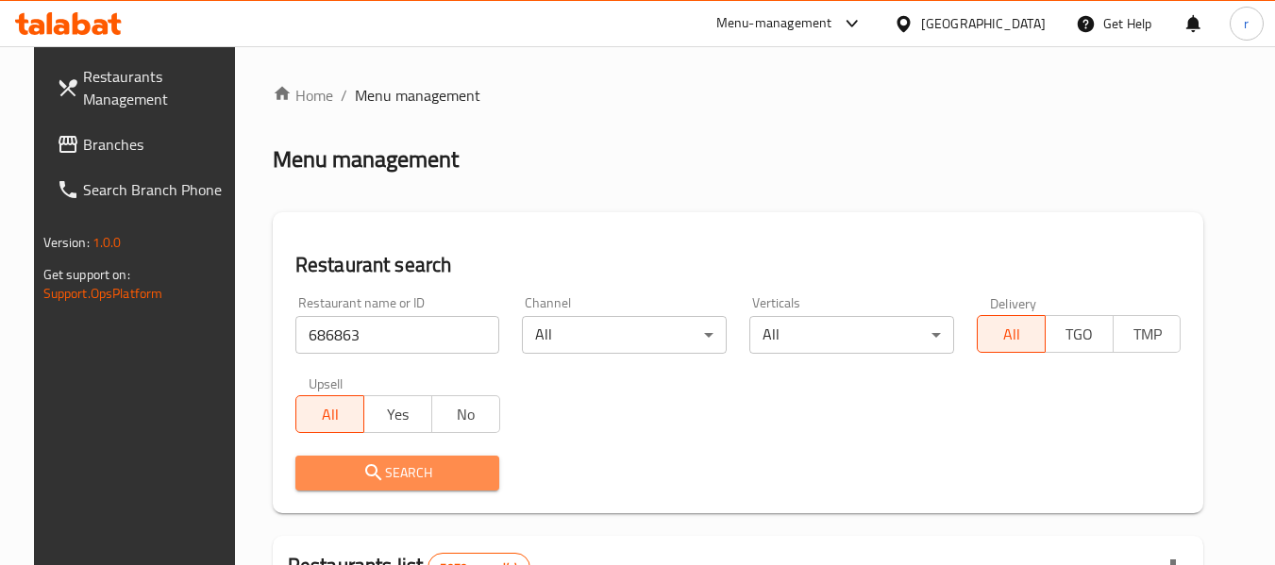
drag, startPoint x: 378, startPoint y: 472, endPoint x: 547, endPoint y: 276, distance: 258.2
click at [393, 462] on span "Search" at bounding box center [397, 473] width 175 height 24
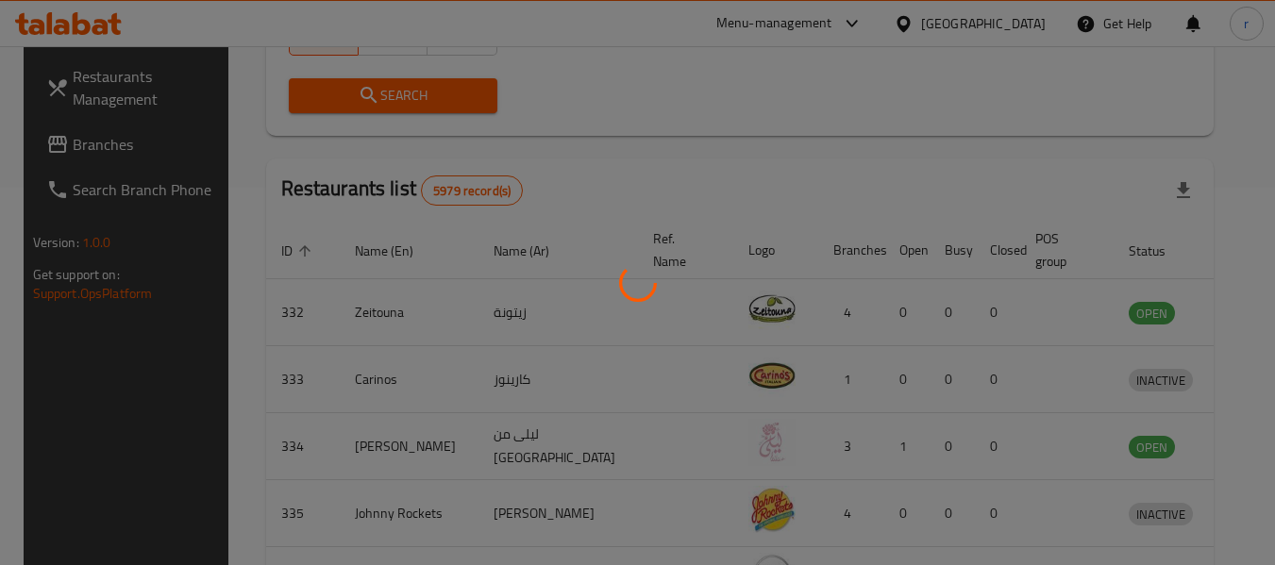
scroll to position [260, 0]
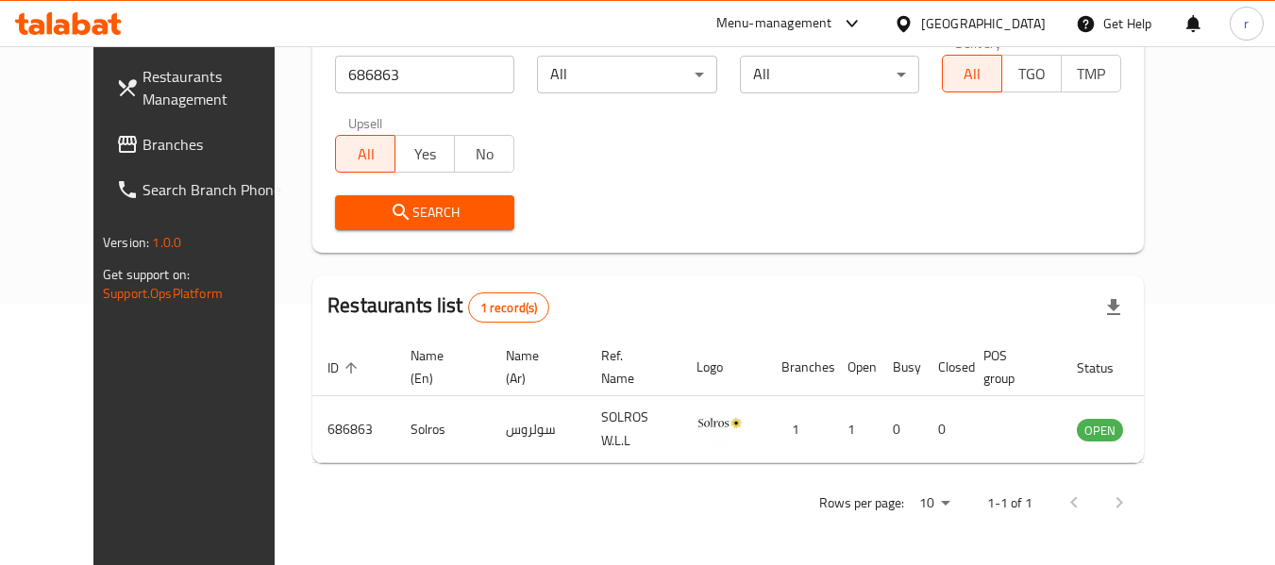
click at [1014, 5] on div "[GEOGRAPHIC_DATA]" at bounding box center [969, 23] width 182 height 45
click at [1010, 19] on div "Bahrain" at bounding box center [983, 23] width 125 height 21
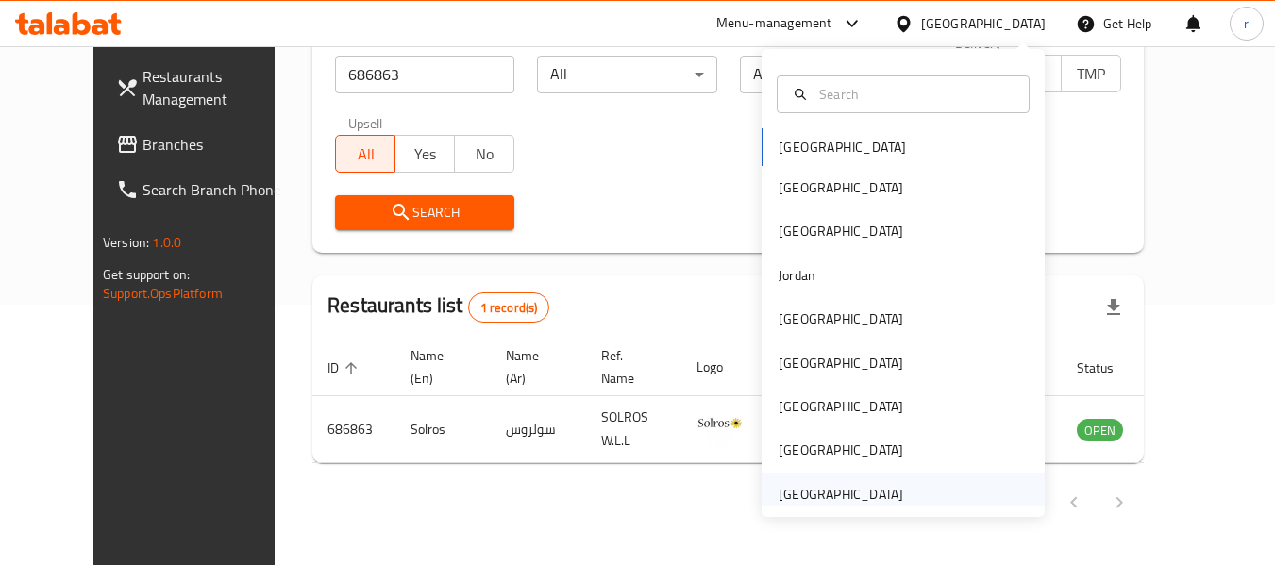
click at [804, 490] on div "[GEOGRAPHIC_DATA]" at bounding box center [840, 494] width 125 height 21
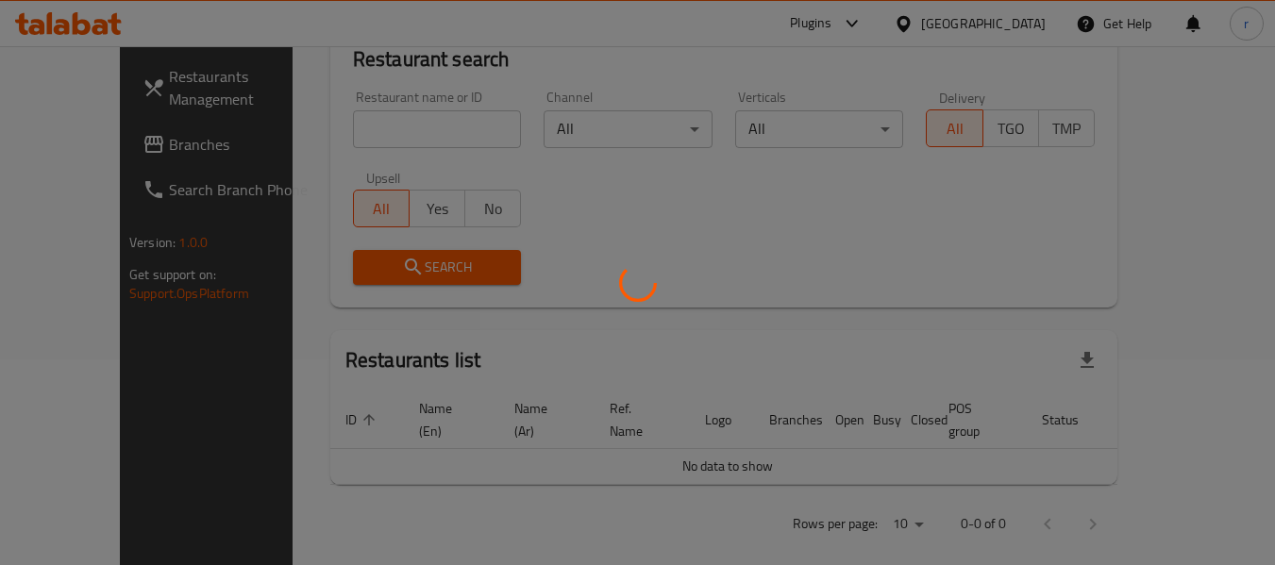
scroll to position [260, 0]
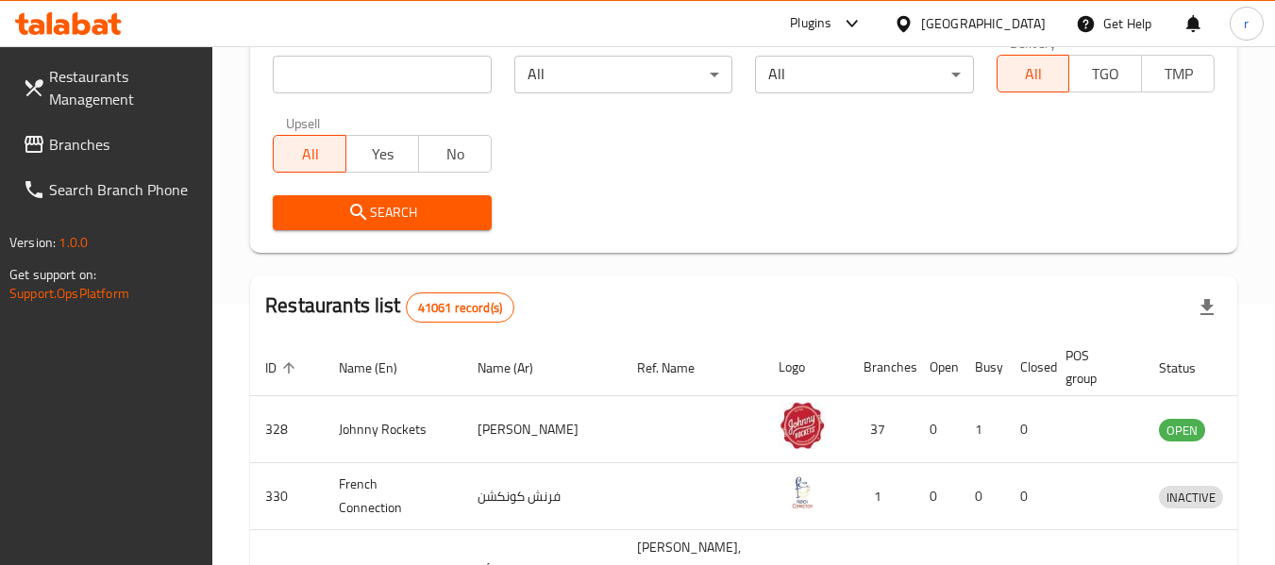
click at [79, 150] on span "Branches" at bounding box center [123, 144] width 149 height 23
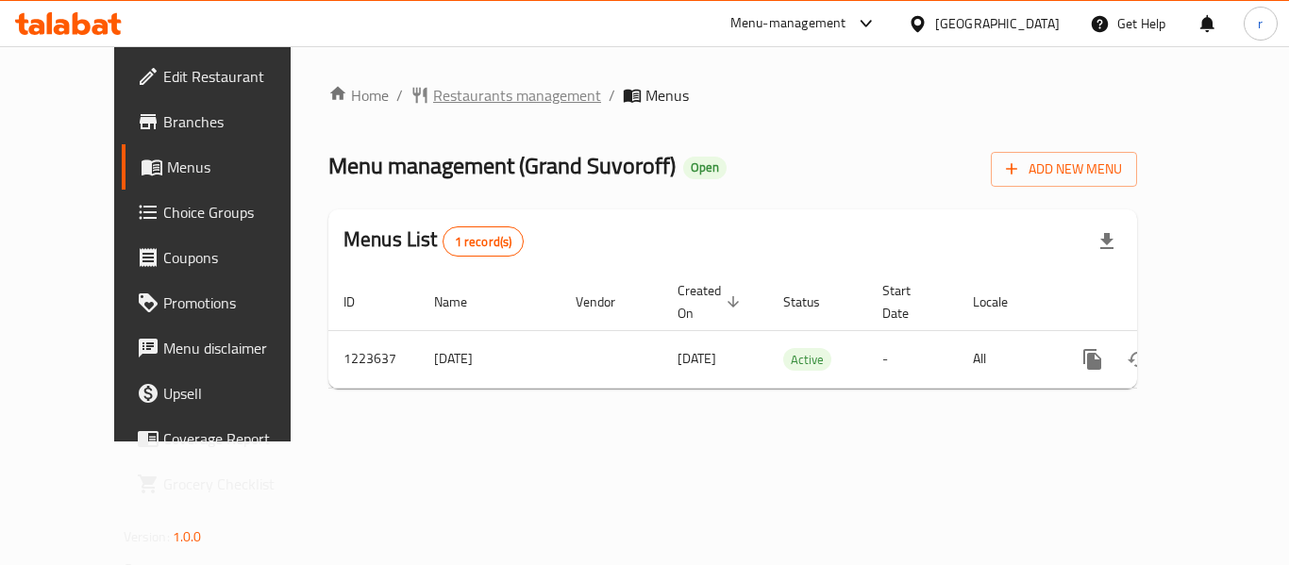
click at [456, 102] on span "Restaurants management" at bounding box center [517, 95] width 168 height 23
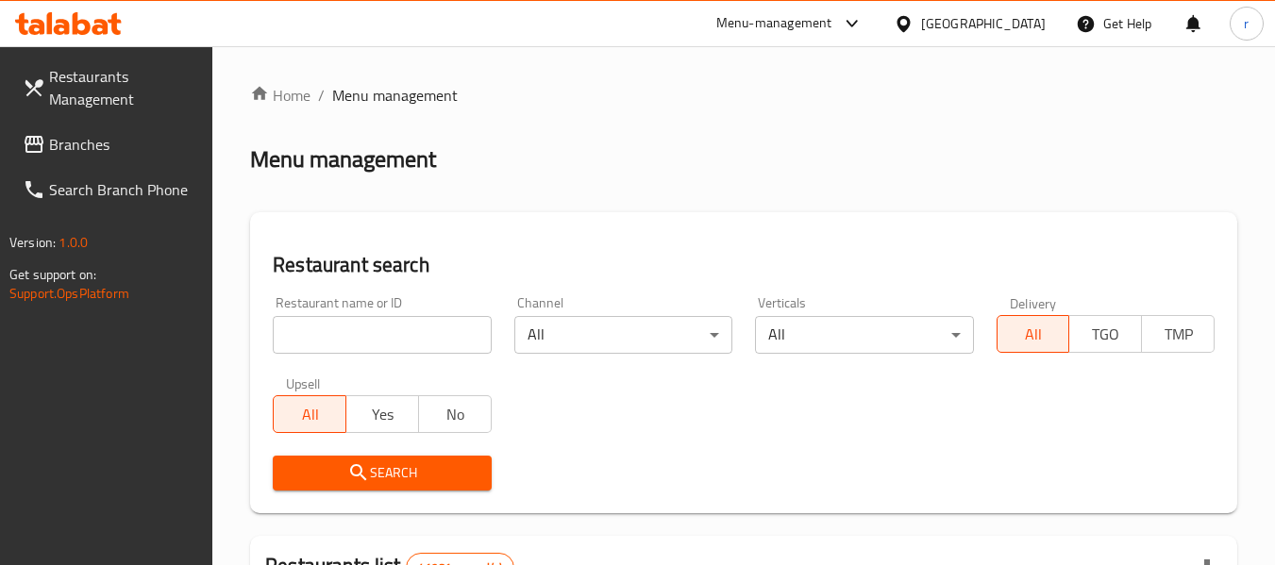
click at [370, 353] on input "search" at bounding box center [382, 335] width 218 height 38
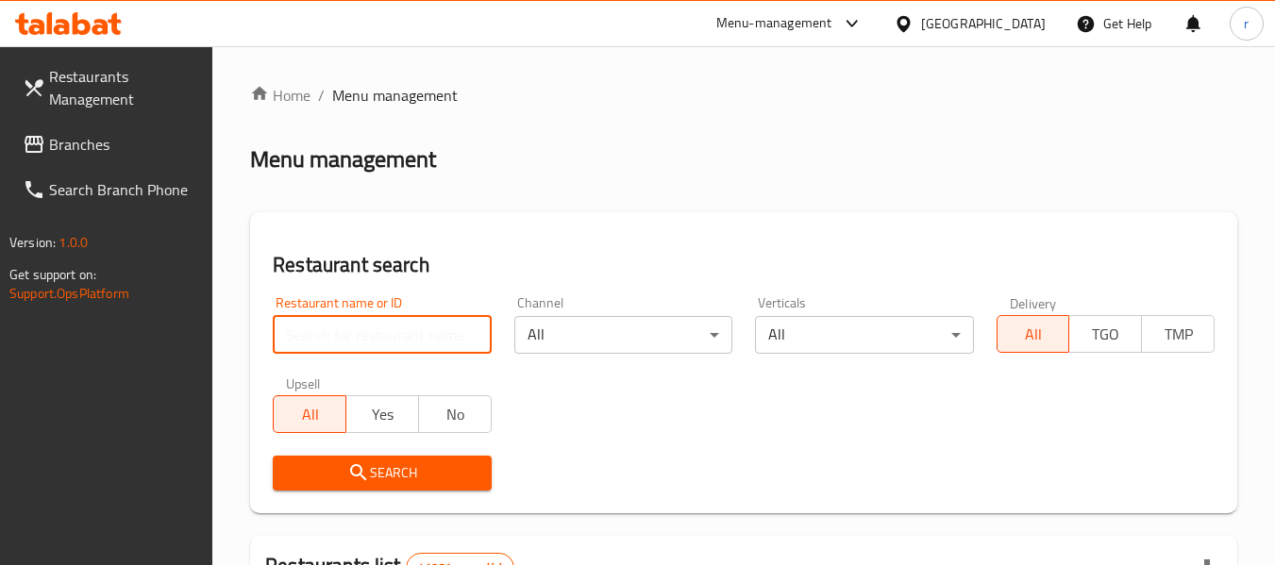
paste input "674521"
type input "674521"
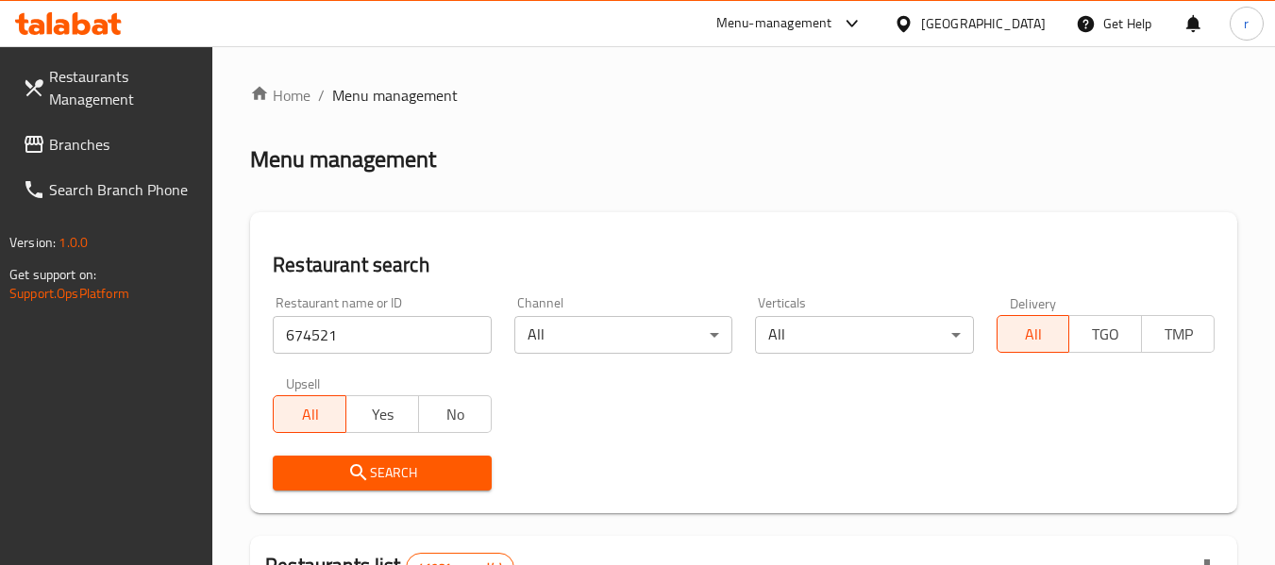
click at [376, 465] on span "Search" at bounding box center [382, 473] width 188 height 24
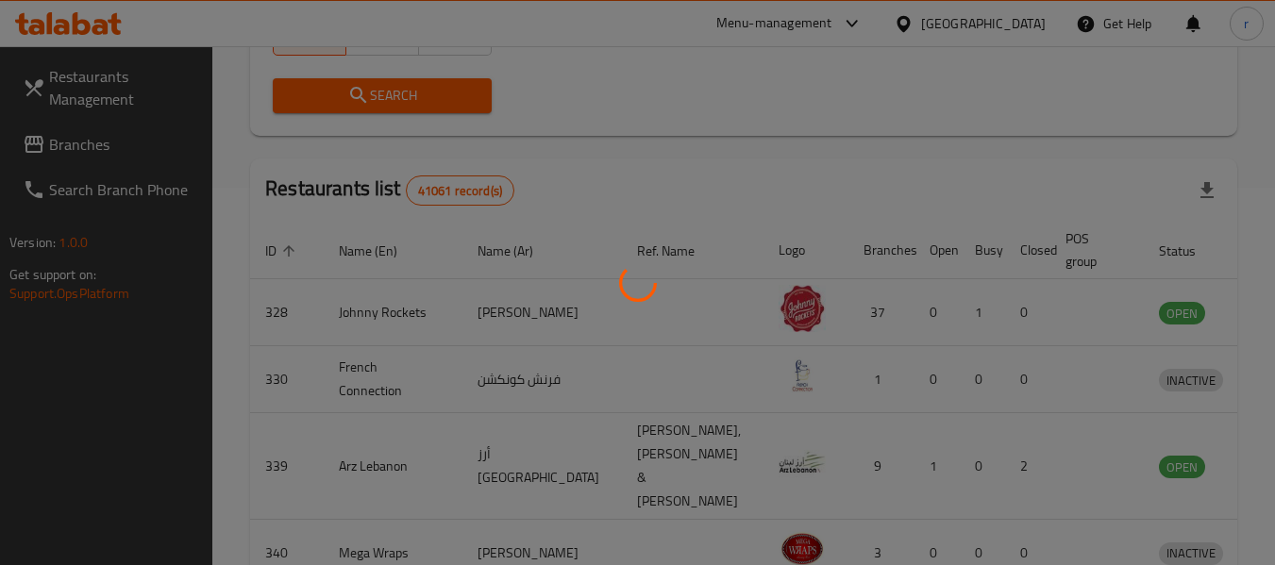
scroll to position [260, 0]
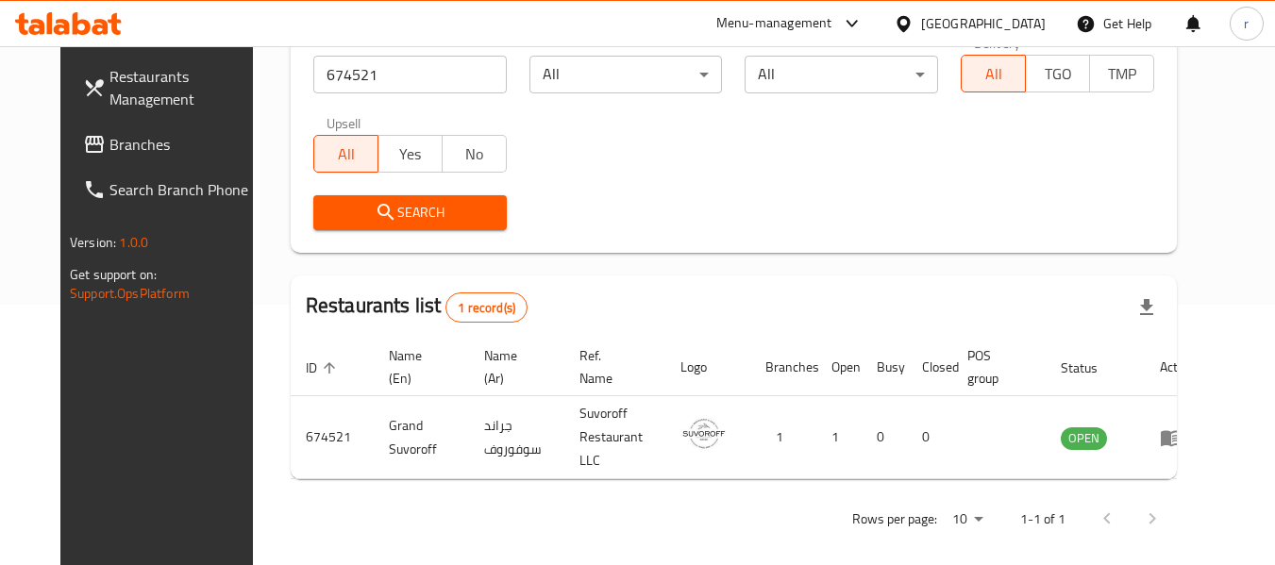
click at [918, 29] on div at bounding box center [907, 23] width 27 height 21
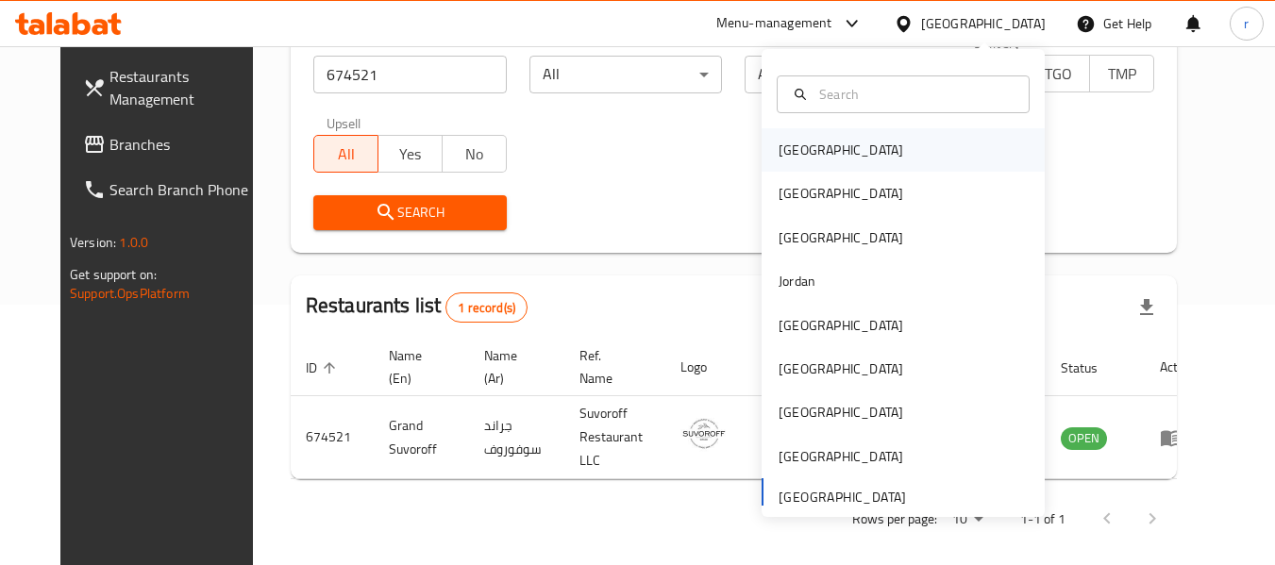
click at [785, 146] on div "Bahrain" at bounding box center [840, 150] width 125 height 21
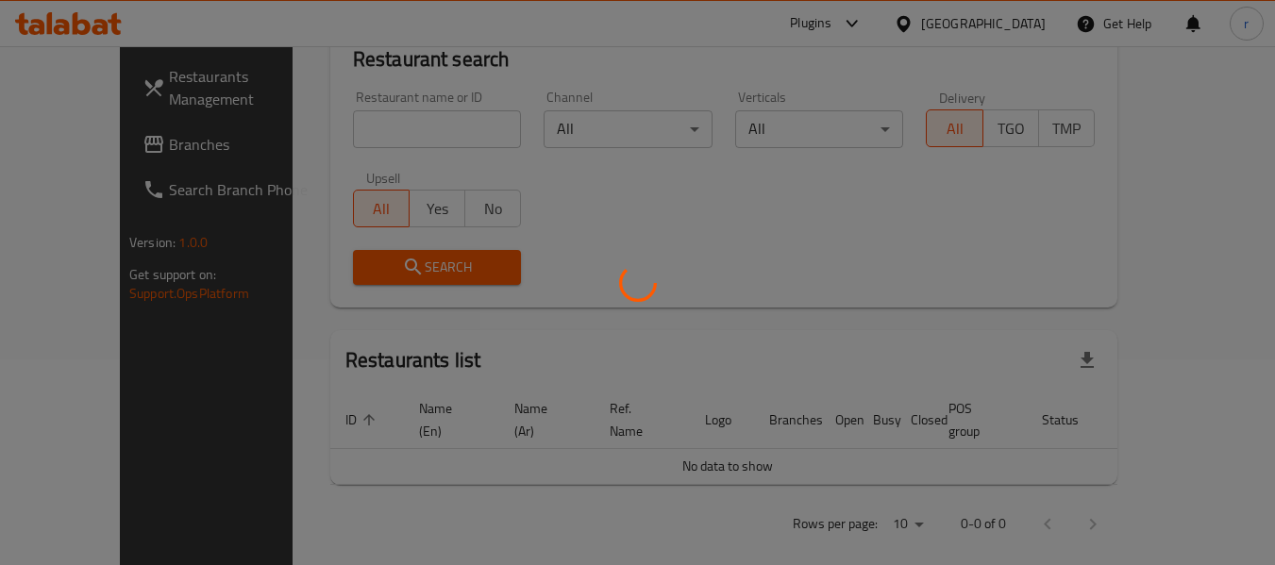
scroll to position [260, 0]
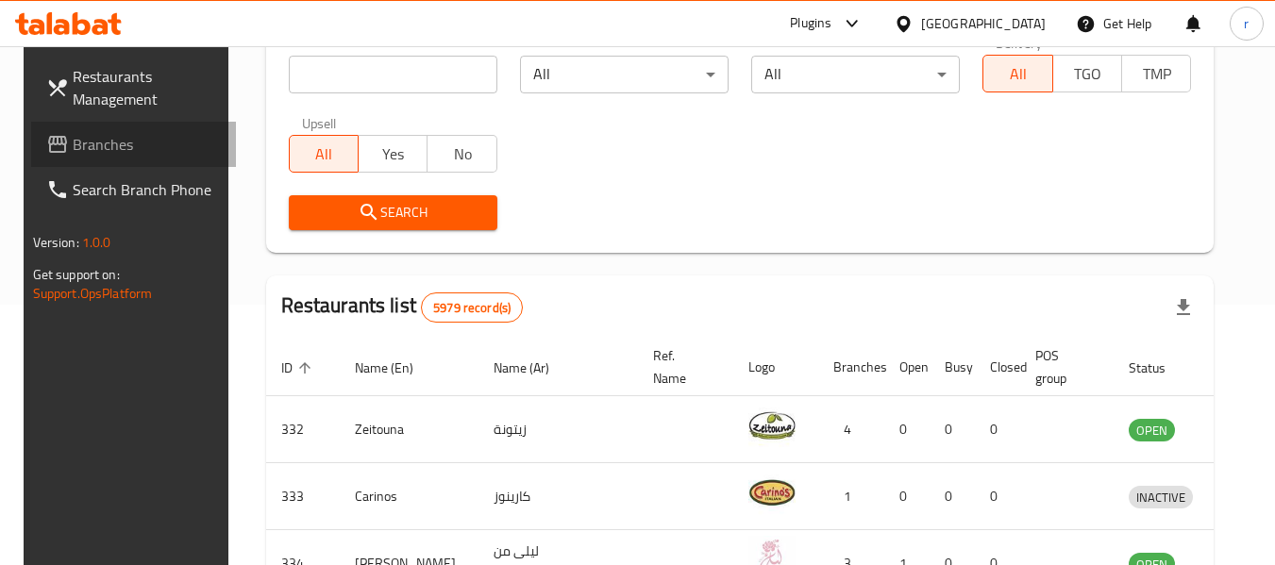
click at [82, 133] on span "Branches" at bounding box center [147, 144] width 149 height 23
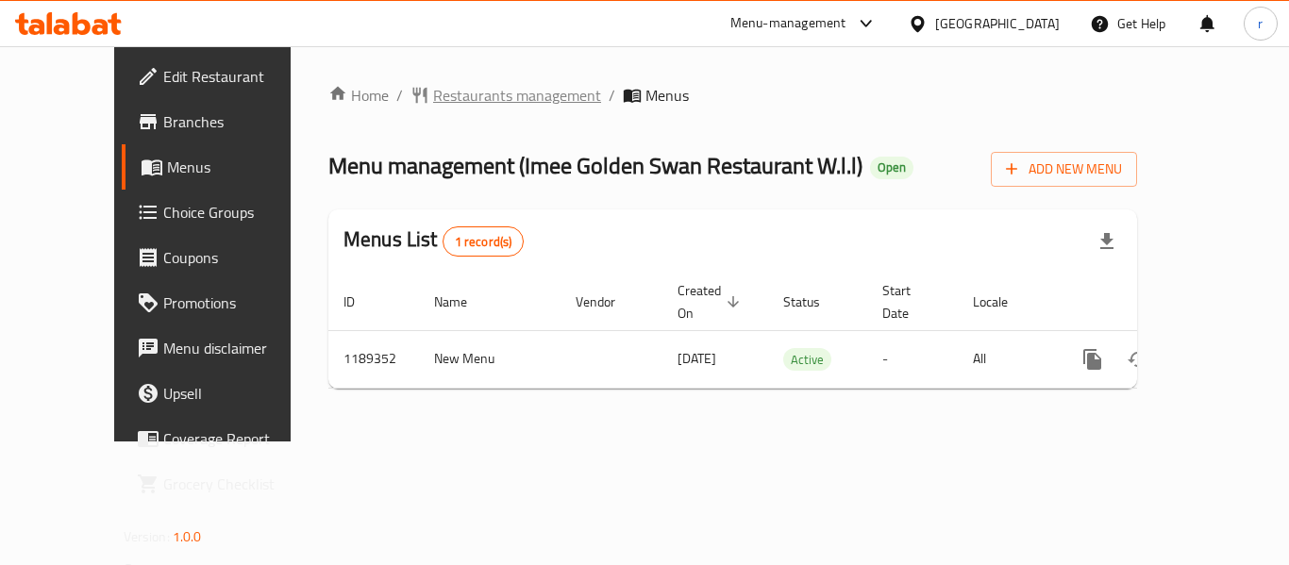
click at [433, 96] on span "Restaurants management" at bounding box center [517, 95] width 168 height 23
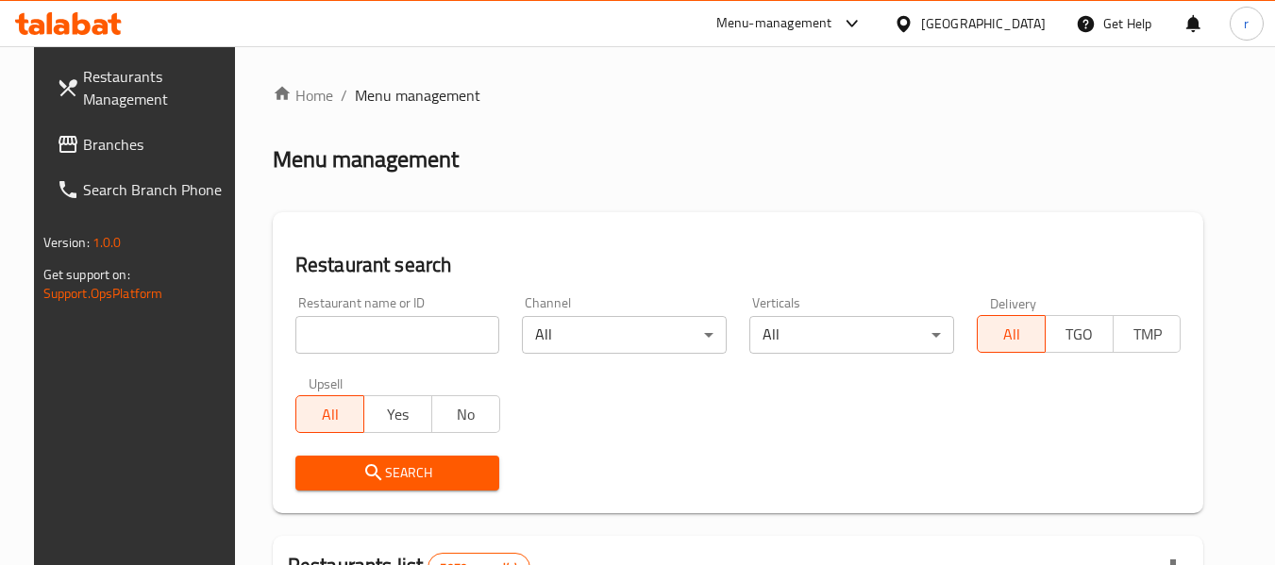
click at [345, 334] on input "search" at bounding box center [397, 335] width 205 height 38
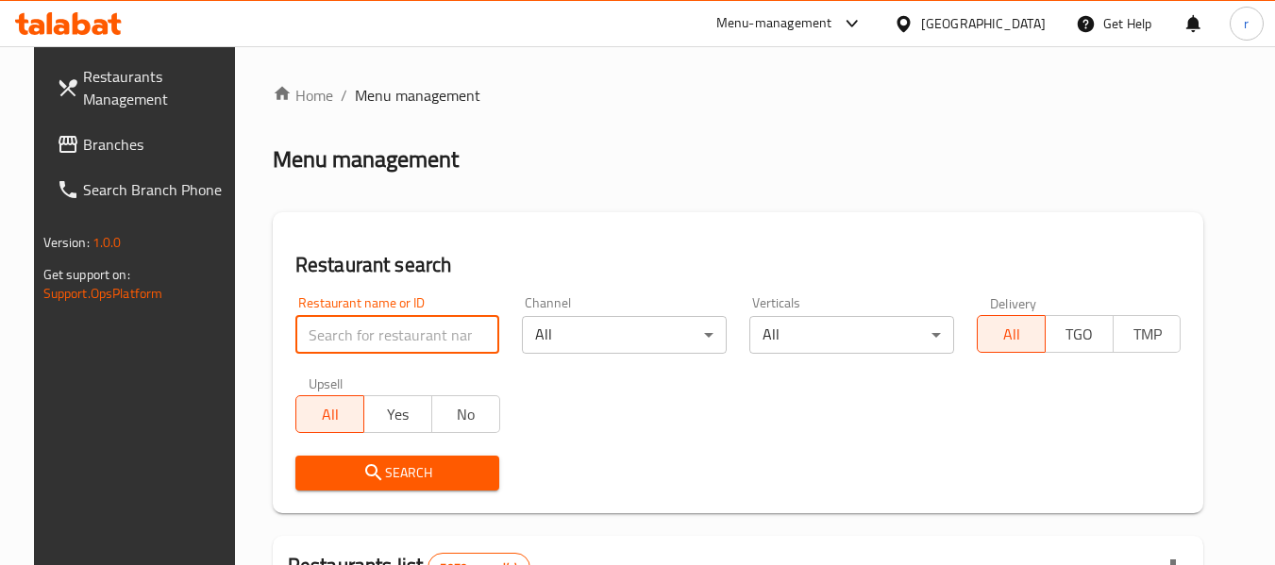
paste input "667250"
type input "667250"
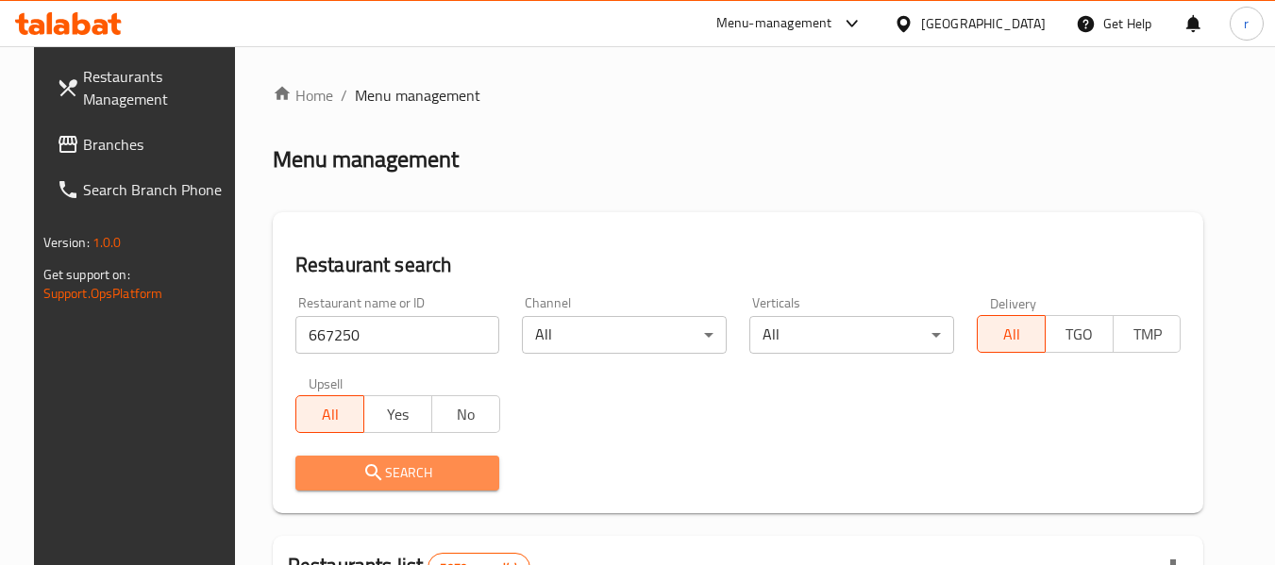
click at [389, 462] on span "Search" at bounding box center [397, 473] width 175 height 24
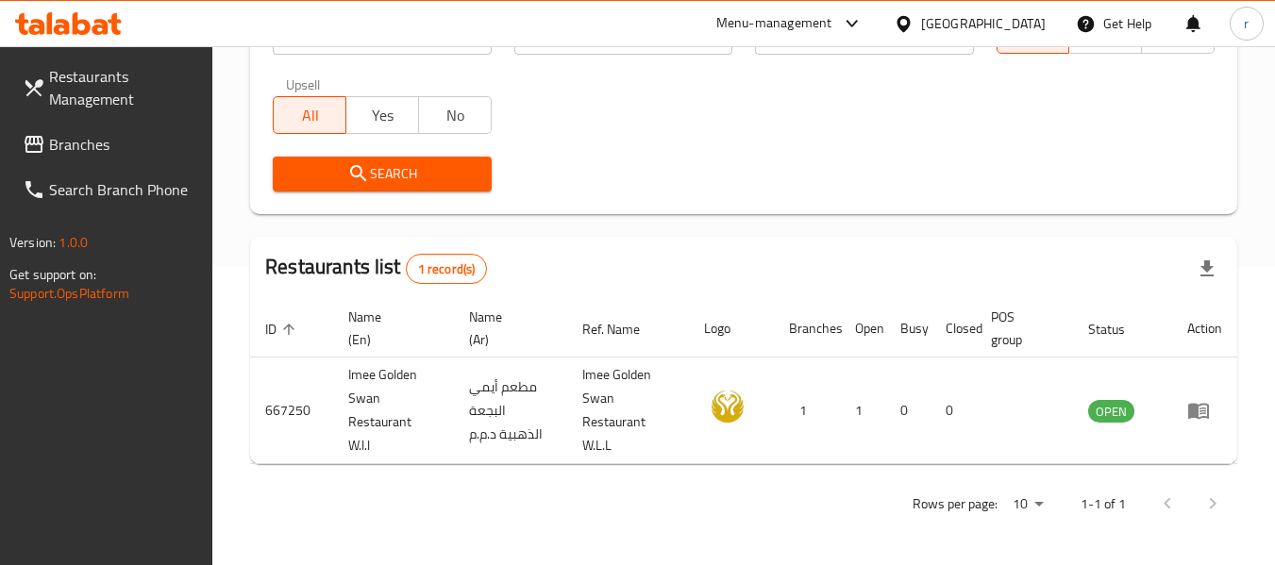
scroll to position [300, 0]
click at [913, 23] on icon at bounding box center [904, 24] width 20 height 20
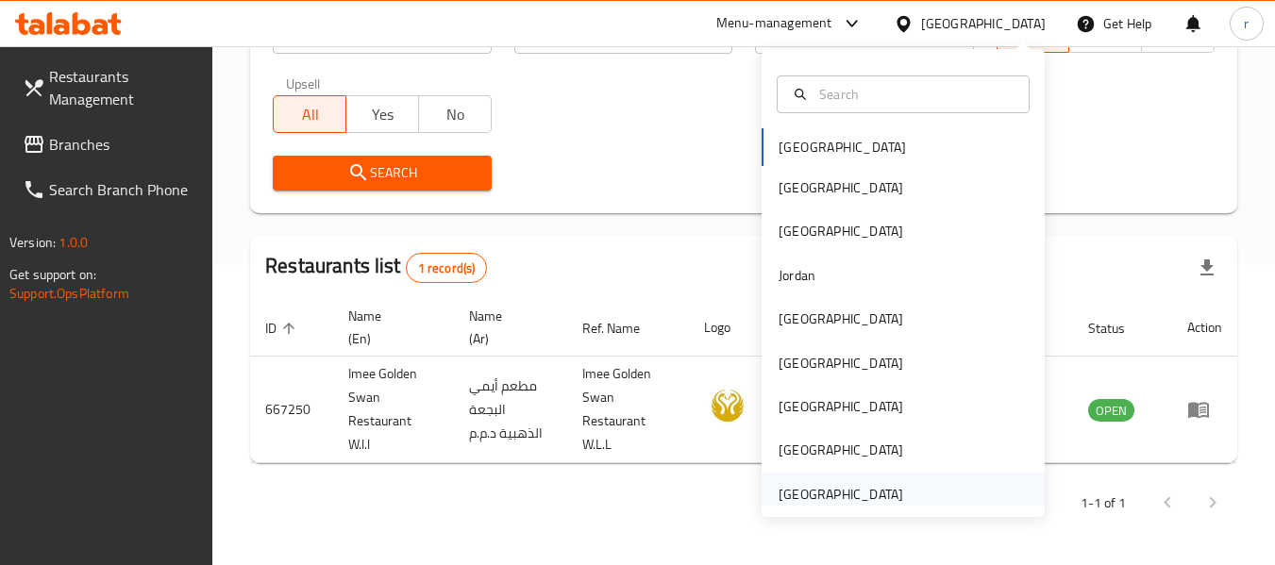
click at [783, 495] on div "[GEOGRAPHIC_DATA]" at bounding box center [840, 494] width 125 height 21
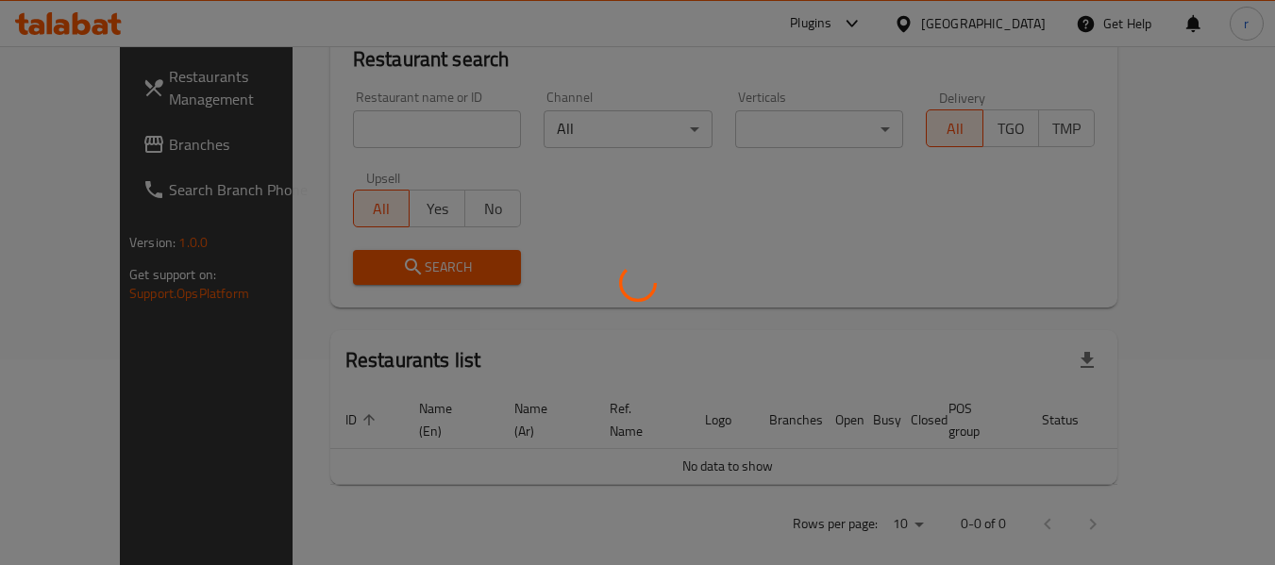
scroll to position [300, 0]
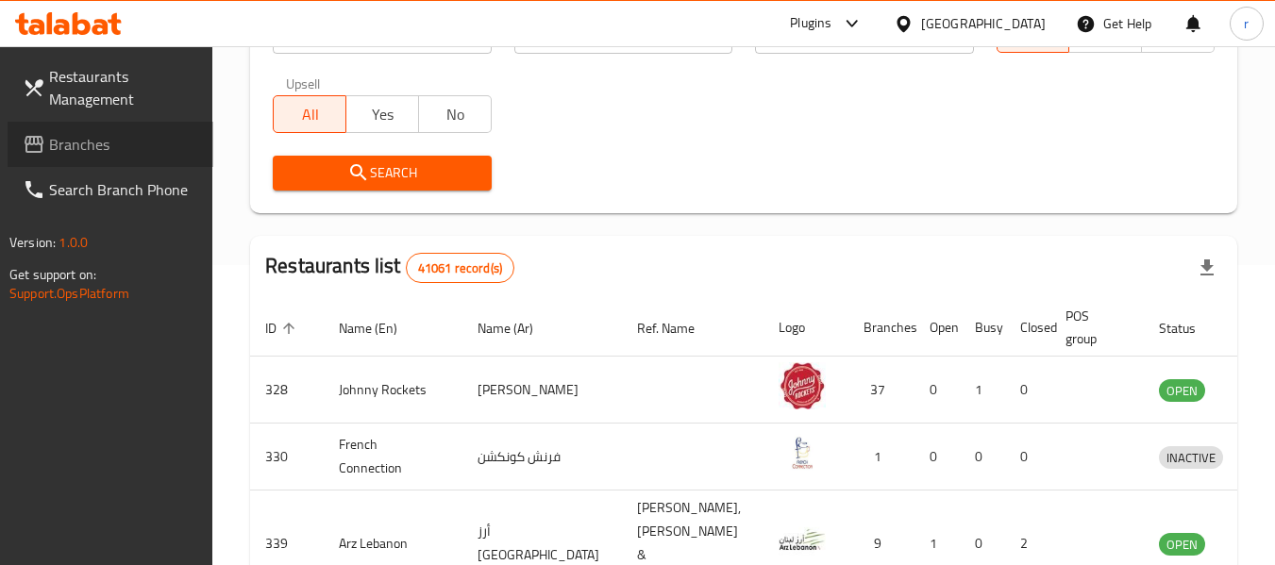
click at [94, 143] on span "Branches" at bounding box center [123, 144] width 149 height 23
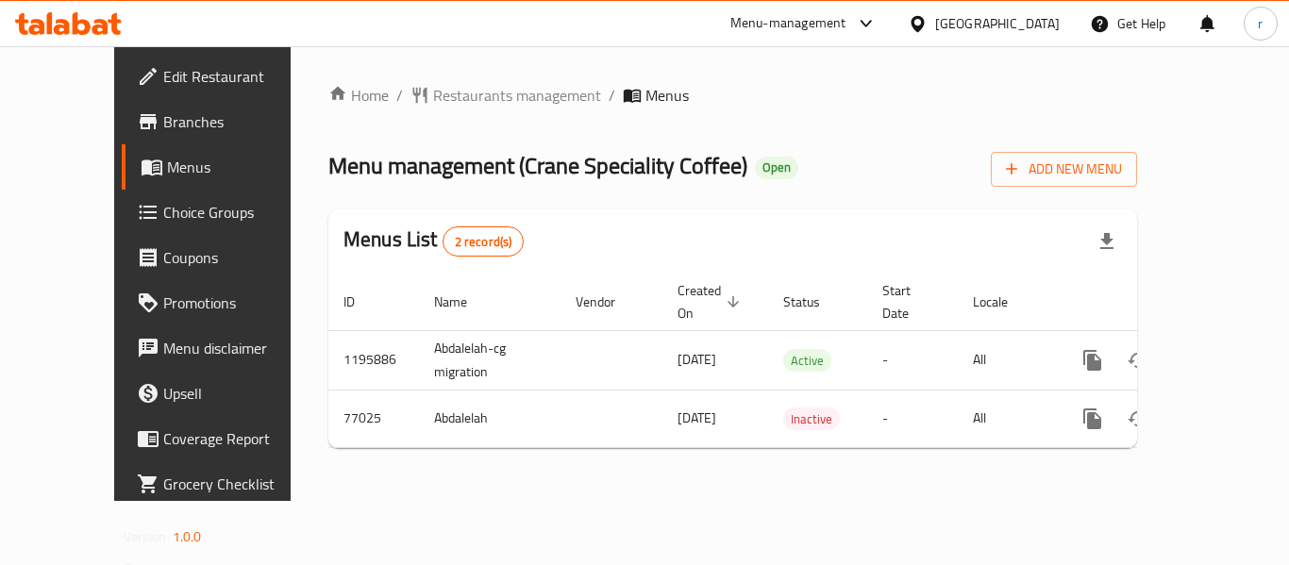
click at [468, 101] on span "Restaurants management" at bounding box center [517, 95] width 168 height 23
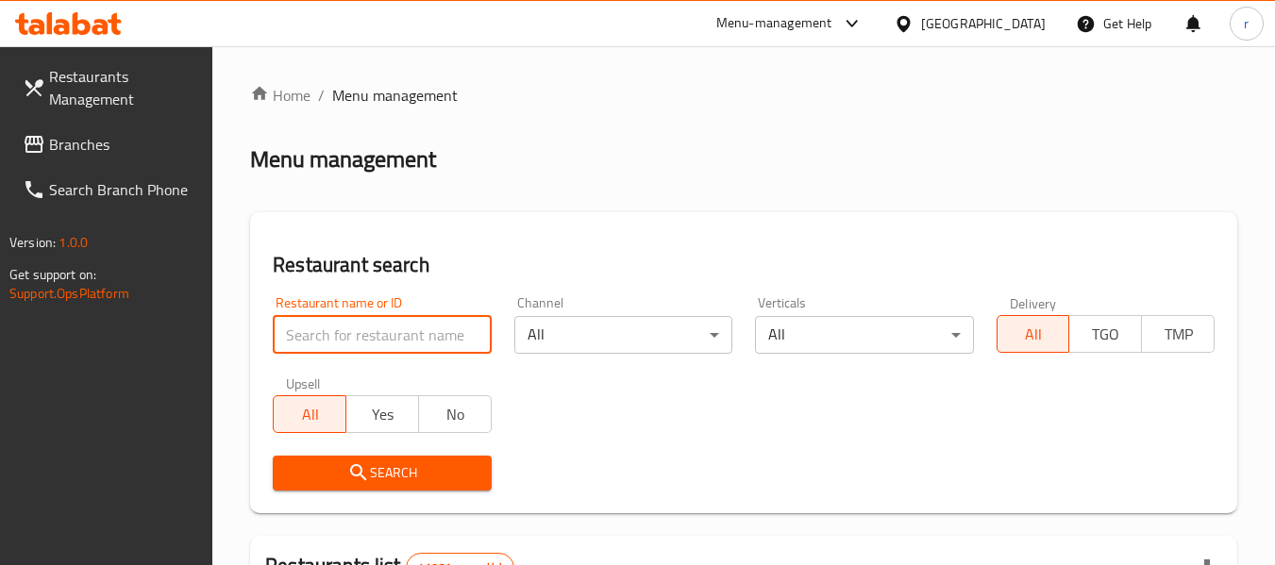
click at [385, 335] on input "search" at bounding box center [382, 335] width 218 height 38
paste input "600152"
type input "600152"
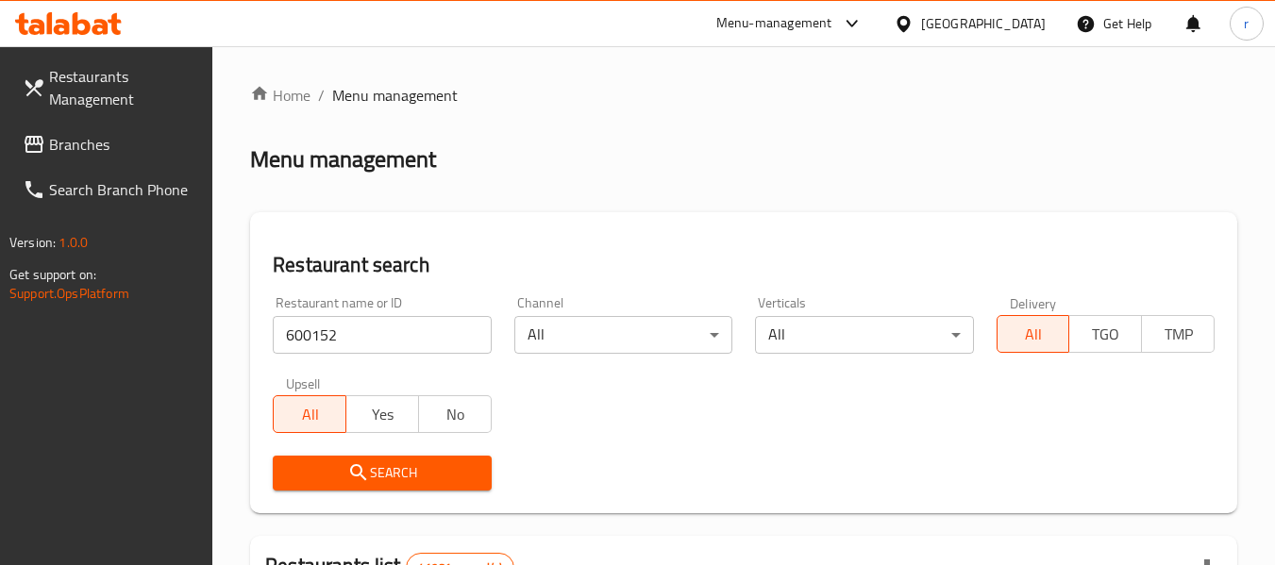
click at [360, 469] on icon "submit" at bounding box center [358, 472] width 16 height 16
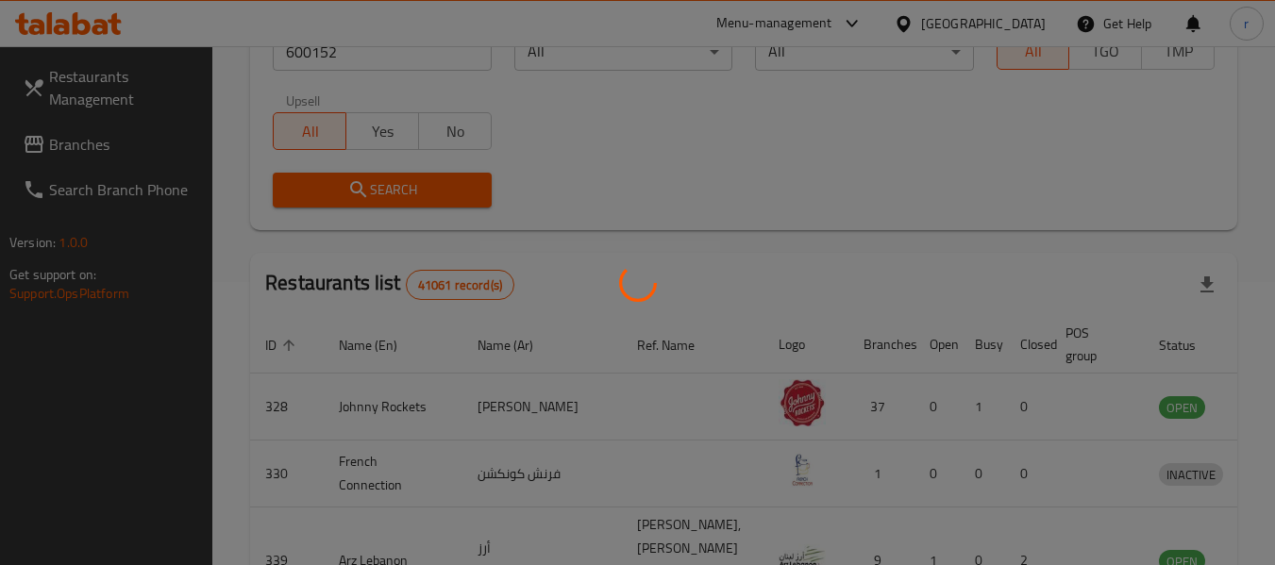
scroll to position [276, 0]
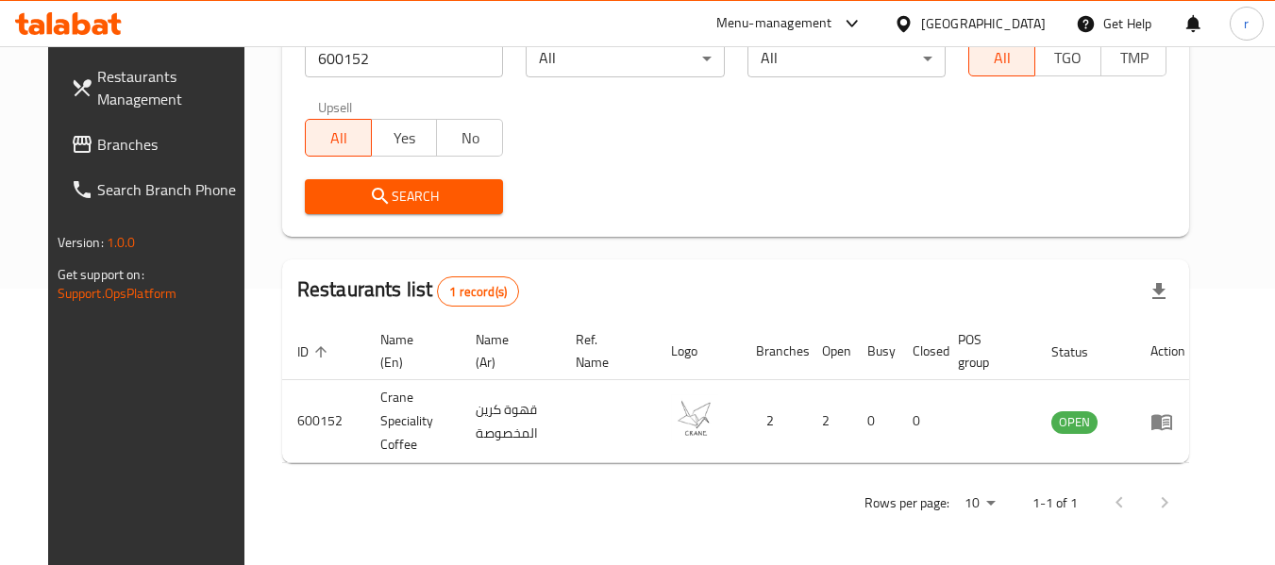
click at [97, 141] on span "Branches" at bounding box center [171, 144] width 149 height 23
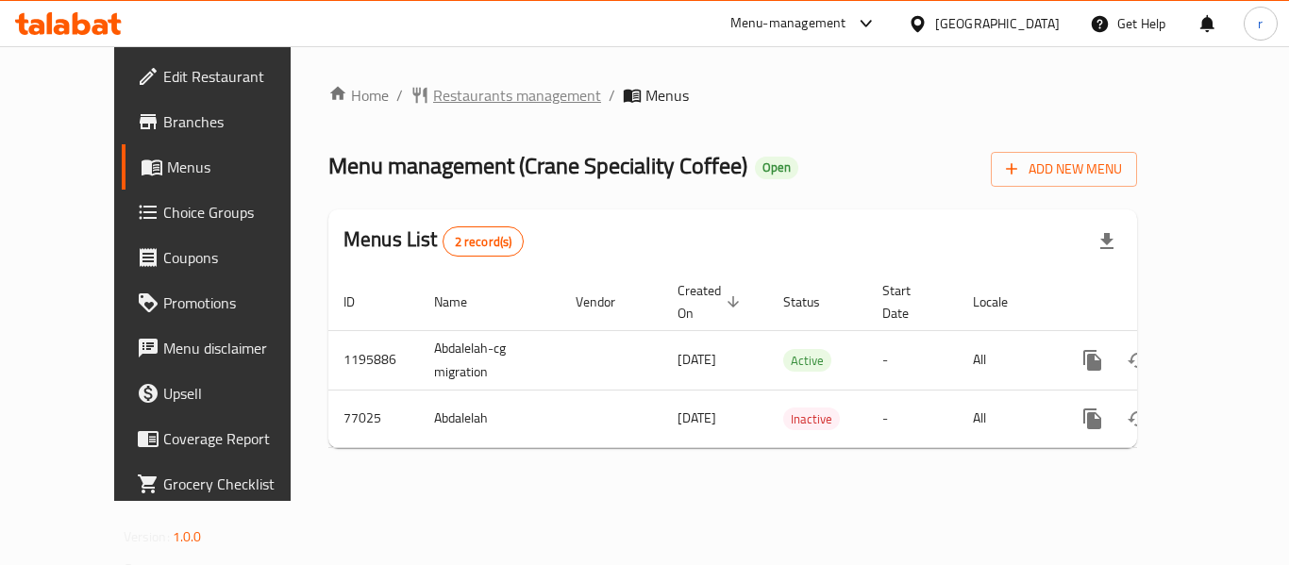
click at [433, 96] on span "Restaurants management" at bounding box center [517, 95] width 168 height 23
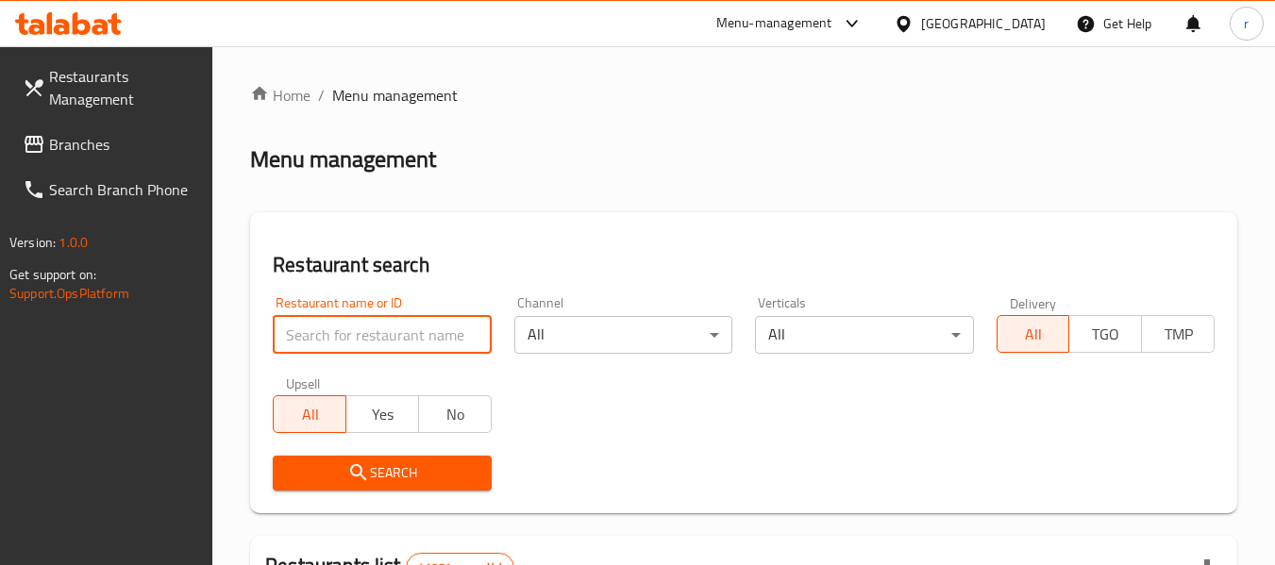
click at [385, 330] on input "search" at bounding box center [382, 335] width 218 height 38
paste input "600152"
type input "600152"
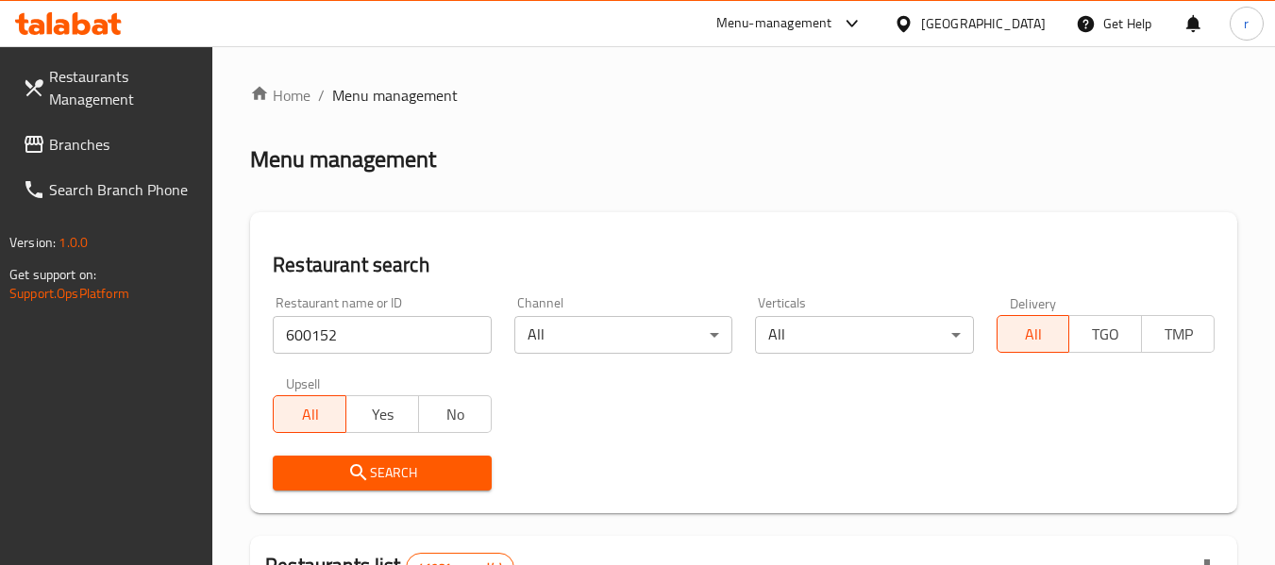
click at [394, 476] on span "Search" at bounding box center [382, 473] width 188 height 24
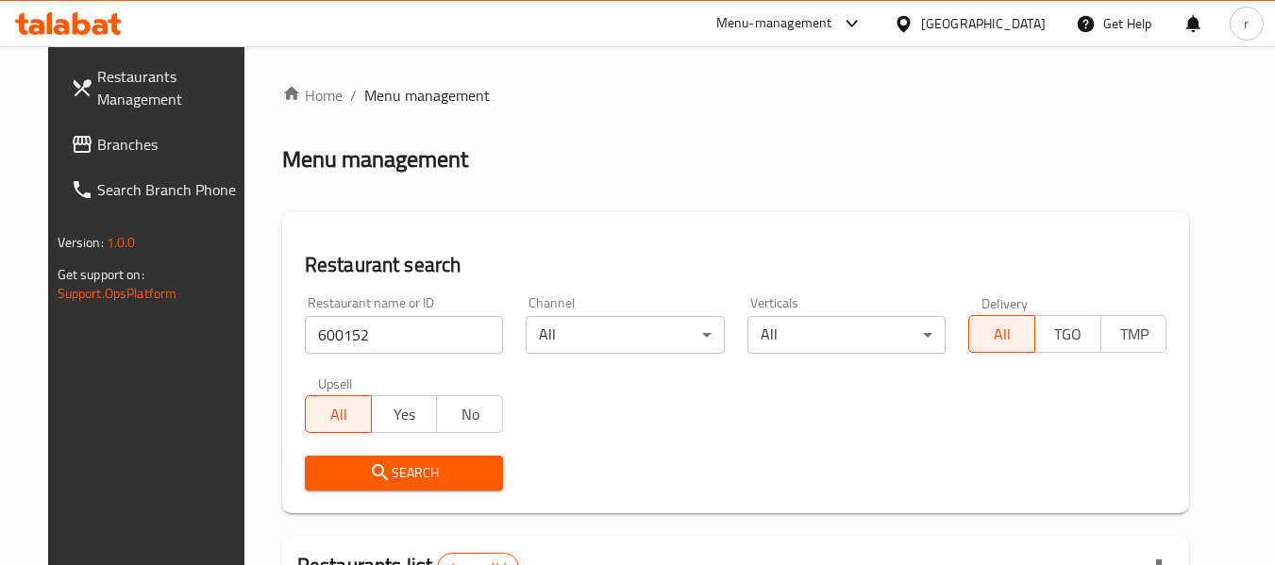
click at [97, 144] on span "Branches" at bounding box center [171, 144] width 149 height 23
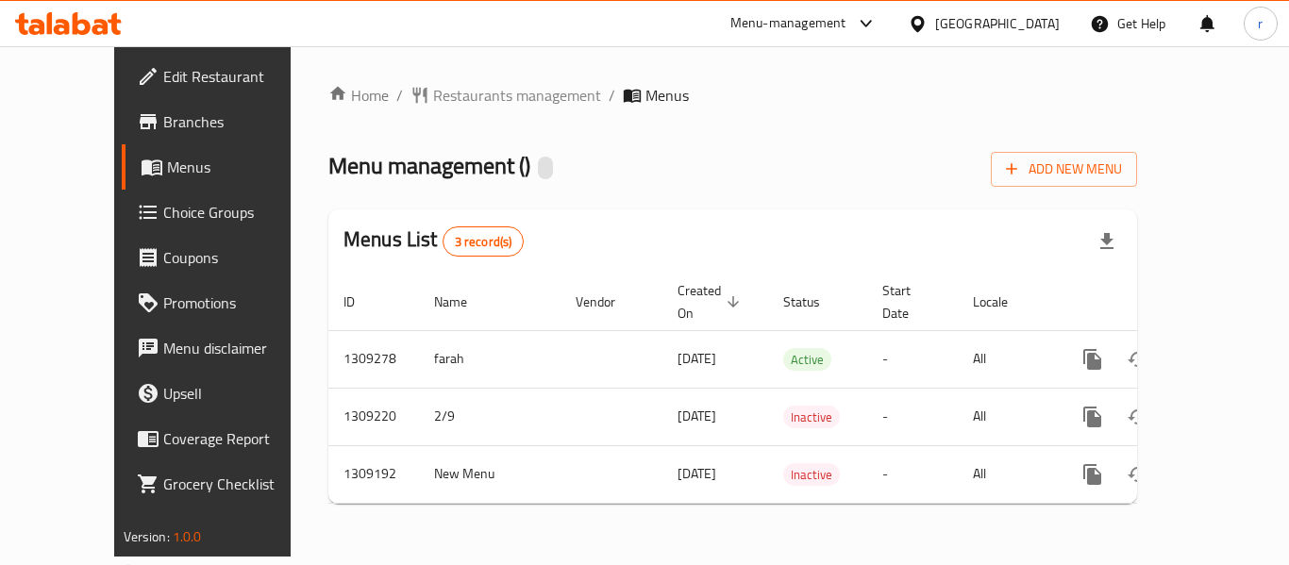
click at [433, 87] on span "Restaurants management" at bounding box center [517, 95] width 168 height 23
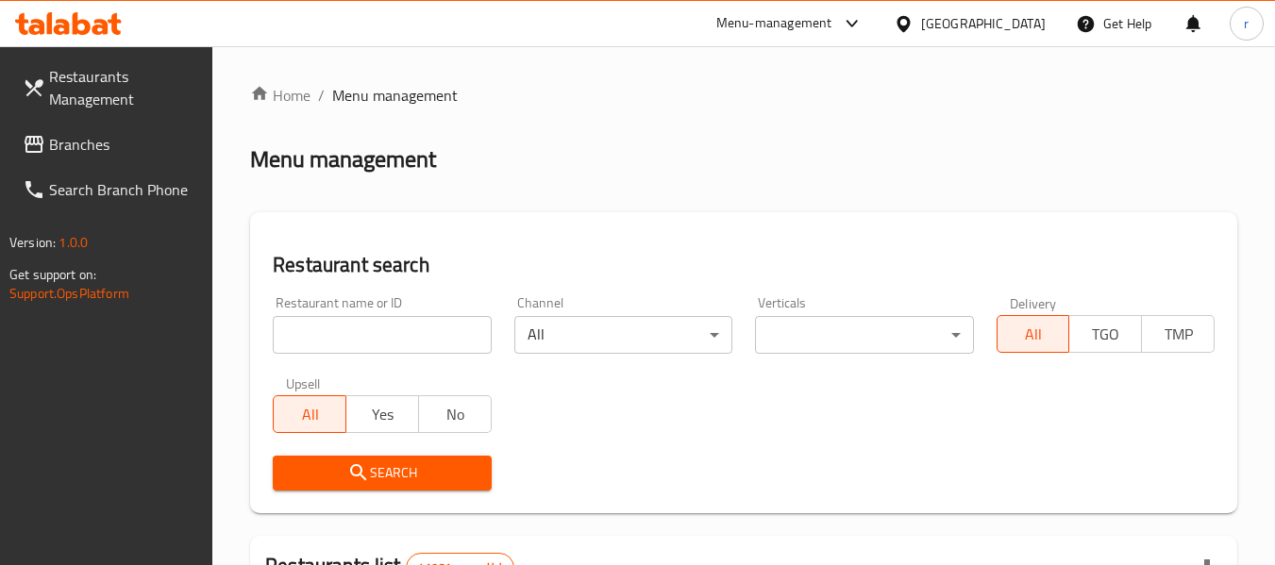
click at [315, 326] on input "search" at bounding box center [382, 335] width 218 height 38
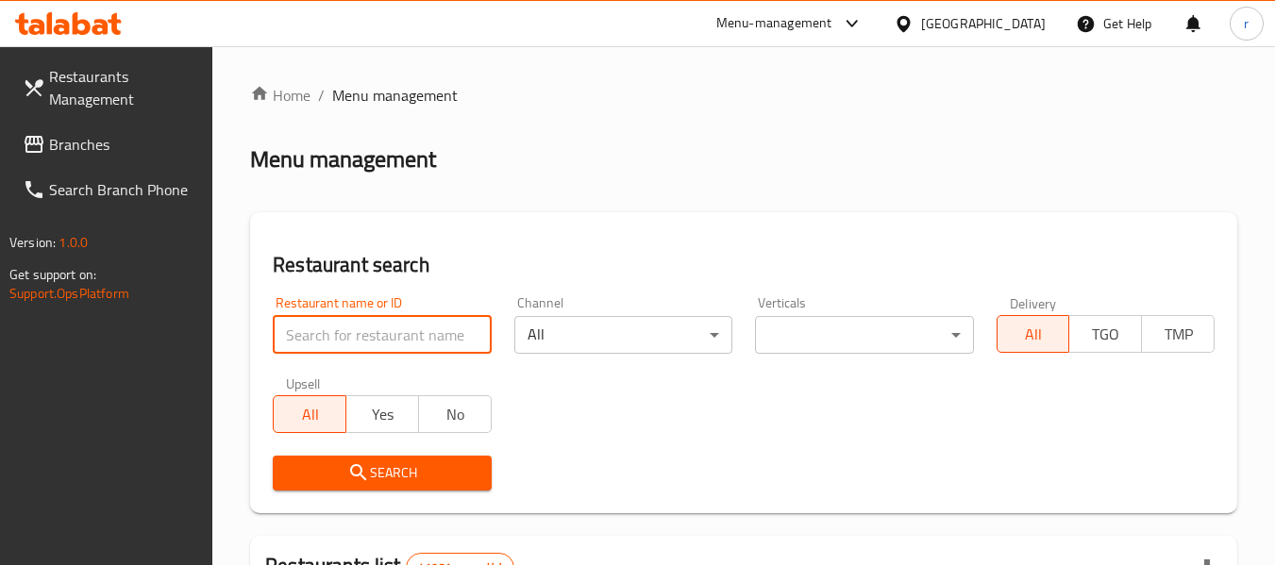
click at [315, 326] on input "search" at bounding box center [382, 335] width 218 height 38
paste input "705174"
type input "705174"
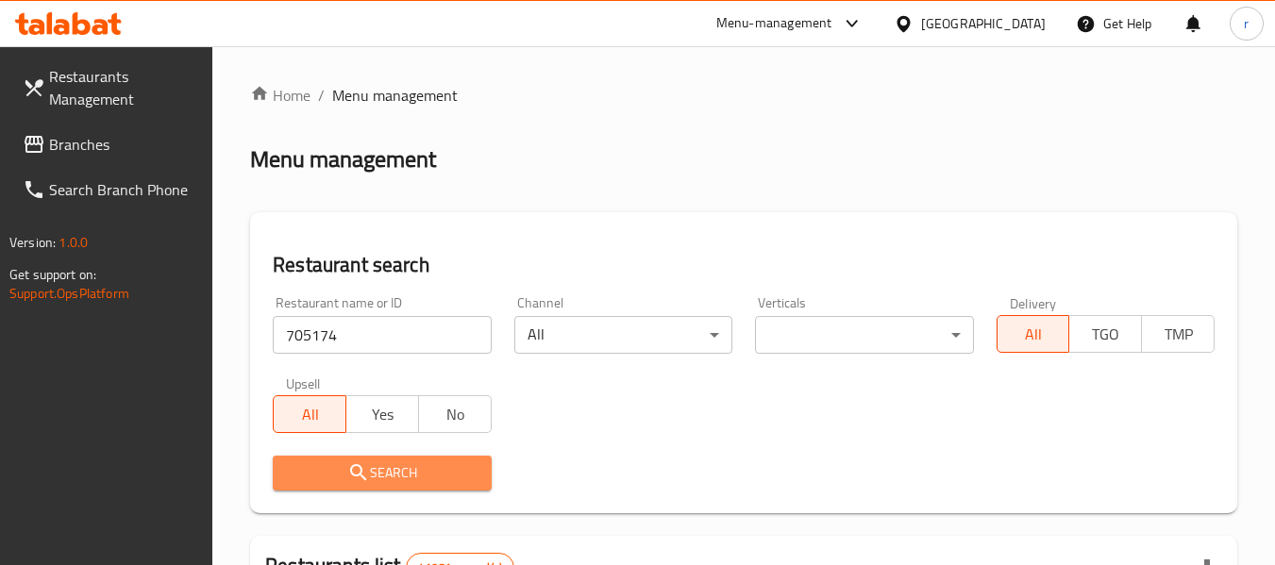
click at [343, 477] on span "Search" at bounding box center [382, 473] width 188 height 24
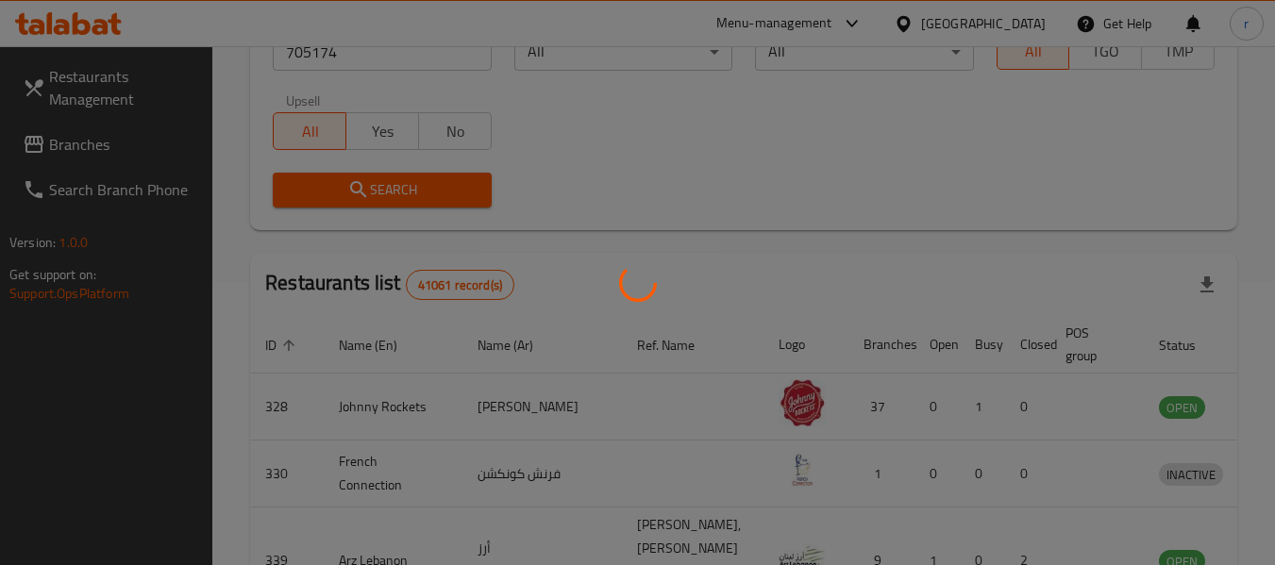
scroll to position [260, 0]
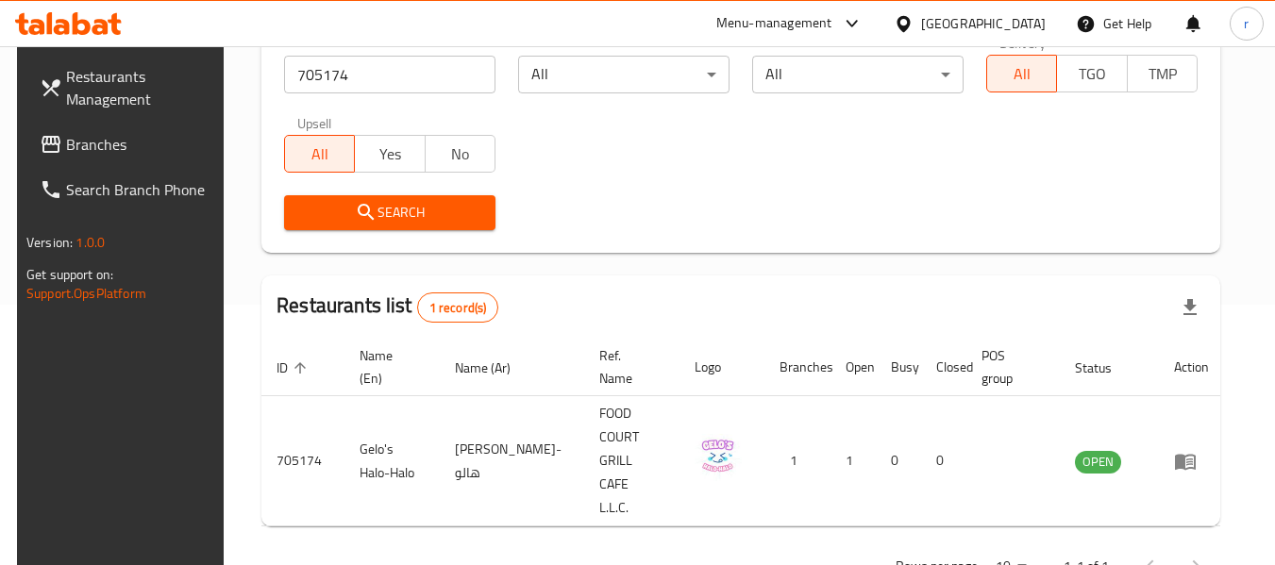
click at [916, 8] on div "[GEOGRAPHIC_DATA]" at bounding box center [969, 23] width 182 height 45
click at [906, 20] on icon at bounding box center [904, 24] width 20 height 20
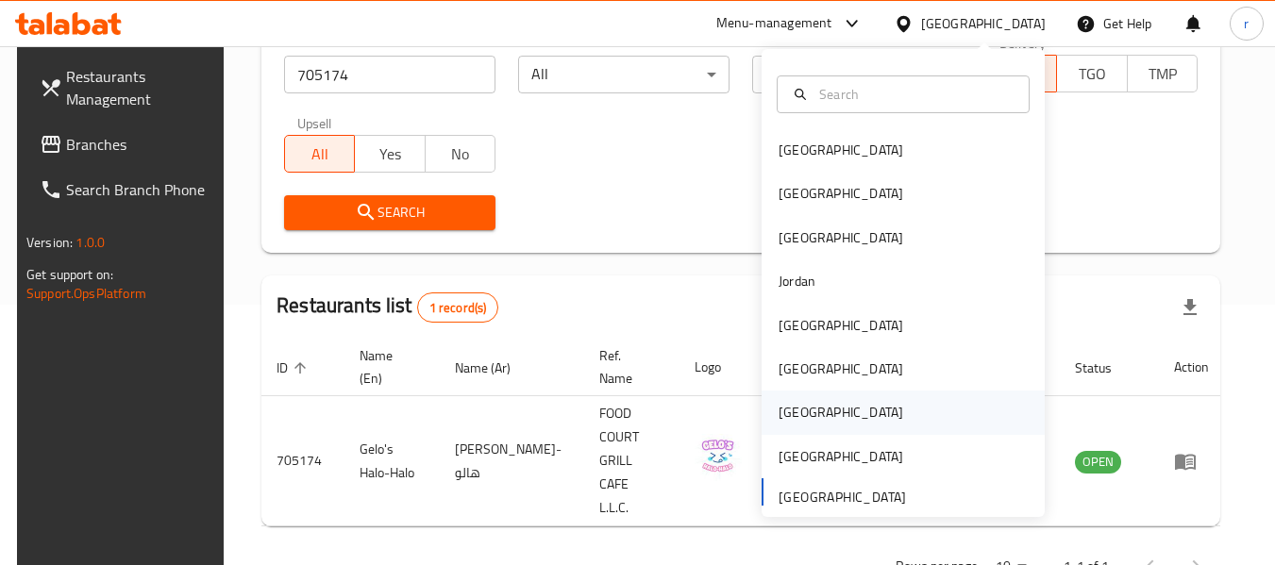
click at [805, 407] on div "[GEOGRAPHIC_DATA]" at bounding box center [840, 412] width 155 height 43
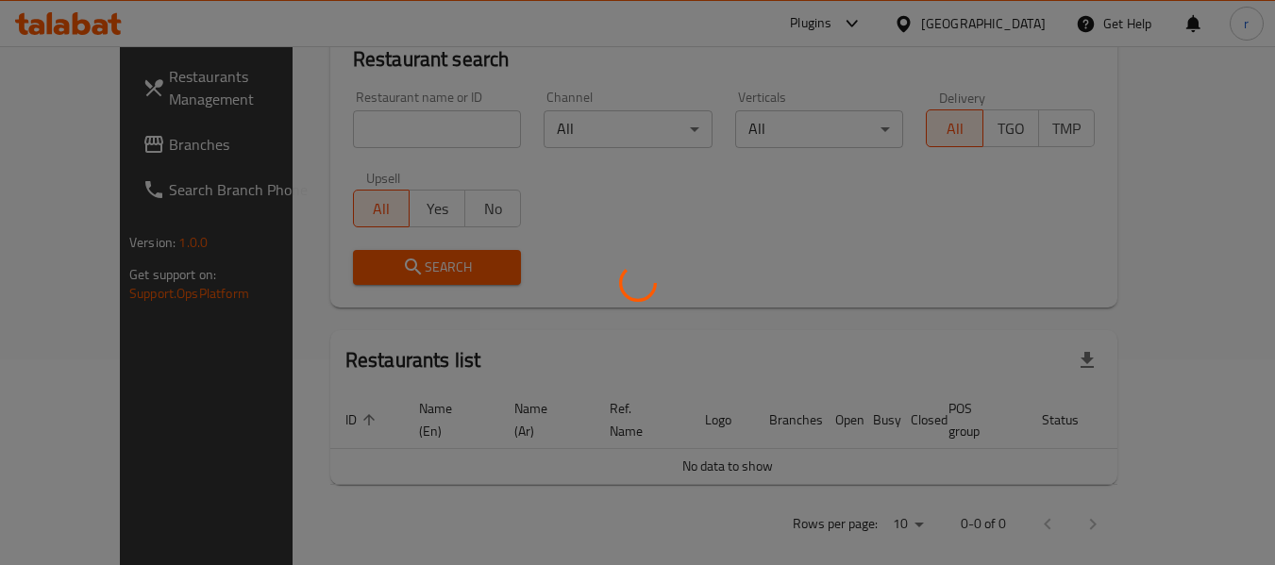
scroll to position [260, 0]
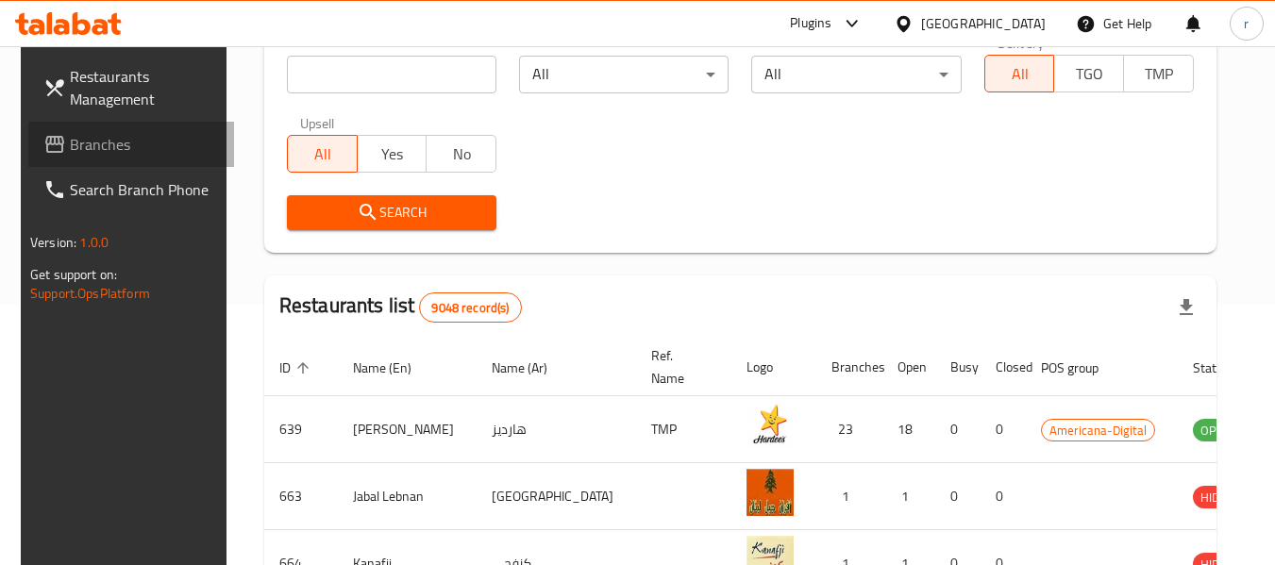
click at [92, 154] on span "Branches" at bounding box center [144, 144] width 149 height 23
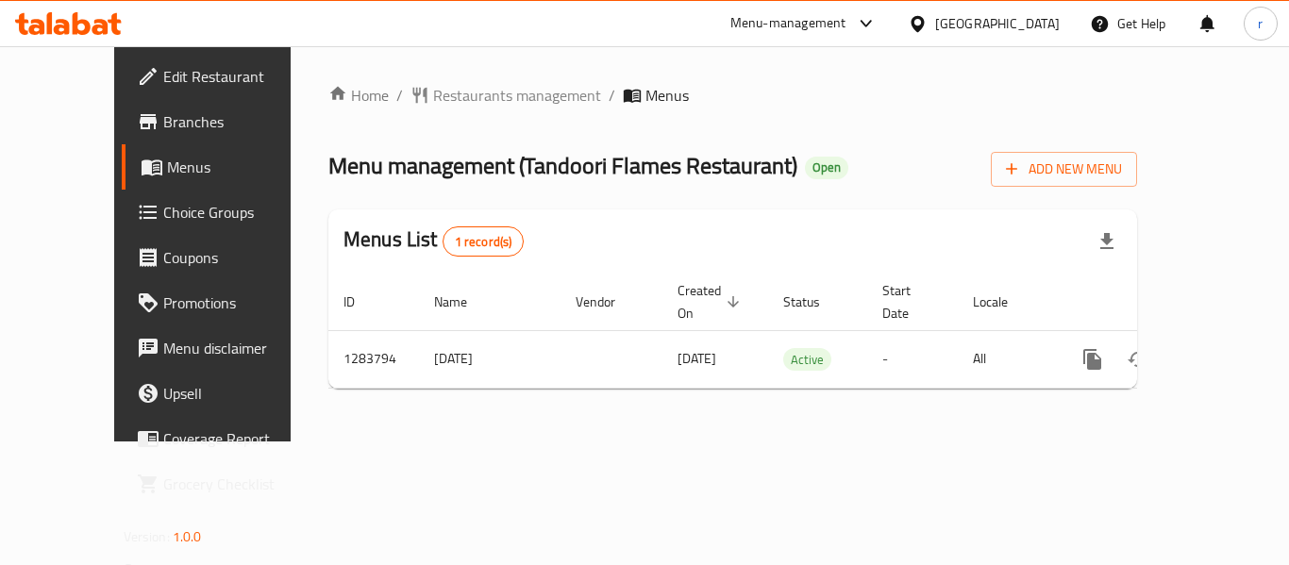
click at [406, 80] on div "Home / Restaurants management / Menus Menu management ( Tandoori Flames Restaur…" at bounding box center [733, 243] width 884 height 395
click at [433, 90] on span "Restaurants management" at bounding box center [517, 95] width 168 height 23
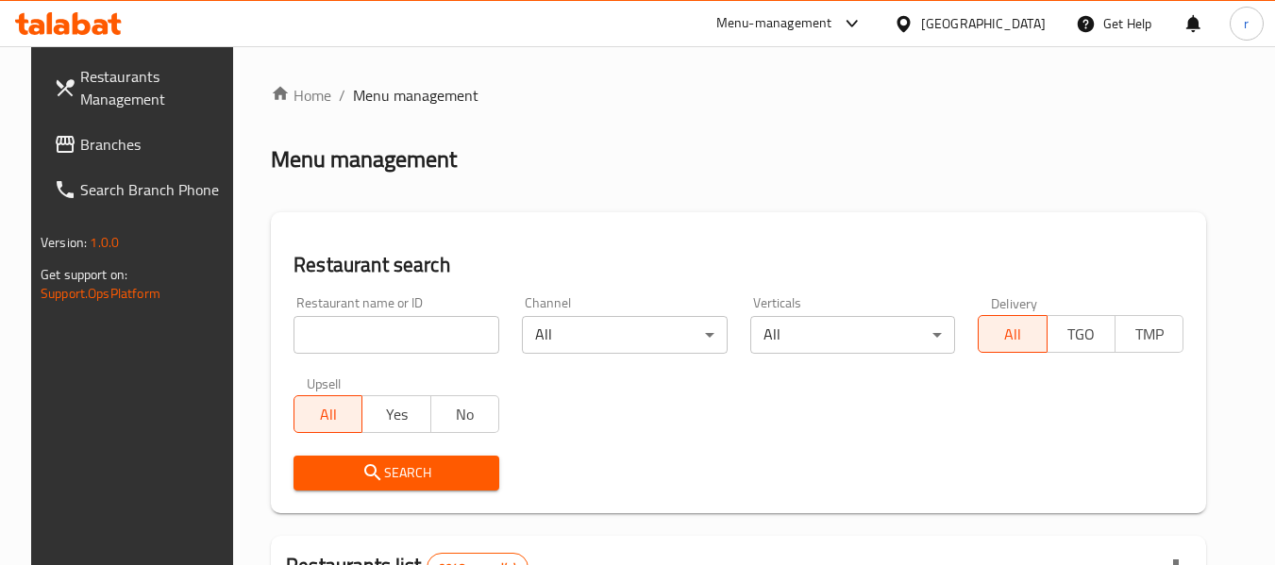
click at [355, 339] on input "search" at bounding box center [396, 335] width 206 height 38
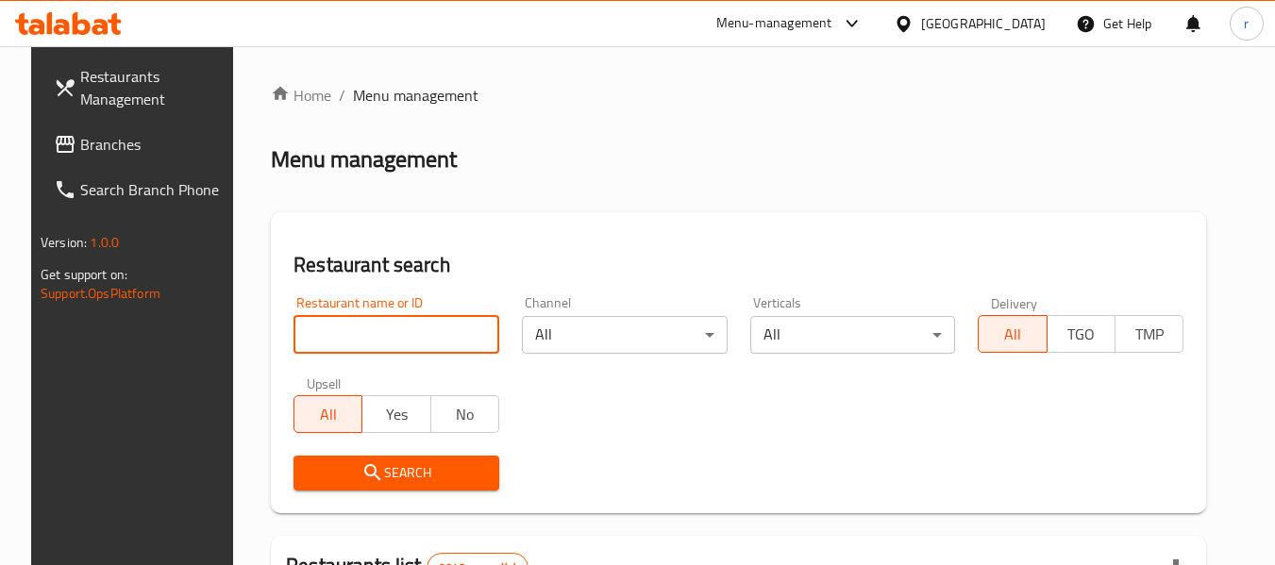
paste input "695418"
type input "695418"
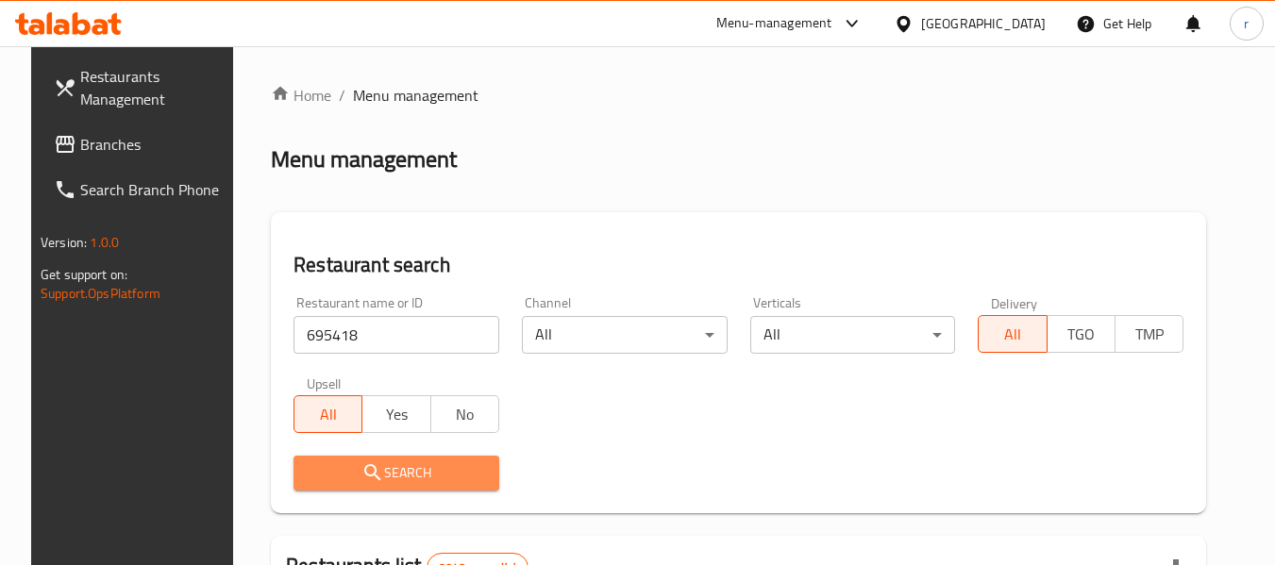
click at [375, 467] on span "Search" at bounding box center [397, 473] width 176 height 24
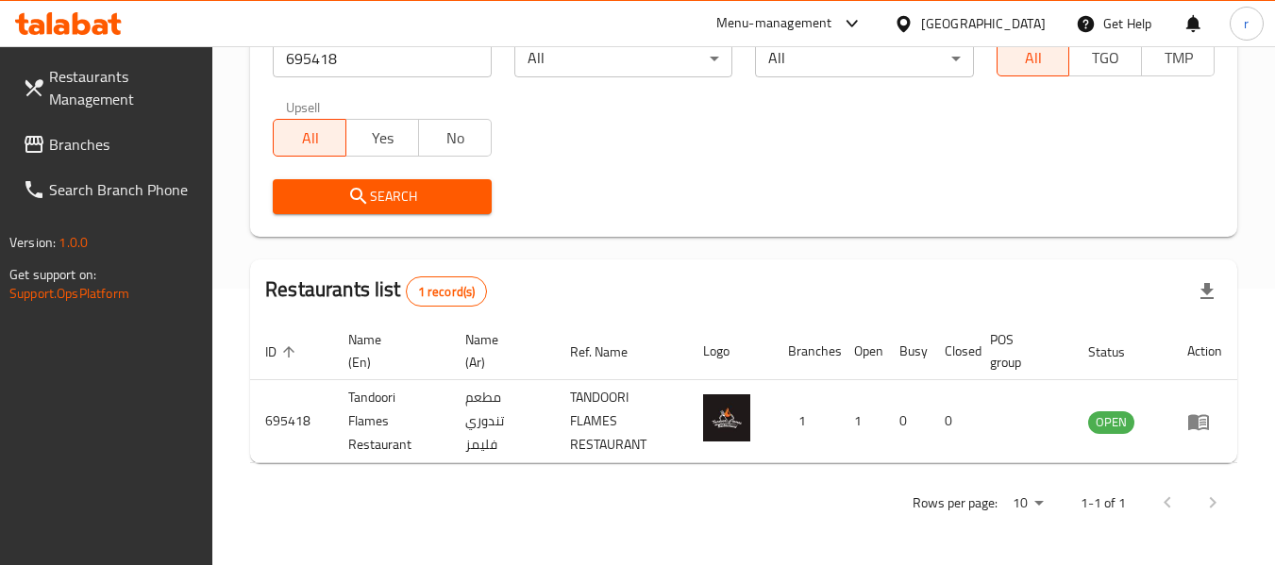
scroll to position [276, 0]
click at [54, 139] on span "Branches" at bounding box center [123, 144] width 149 height 23
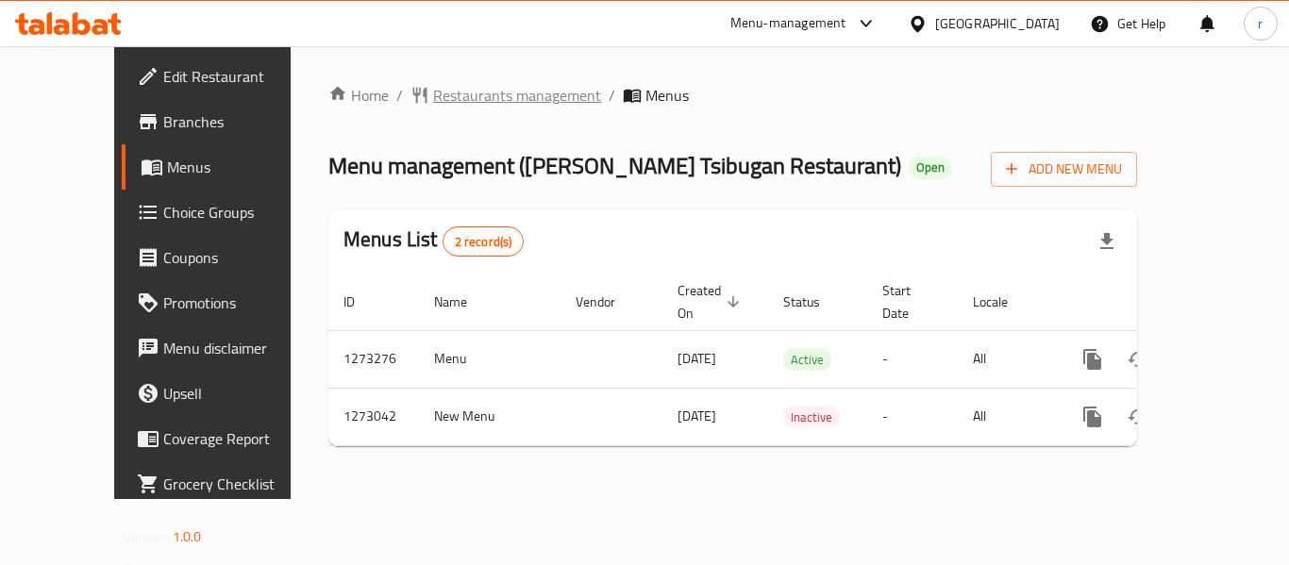
click at [433, 97] on span "Restaurants management" at bounding box center [517, 95] width 168 height 23
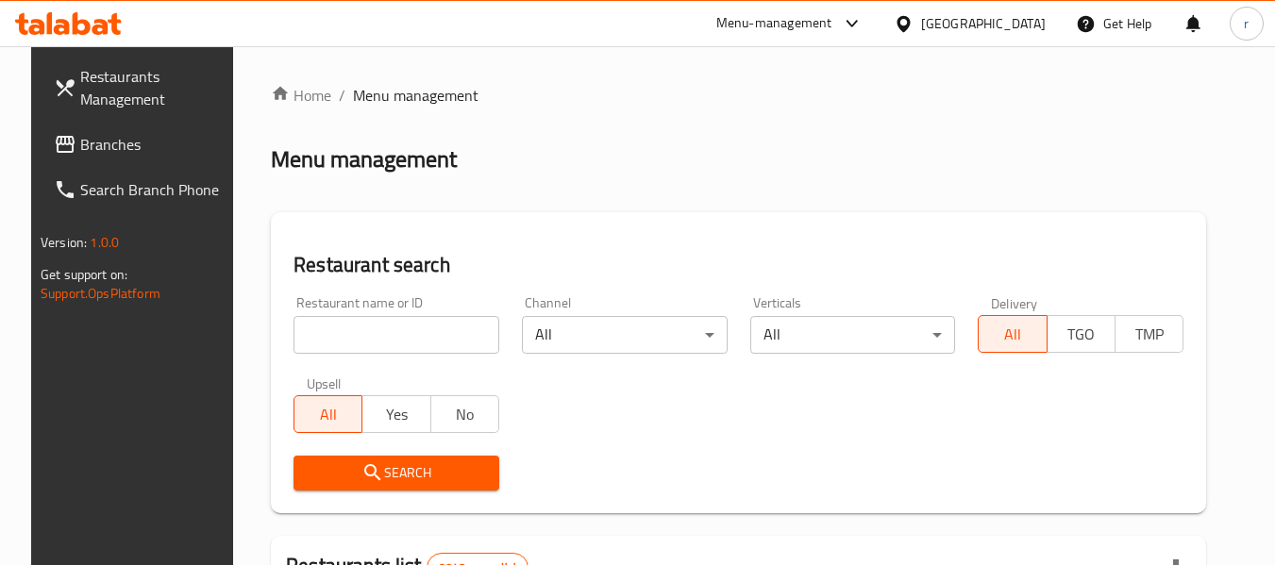
click at [350, 327] on input "search" at bounding box center [396, 335] width 206 height 38
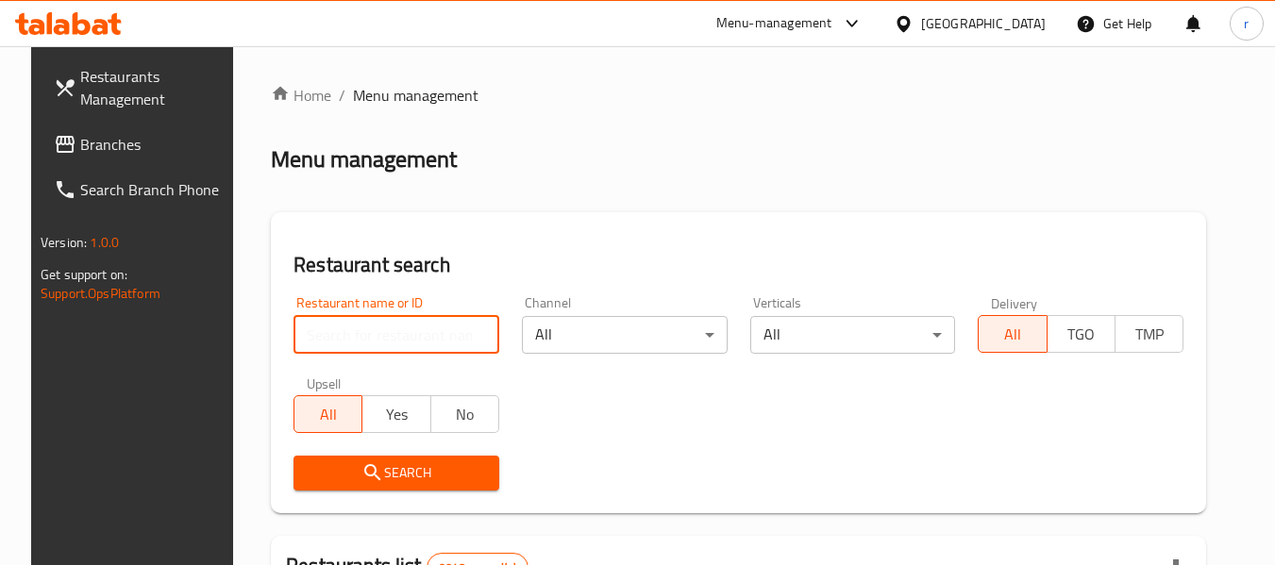
paste input "690586"
type input "690586"
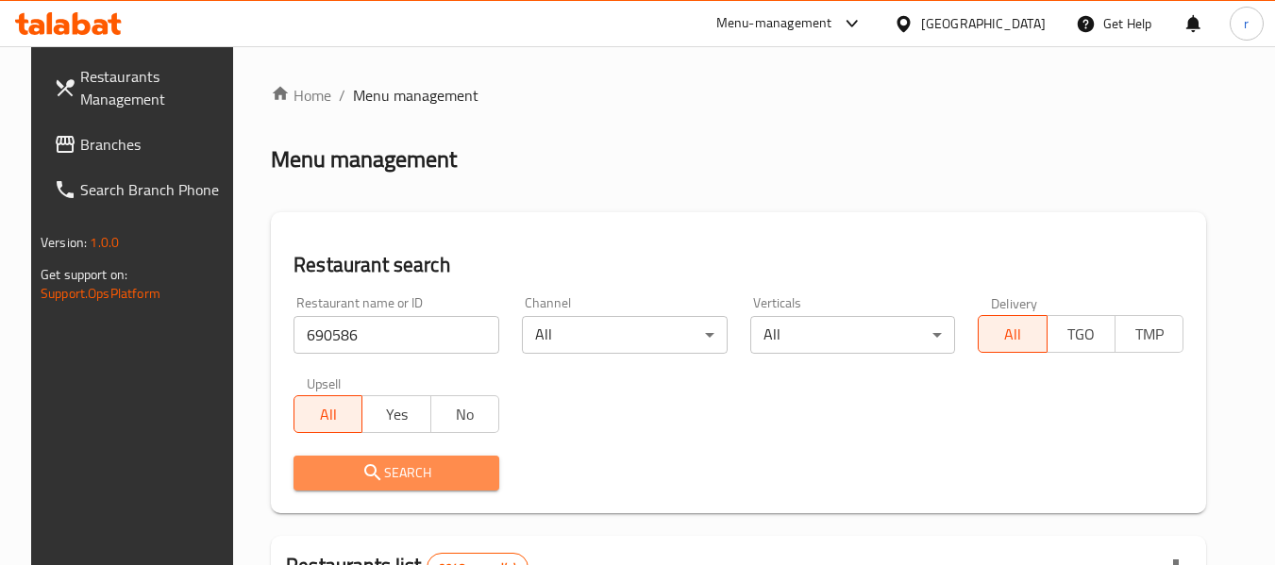
click at [361, 472] on icon "submit" at bounding box center [372, 472] width 23 height 23
click at [356, 472] on div at bounding box center [637, 282] width 1275 height 565
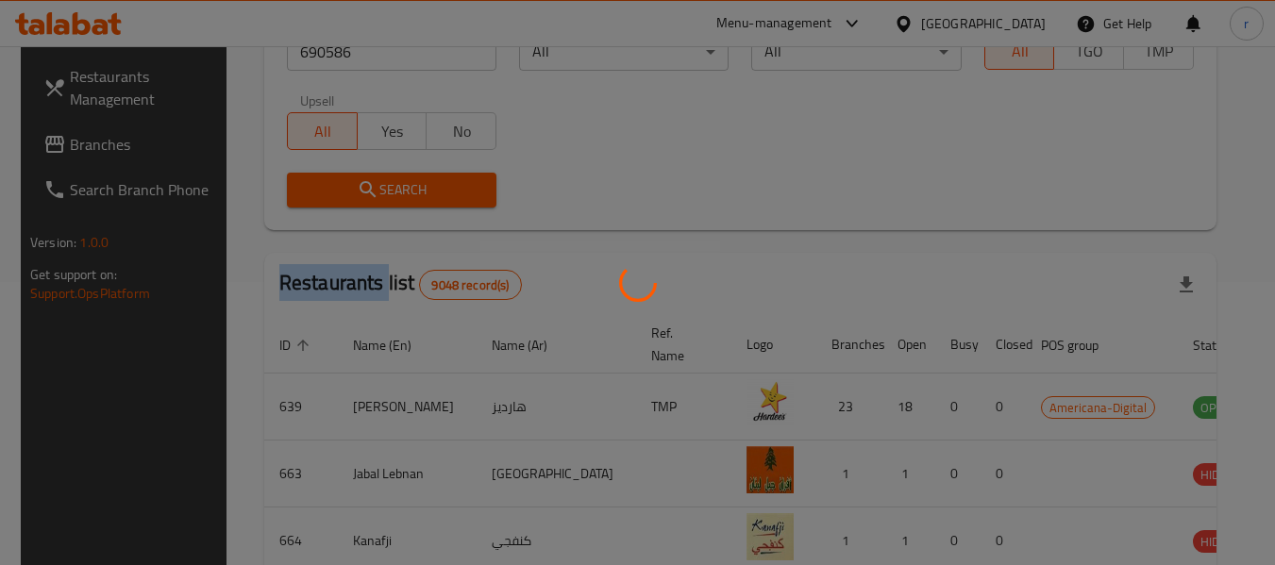
scroll to position [276, 0]
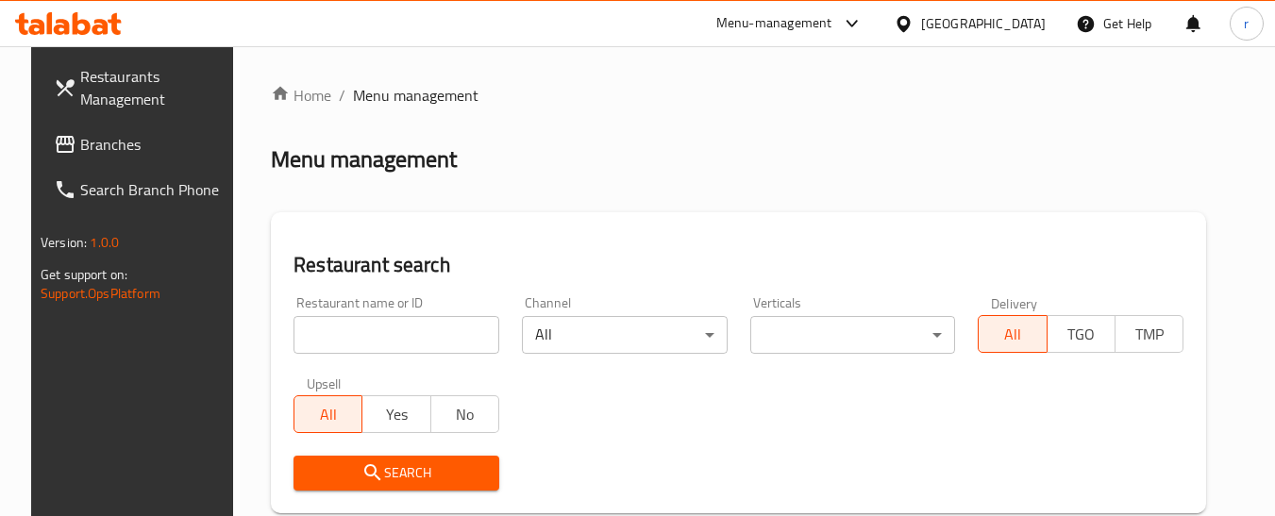
click at [910, 28] on icon at bounding box center [902, 23] width 13 height 16
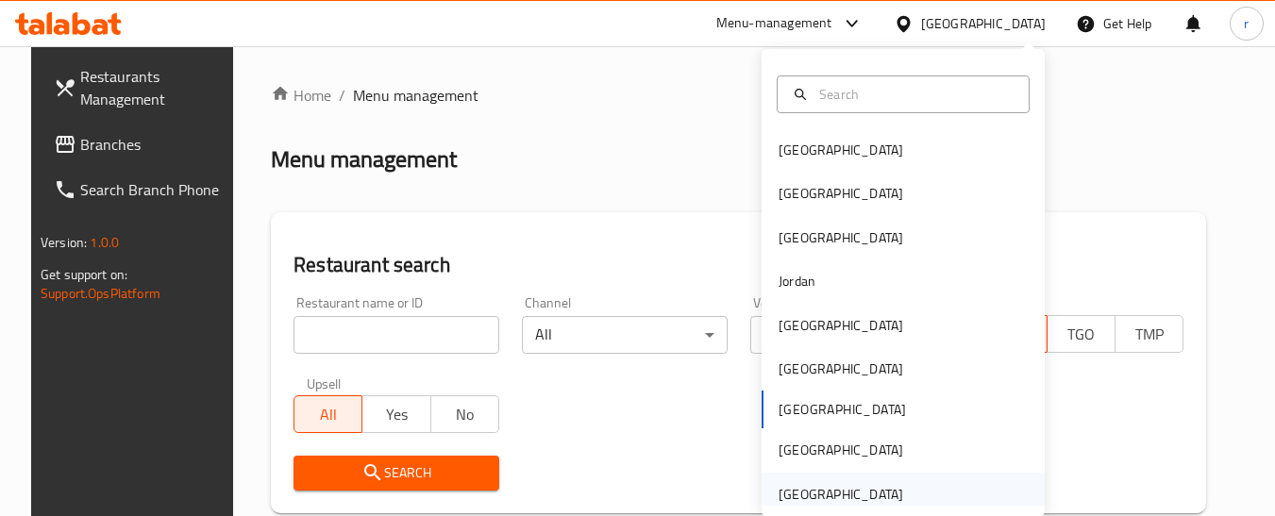
click at [778, 485] on div "[GEOGRAPHIC_DATA]" at bounding box center [840, 494] width 125 height 21
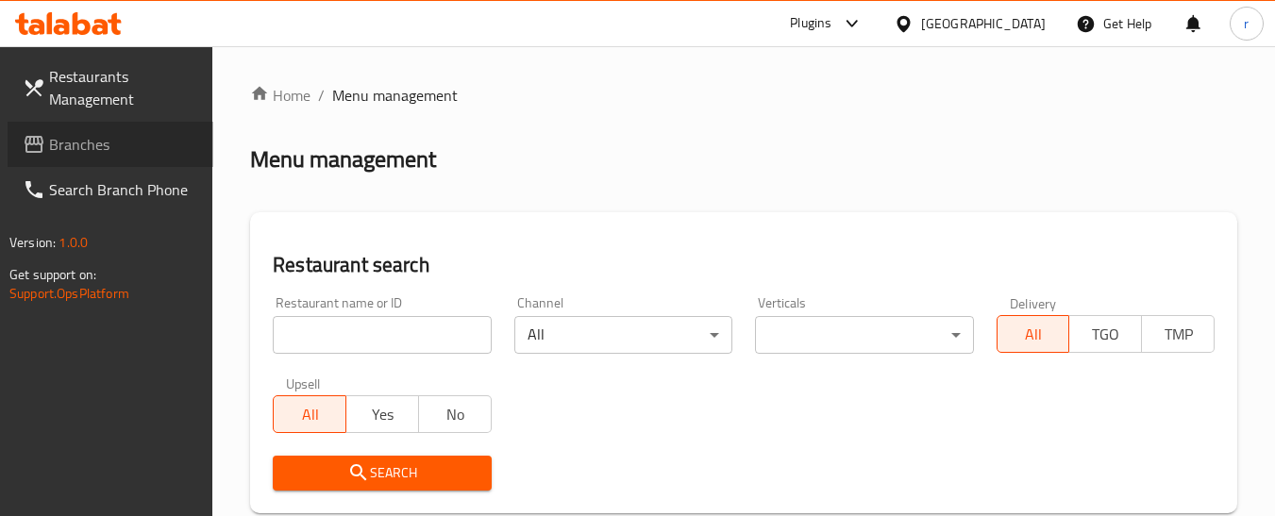
click at [99, 138] on span "Branches" at bounding box center [123, 144] width 149 height 23
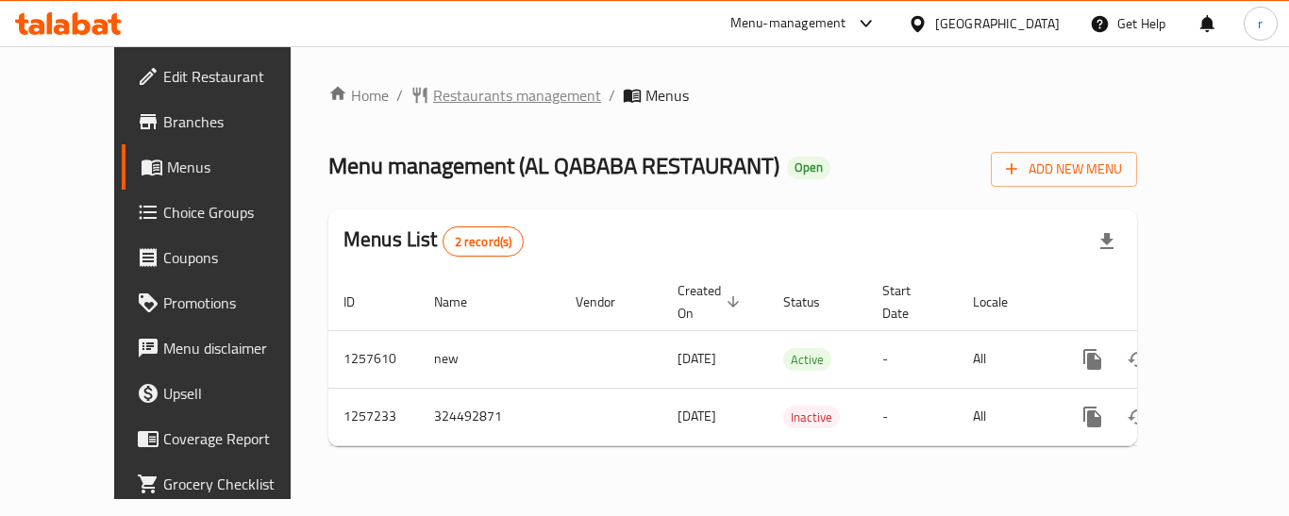
click at [433, 95] on span "Restaurants management" at bounding box center [517, 95] width 168 height 23
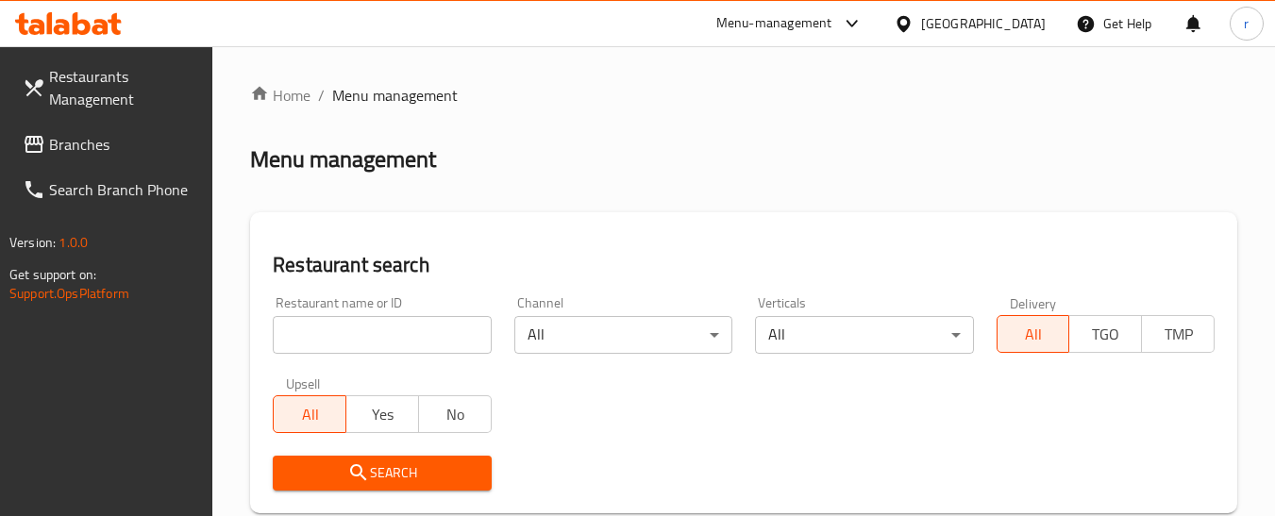
click at [378, 335] on input "search" at bounding box center [382, 335] width 218 height 38
paste input "683362"
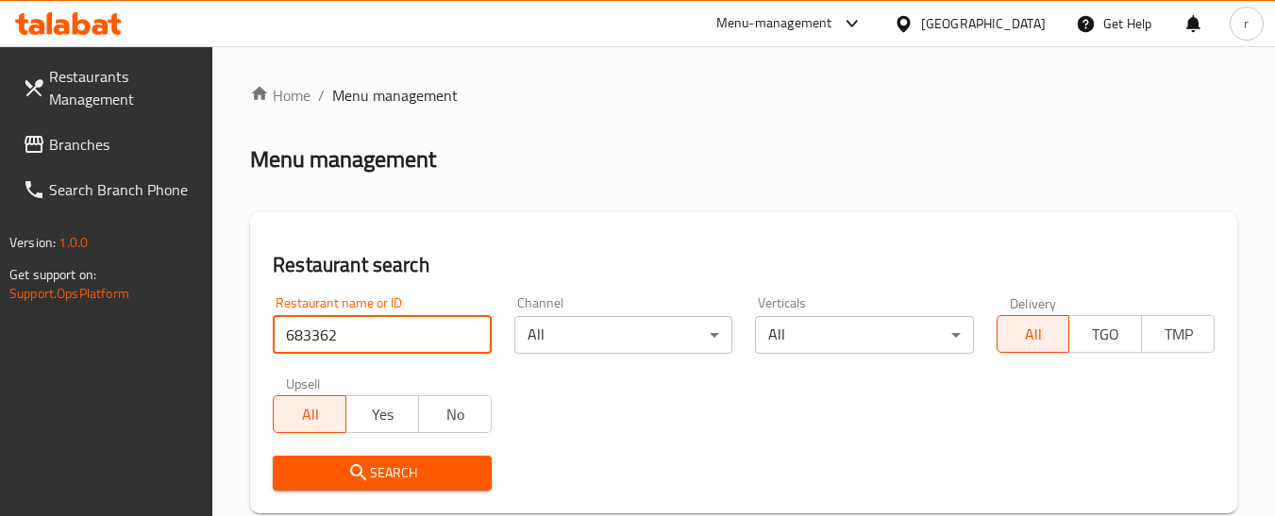
type input "683362"
click at [377, 466] on span "Search" at bounding box center [382, 473] width 188 height 24
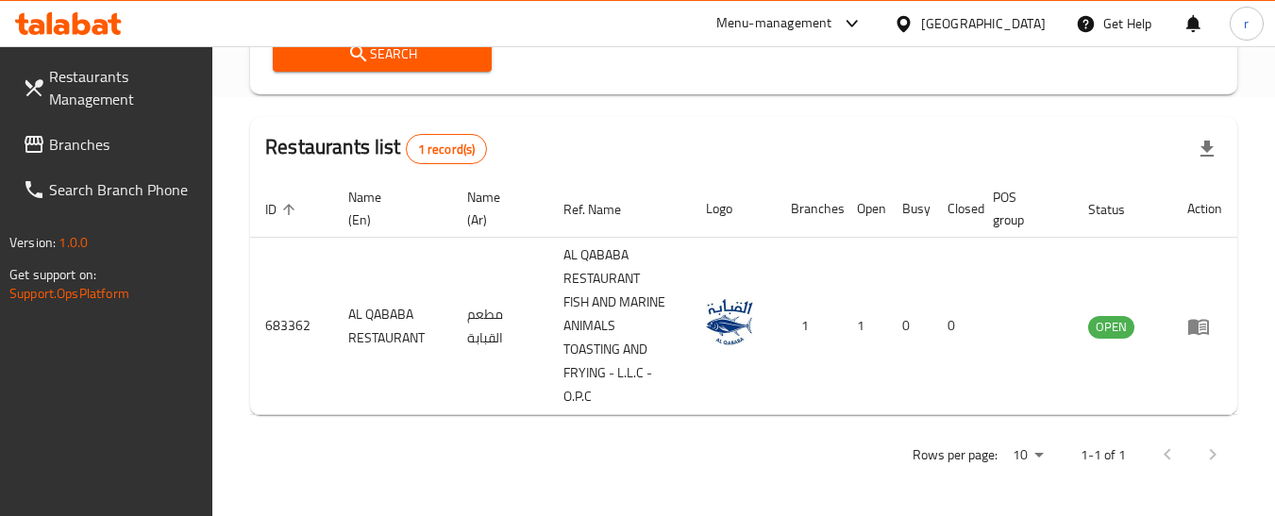
scroll to position [420, 0]
click at [910, 22] on icon at bounding box center [902, 23] width 13 height 16
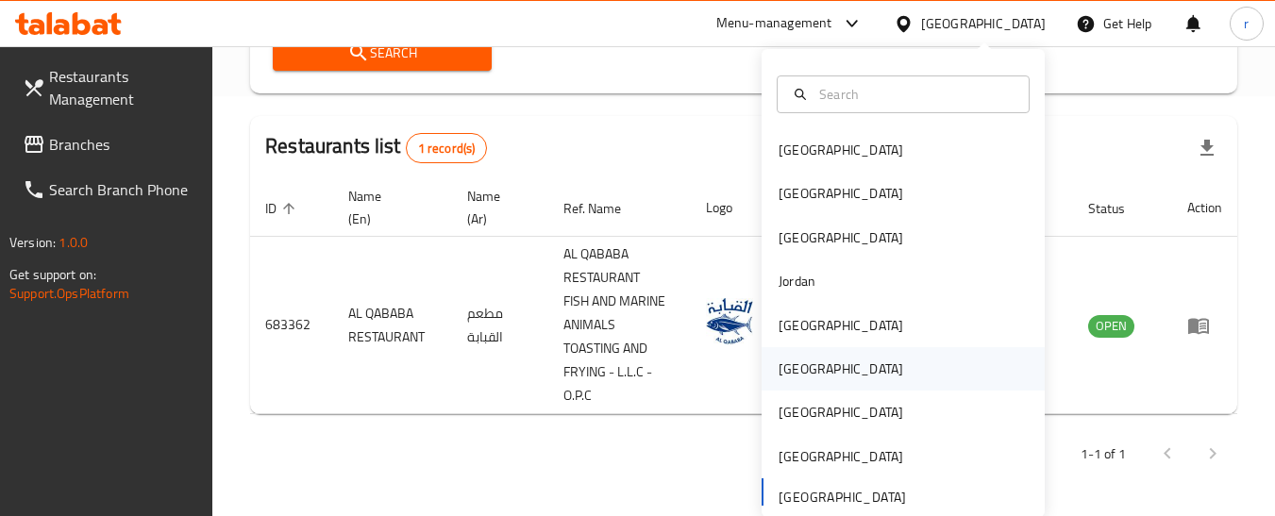
click at [778, 366] on div "Oman" at bounding box center [840, 369] width 125 height 21
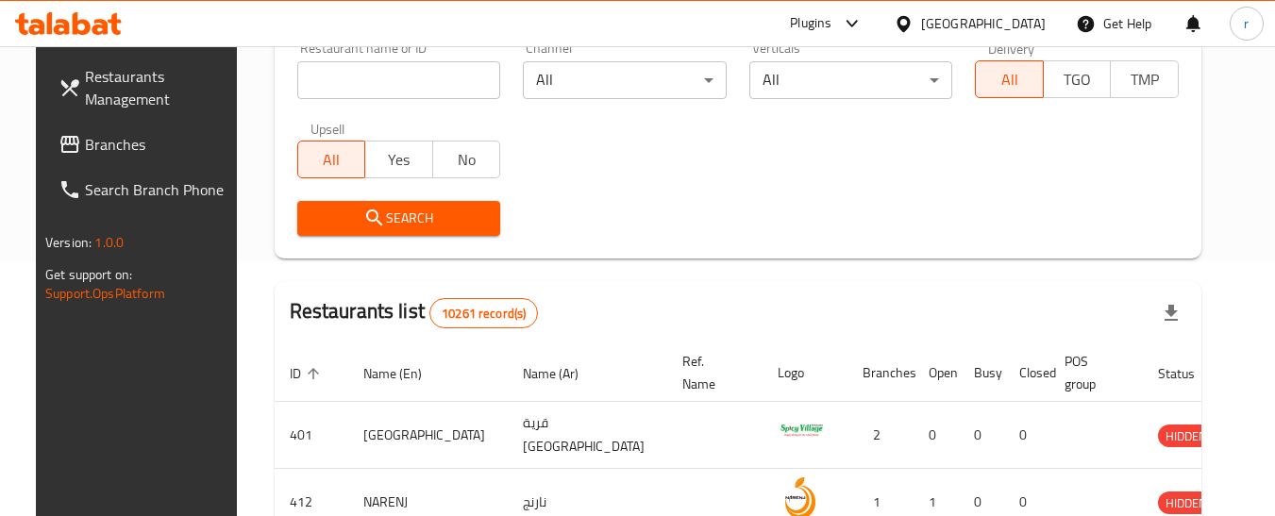
scroll to position [420, 0]
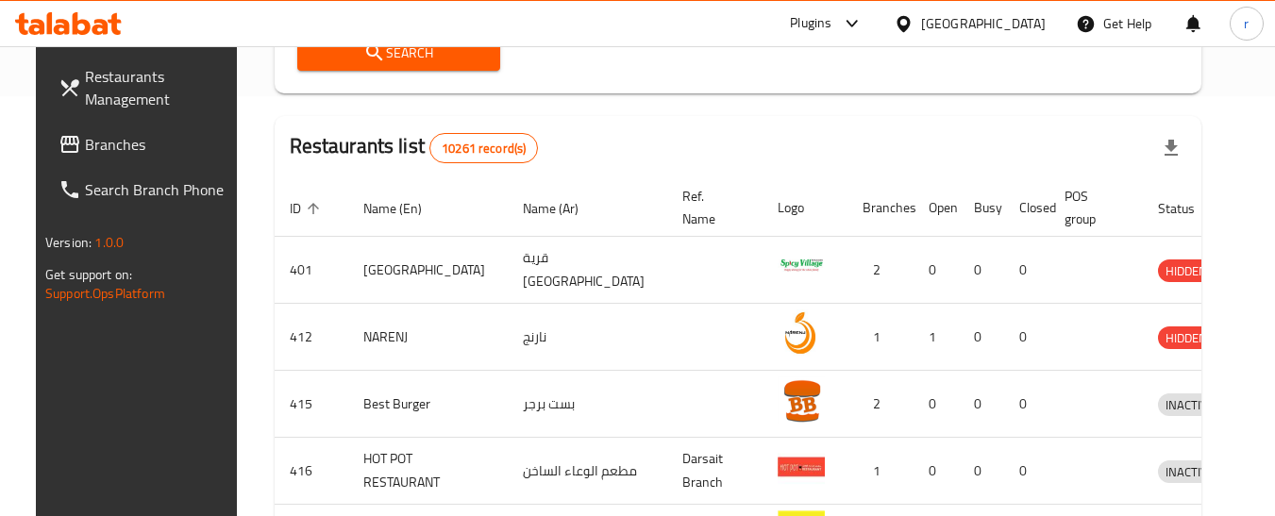
click at [92, 151] on span "Branches" at bounding box center [159, 144] width 149 height 23
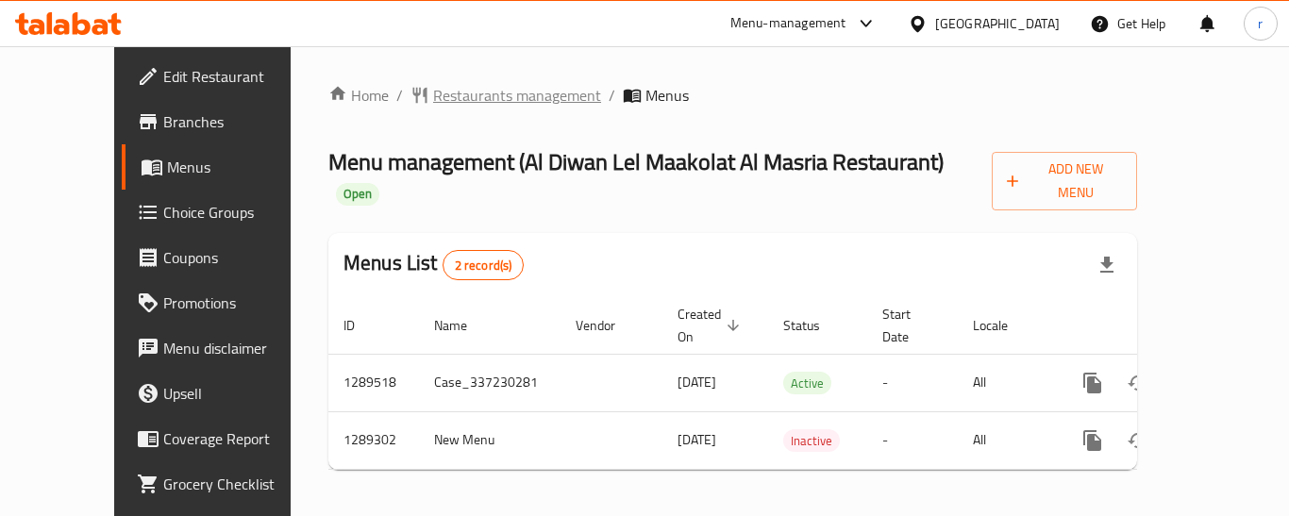
click at [457, 95] on span "Restaurants management" at bounding box center [517, 95] width 168 height 23
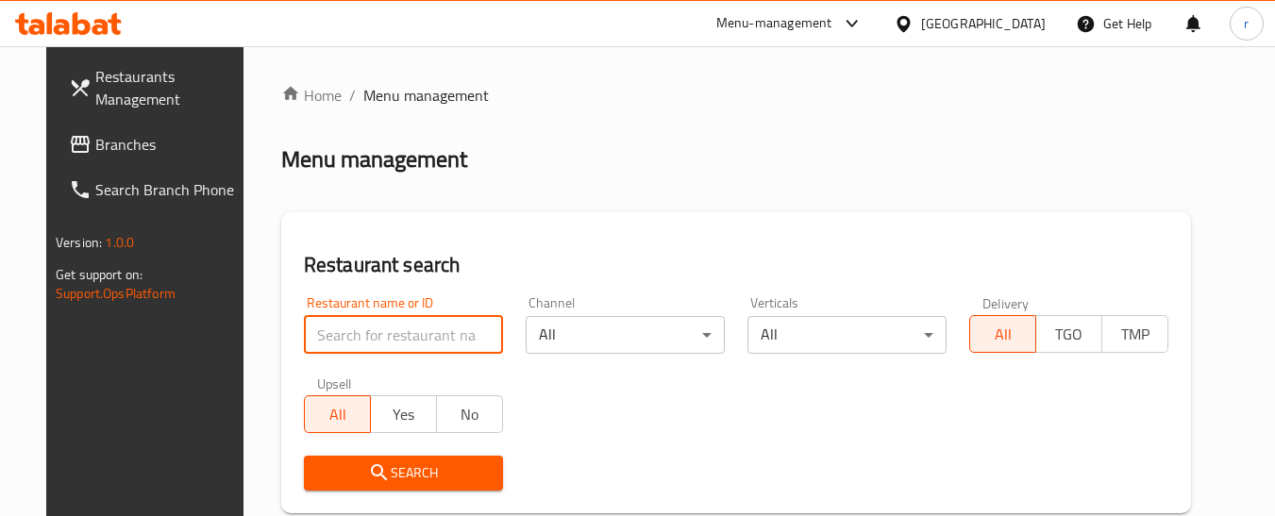
click at [342, 337] on input "search" at bounding box center [403, 335] width 199 height 38
paste input "697533"
type input "697533"
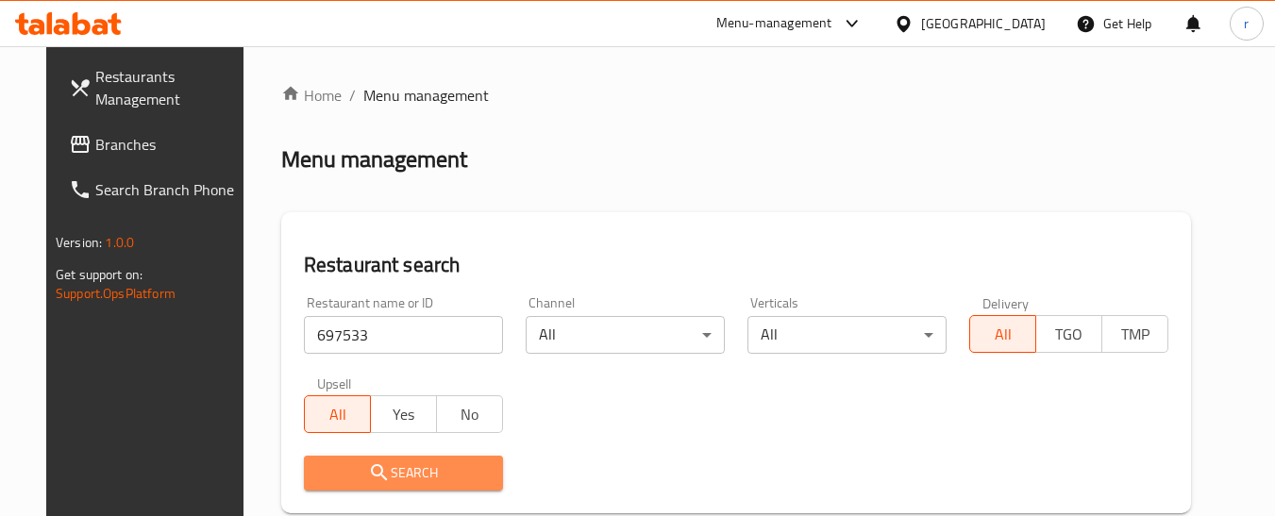
click at [357, 459] on button "Search" at bounding box center [403, 473] width 199 height 35
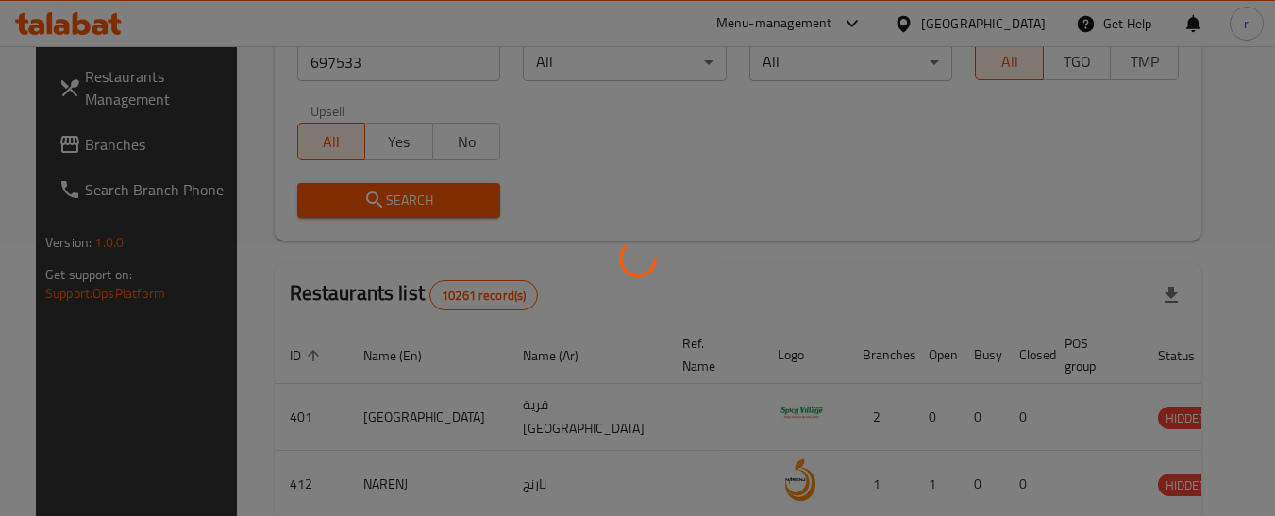
scroll to position [283, 0]
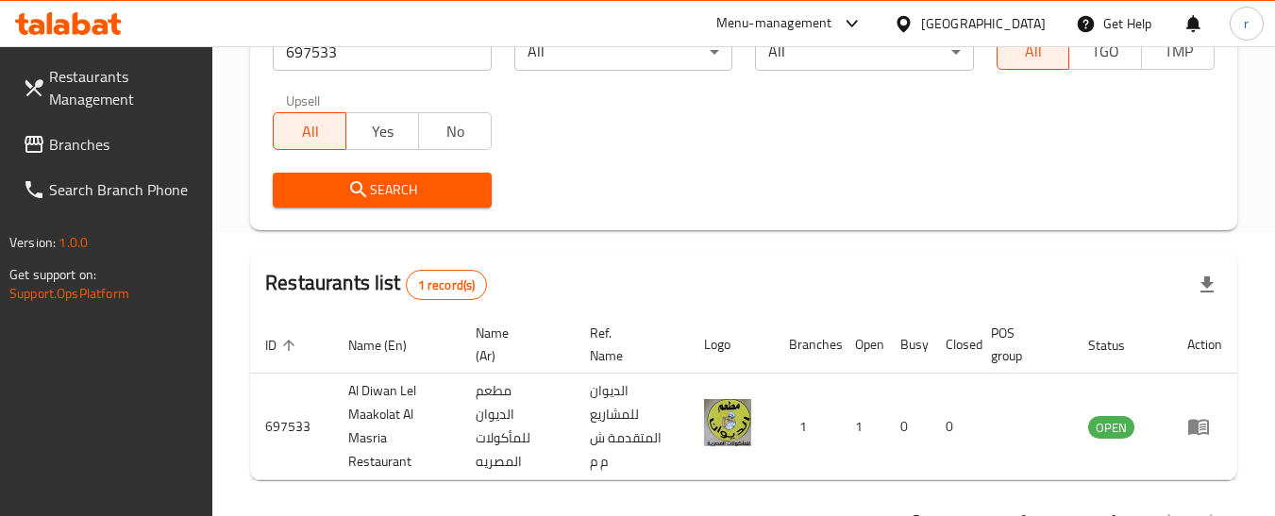
click at [921, 25] on div at bounding box center [907, 23] width 27 height 21
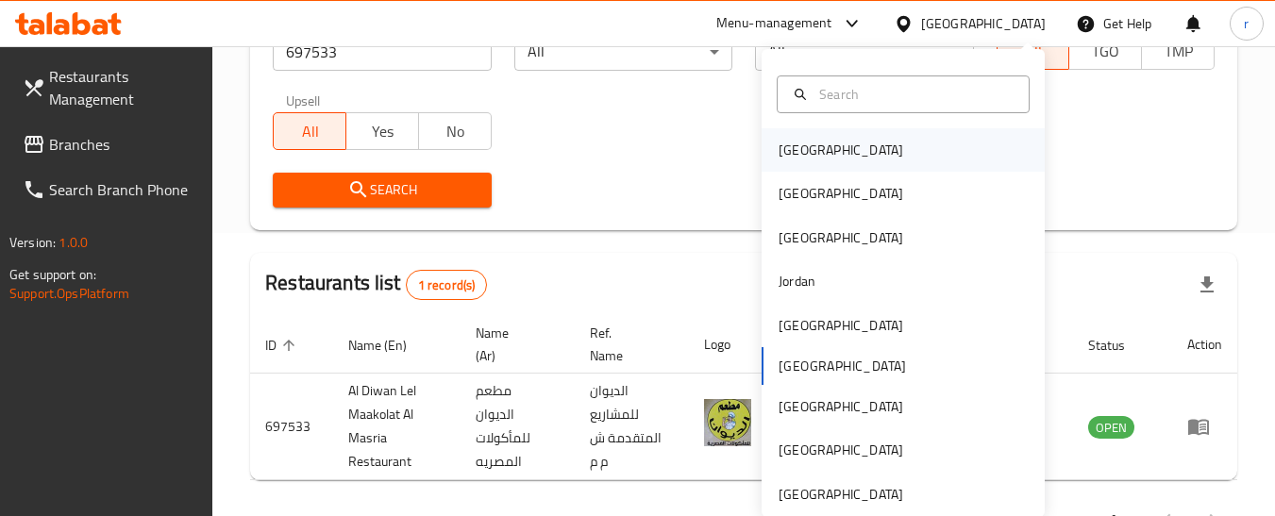
click at [781, 153] on div "[GEOGRAPHIC_DATA]" at bounding box center [840, 150] width 125 height 21
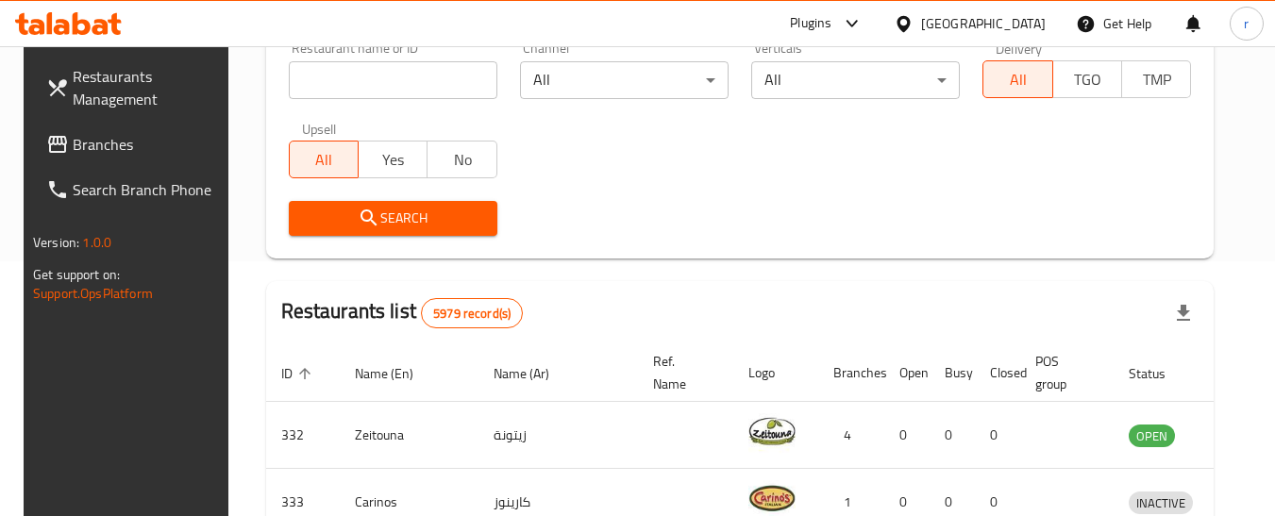
scroll to position [283, 0]
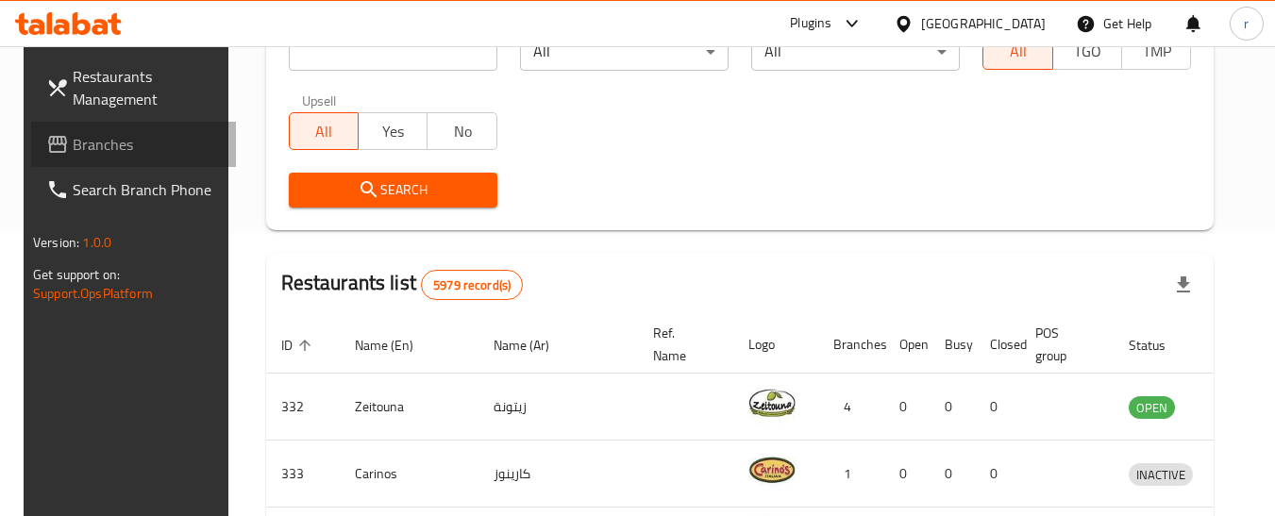
click at [115, 146] on span "Branches" at bounding box center [147, 144] width 149 height 23
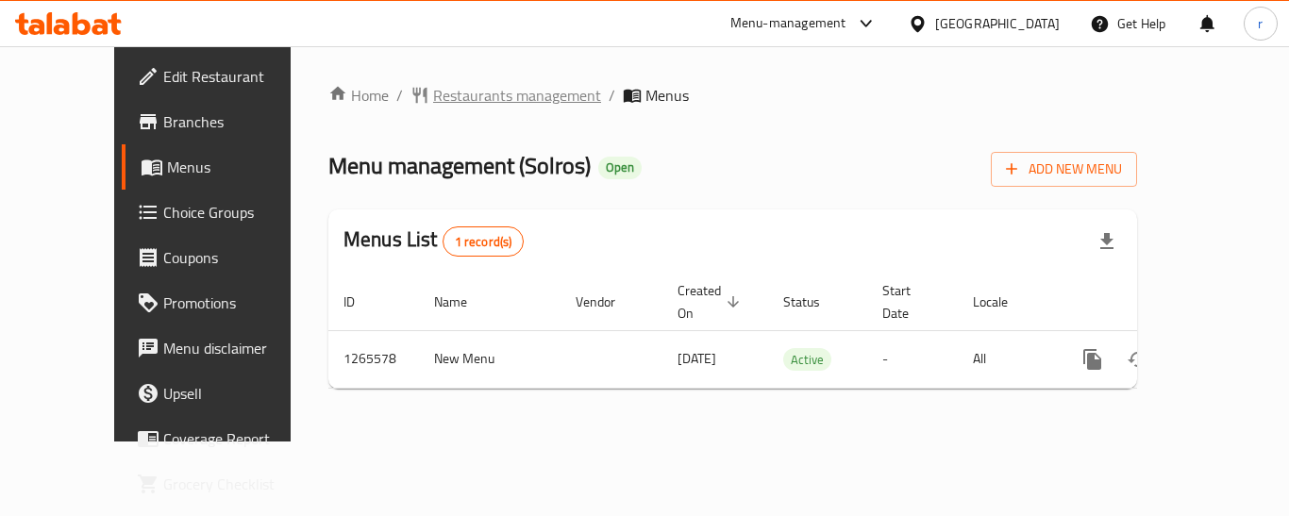
click at [466, 96] on span "Restaurants management" at bounding box center [517, 95] width 168 height 23
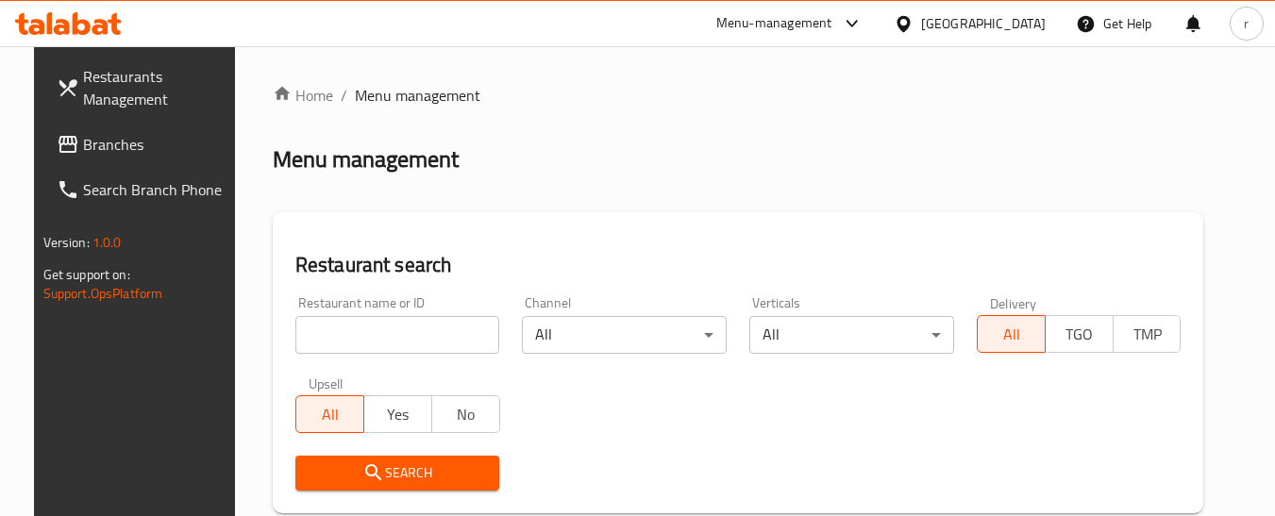
click at [359, 330] on input "search" at bounding box center [397, 335] width 205 height 38
paste input "686863"
type input "686863"
click at [366, 468] on icon "submit" at bounding box center [373, 472] width 23 height 23
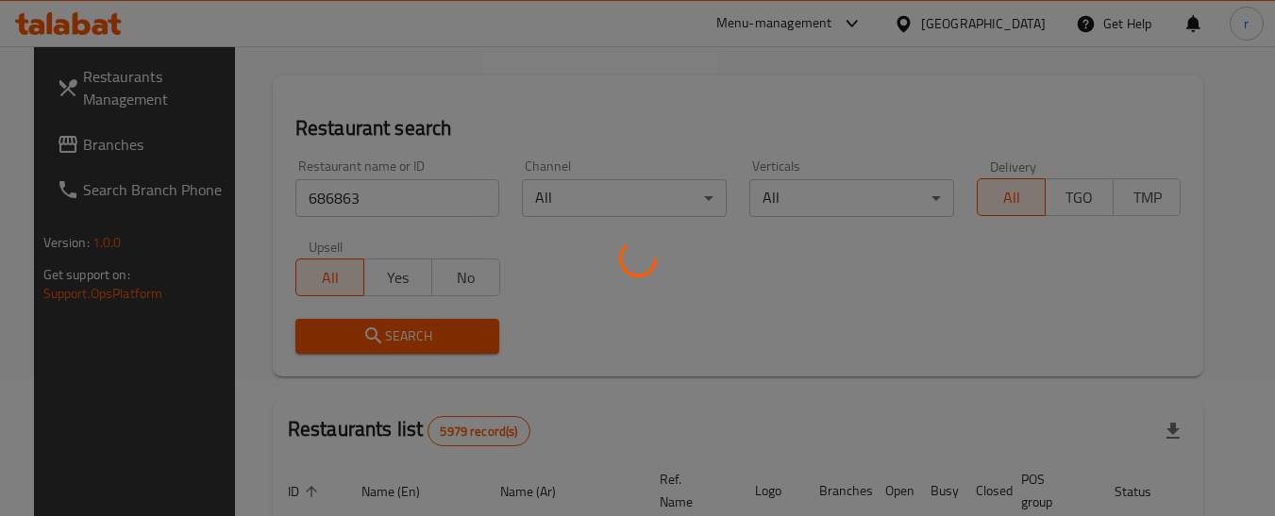
scroll to position [283, 0]
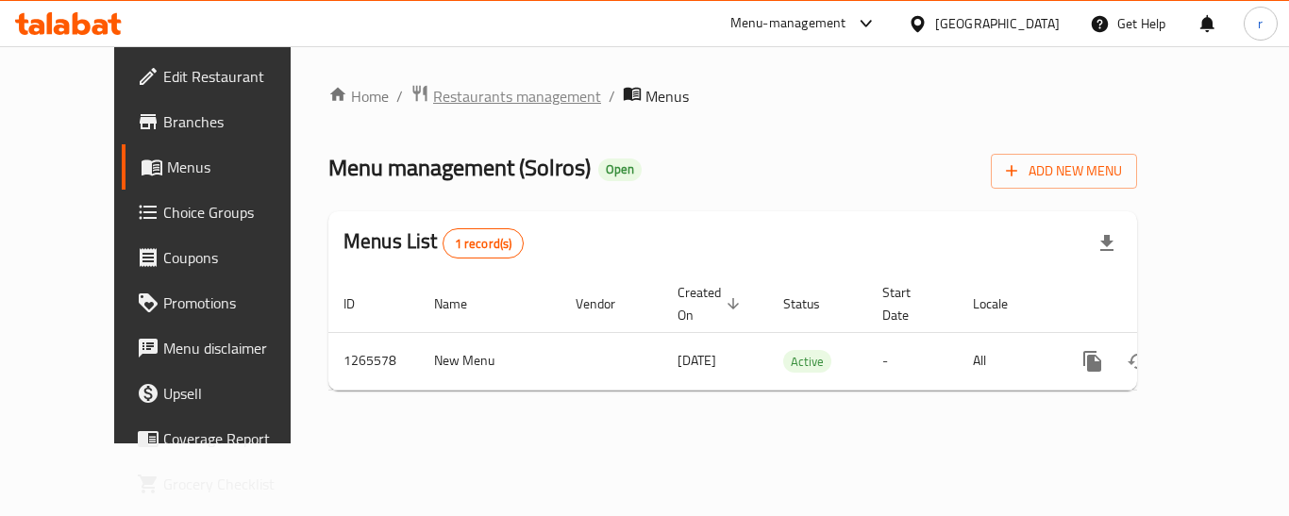
click at [433, 95] on span "Restaurants management" at bounding box center [517, 96] width 168 height 23
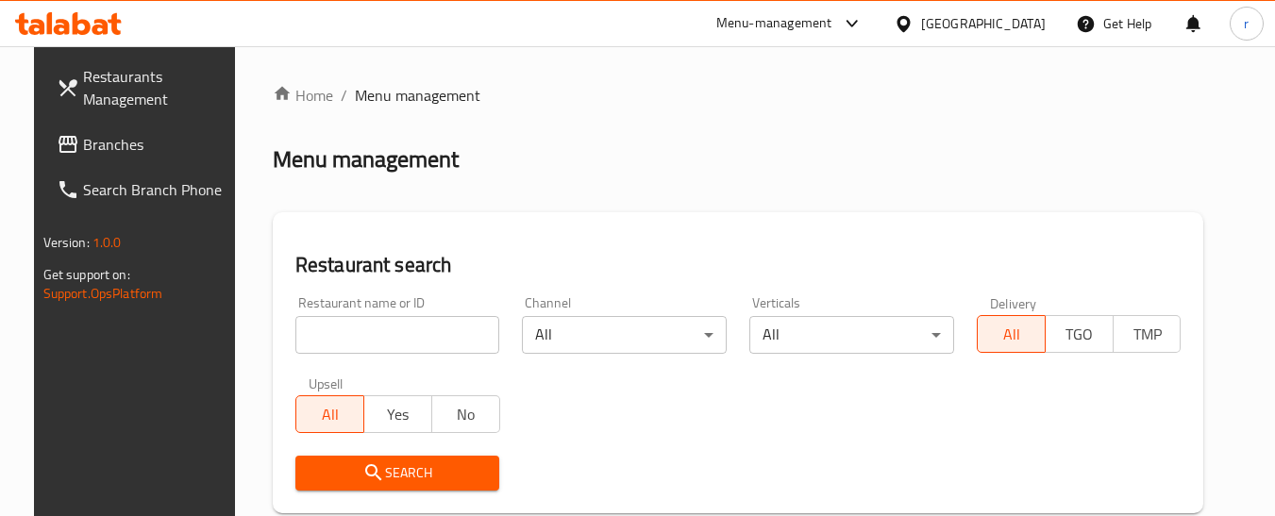
click at [319, 352] on input "search" at bounding box center [397, 335] width 205 height 38
paste input "686863"
type input "686863"
click at [362, 464] on icon "submit" at bounding box center [373, 472] width 23 height 23
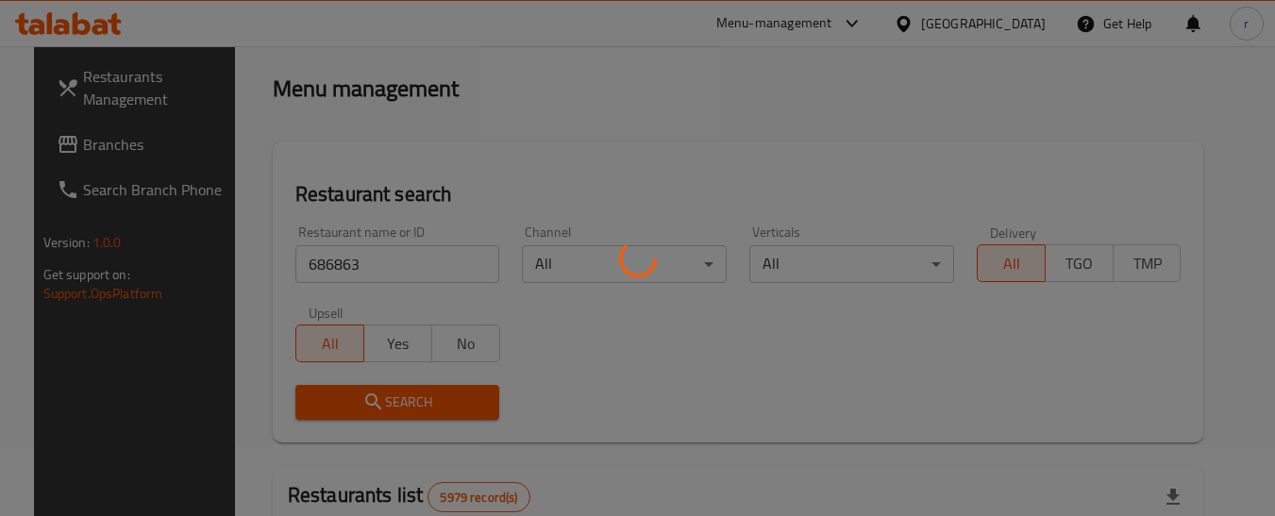
scroll to position [283, 0]
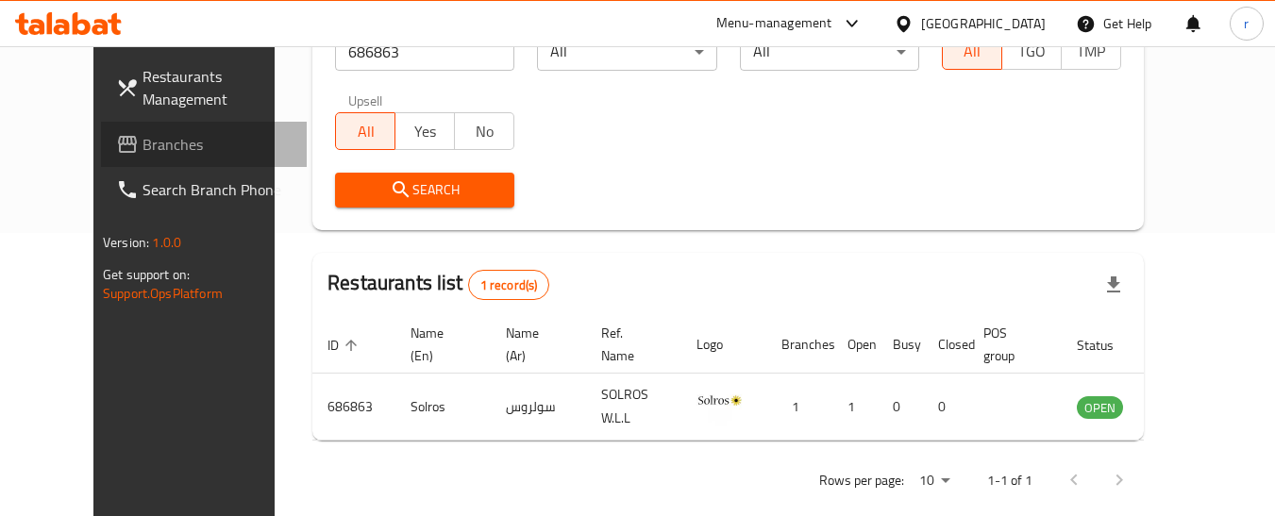
click at [142, 139] on span "Branches" at bounding box center [216, 144] width 149 height 23
